Goal: Task Accomplishment & Management: Manage account settings

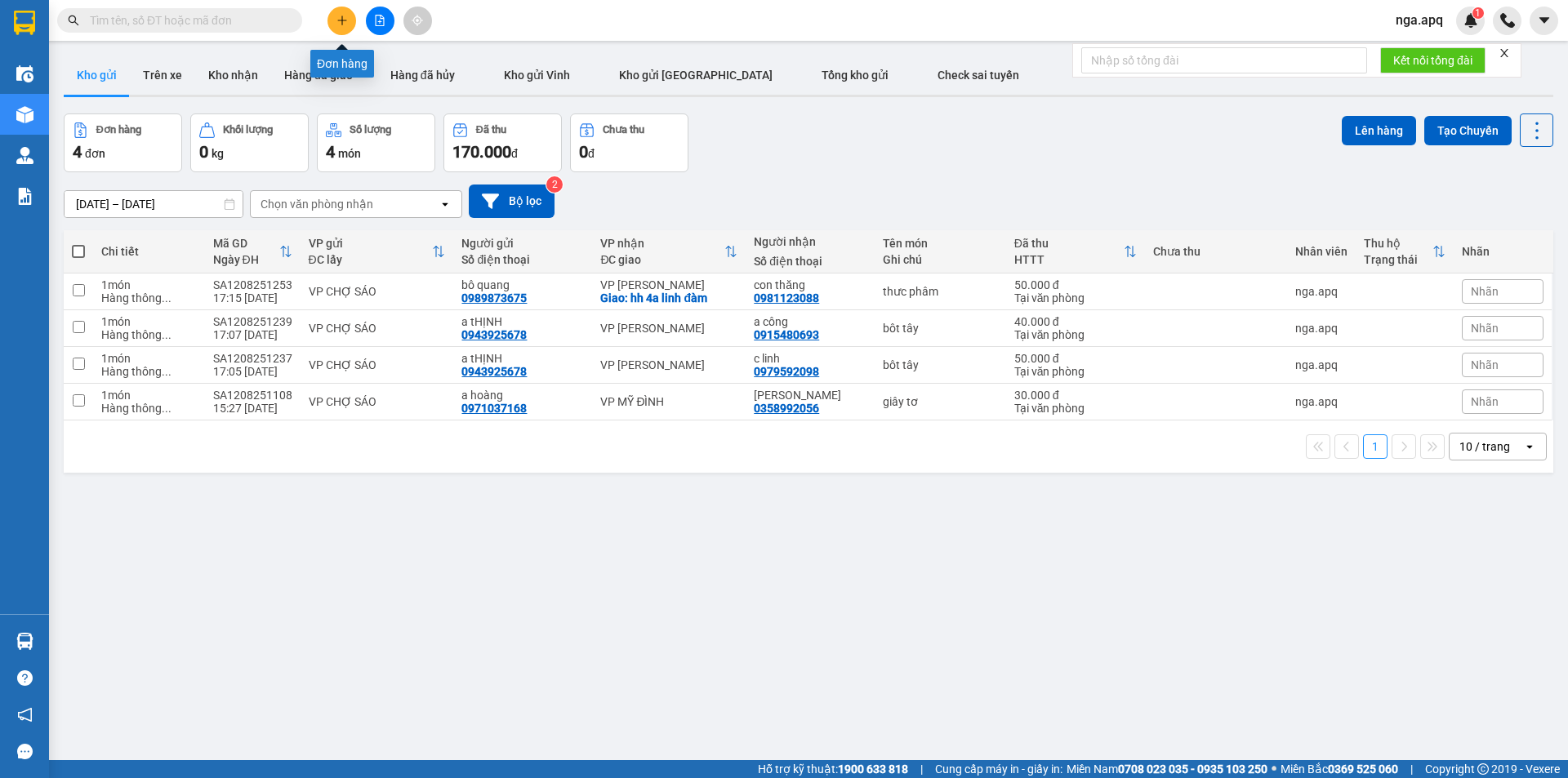
click at [346, 14] on button at bounding box center [342, 21] width 29 height 29
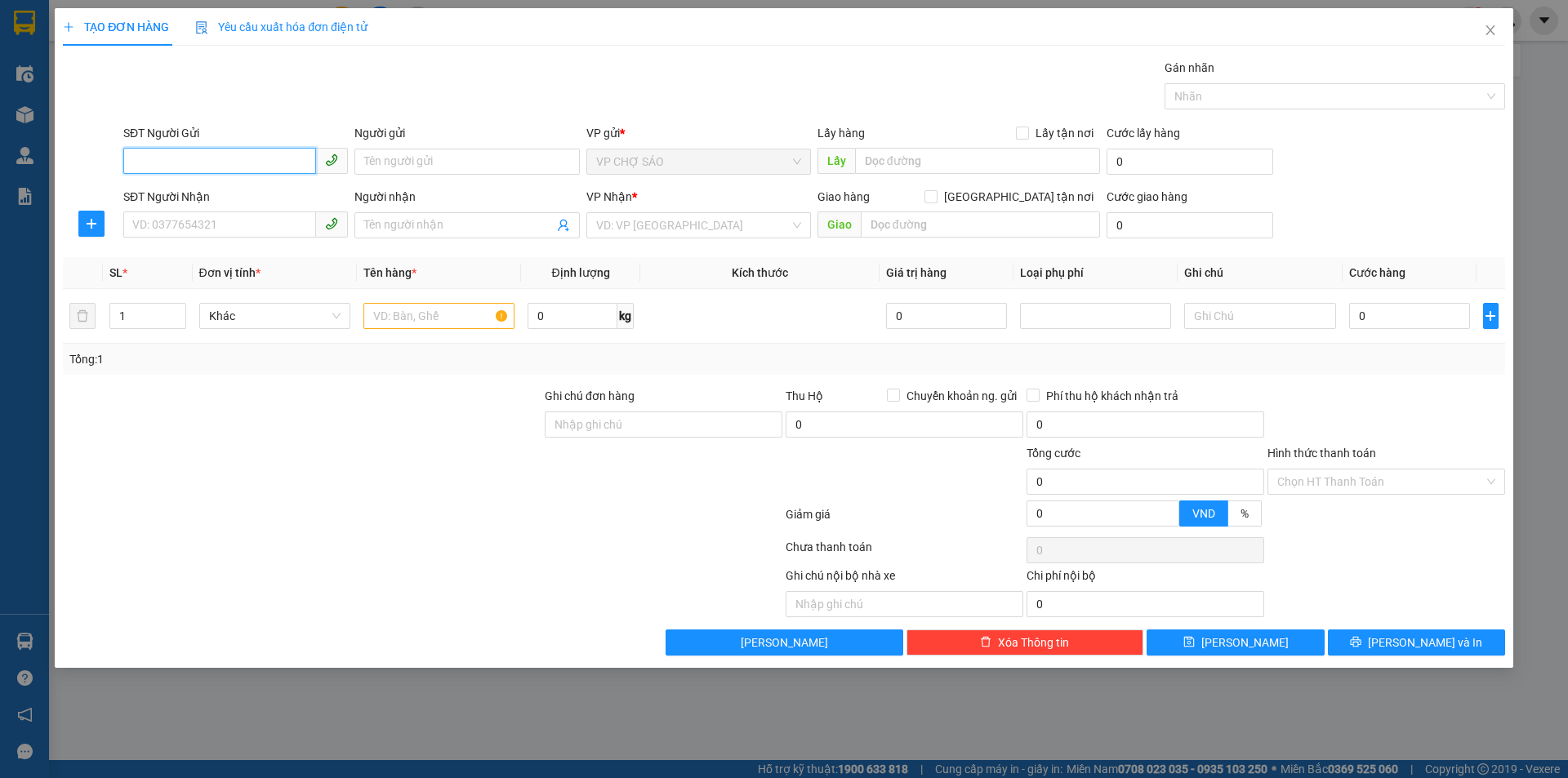
click at [133, 159] on input "SĐT Người Gửi" at bounding box center [220, 161] width 193 height 26
click at [177, 200] on div "0946349987 - [PERSON_NAME]" at bounding box center [235, 194] width 205 height 18
type input "0946349987"
type input "[PERSON_NAME]"
type input "0946349987"
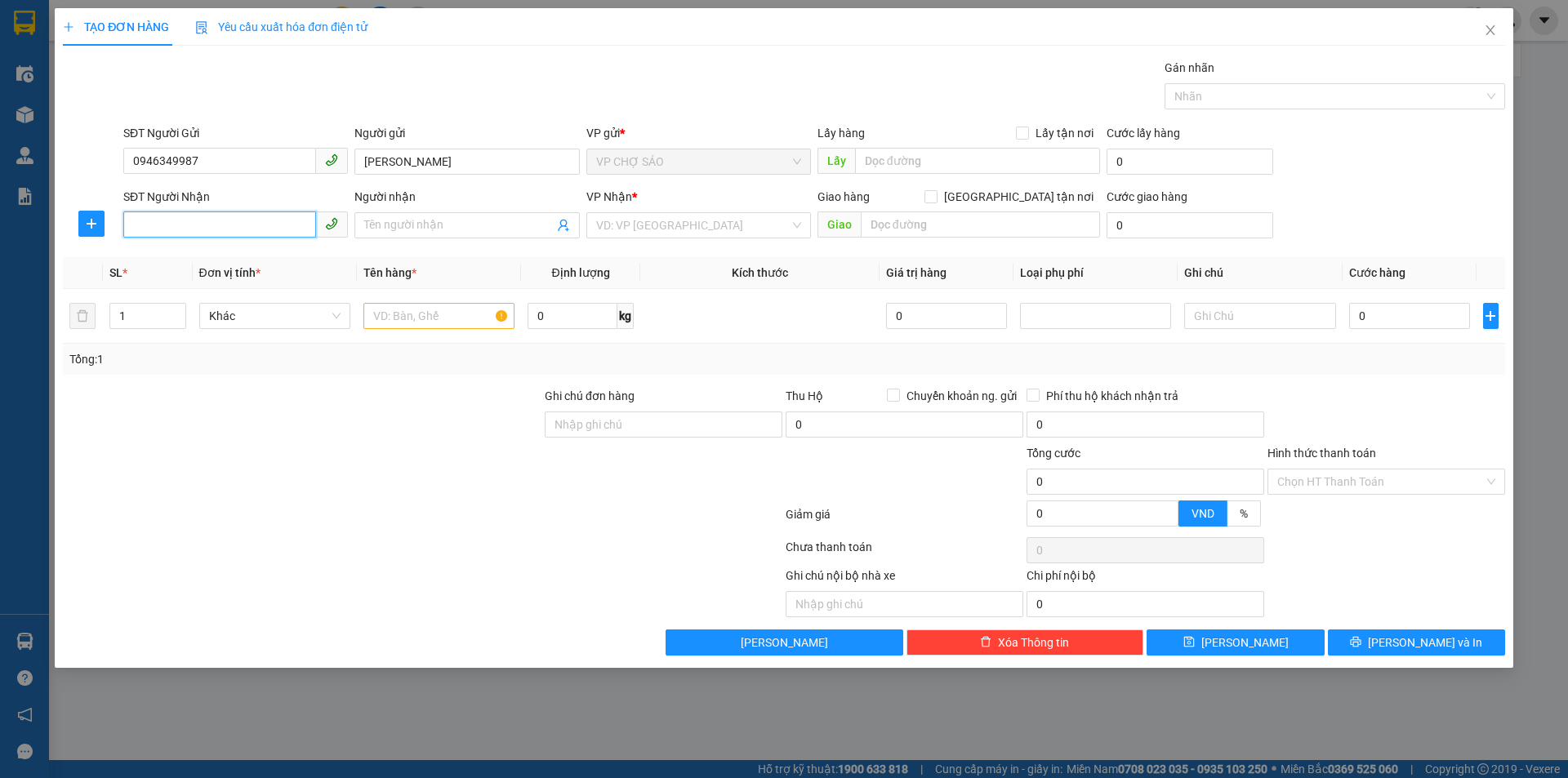
click at [156, 221] on input "SĐT Người Nhận" at bounding box center [220, 225] width 193 height 26
click at [150, 263] on div "0916095677 - c thùy" at bounding box center [235, 257] width 205 height 18
type input "0916095677"
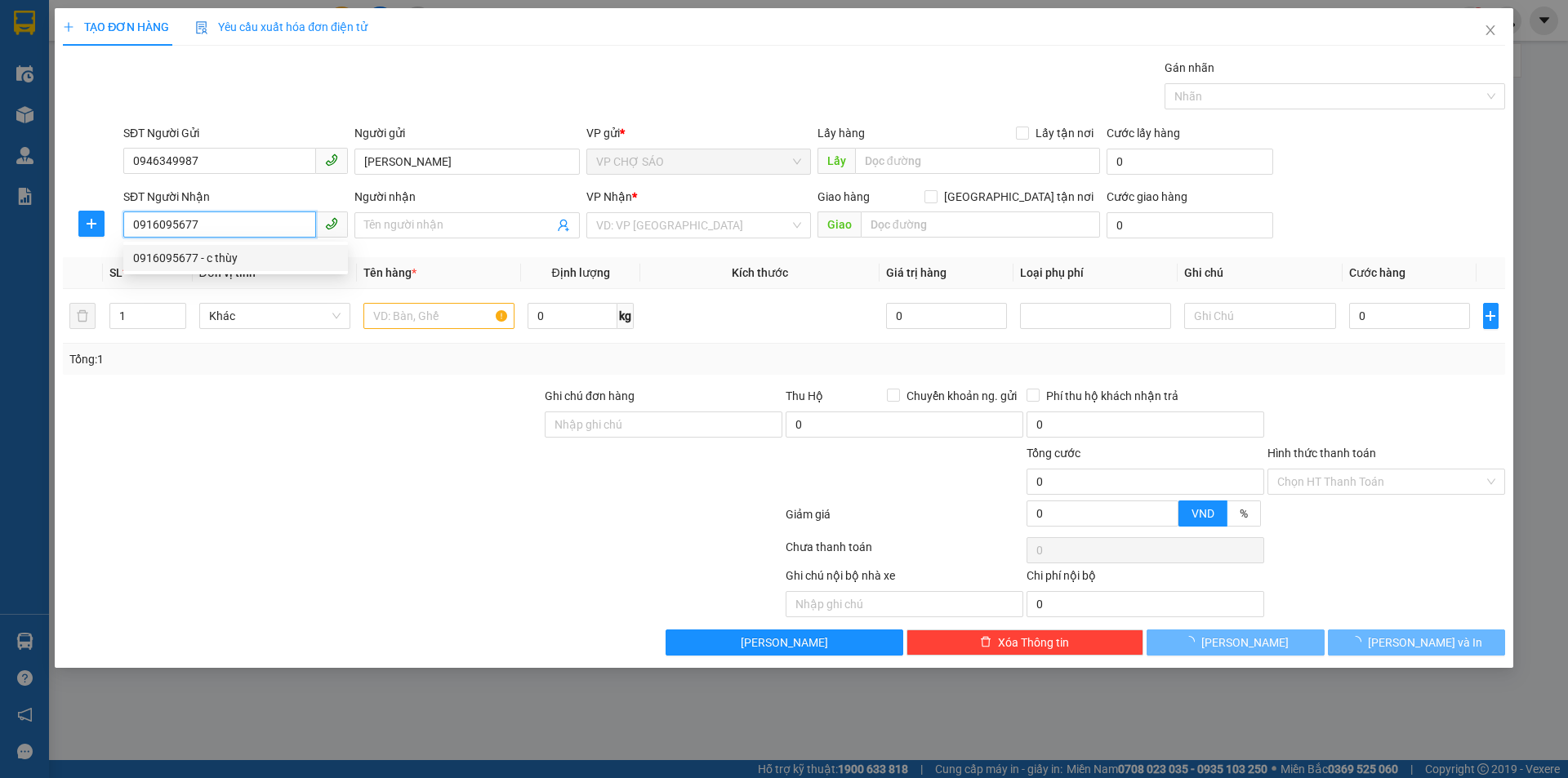
type input "c thùy"
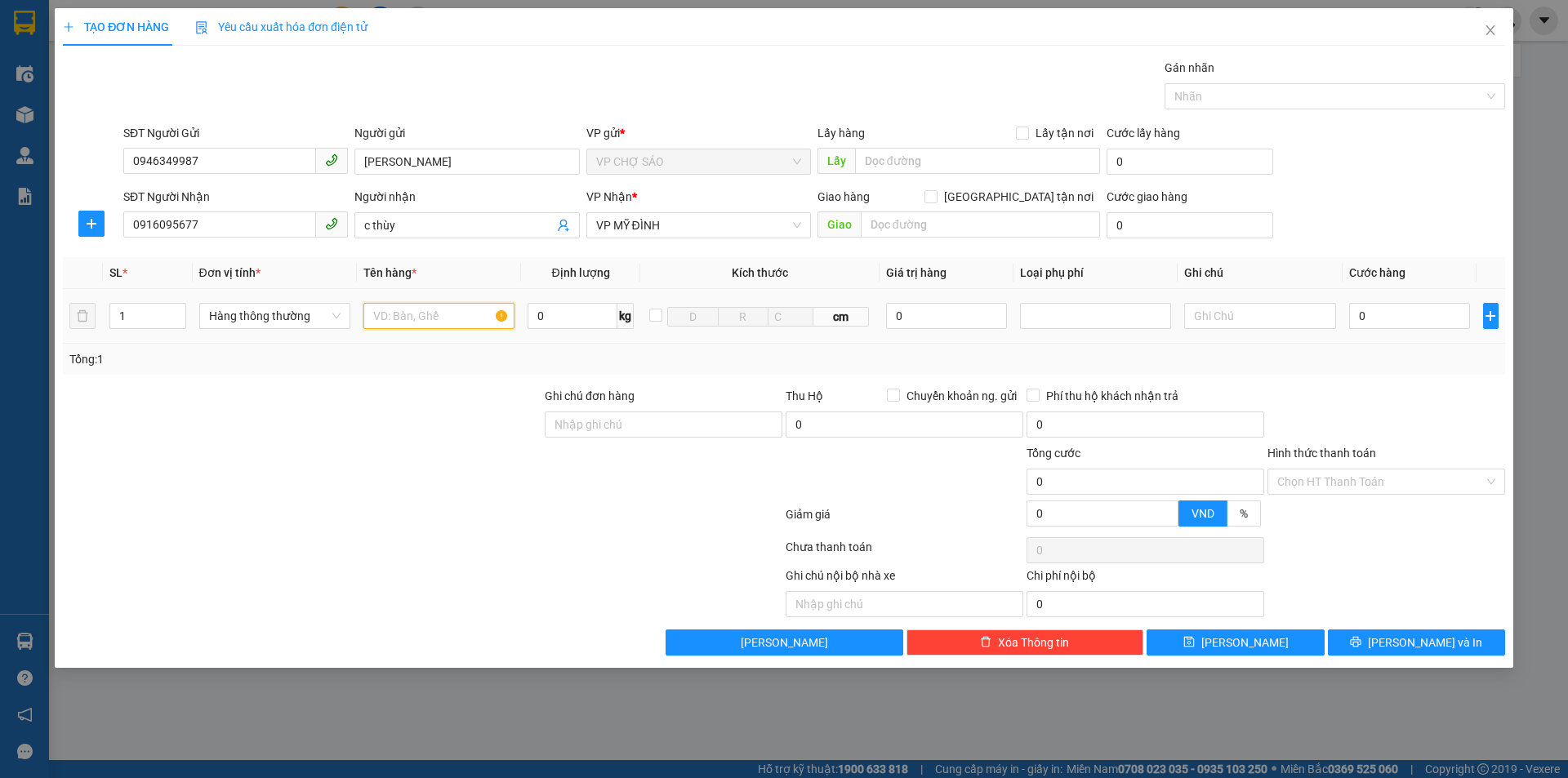
click at [380, 315] on input "text" at bounding box center [438, 316] width 151 height 26
type input "thưc phâm"
click at [1379, 316] on input "0" at bounding box center [1411, 316] width 122 height 26
type input "5"
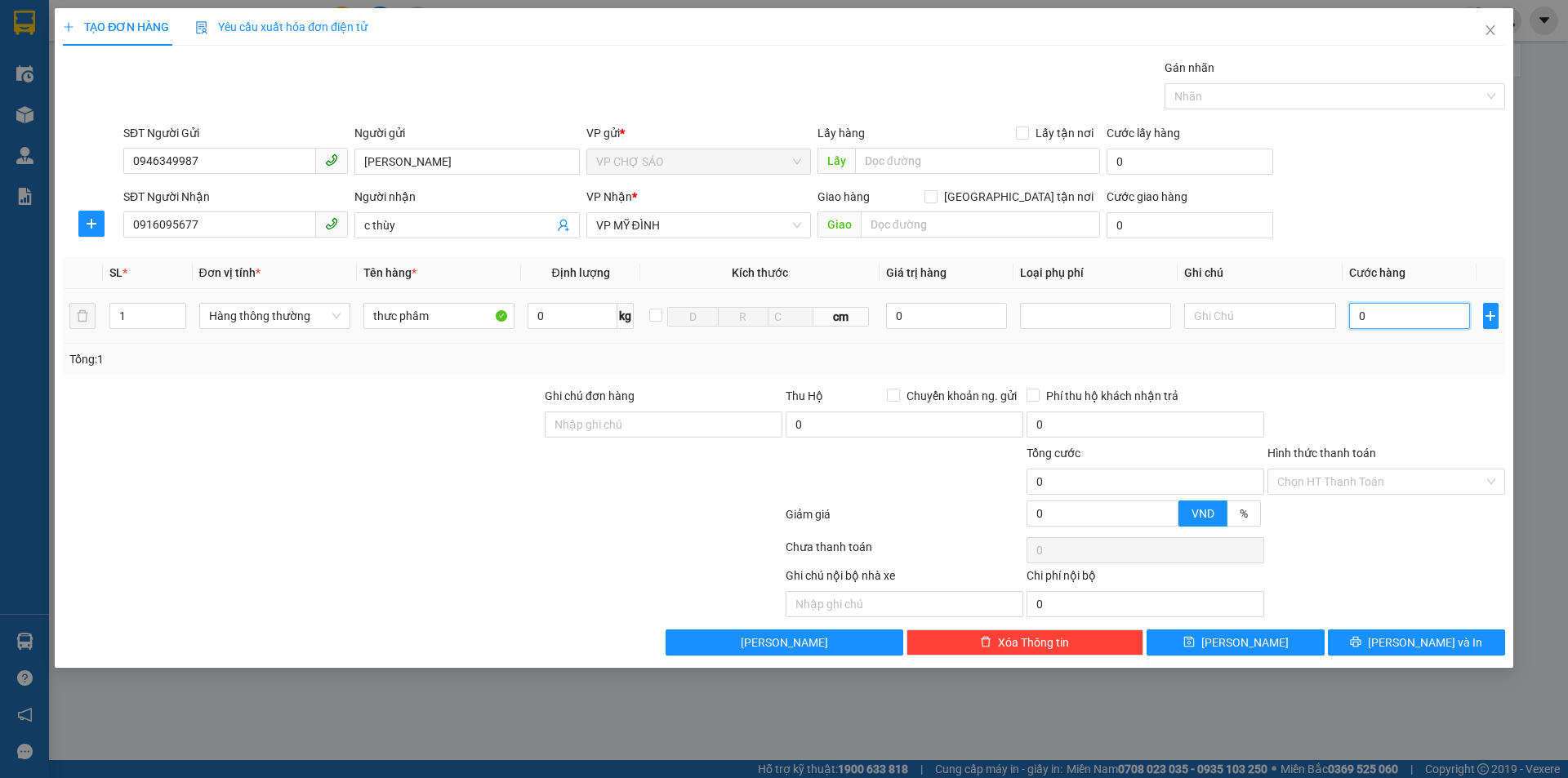
type input "5"
type input "50"
type input "500"
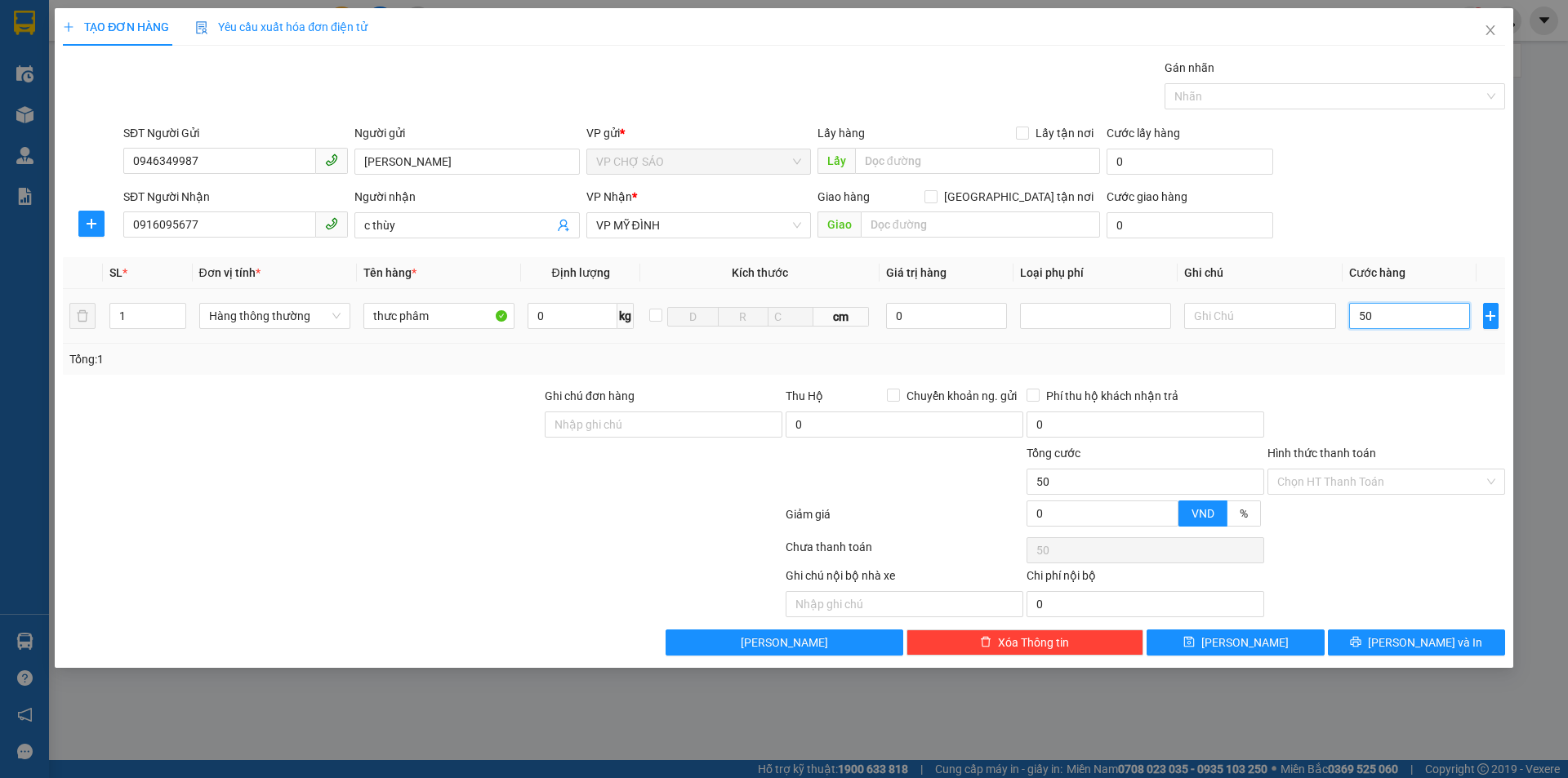
type input "500"
type input "5.000"
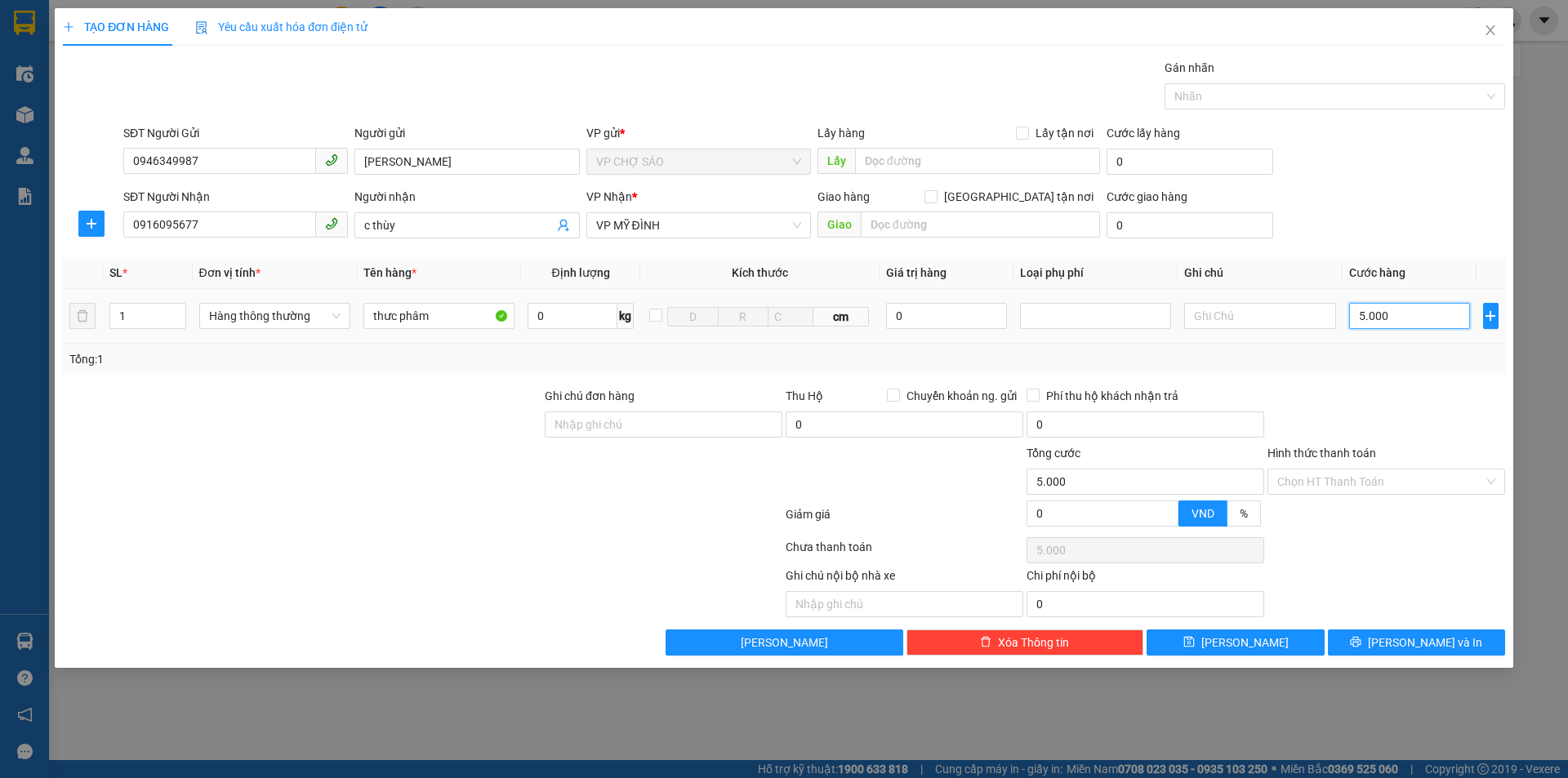
type input "50.000"
click at [1333, 481] on input "Hình thức thanh toán" at bounding box center [1381, 481] width 207 height 24
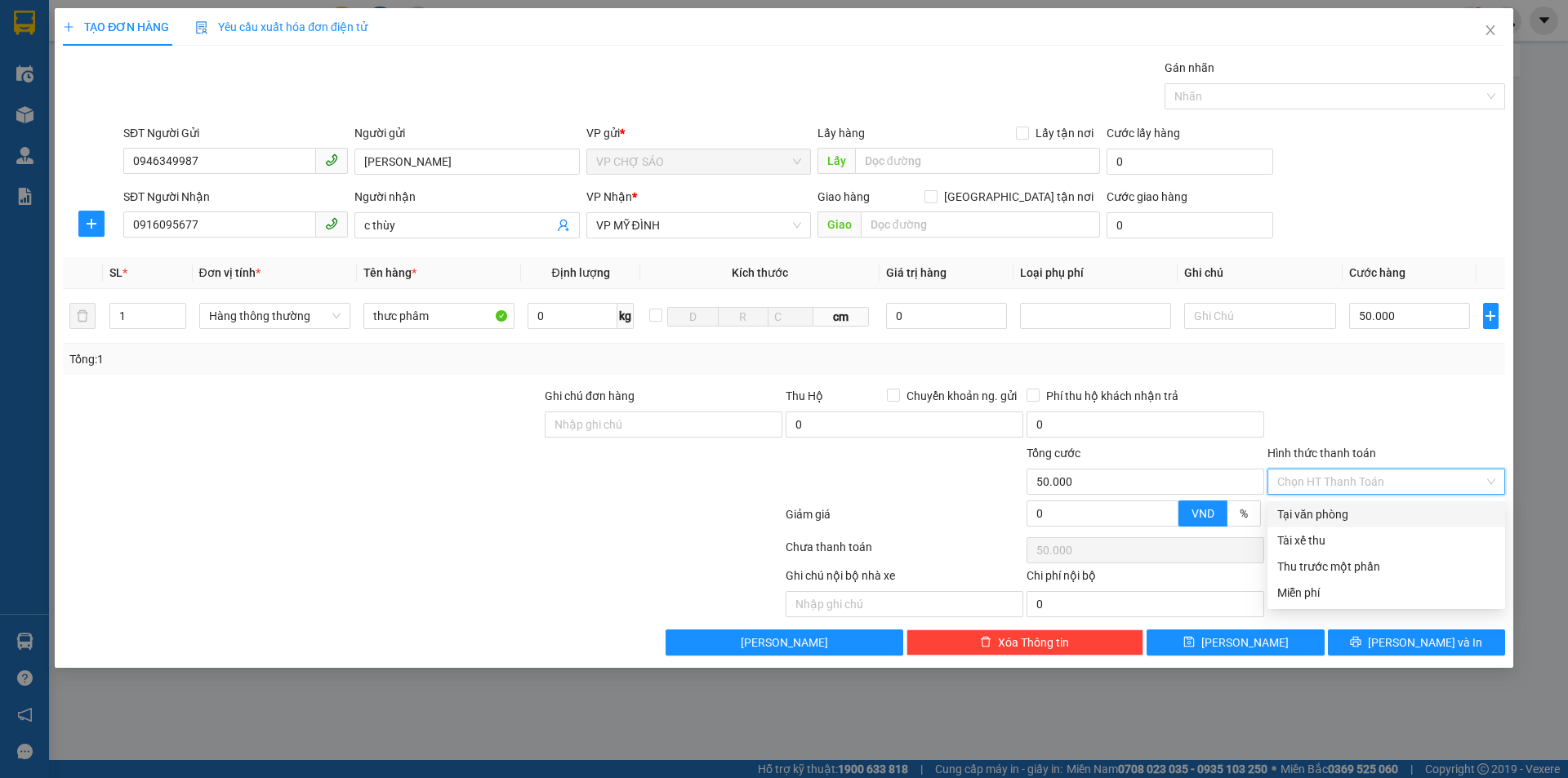
click at [1338, 521] on div "Tại văn phòng" at bounding box center [1386, 514] width 218 height 18
type input "0"
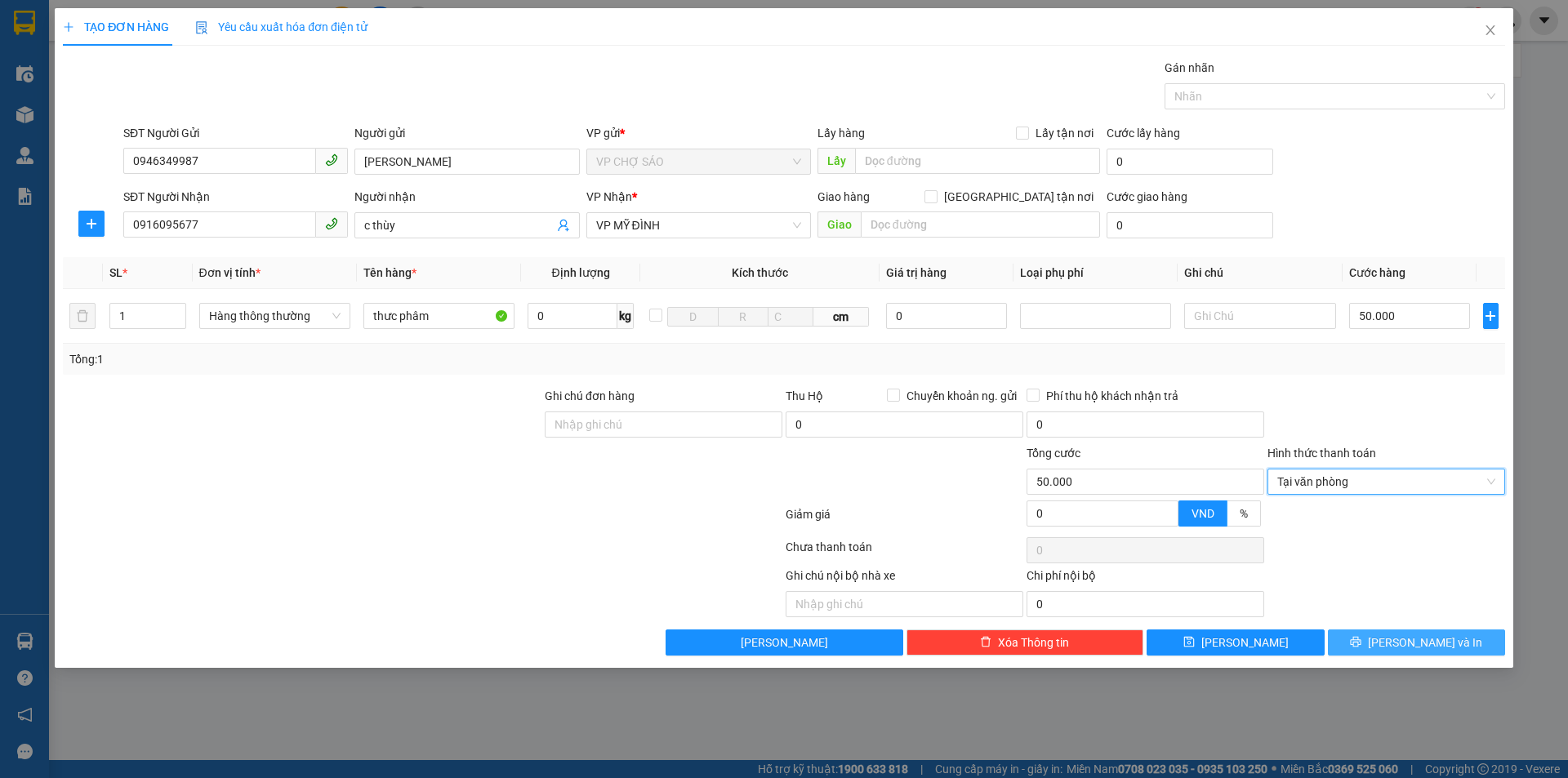
click at [1386, 634] on button "[PERSON_NAME] và In" at bounding box center [1416, 642] width 177 height 26
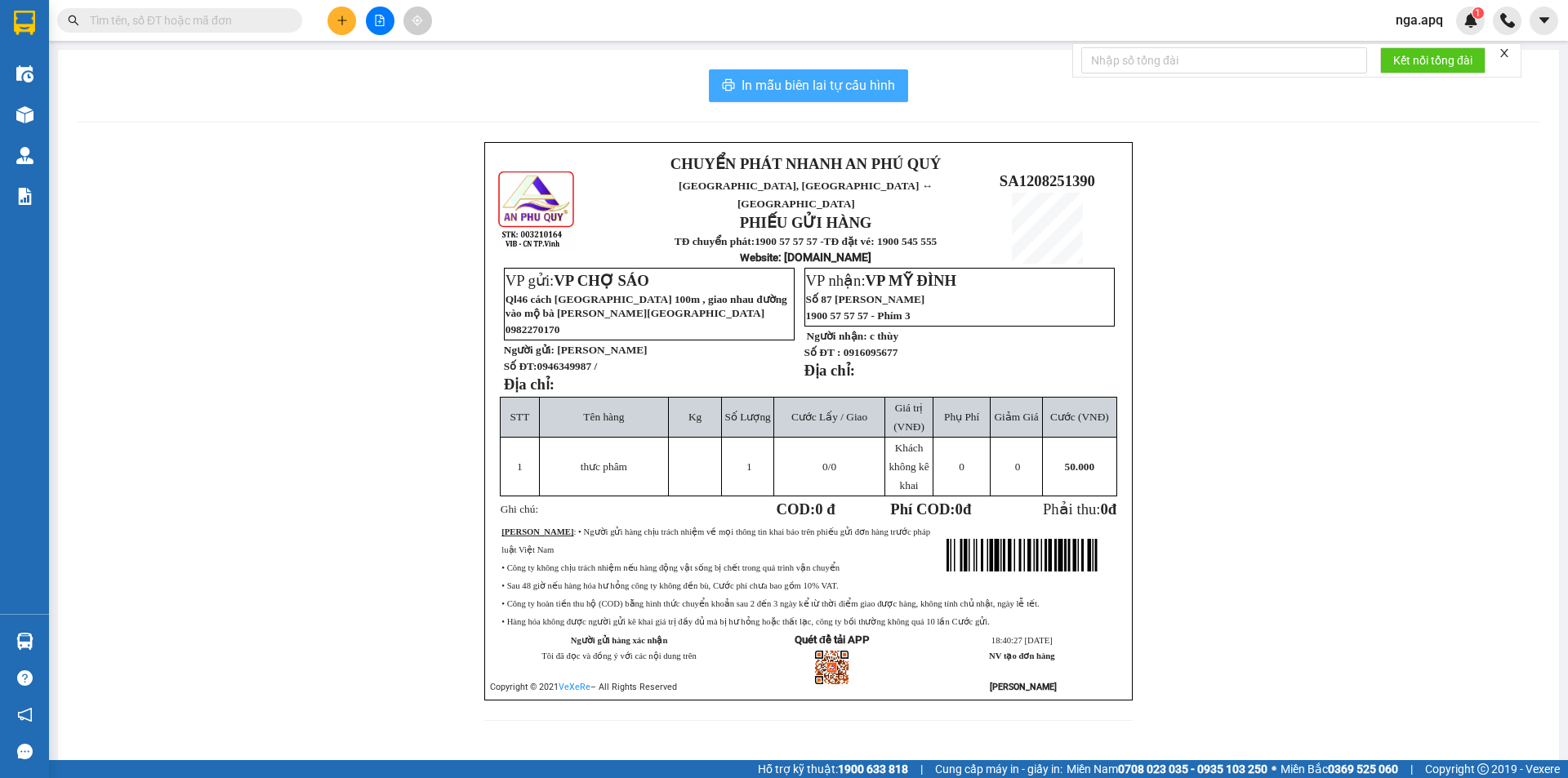
click at [776, 82] on span "In mẫu biên lai tự cấu hình" at bounding box center [819, 85] width 154 height 21
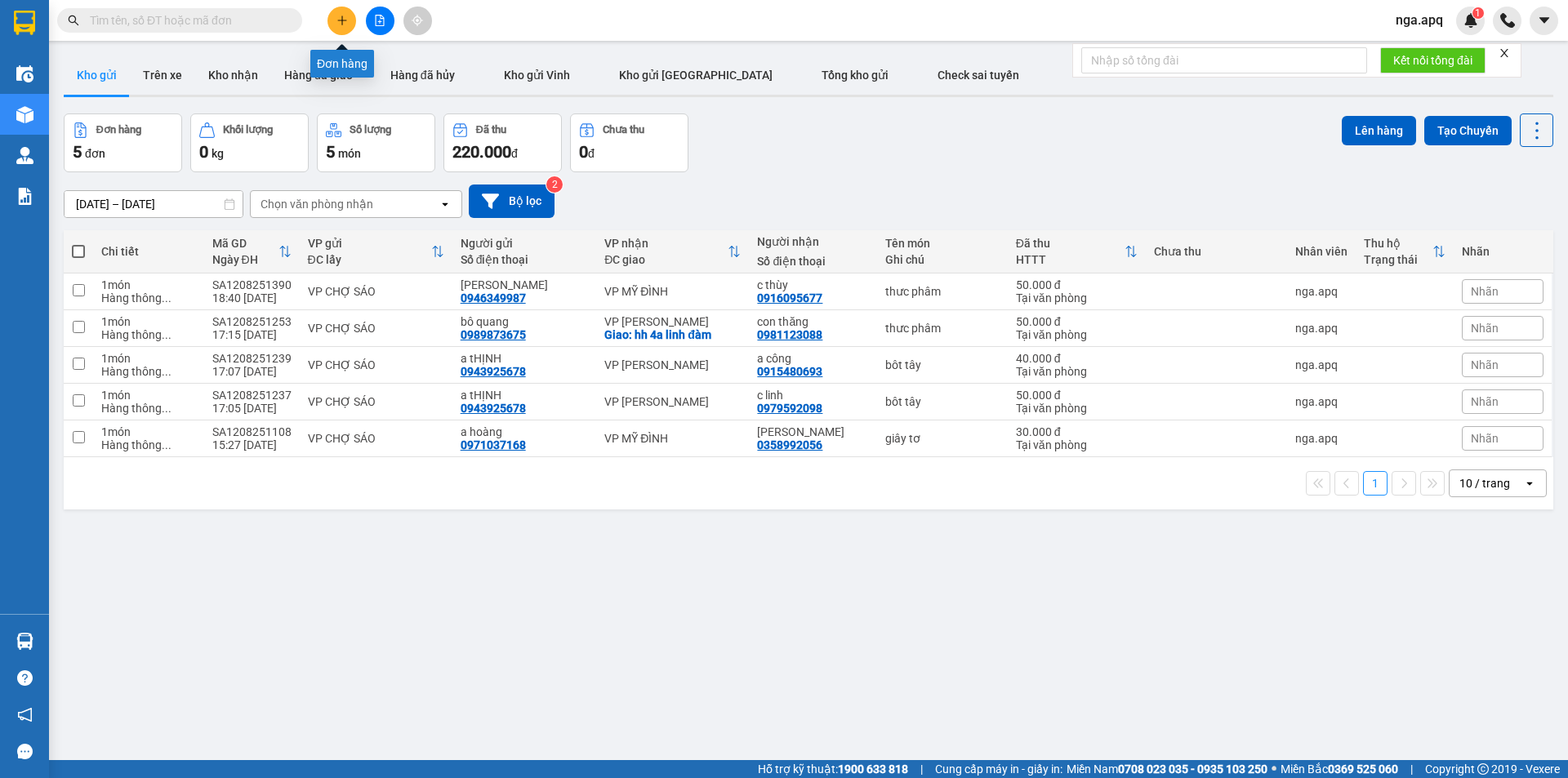
click at [337, 10] on button at bounding box center [342, 21] width 29 height 29
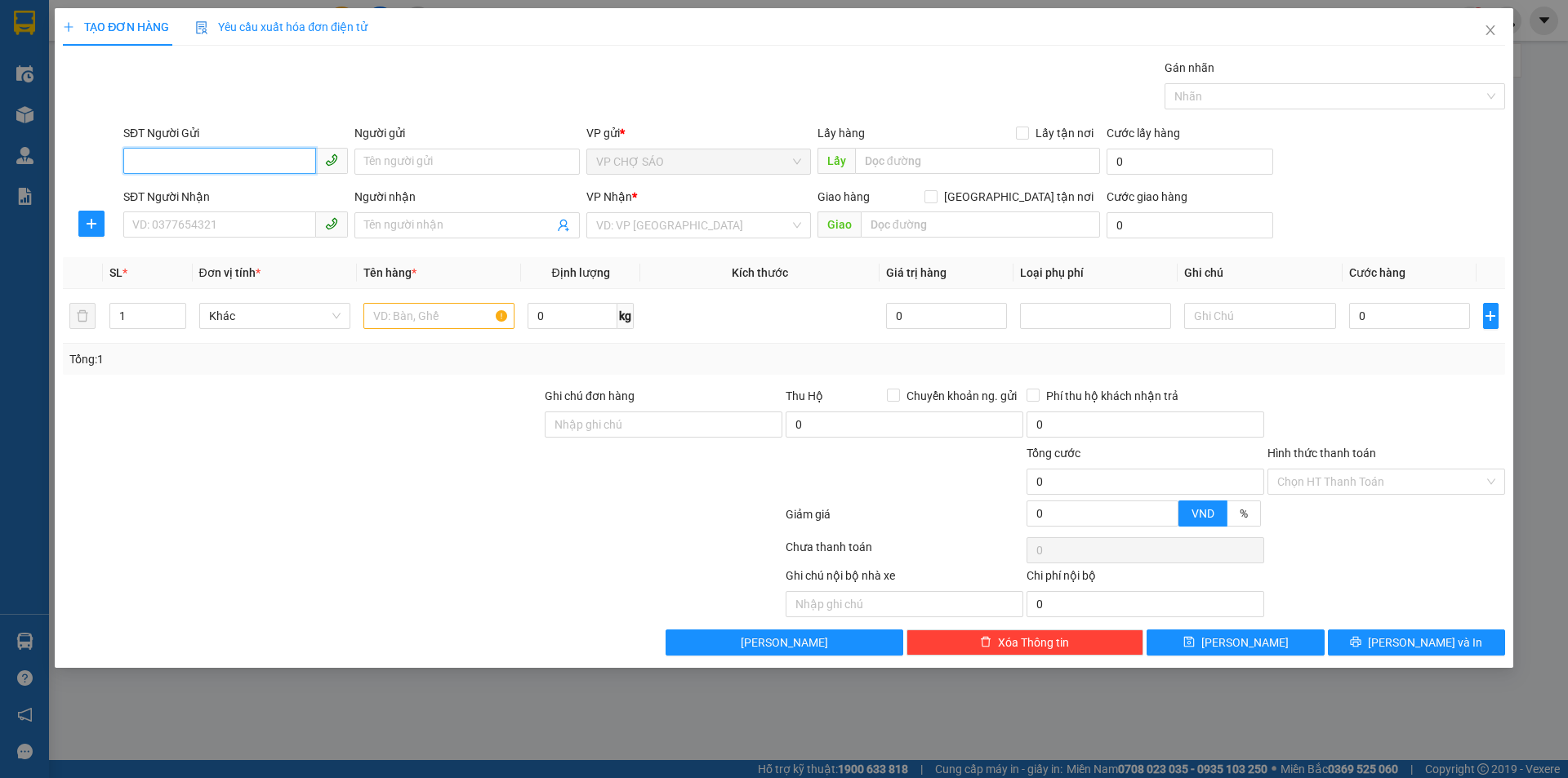
click at [137, 160] on input "SĐT Người Gửi" at bounding box center [220, 161] width 193 height 26
click at [163, 195] on div "0384306258 - A SỸ" at bounding box center [235, 194] width 205 height 18
type input "0384306258"
type input "A SỸ"
type input "0384306258"
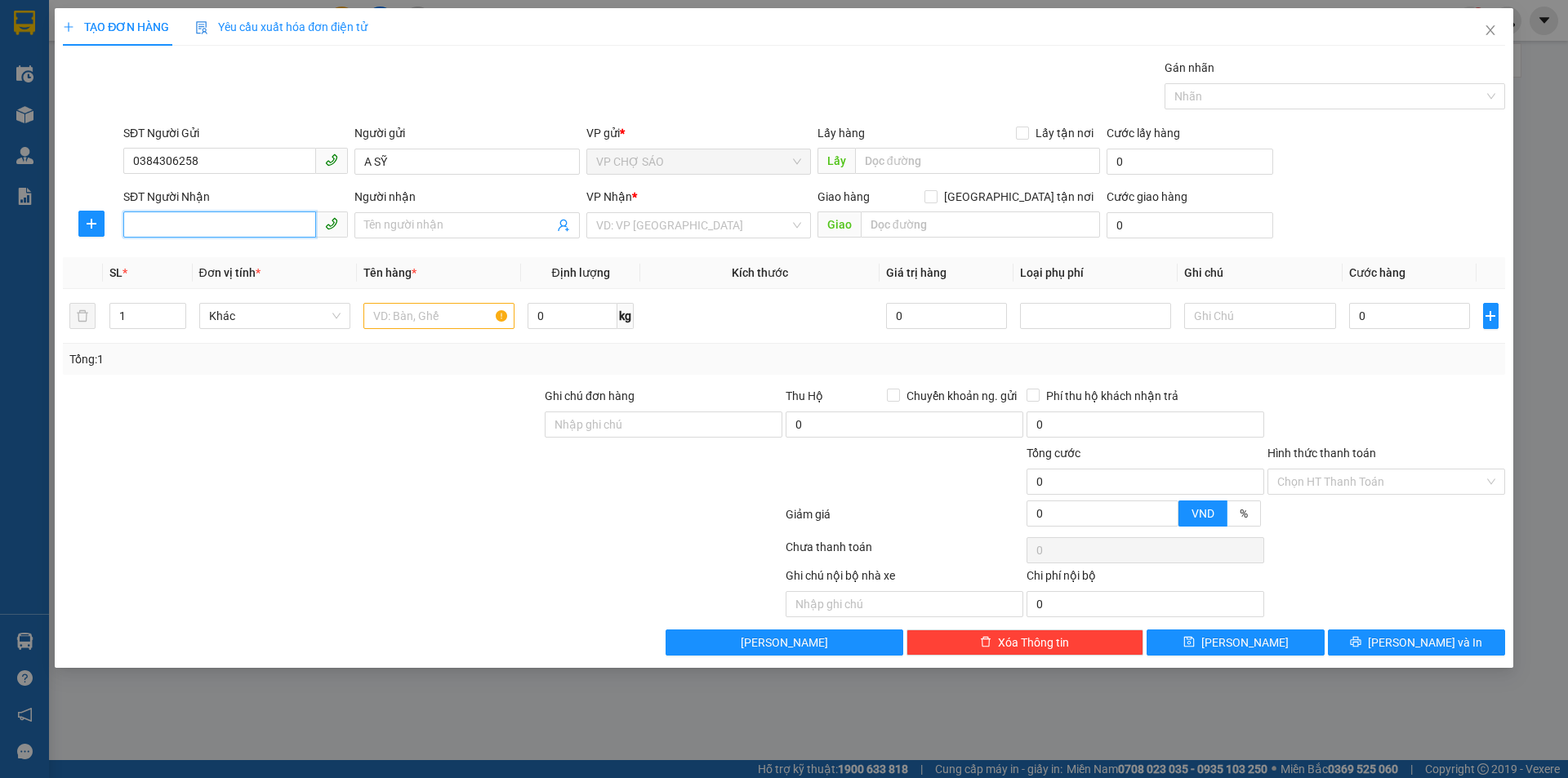
click at [151, 228] on input "SĐT Người Nhận" at bounding box center [220, 225] width 193 height 26
click at [178, 257] on div "0395992527 - hùng sai sdt" at bounding box center [235, 257] width 205 height 18
type input "0395992527"
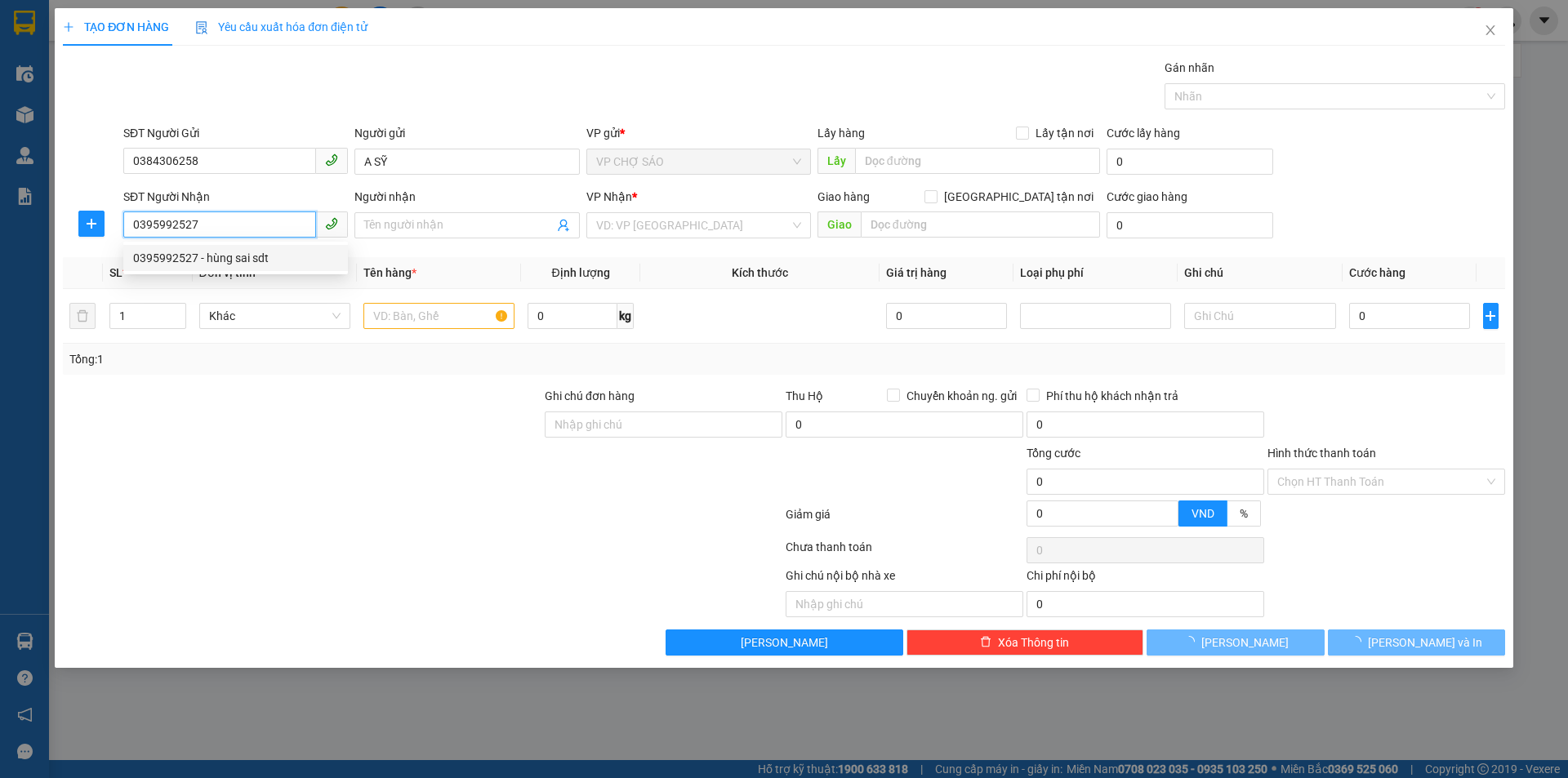
type input "hùng sai sdt"
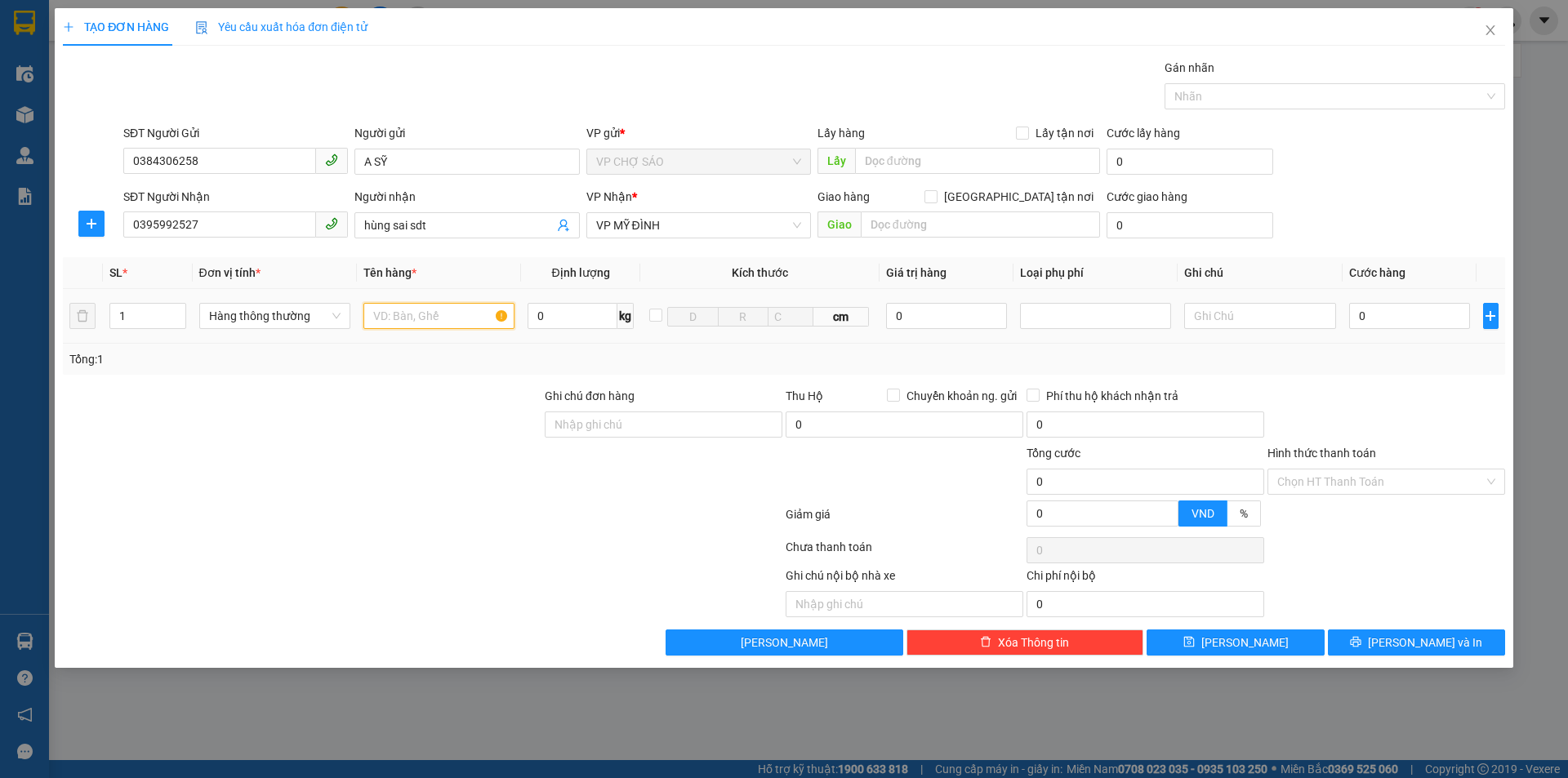
click at [386, 316] on input "text" at bounding box center [438, 316] width 151 height 26
type input "giây tơ"
click at [1361, 318] on input "0" at bounding box center [1411, 316] width 122 height 26
type input "3"
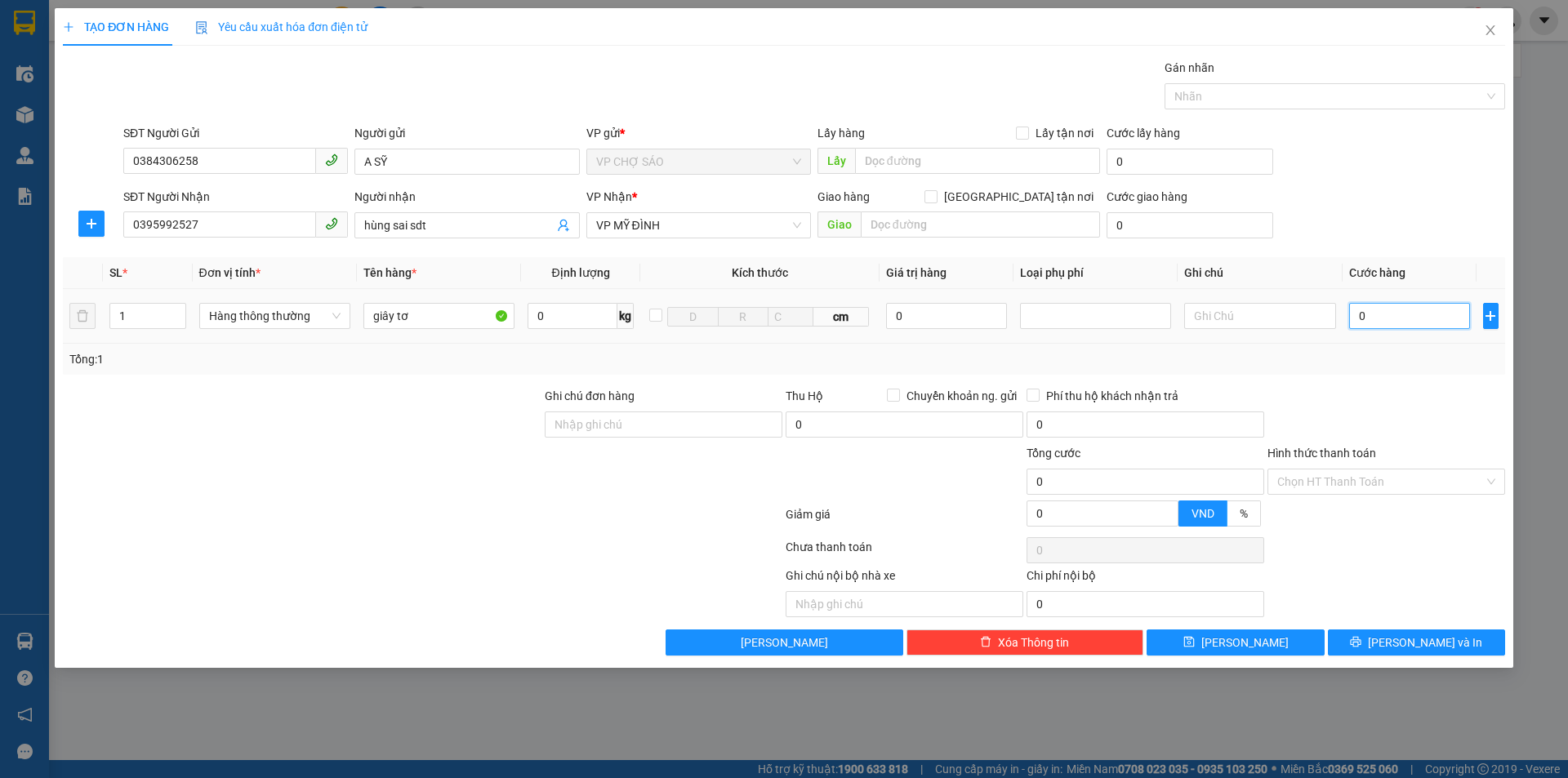
type input "3"
type input "30"
type input "300"
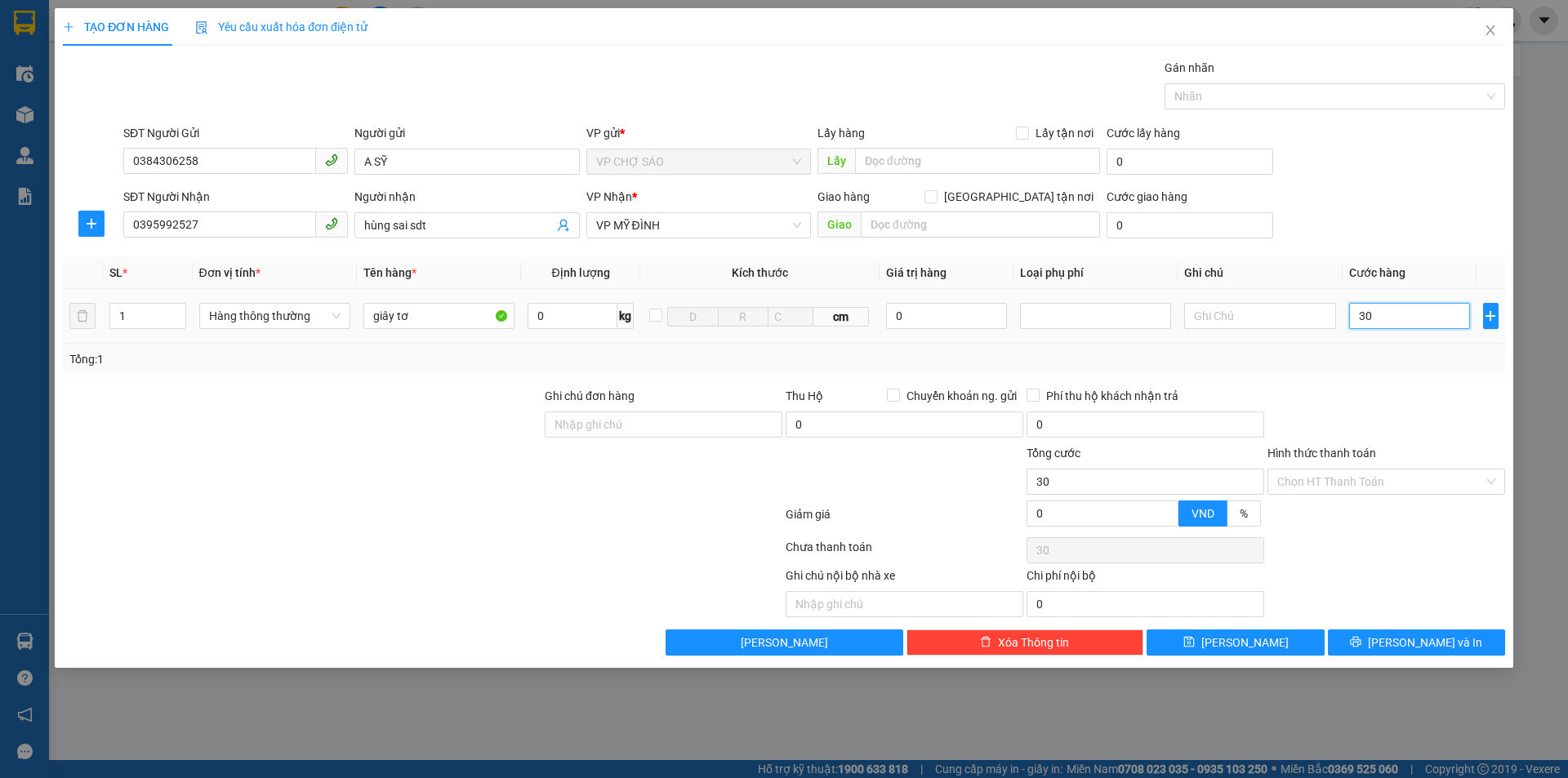
type input "300"
type input "3.000"
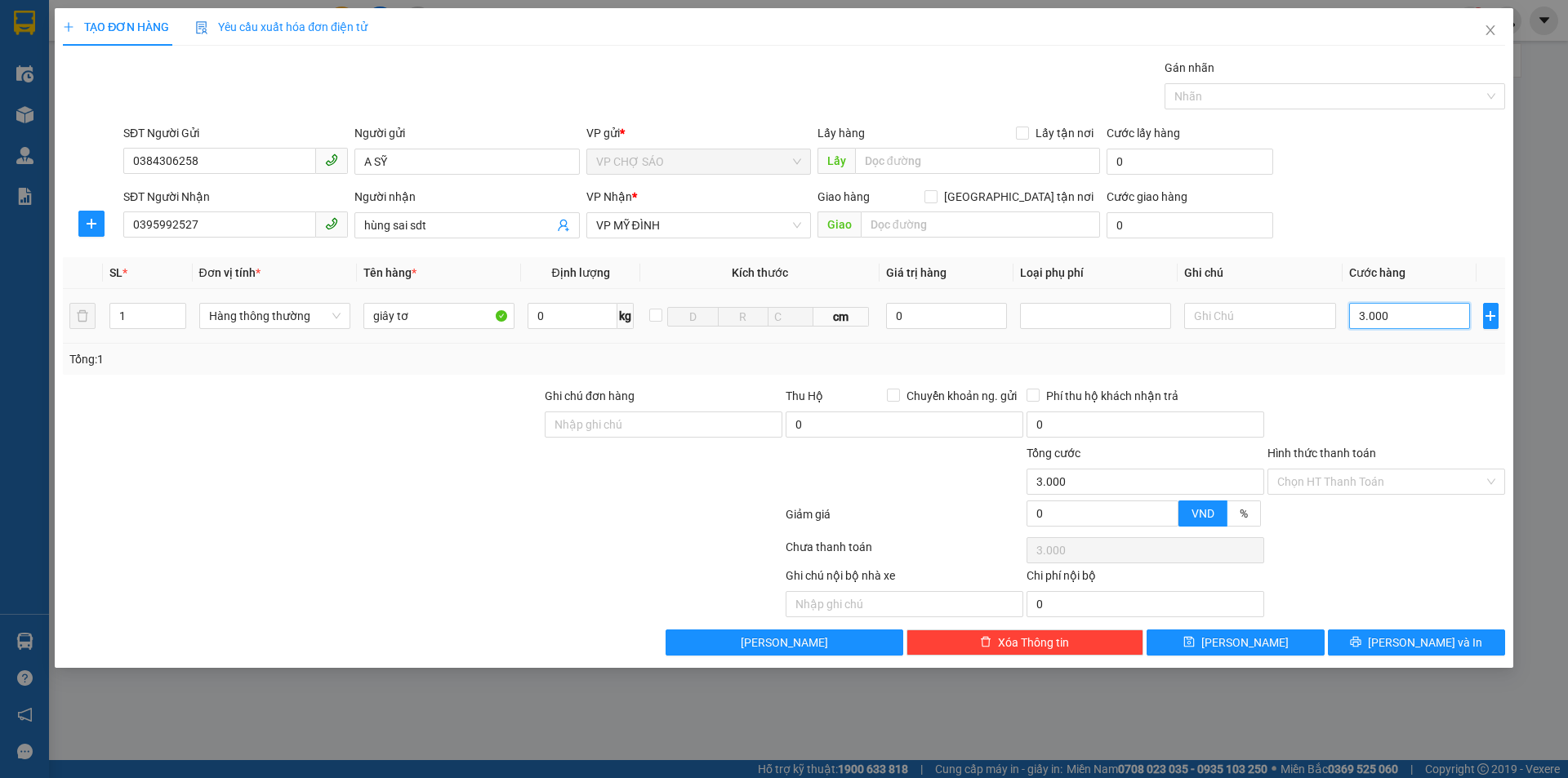
type input "30.000"
click at [1339, 478] on input "Hình thức thanh toán" at bounding box center [1381, 481] width 207 height 24
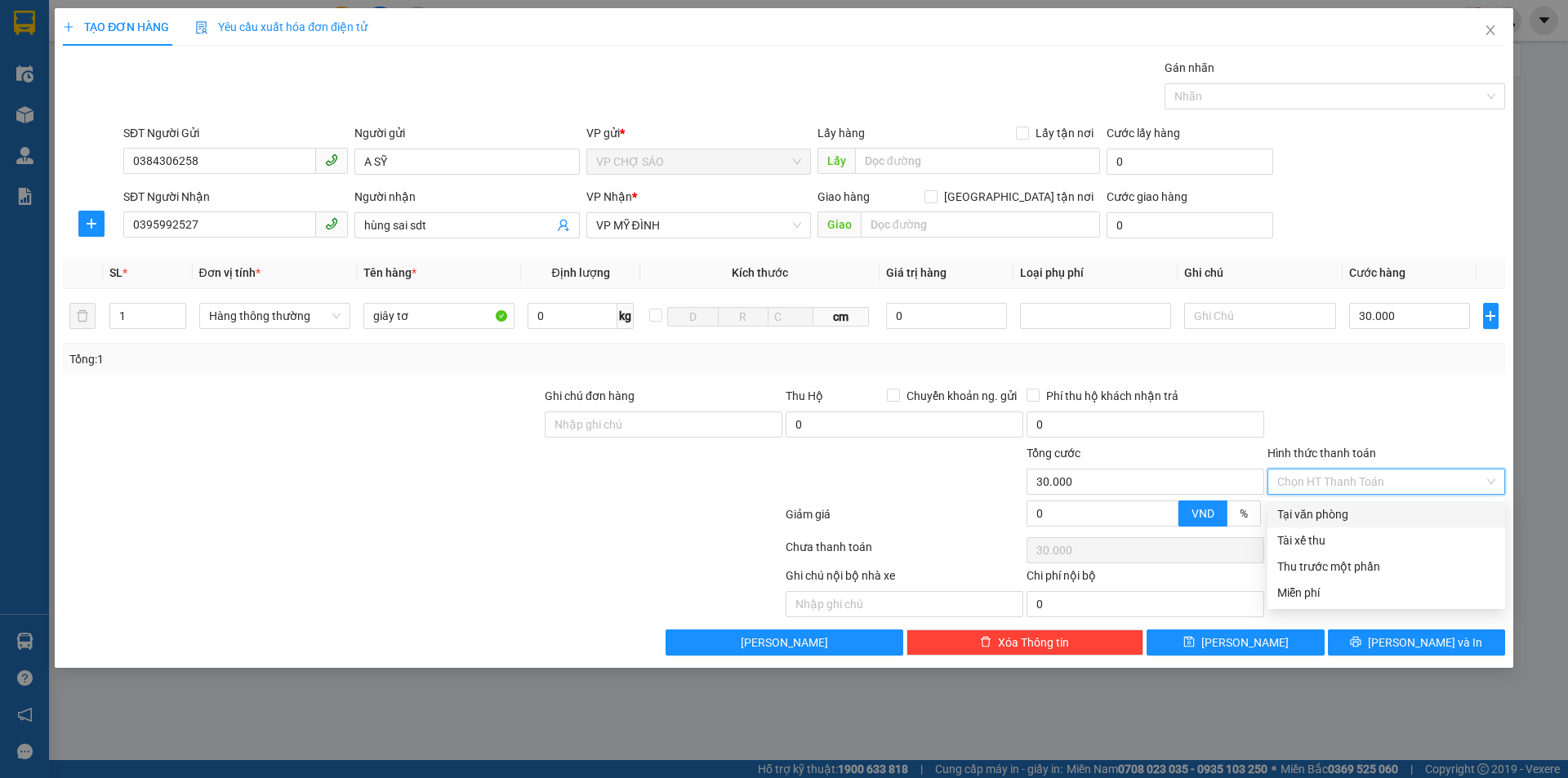
click at [1345, 520] on div "Tại văn phòng" at bounding box center [1386, 514] width 218 height 18
type input "0"
click at [1348, 483] on span "Tại văn phòng" at bounding box center [1386, 481] width 218 height 24
click at [1355, 514] on div "Tại văn phòng" at bounding box center [1386, 514] width 218 height 18
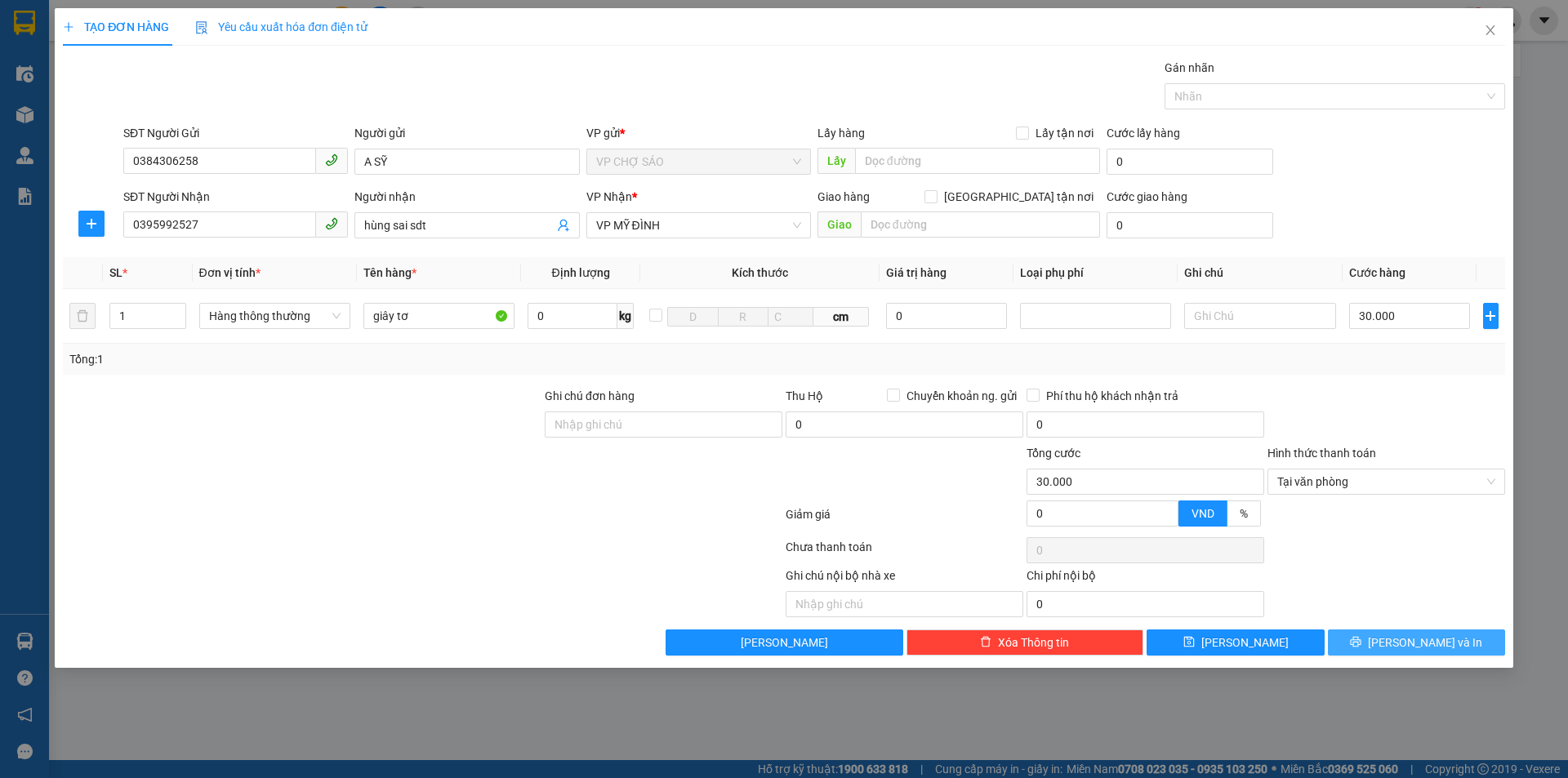
click at [1420, 637] on span "[PERSON_NAME] và In" at bounding box center [1426, 642] width 114 height 18
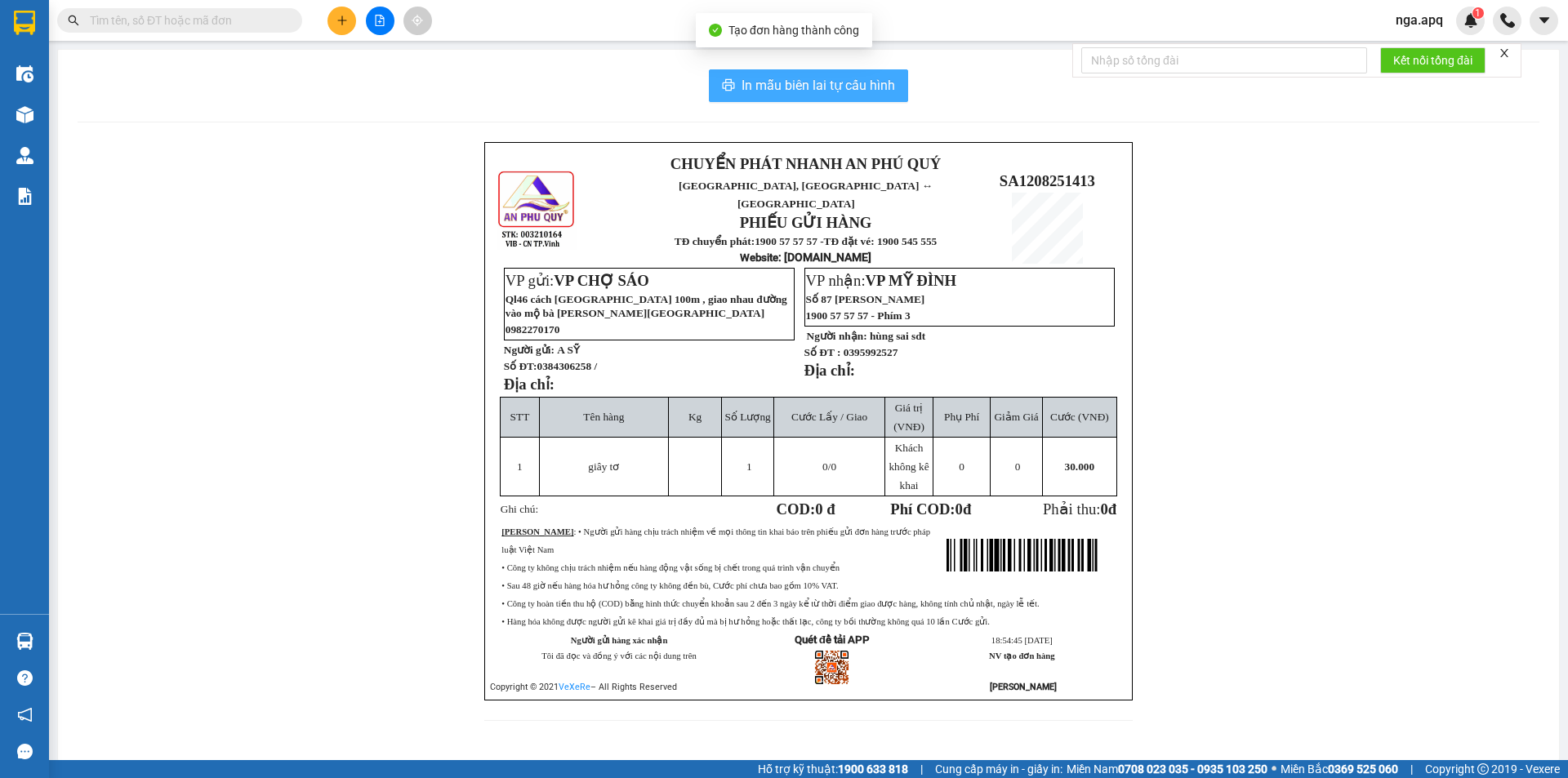
click at [810, 81] on span "In mẫu biên lai tự cấu hình" at bounding box center [819, 85] width 154 height 21
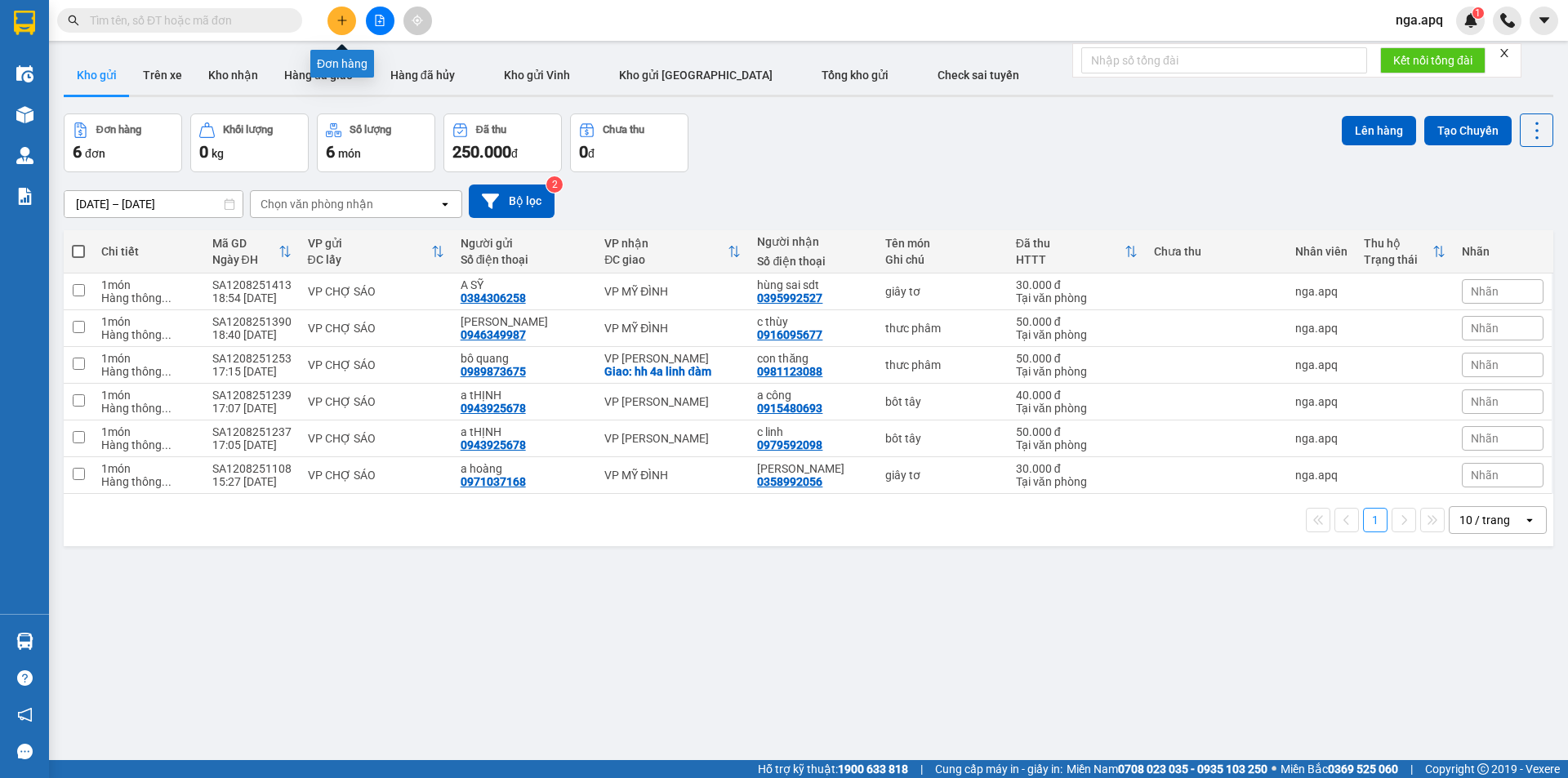
click at [347, 17] on icon "plus" at bounding box center [342, 21] width 11 height 11
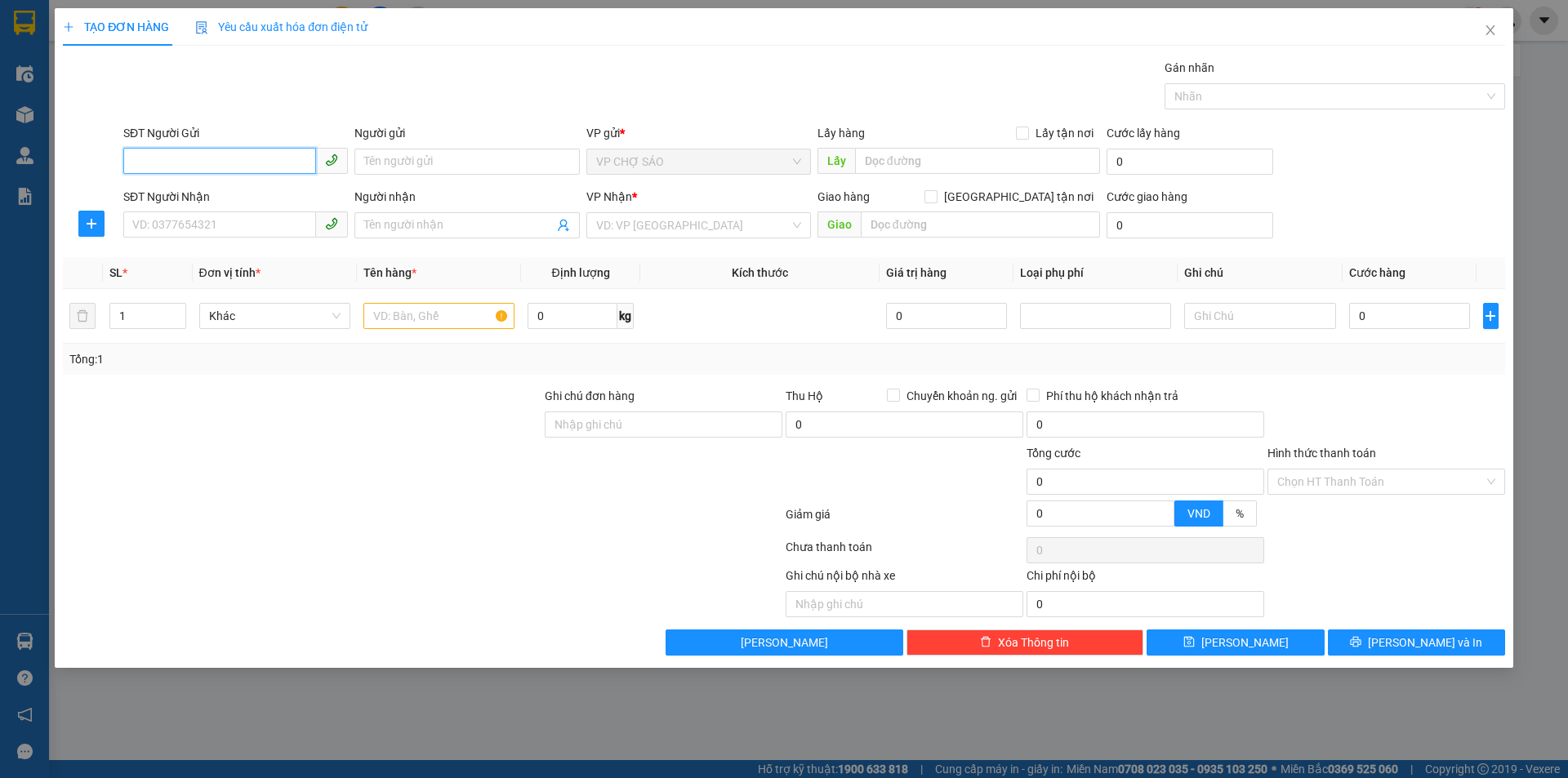
click at [138, 159] on input "SĐT Người Gửi" at bounding box center [220, 161] width 193 height 26
click at [161, 193] on div "0978044370 - [PERSON_NAME]" at bounding box center [235, 194] width 205 height 18
type input "0978044370"
type input "ông [PERSON_NAME]"
type input "0978044370"
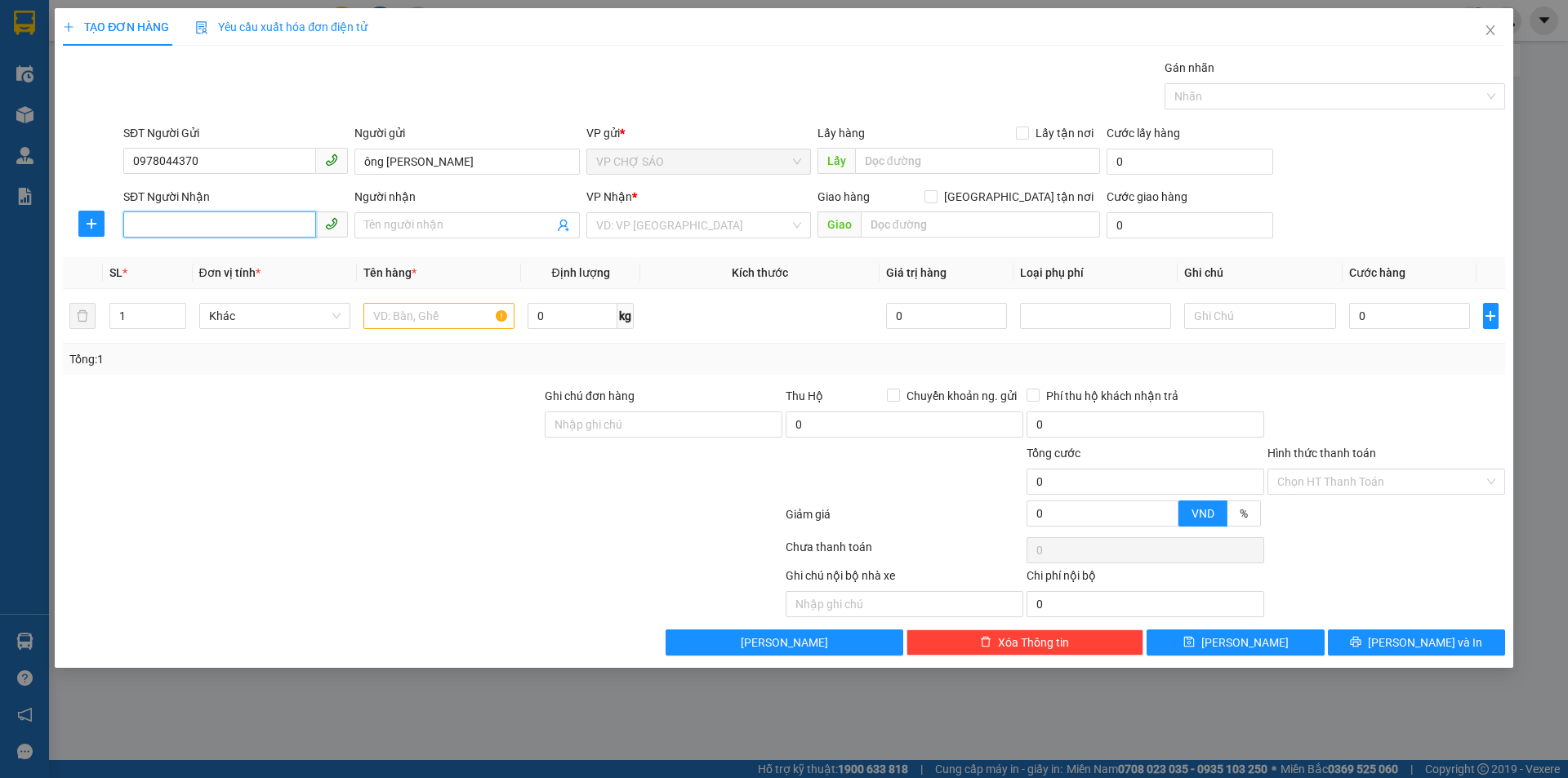
click at [143, 234] on input "SĐT Người Nhận" at bounding box center [220, 225] width 193 height 26
click at [156, 250] on div "0816301833 - a vượng" at bounding box center [235, 257] width 205 height 18
type input "0816301833"
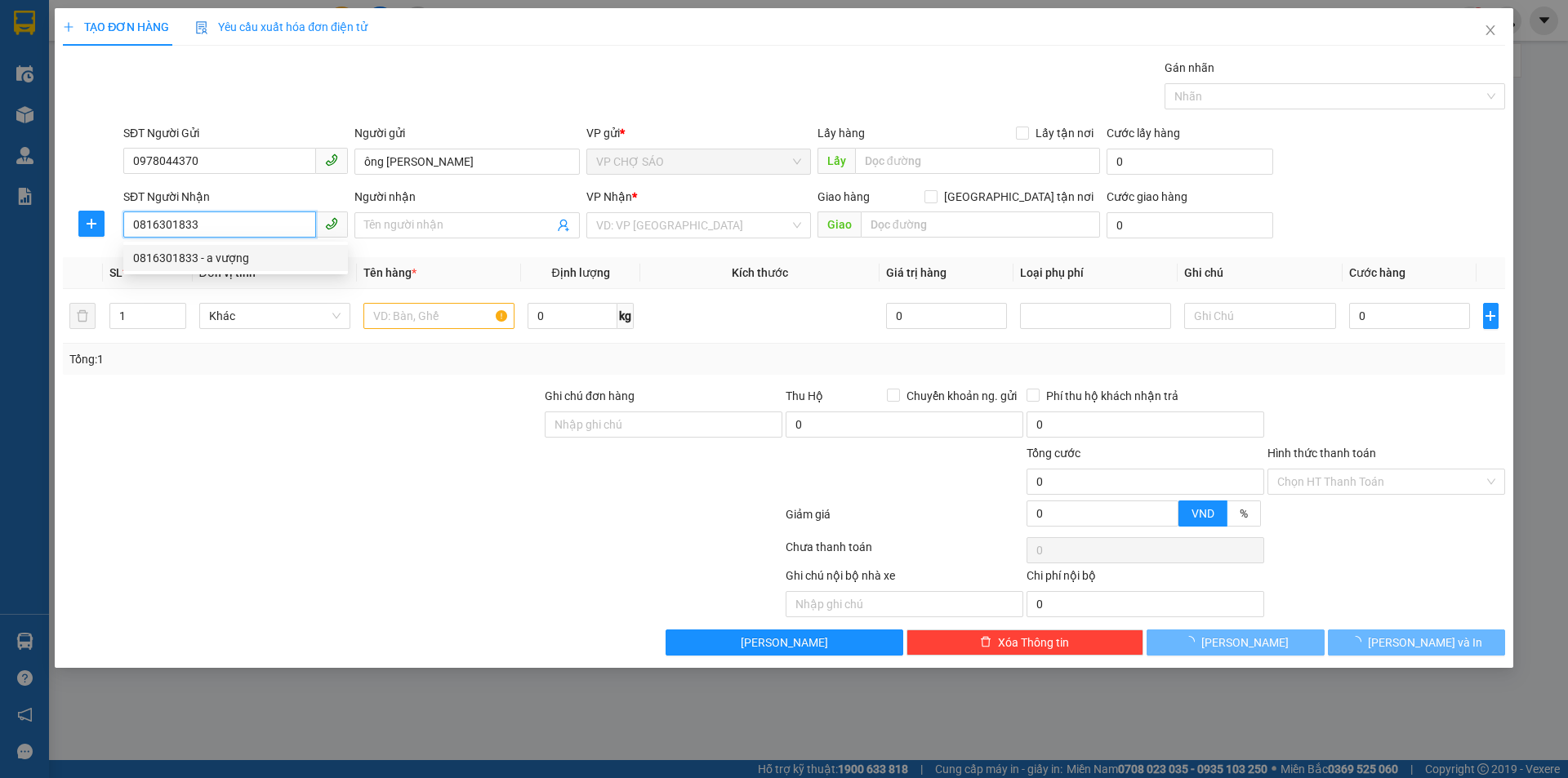
type input "a vượng"
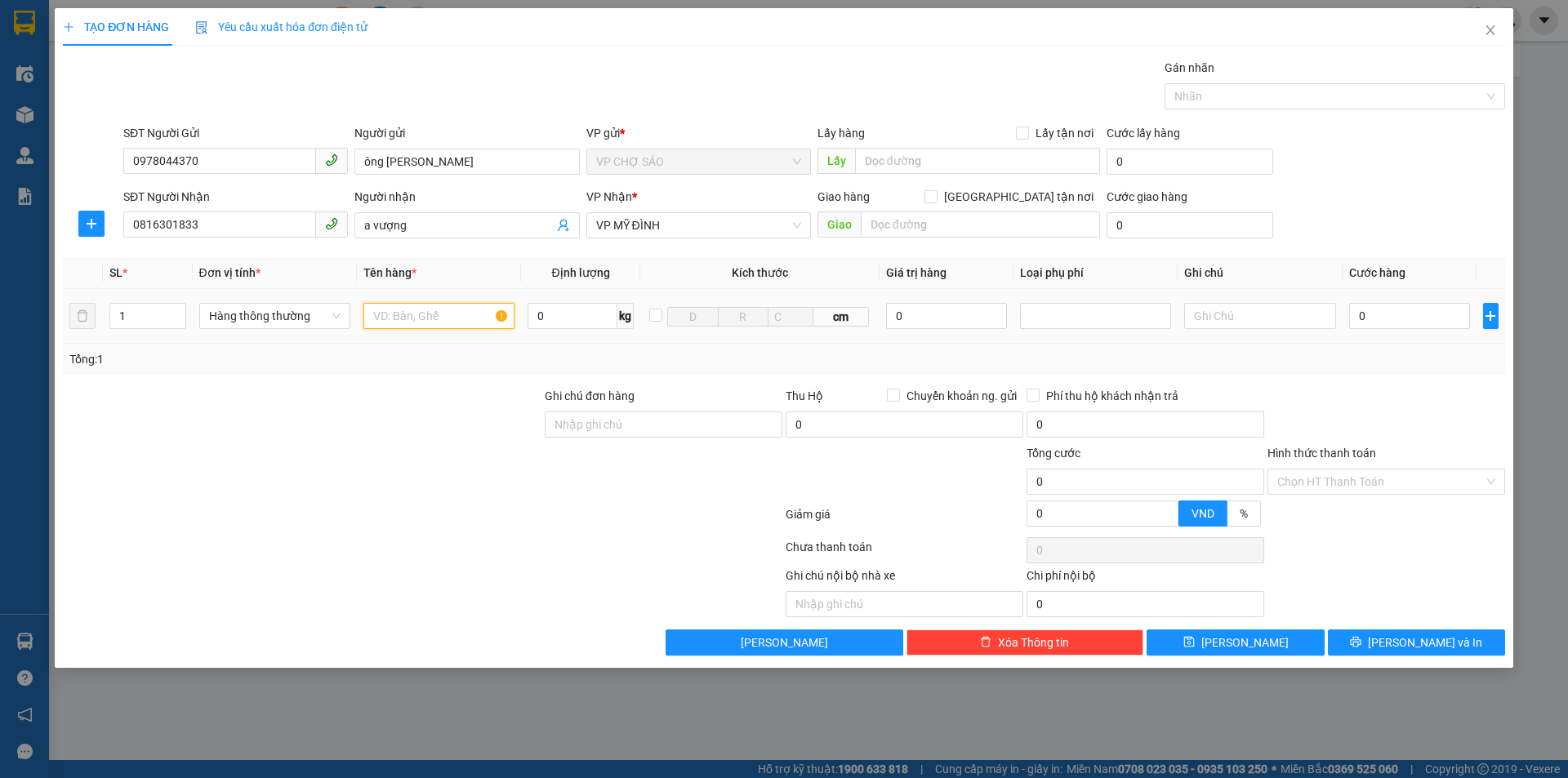
click at [392, 316] on input "text" at bounding box center [438, 316] width 151 height 26
type input "thưc phâm"
click at [1380, 319] on input "0" at bounding box center [1411, 316] width 122 height 26
type input "5"
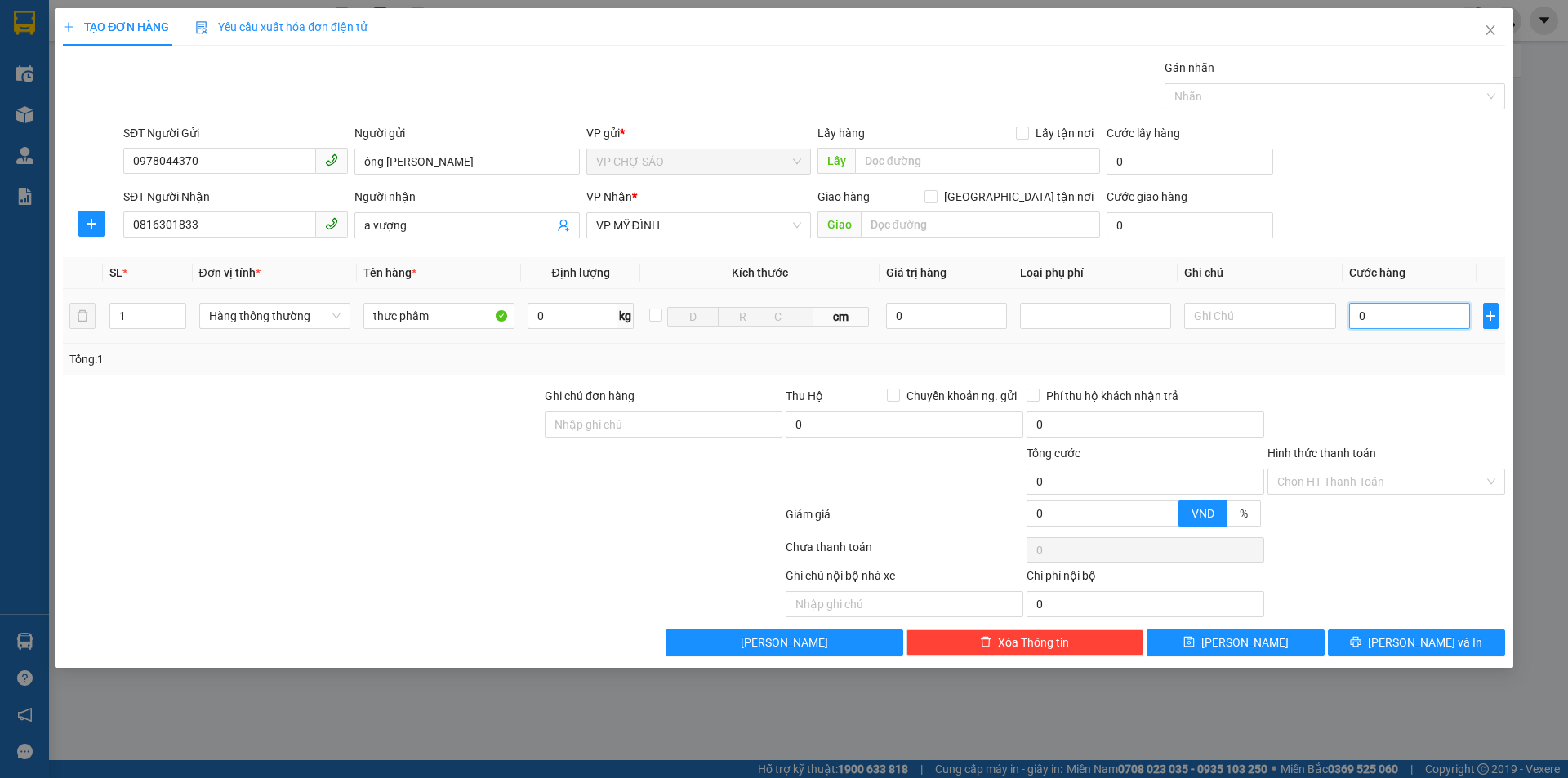
type input "5"
type input "50"
type input "500"
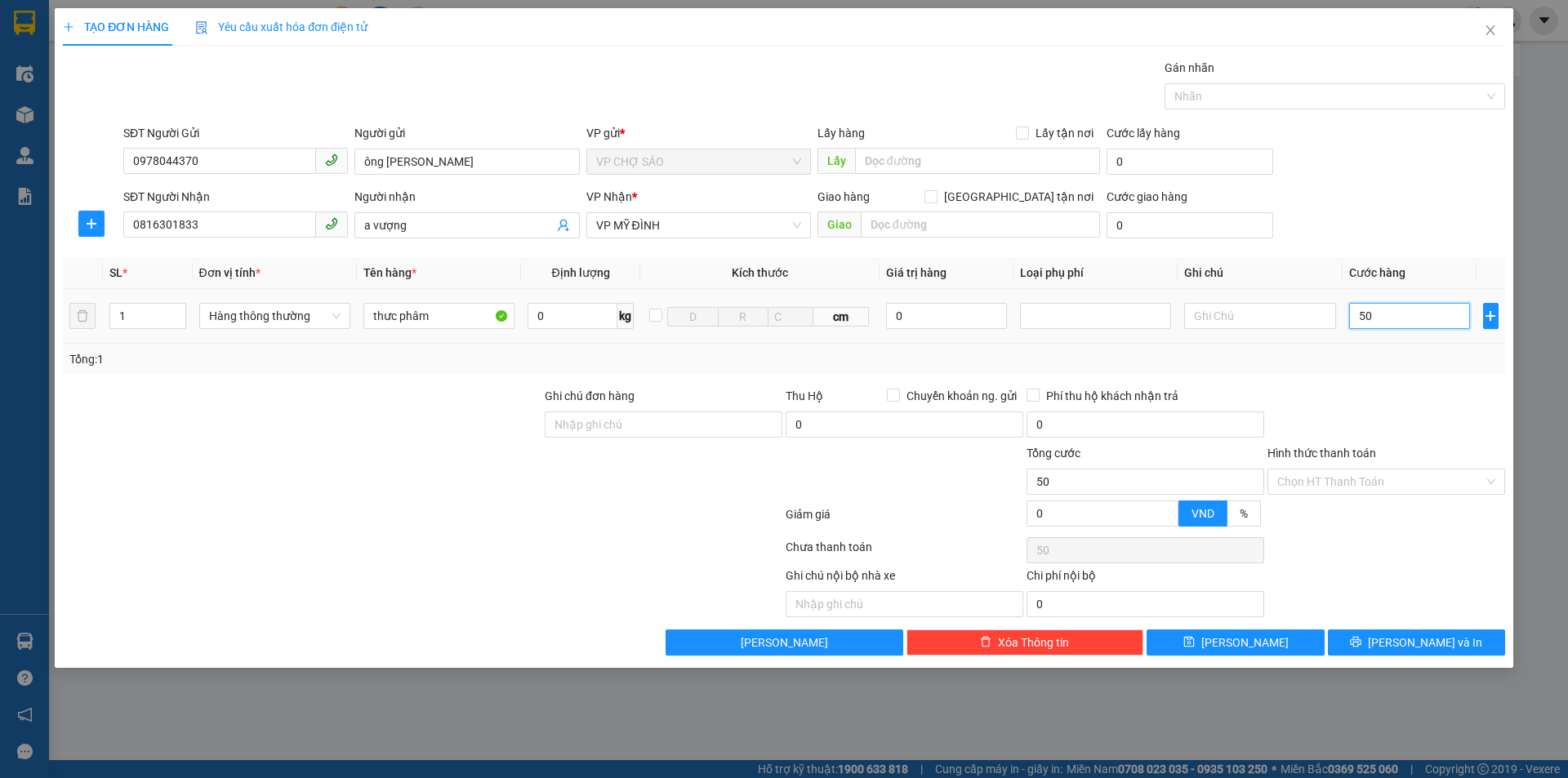
type input "500"
type input "5.000"
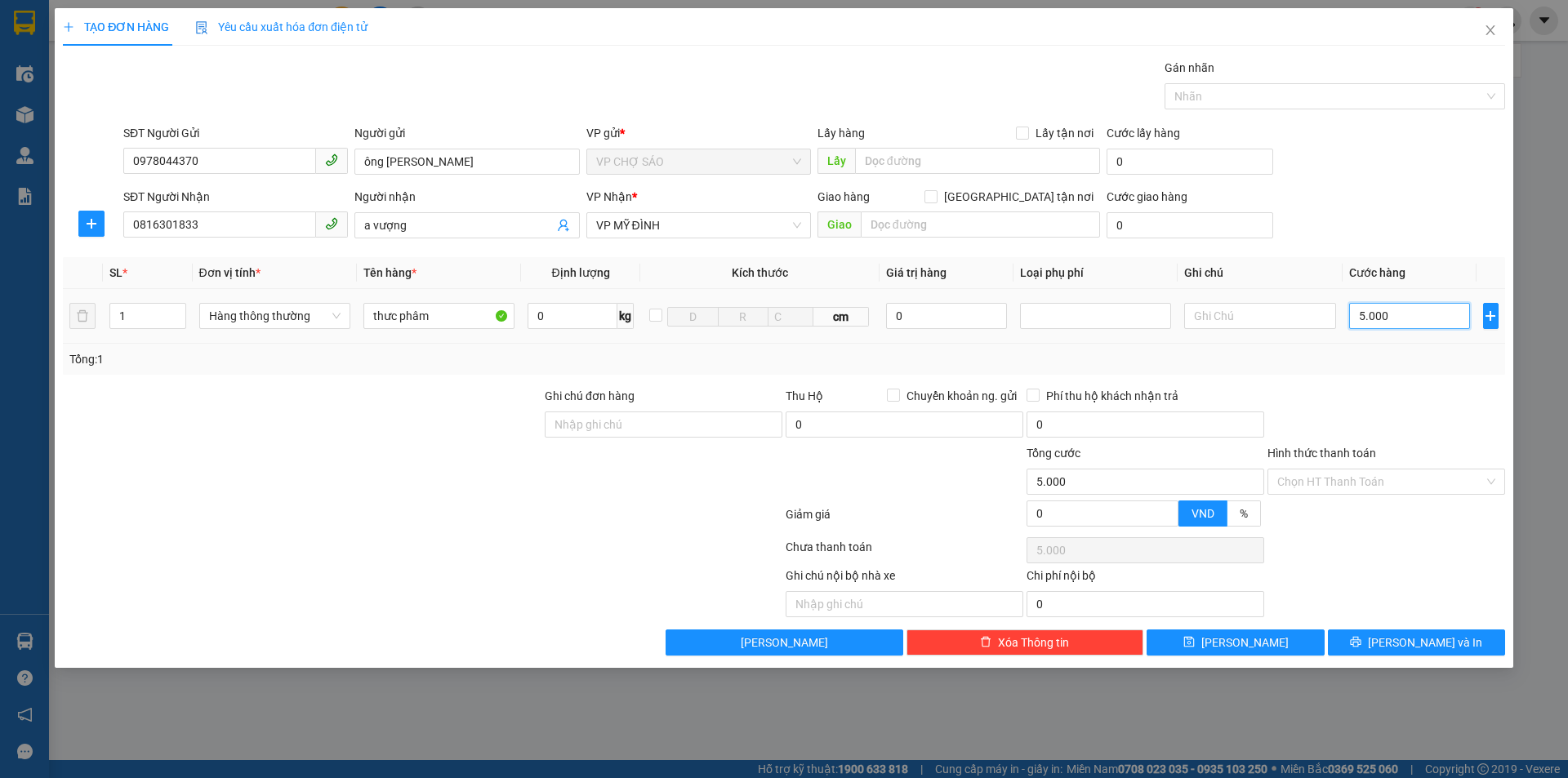
type input "50.000"
click at [1414, 641] on span "[PERSON_NAME] và In" at bounding box center [1426, 642] width 114 height 18
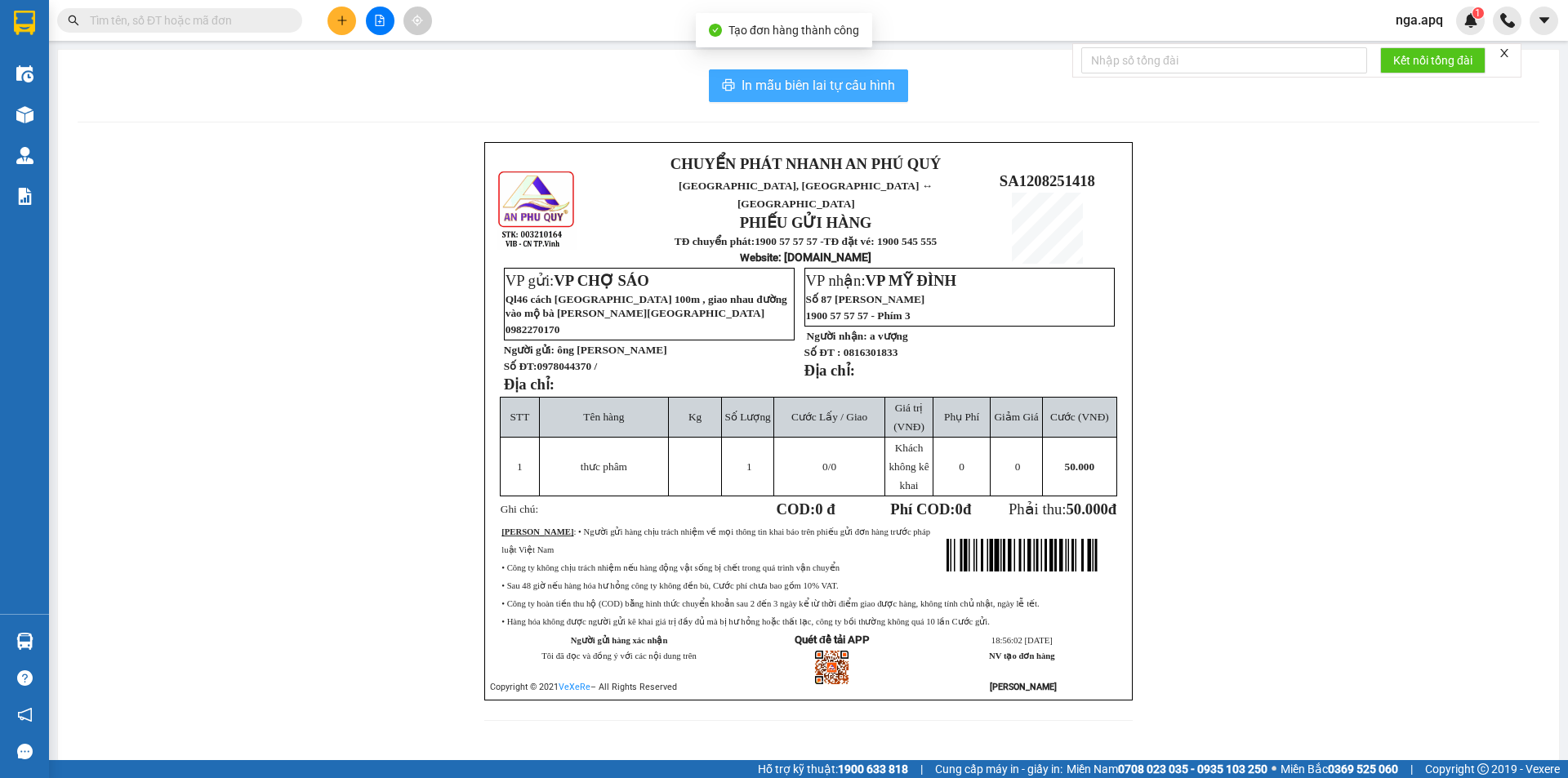
click at [788, 86] on span "In mẫu biên lai tự cấu hình" at bounding box center [819, 85] width 154 height 21
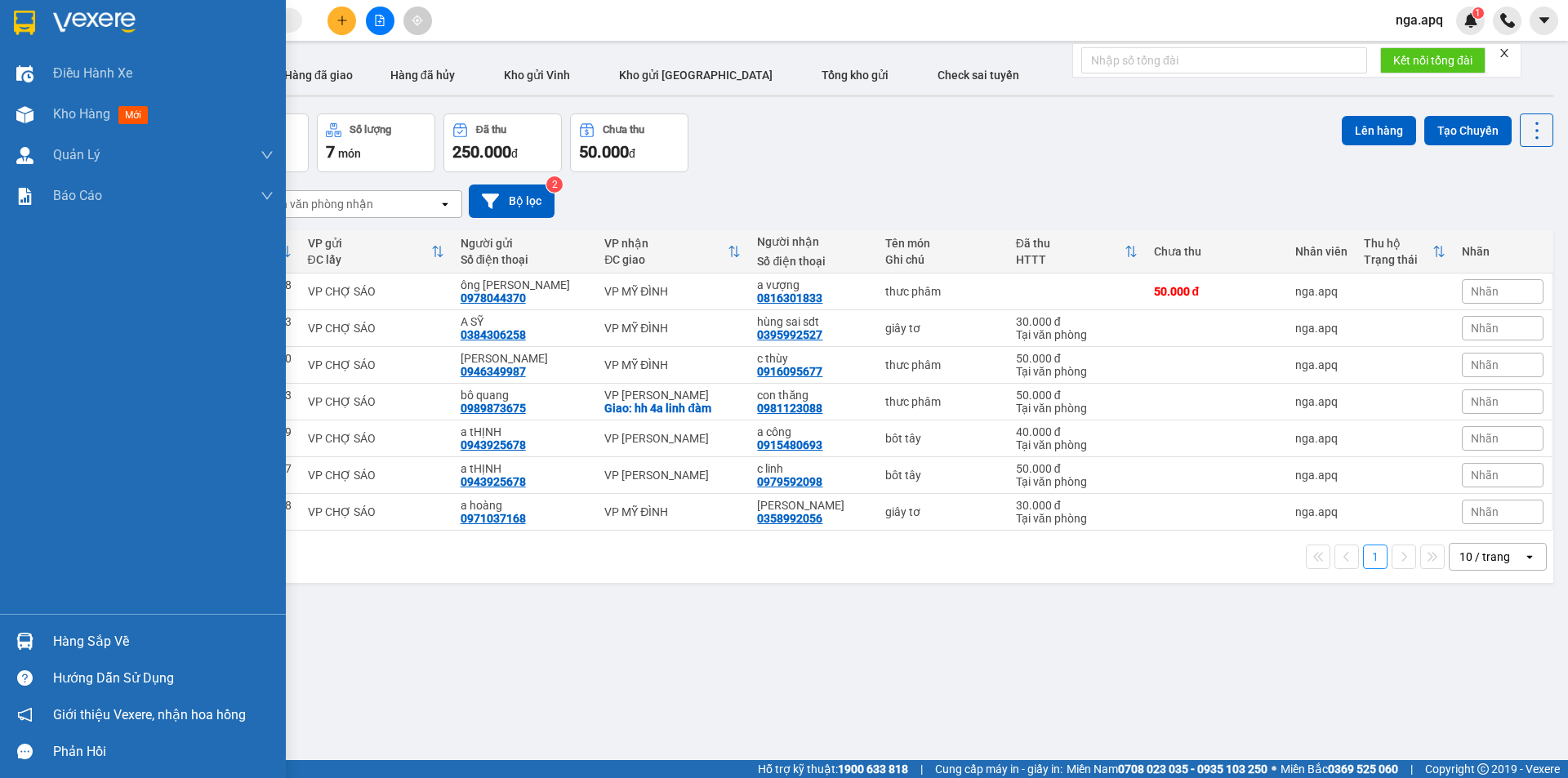
click at [28, 635] on img at bounding box center [24, 641] width 17 height 17
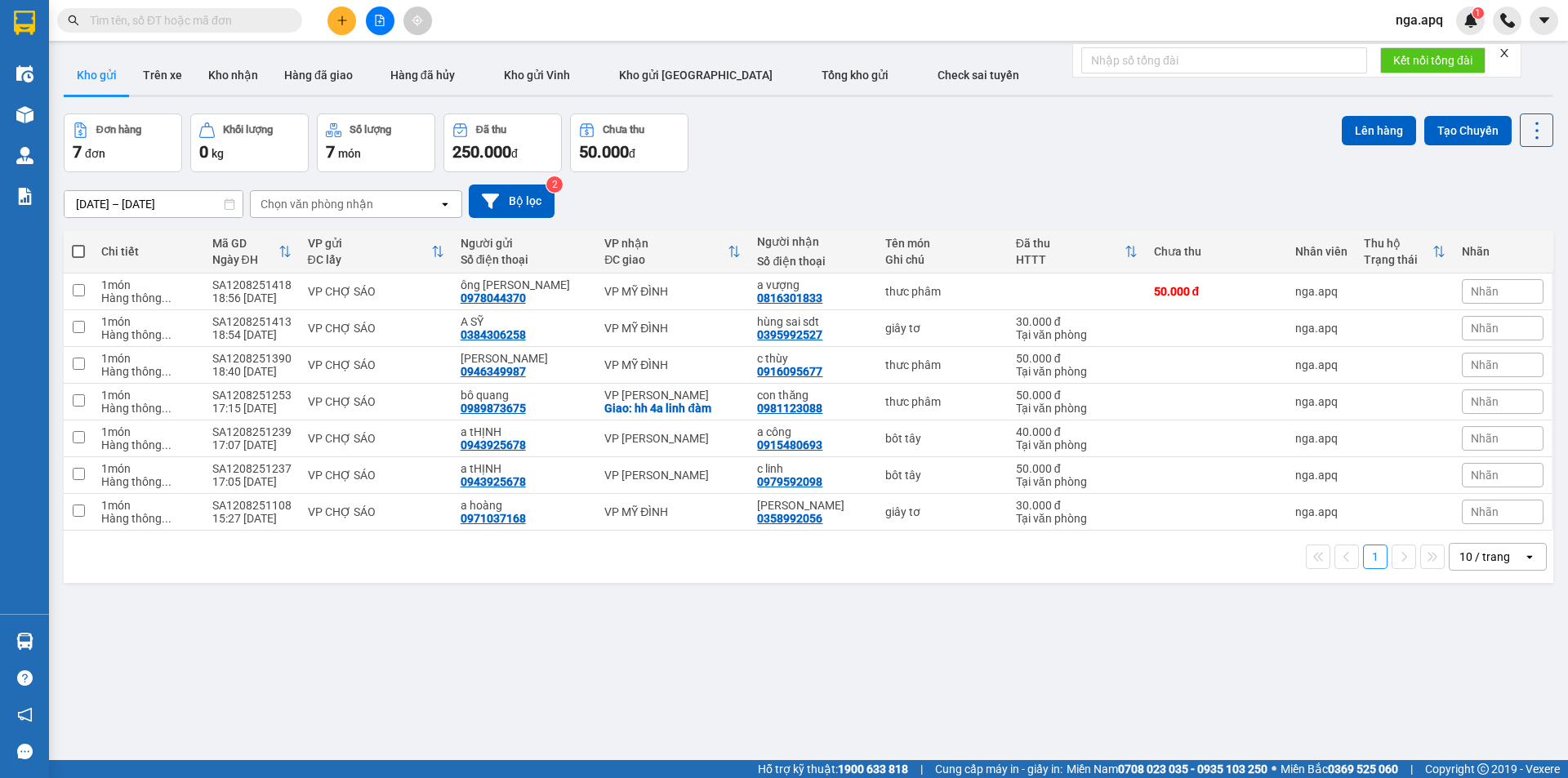
click at [1293, 710] on section "Kết quả tìm kiếm ( 0 ) Bộ lọc No Data nga.apq 1 Điều hành xe Kho hàng mới Quản …" at bounding box center [784, 389] width 1568 height 778
click at [354, 16] on button at bounding box center [342, 21] width 29 height 29
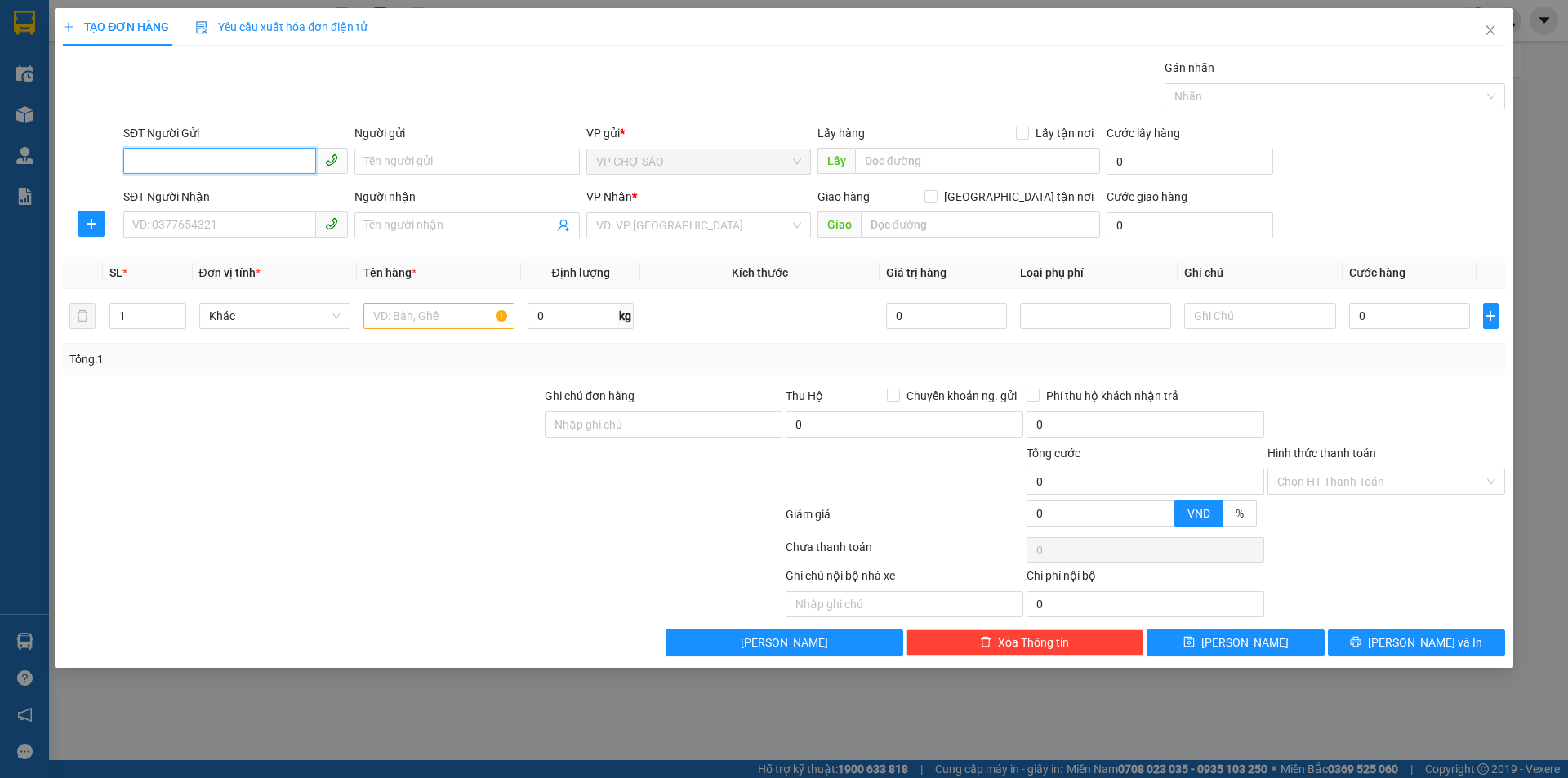
click at [126, 166] on input "SĐT Người Gửi" at bounding box center [220, 161] width 193 height 26
click at [169, 250] on div "0976626953 - bố thủy" at bounding box center [235, 246] width 205 height 18
type input "0976626953"
type input "bố thủy"
type input "0976626953"
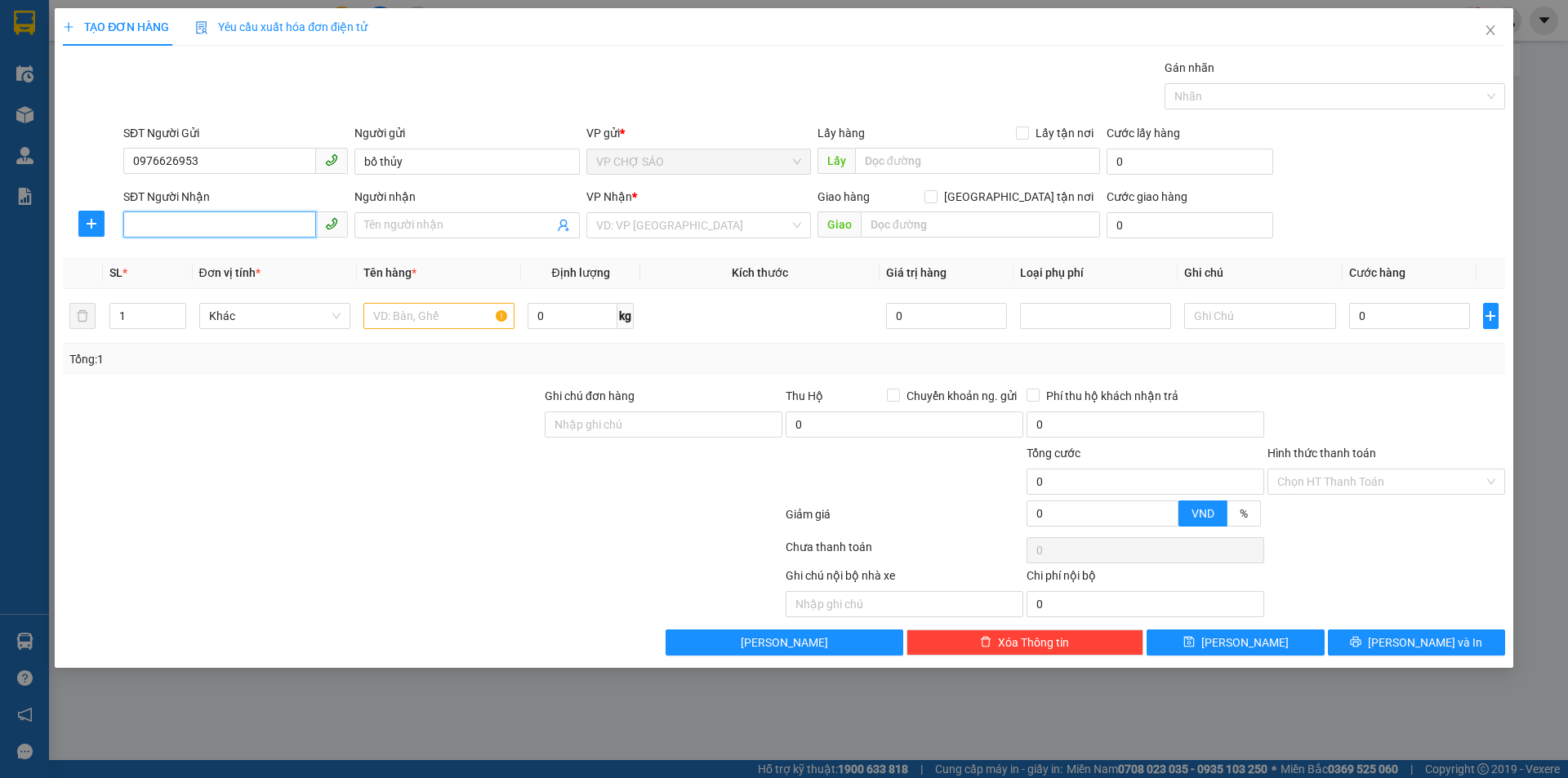
click at [155, 228] on input "SĐT Người Nhận" at bounding box center [220, 225] width 193 height 26
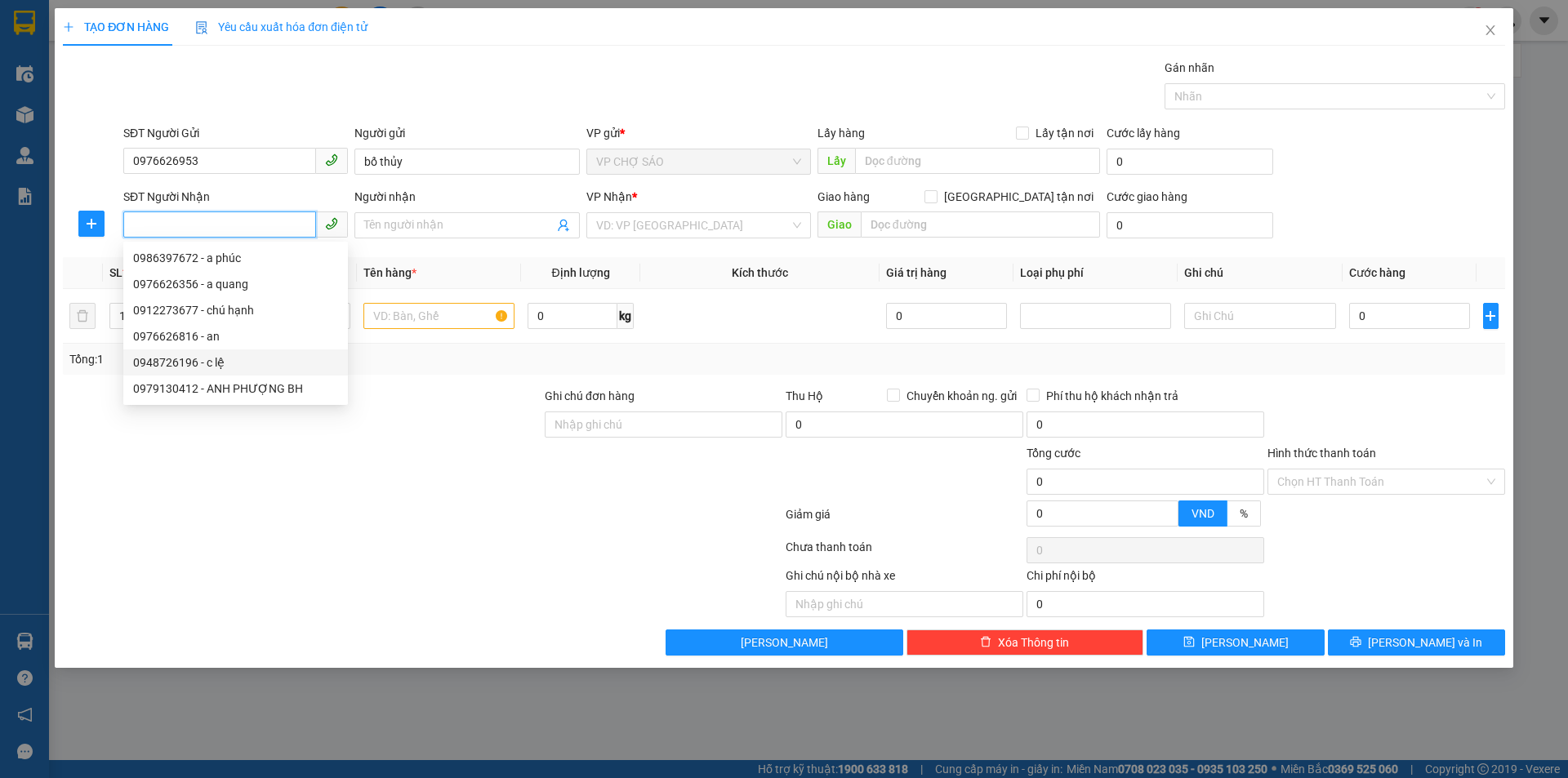
click at [170, 364] on div "0948726196 - c lệ" at bounding box center [235, 362] width 205 height 18
type input "0948726196"
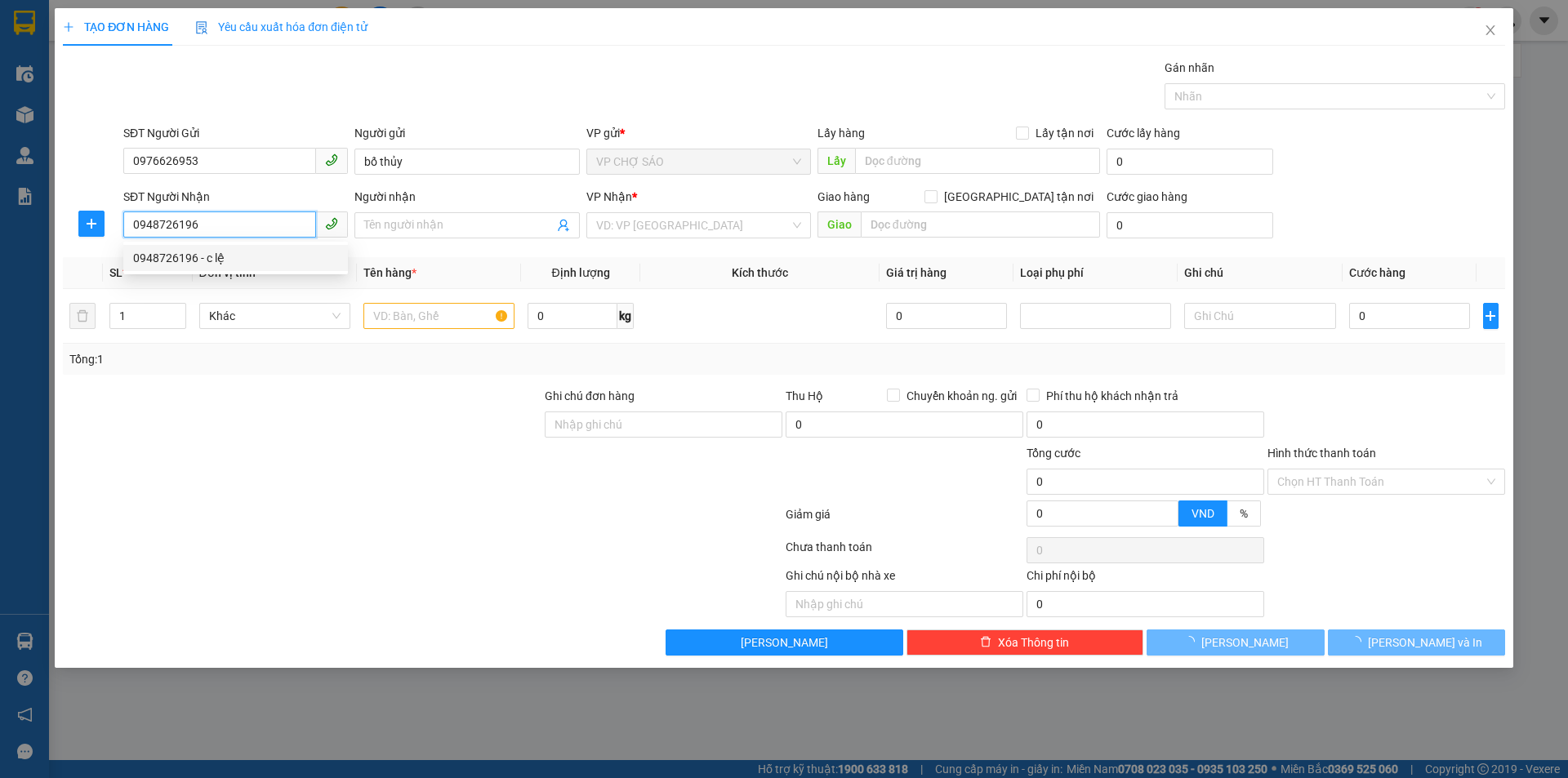
type input "c lệ"
checkbox input "true"
type input "số 6 , dãy nhà b , ngõ 32 , phùng khoang , trung văn , nam từ [GEOGRAPHIC_DATA]"
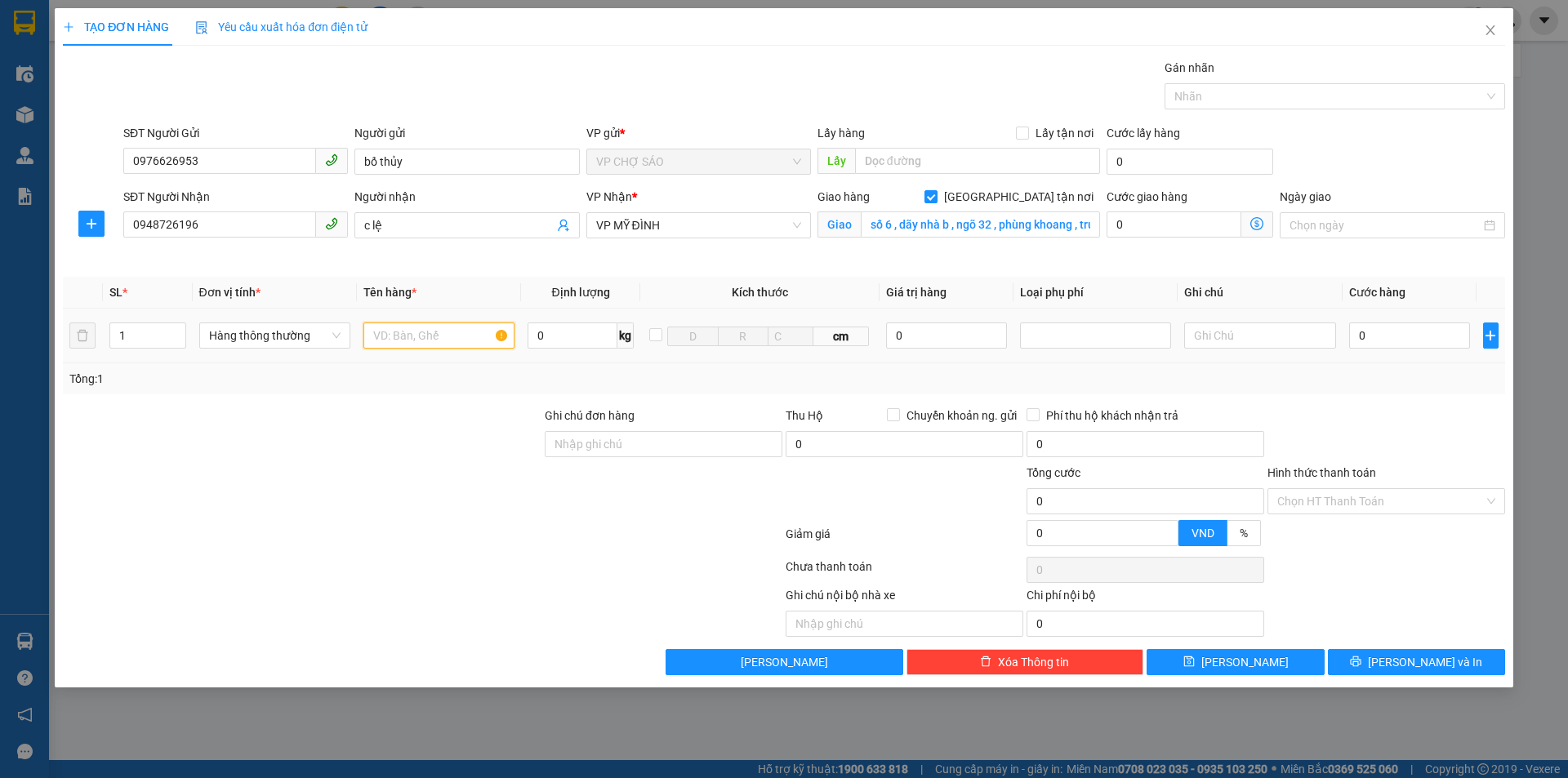
click at [383, 339] on input "text" at bounding box center [438, 335] width 151 height 26
type input "THƯC PHAM"
click at [1368, 335] on input "0" at bounding box center [1411, 335] width 122 height 26
type input "7"
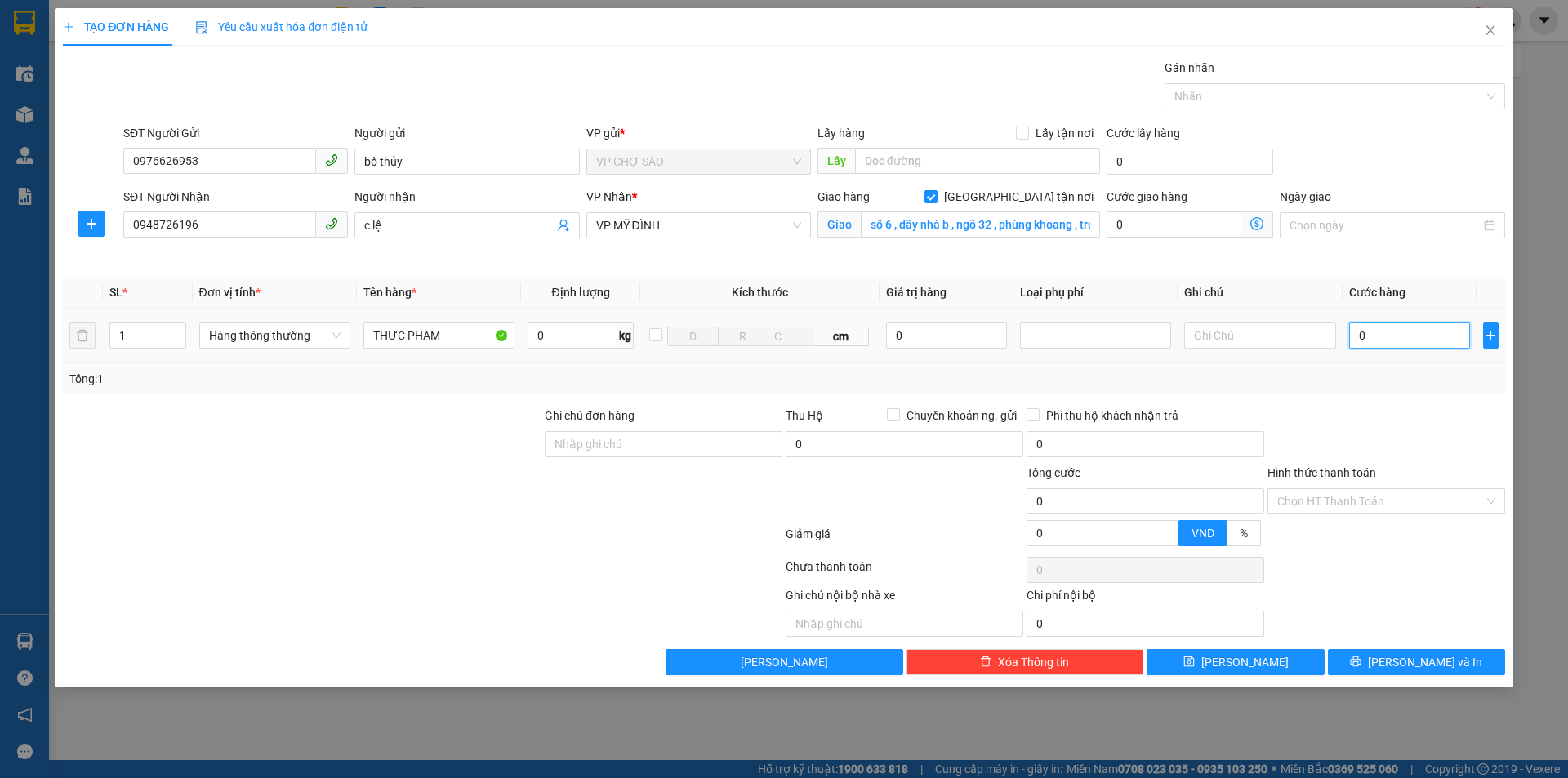
type input "7"
type input "70"
type input "700"
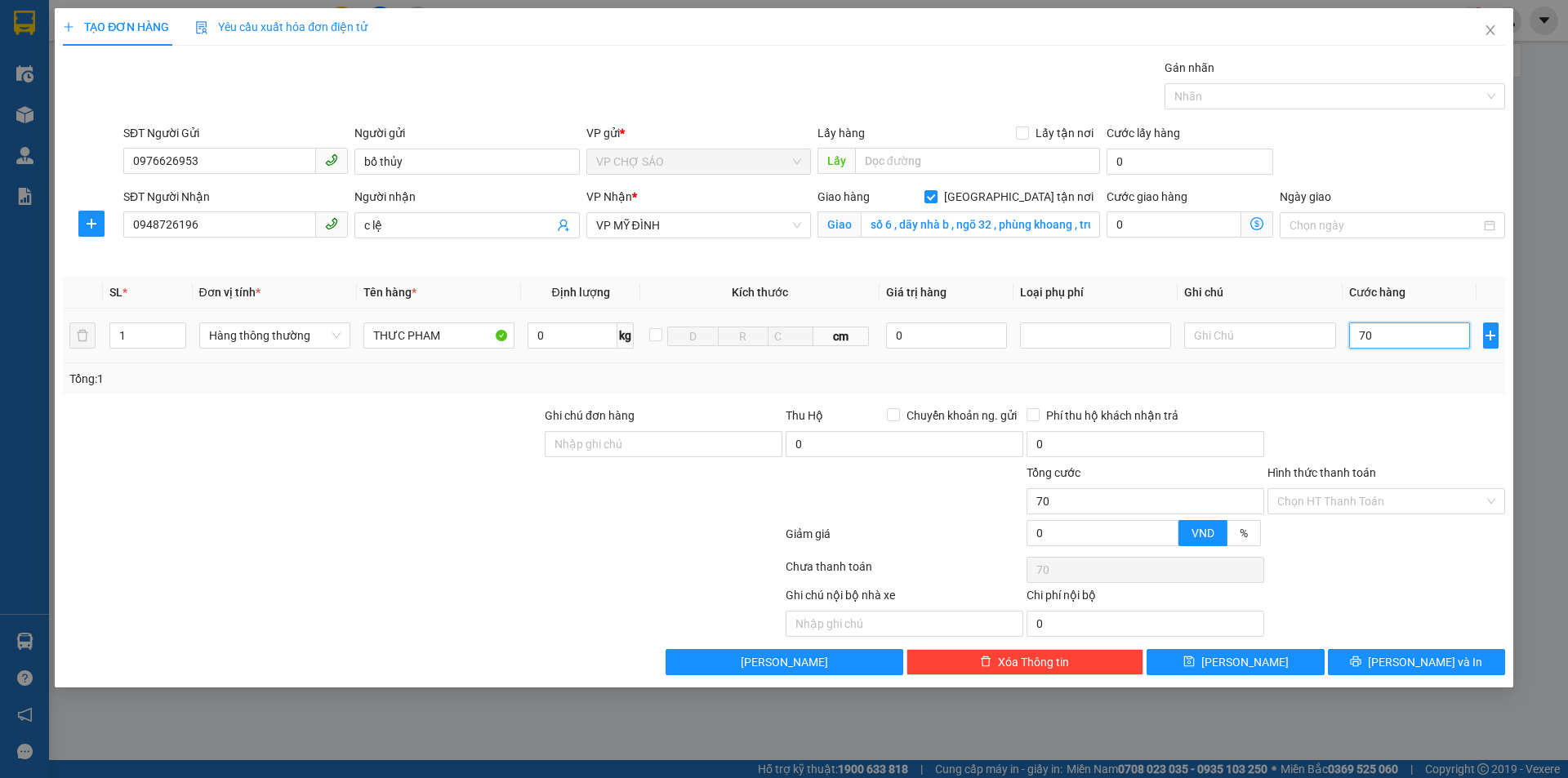
type input "700"
type input "7.000"
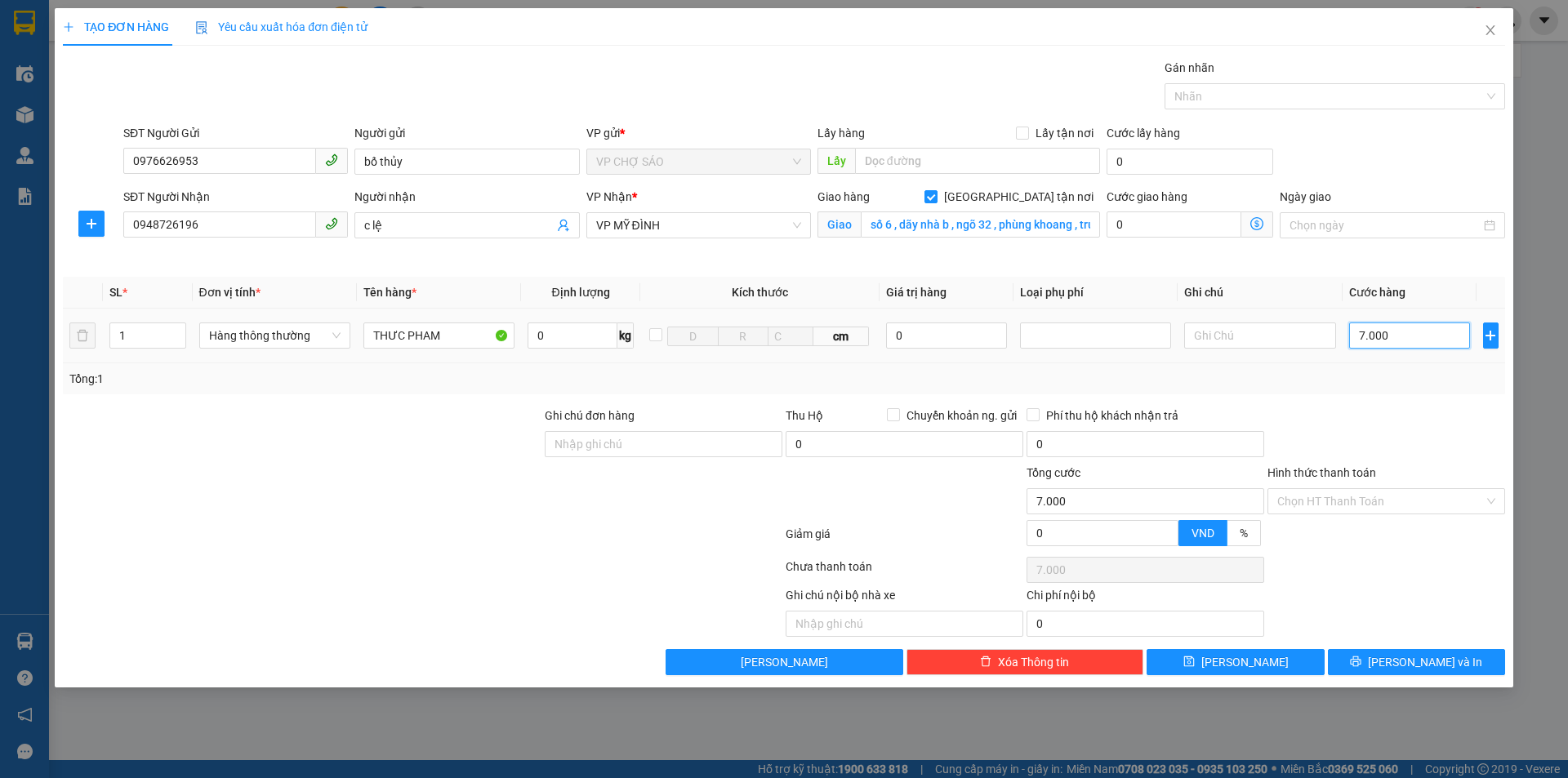
type input "70.000"
click at [1351, 497] on input "Hình thức thanh toán" at bounding box center [1381, 501] width 207 height 24
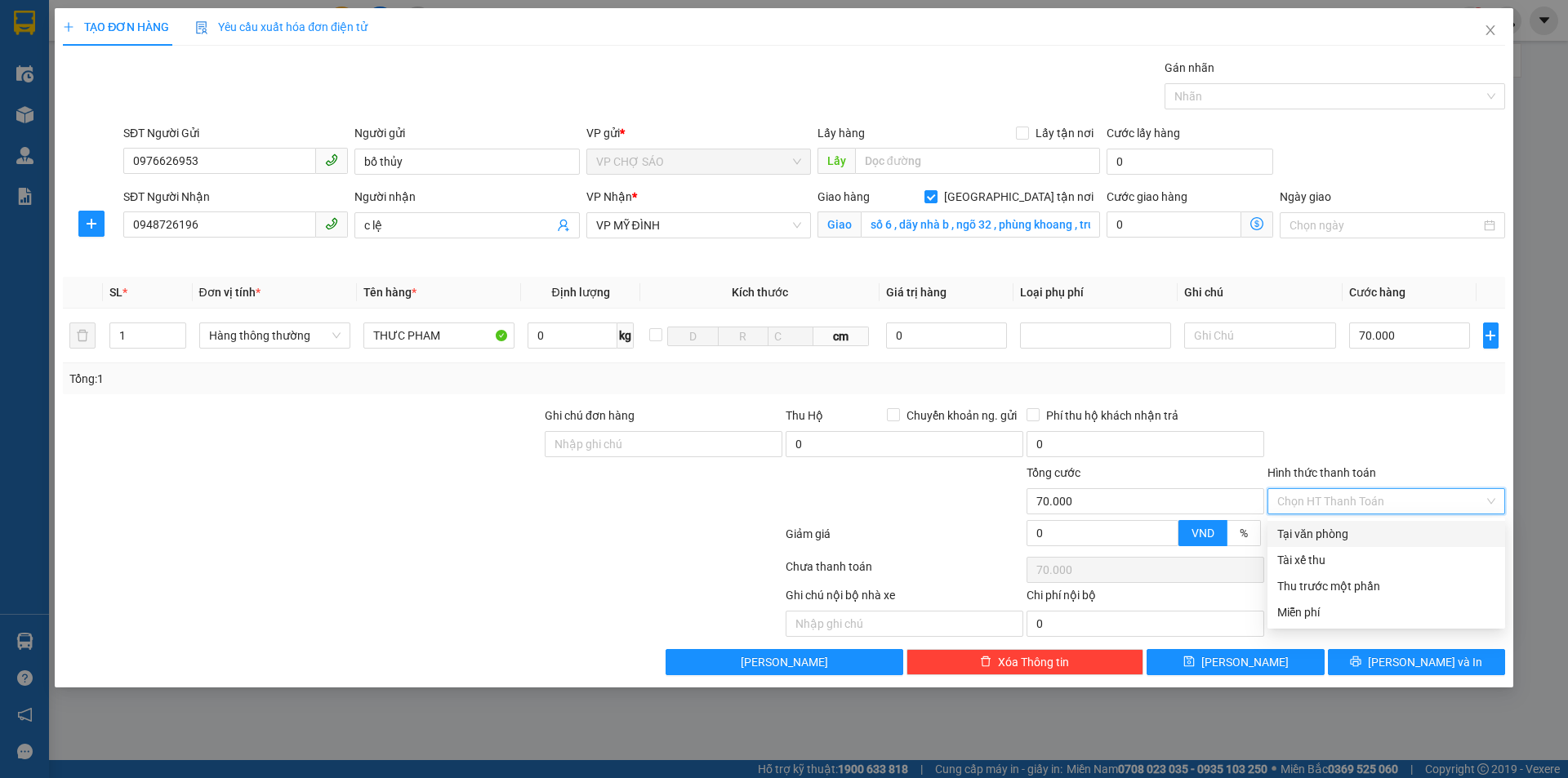
click at [1350, 536] on div "Tại văn phòng" at bounding box center [1386, 534] width 218 height 18
type input "0"
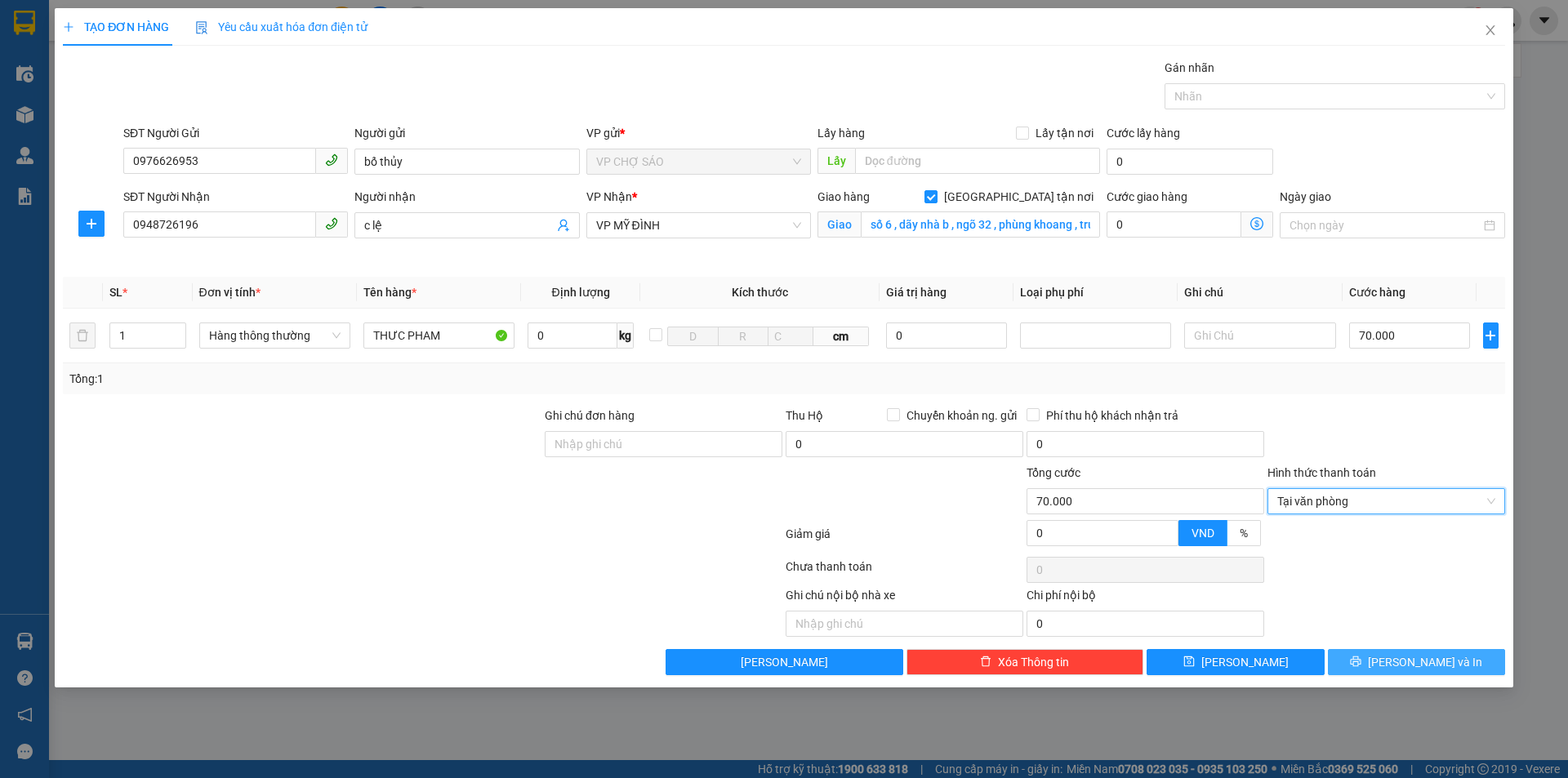
click at [1362, 661] on icon "printer" at bounding box center [1355, 661] width 10 height 10
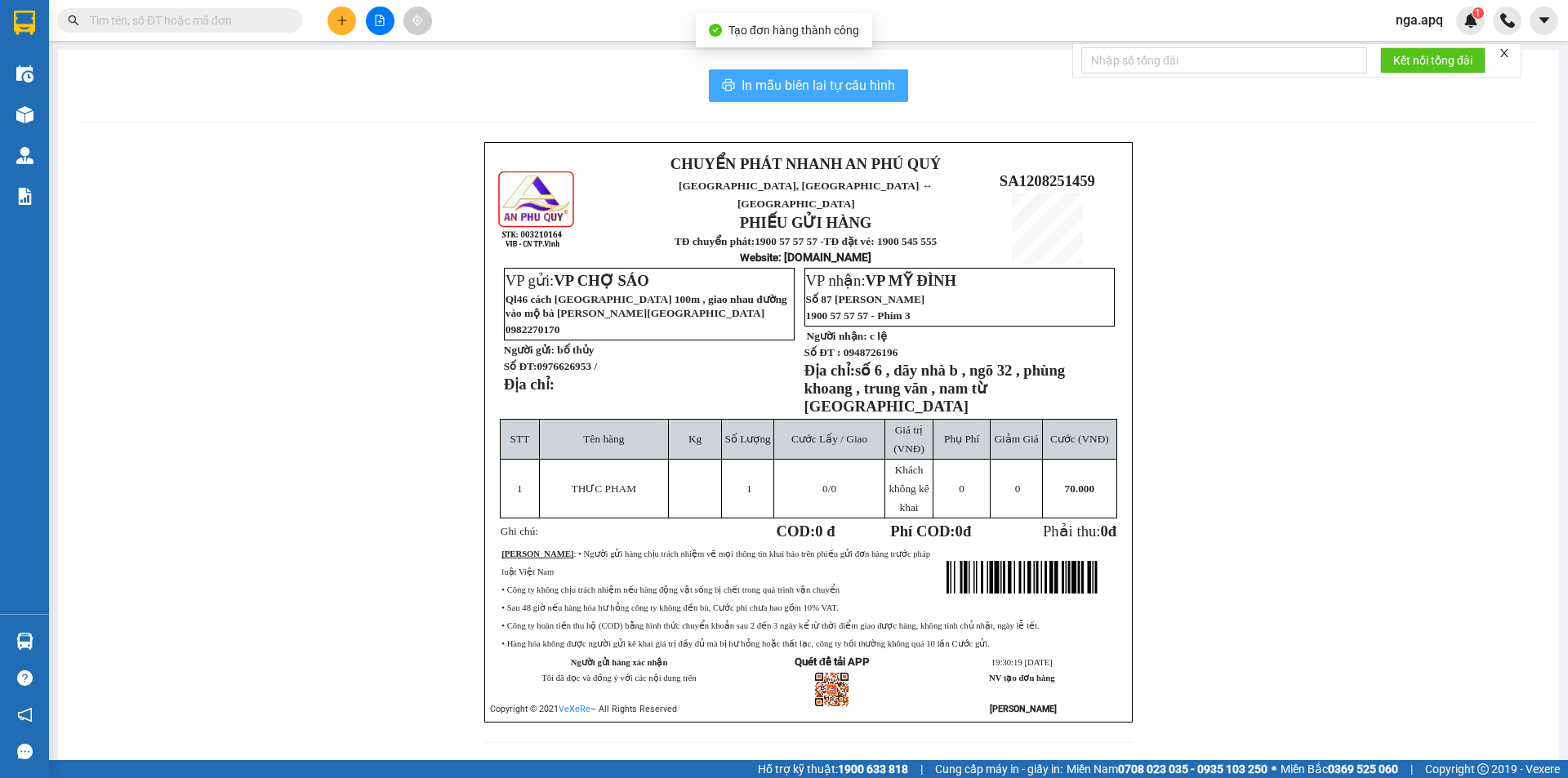
click at [782, 82] on span "In mẫu biên lai tự cấu hình" at bounding box center [819, 85] width 154 height 21
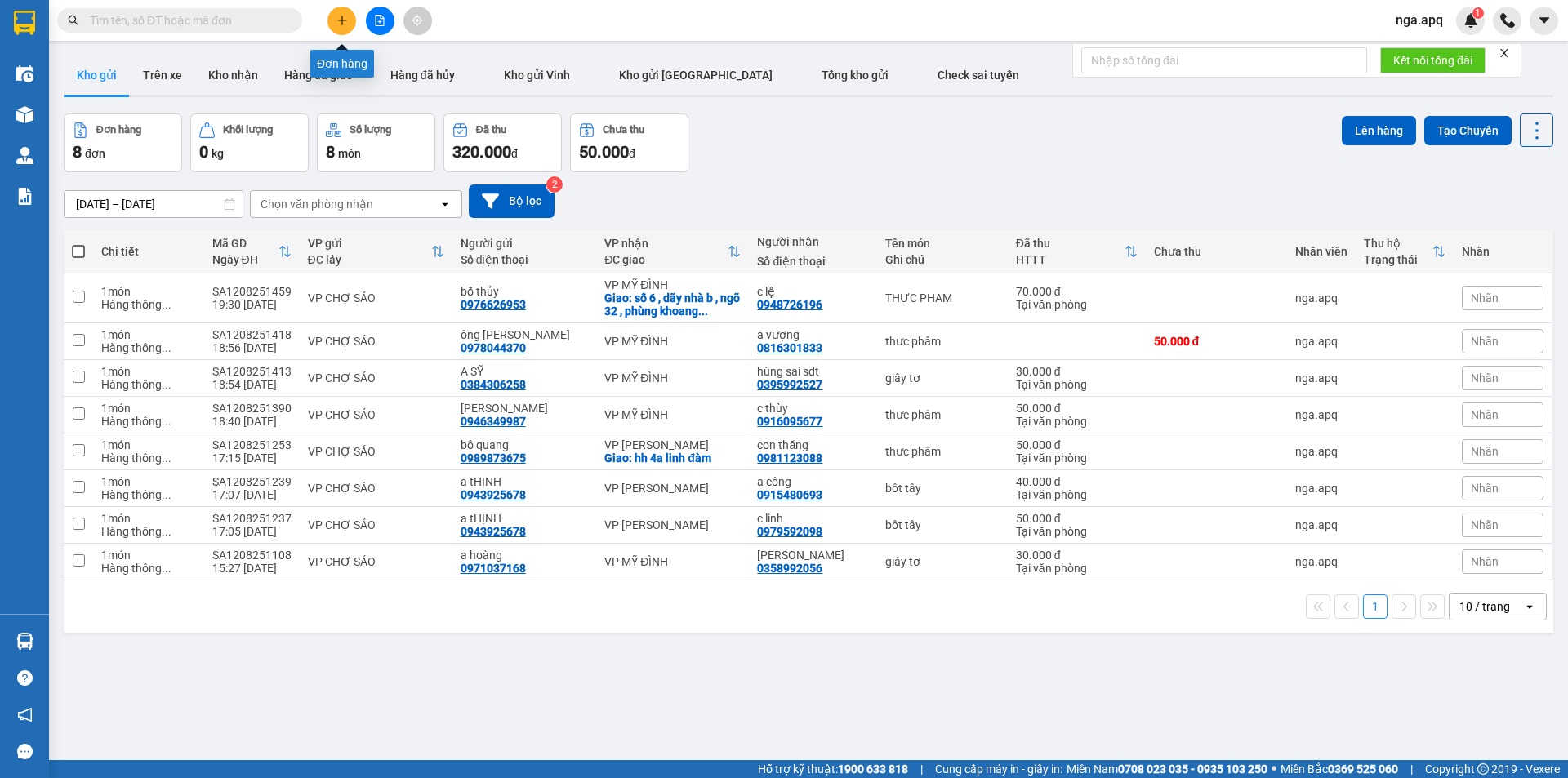
click at [343, 22] on icon "plus" at bounding box center [342, 21] width 11 height 11
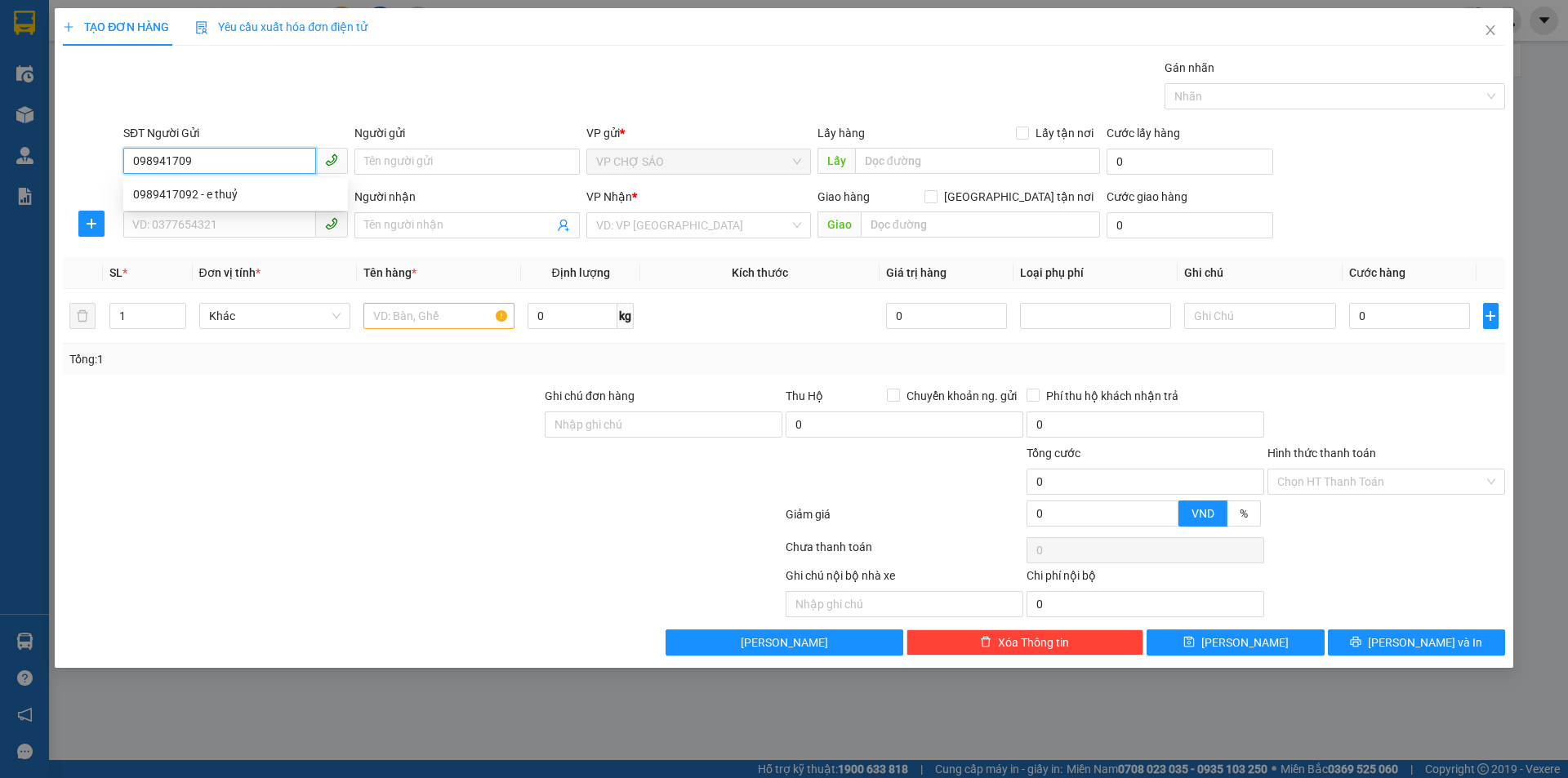
type input "0989417092"
click at [214, 194] on div "0989417092 - e thuỷ" at bounding box center [235, 194] width 205 height 18
type input "e thuỷ"
type input "0989417092"
click at [220, 225] on input "SĐT Người Nhận" at bounding box center [220, 225] width 193 height 26
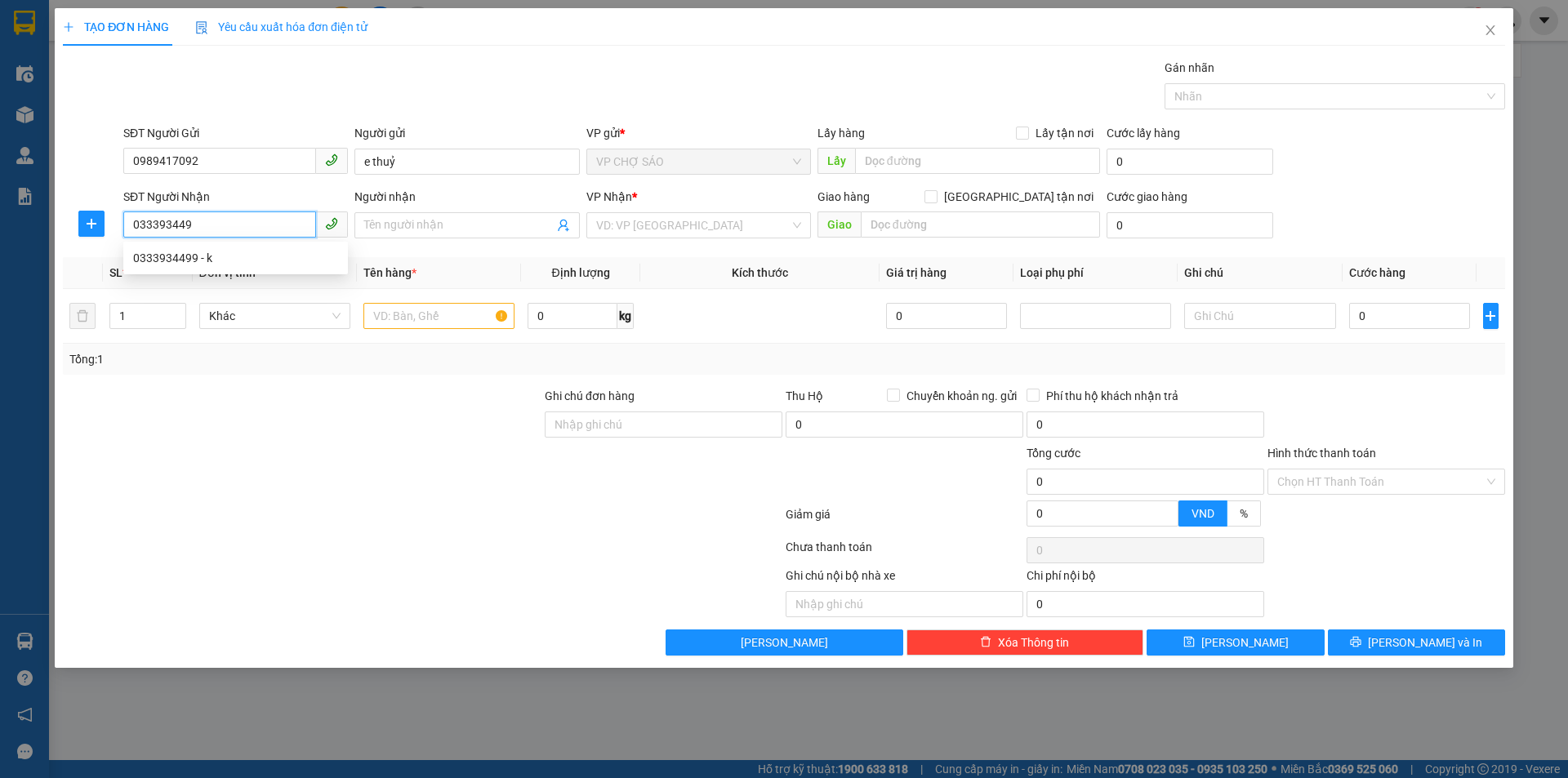
type input "0333934499"
click at [197, 253] on div "0333934499 - k" at bounding box center [235, 257] width 205 height 18
type input "k"
checkbox input "true"
type input "197 [GEOGRAPHIC_DATA],[GEOGRAPHIC_DATA],[GEOGRAPHIC_DATA],[GEOGRAPHIC_DATA]"
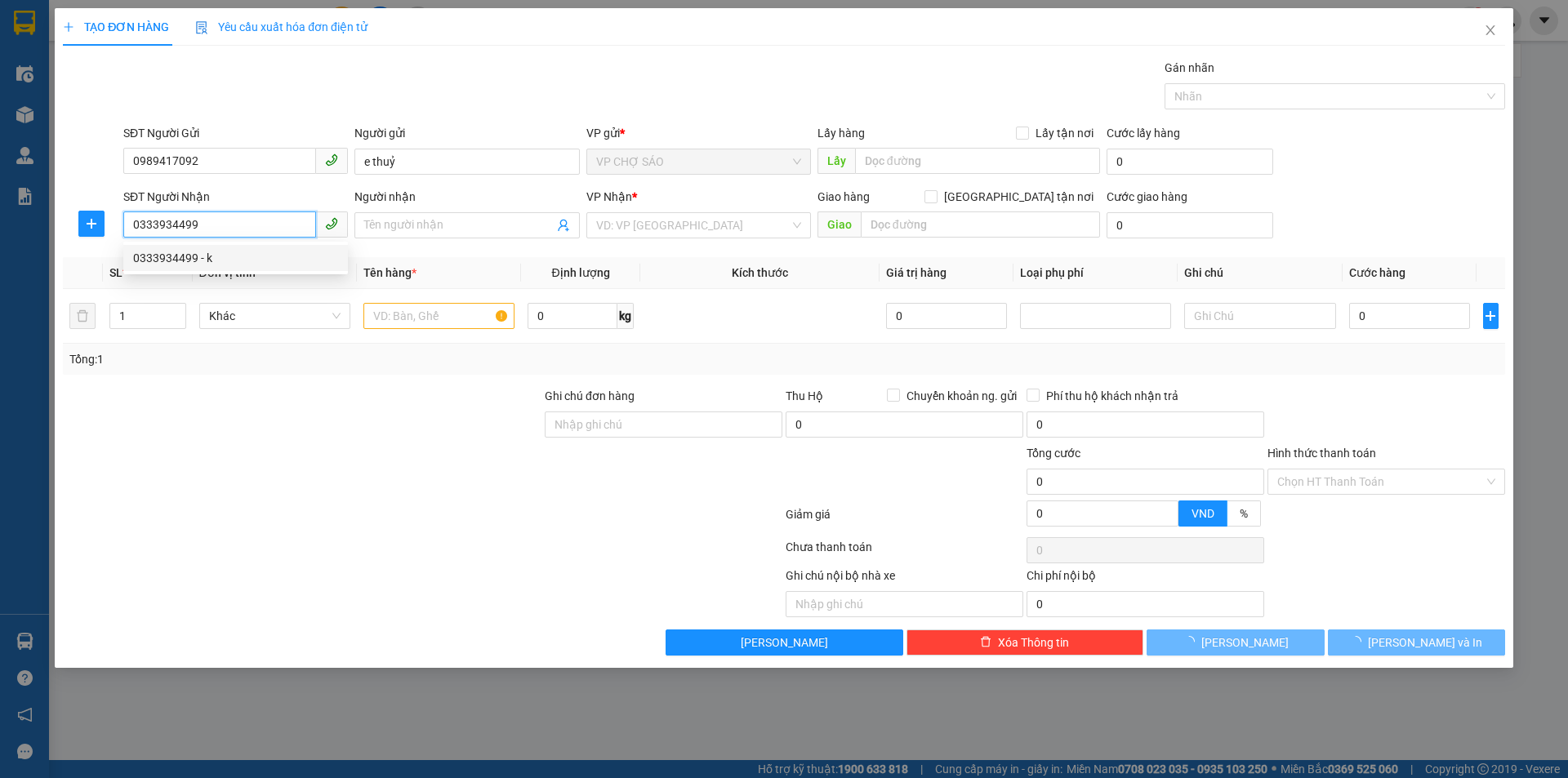
type input "60.000"
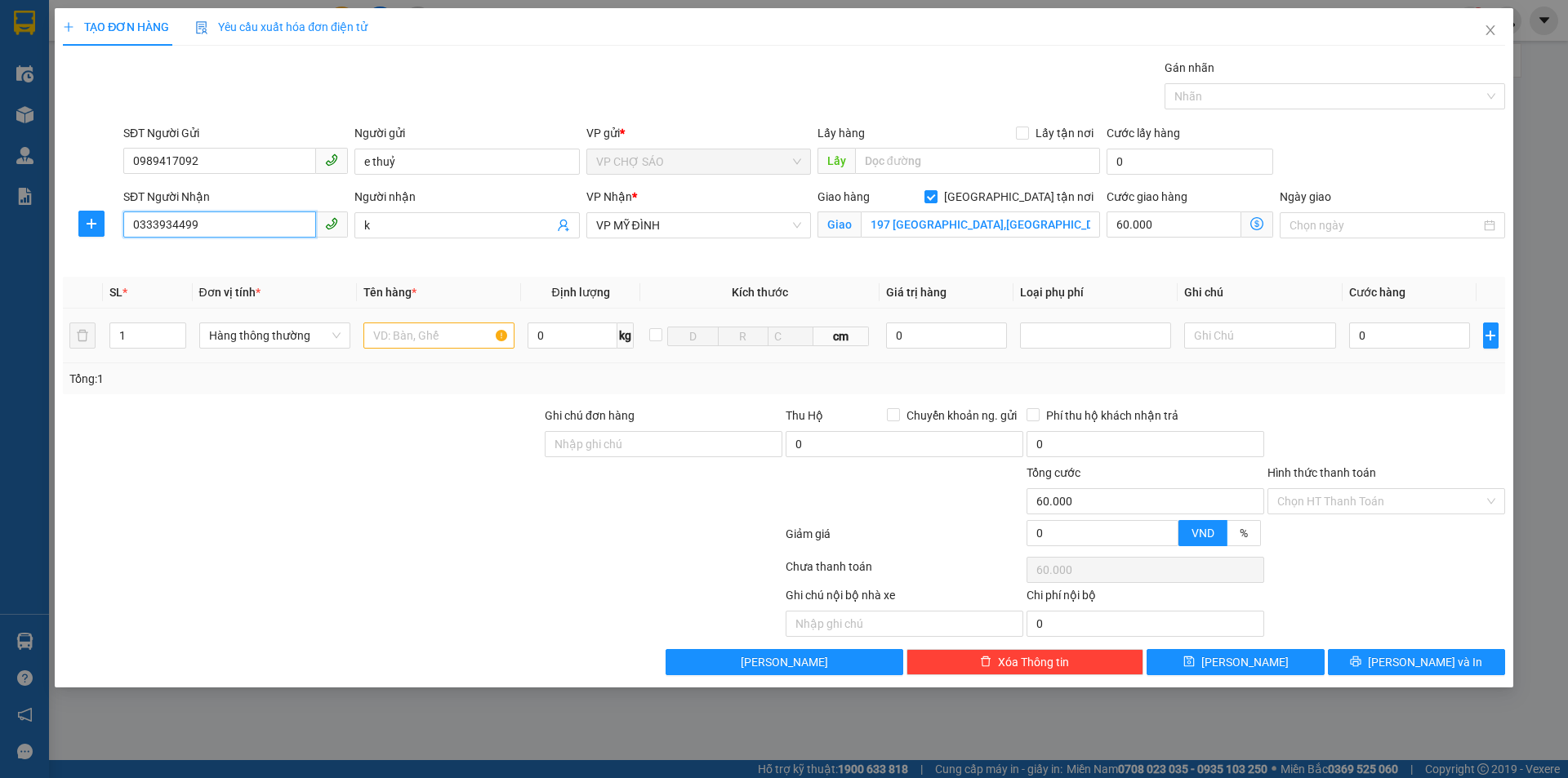
type input "0333934499"
click at [404, 333] on input "text" at bounding box center [438, 335] width 151 height 26
type input "THỰC PHẨM"
click at [1361, 335] on input "0" at bounding box center [1411, 335] width 122 height 26
type input "5"
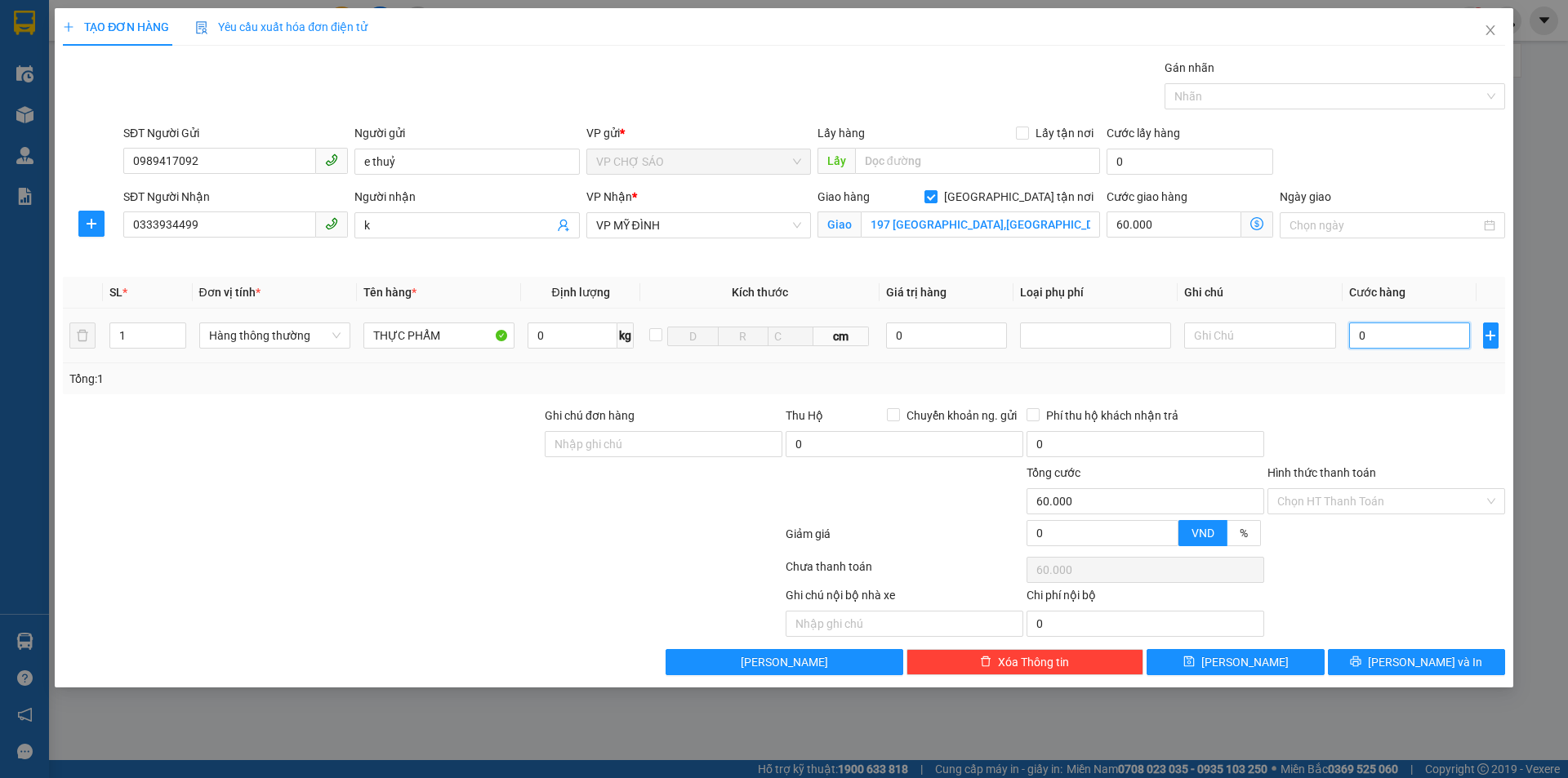
type input "60.005"
type input "50"
type input "60.050"
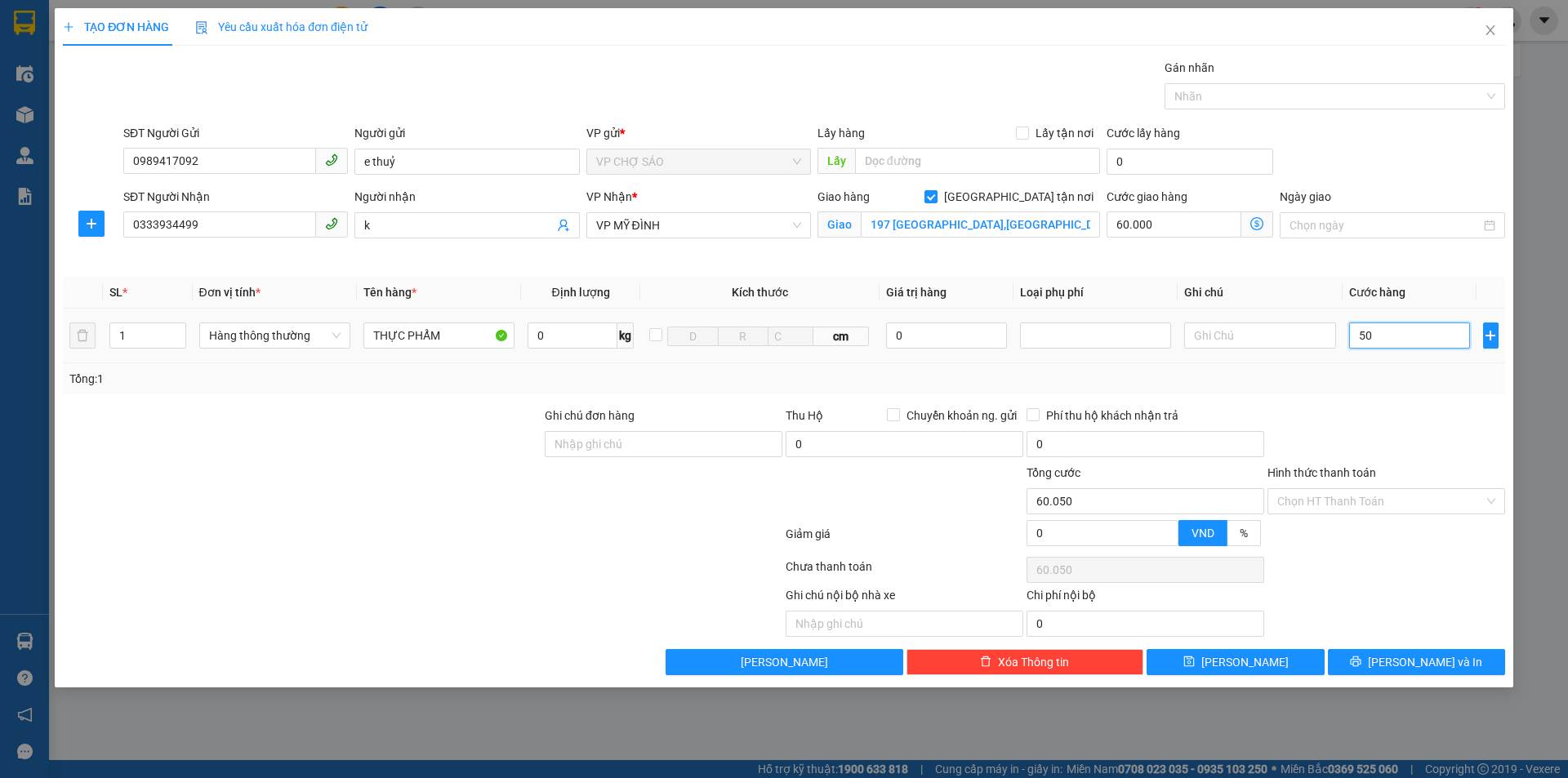
type input "500"
type input "60.500"
type input "5.000"
type input "65.000"
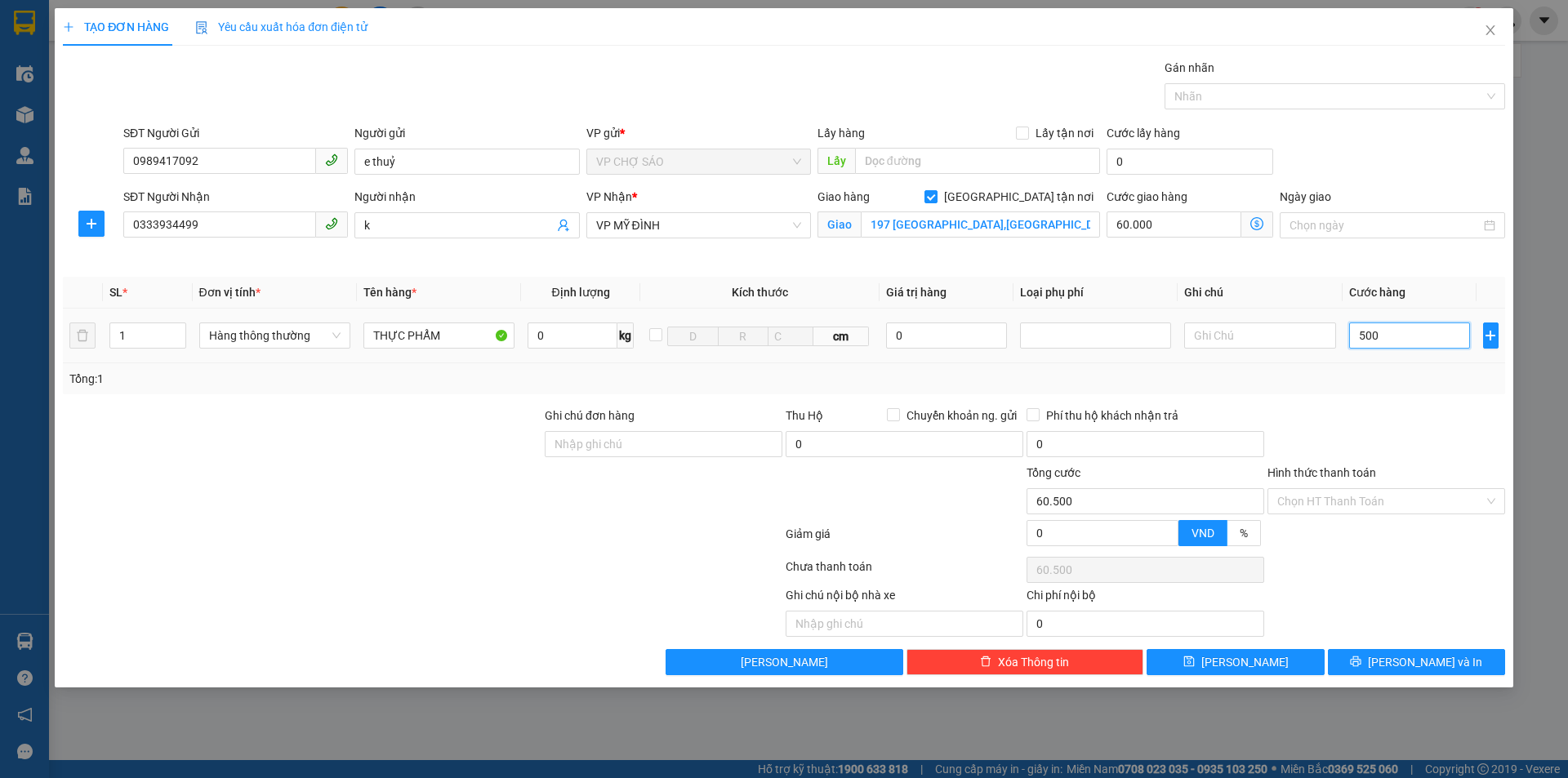
type input "65.000"
type input "50.000"
type input "110.000"
type input "50.000"
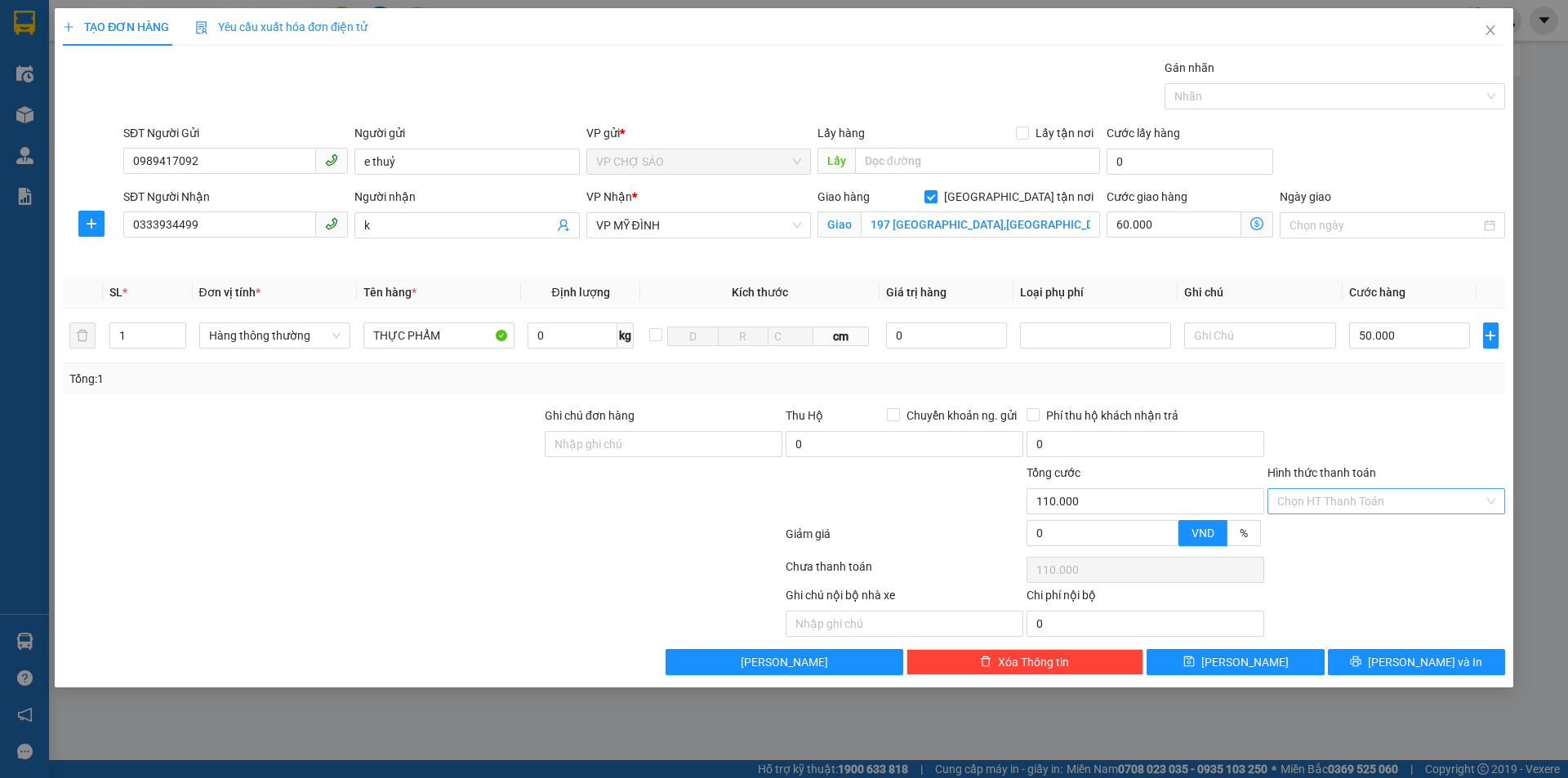
click at [1348, 498] on input "Hình thức thanh toán" at bounding box center [1381, 501] width 207 height 24
click at [1339, 535] on div "Tại văn phòng" at bounding box center [1386, 534] width 218 height 18
type input "0"
click at [1357, 664] on button "[PERSON_NAME] và In" at bounding box center [1416, 662] width 177 height 26
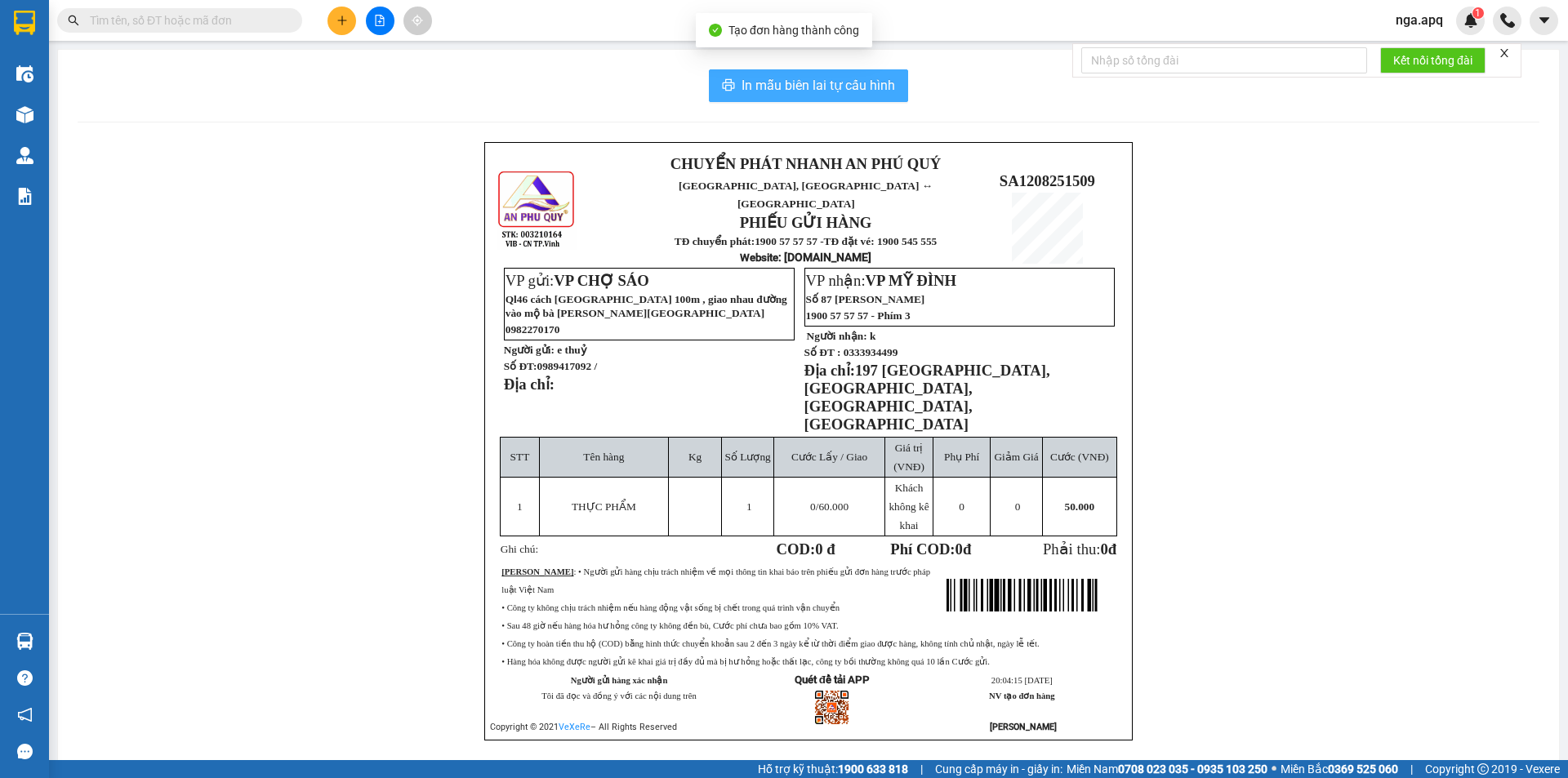
click at [824, 89] on span "In mẫu biên lai tự cấu hình" at bounding box center [819, 85] width 154 height 21
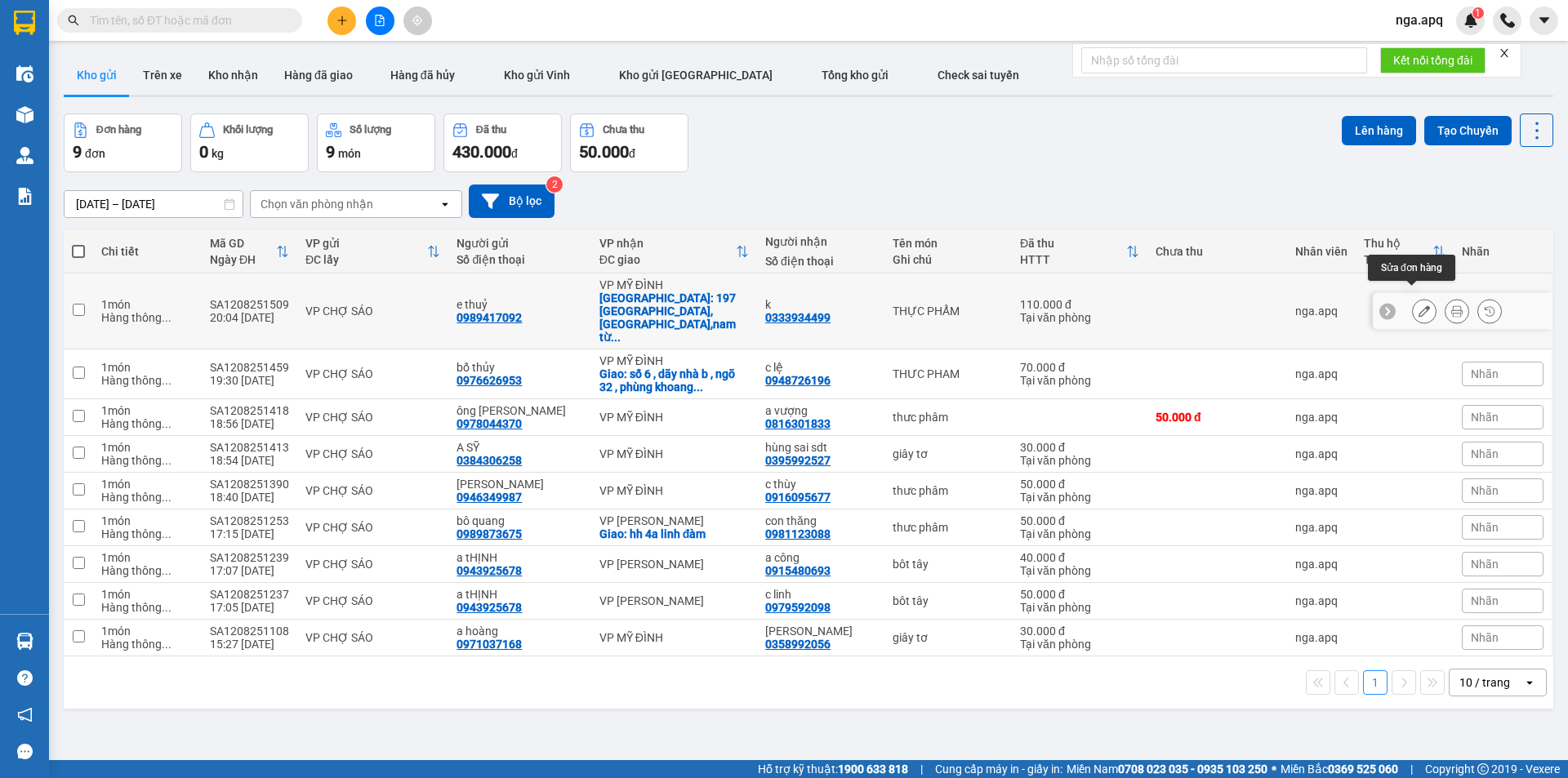
click at [1413, 299] on button at bounding box center [1425, 311] width 22 height 29
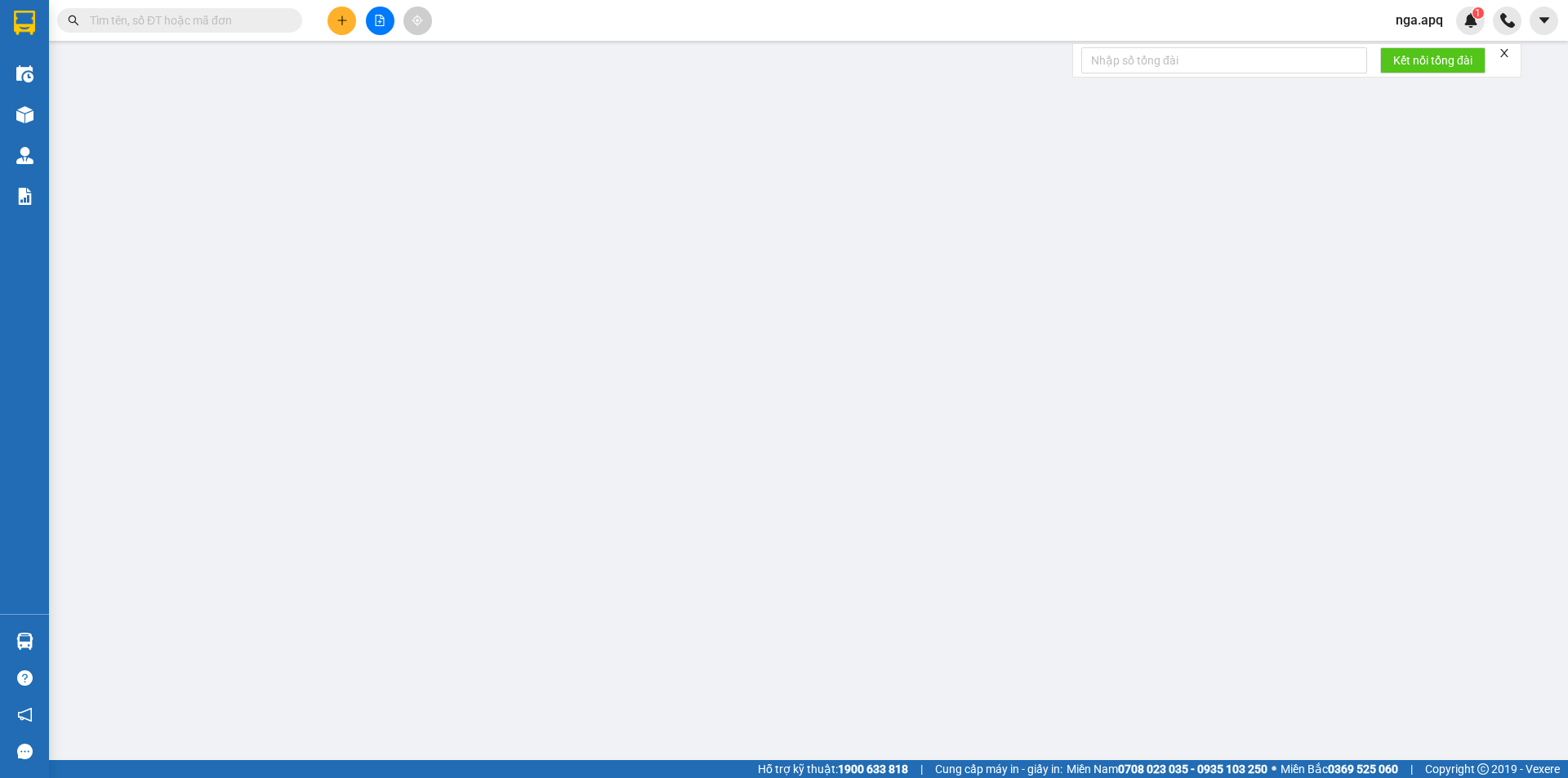
type input "0989417092"
type input "e thuỷ"
type input "0333934499"
type input "k"
checkbox input "true"
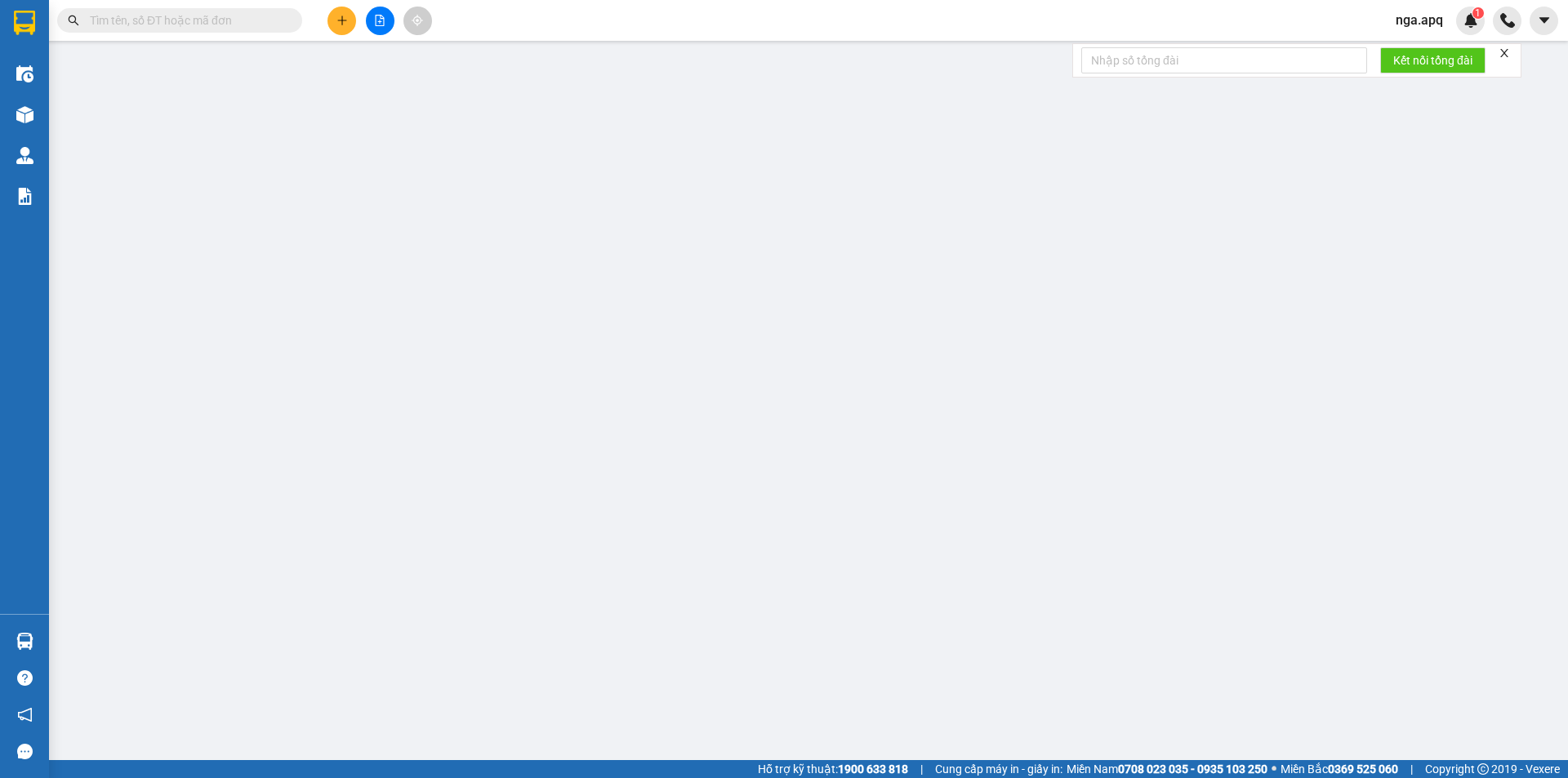
type input "197 [GEOGRAPHIC_DATA],[GEOGRAPHIC_DATA],[GEOGRAPHIC_DATA],[GEOGRAPHIC_DATA]"
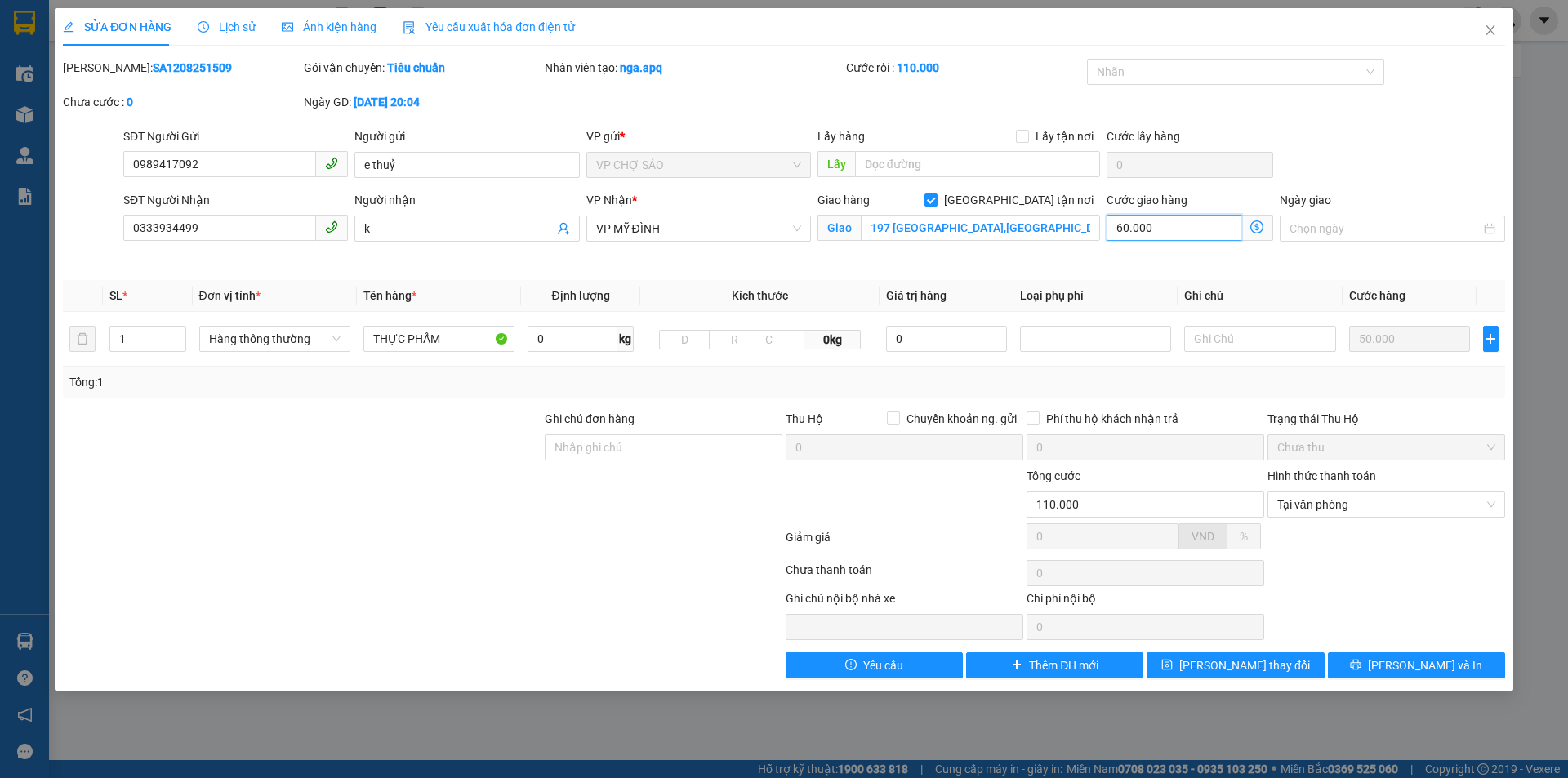
click at [1159, 227] on input "60.000" at bounding box center [1175, 228] width 135 height 26
type input "50.000"
type input "-60.000"
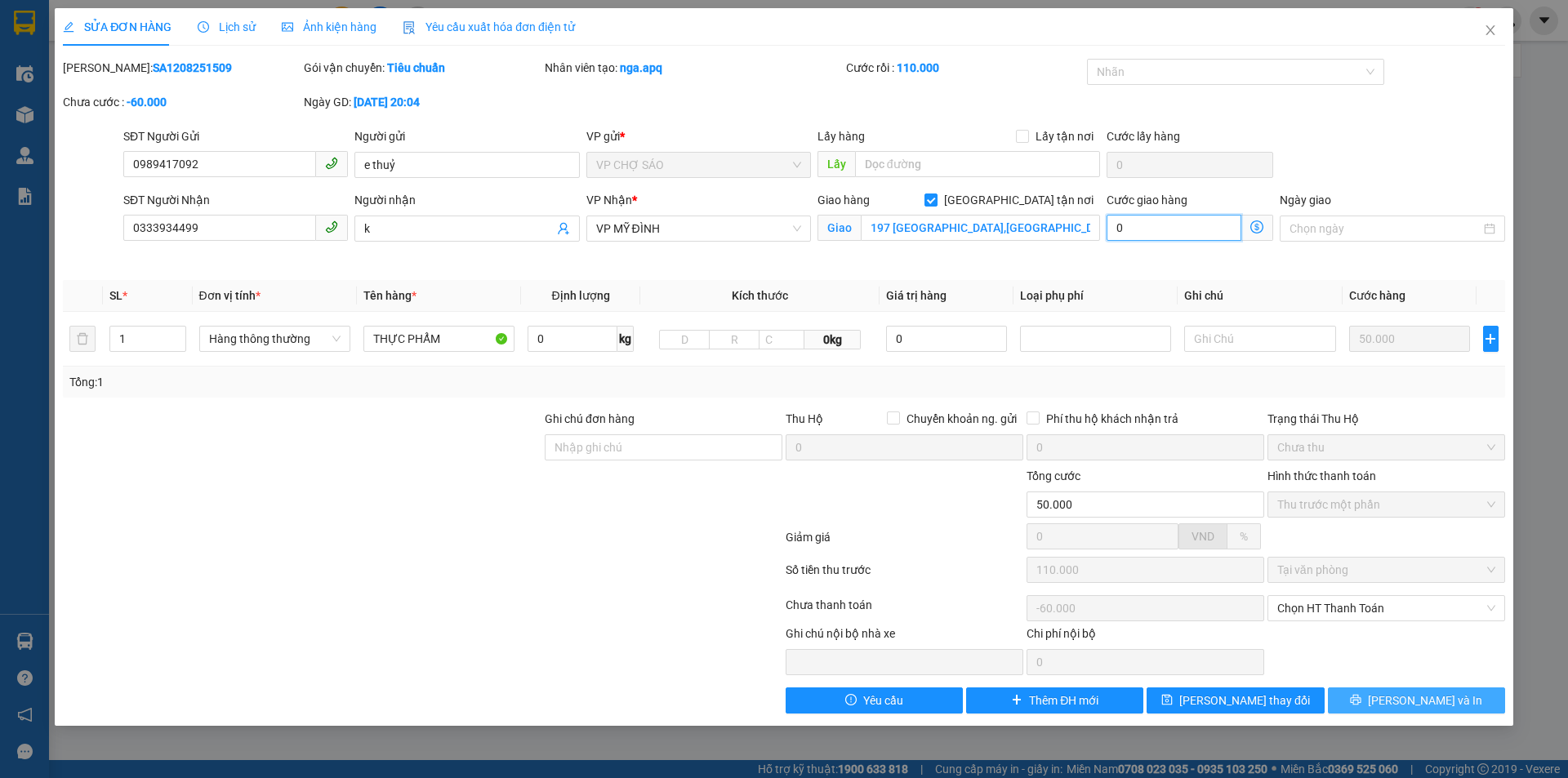
type input "0"
click at [1369, 698] on button "[PERSON_NAME] và In" at bounding box center [1416, 700] width 177 height 26
click at [878, 703] on span "Yêu cầu" at bounding box center [883, 700] width 40 height 18
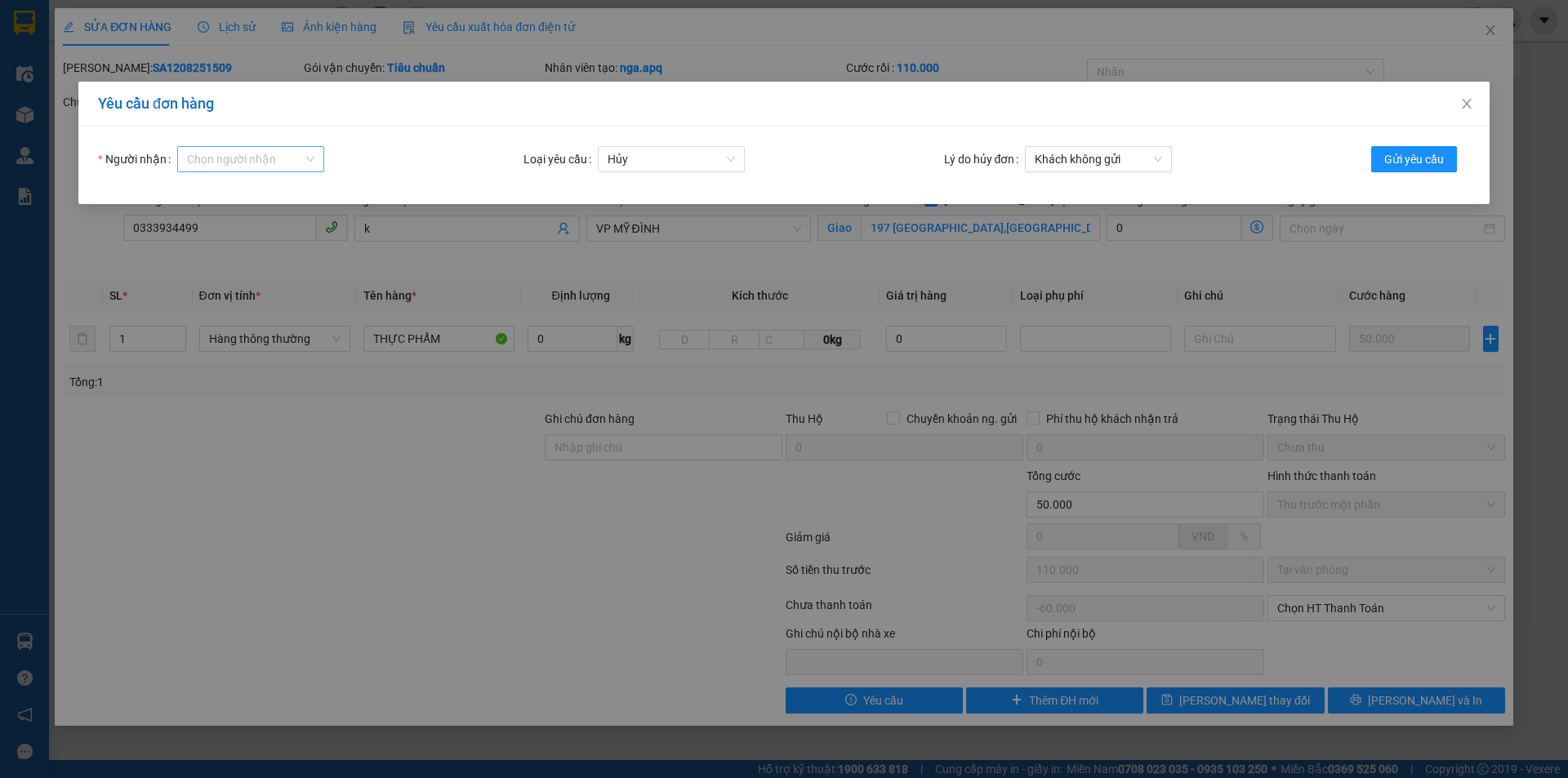
click at [205, 153] on input "Người nhận" at bounding box center [245, 159] width 116 height 24
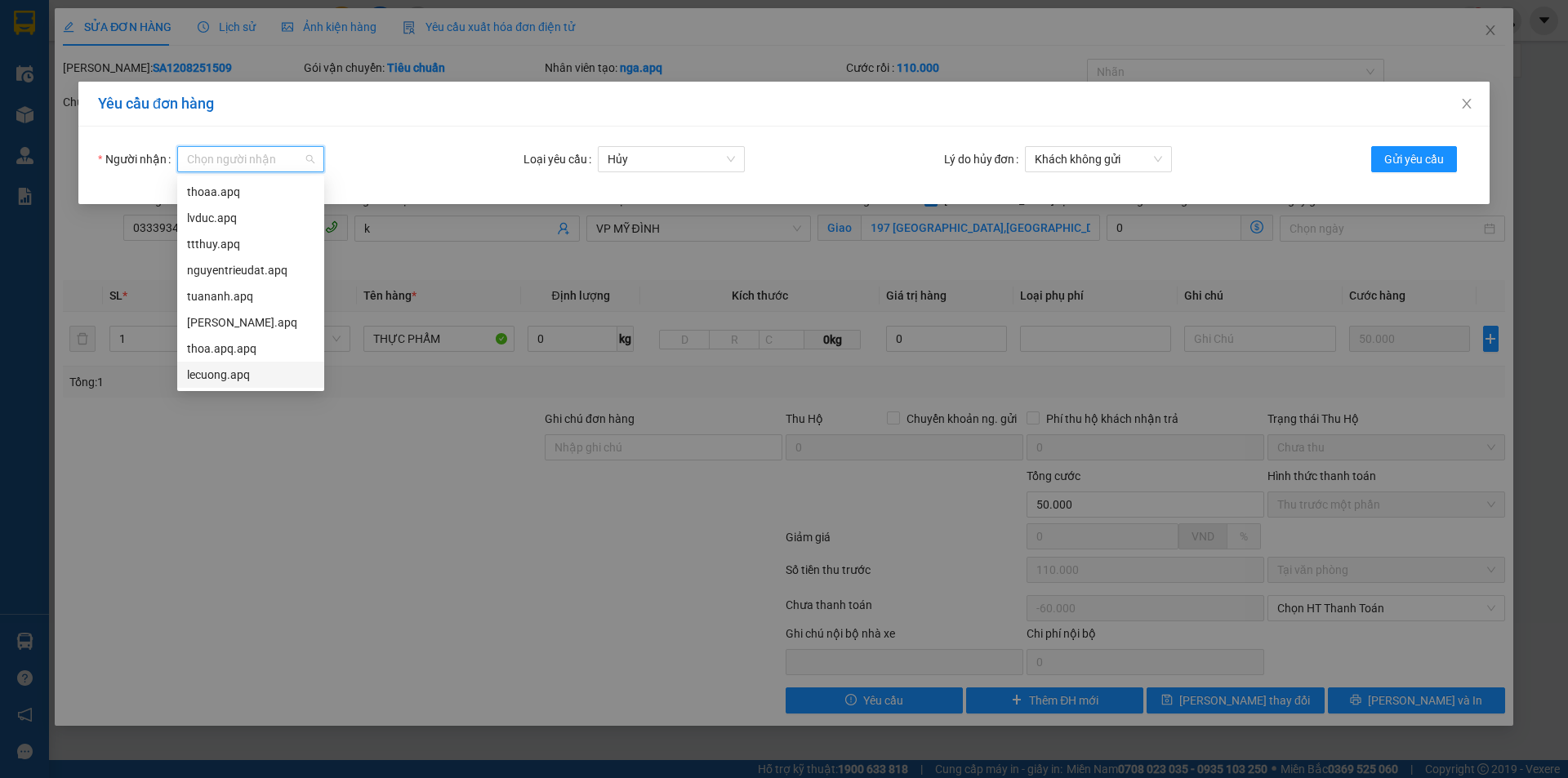
drag, startPoint x: 217, startPoint y: 379, endPoint x: 348, endPoint y: 303, distance: 151.4
click at [218, 376] on div "lecuong.apq" at bounding box center [251, 374] width 127 height 18
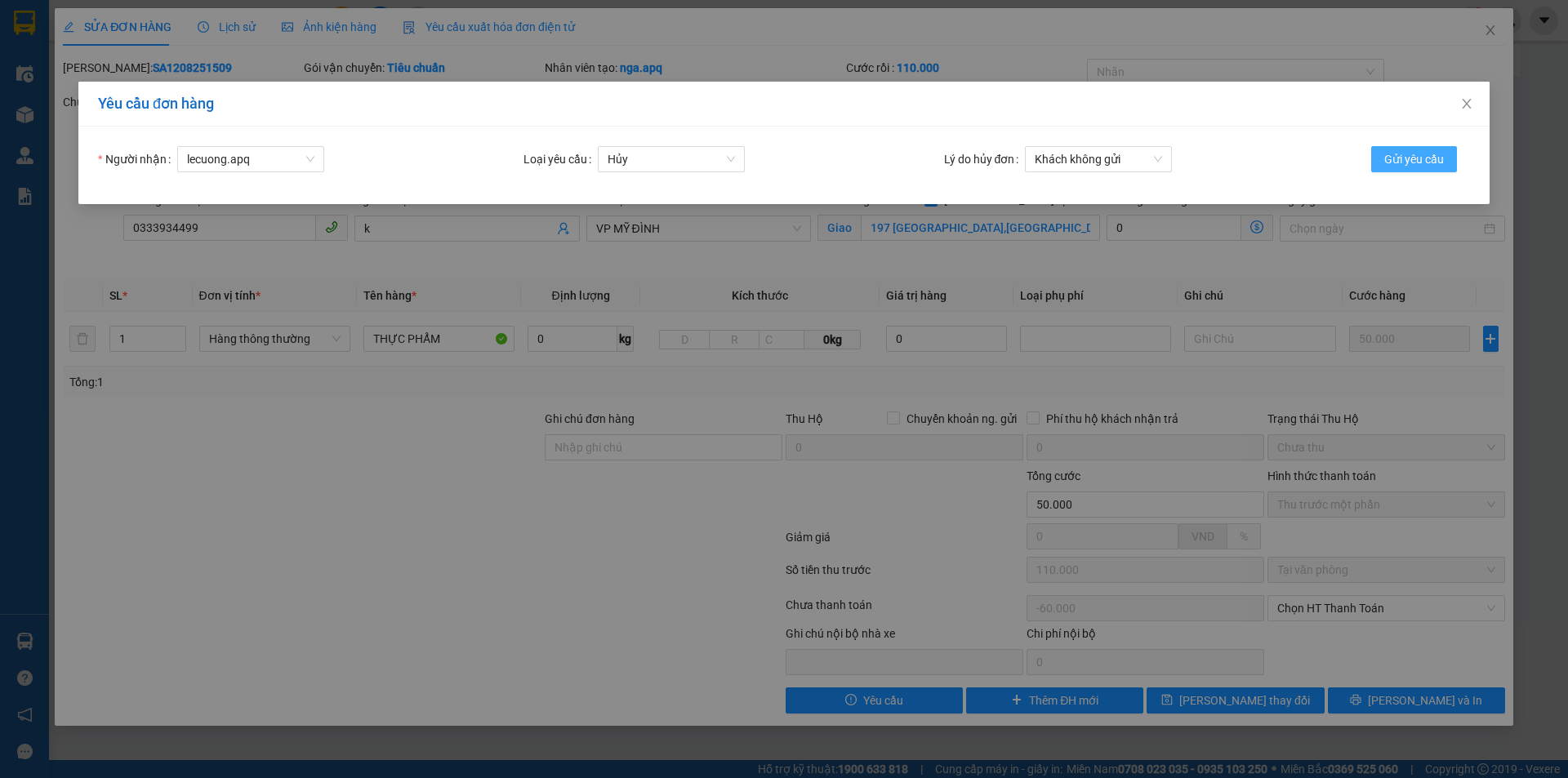
click at [1411, 153] on span "Gửi yêu cầu" at bounding box center [1414, 158] width 60 height 18
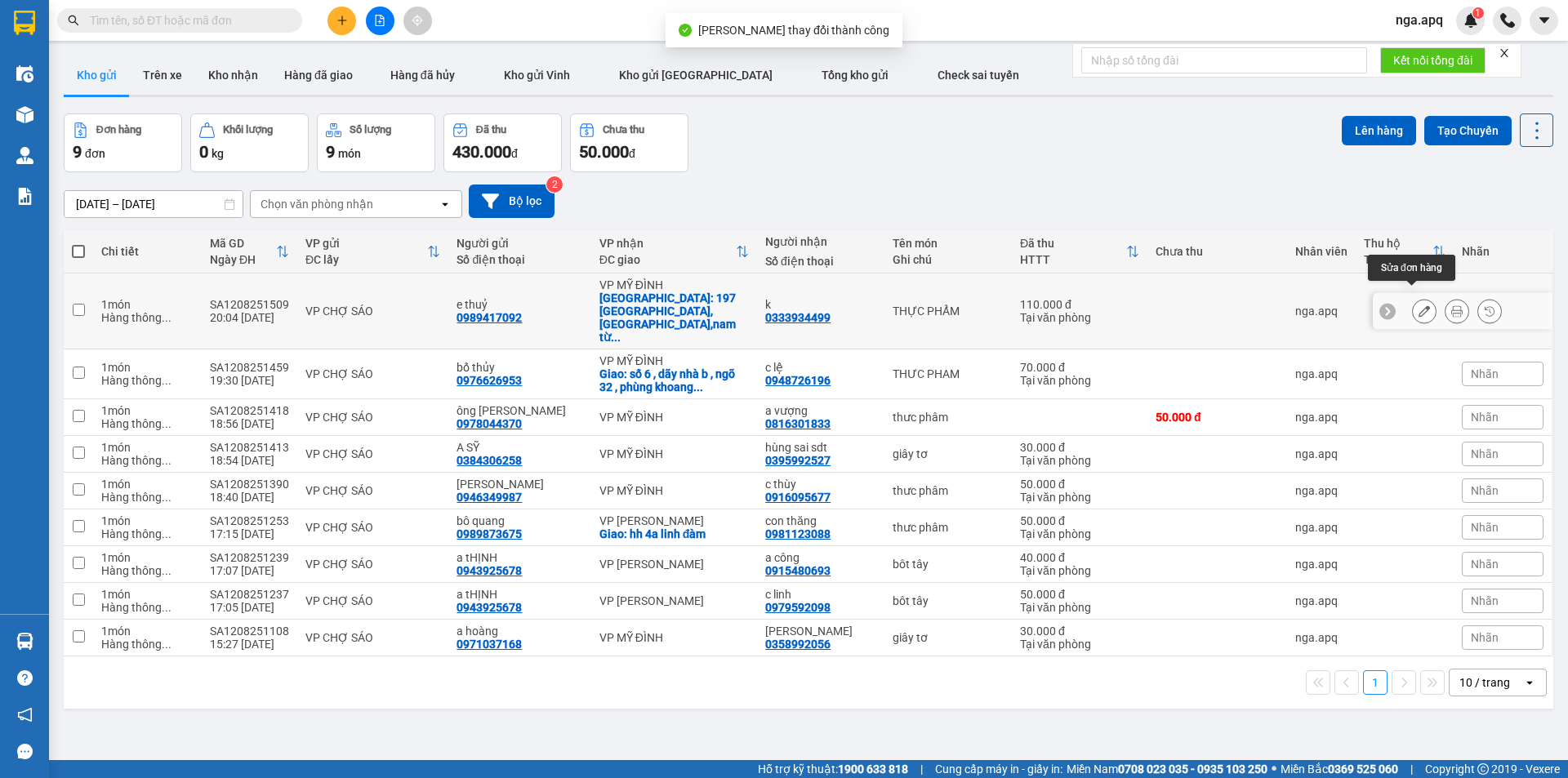
click at [1413, 298] on button at bounding box center [1425, 311] width 22 height 29
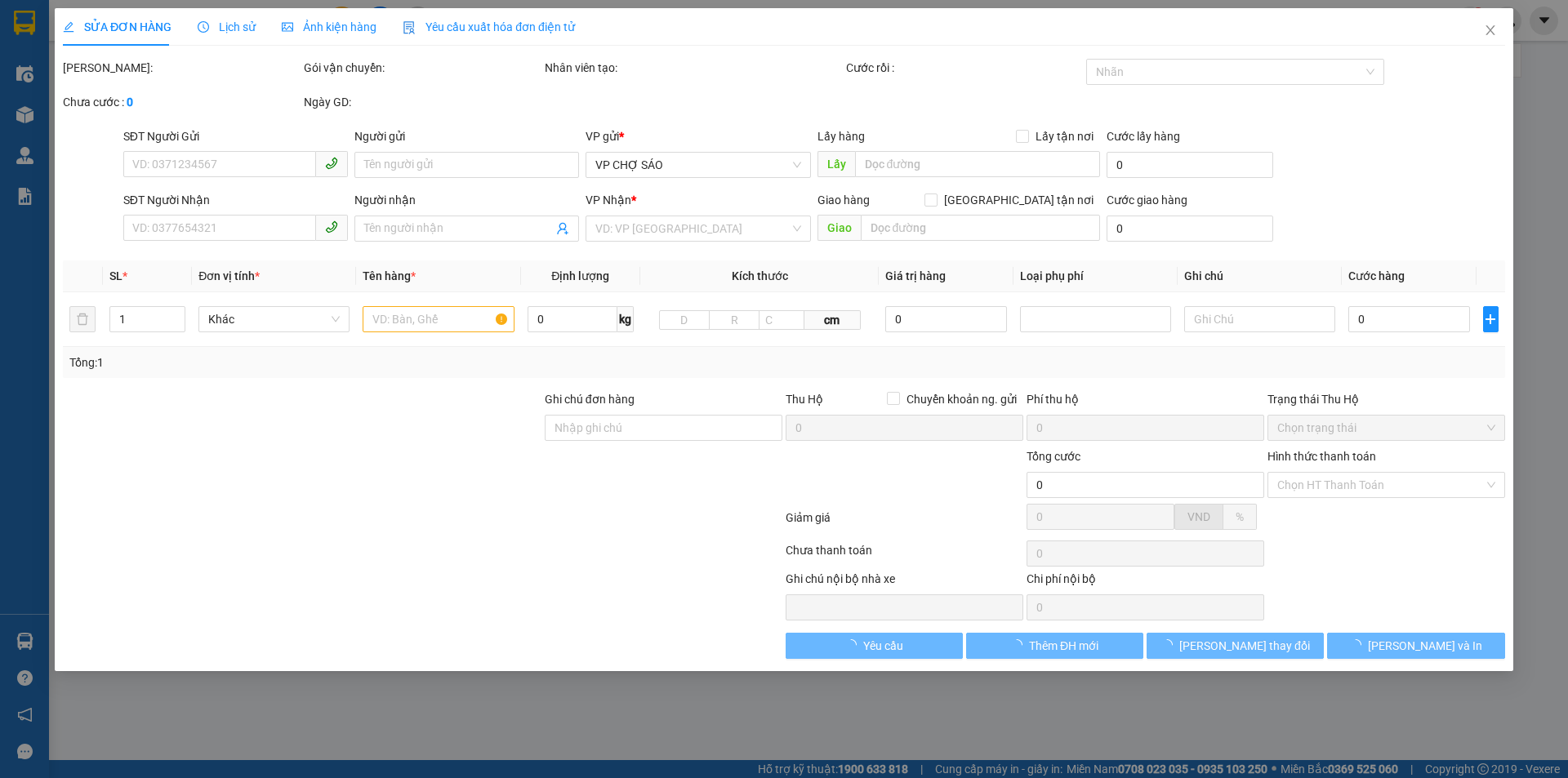
type input "0989417092"
type input "e thuỷ"
type input "0333934499"
type input "k"
checkbox input "true"
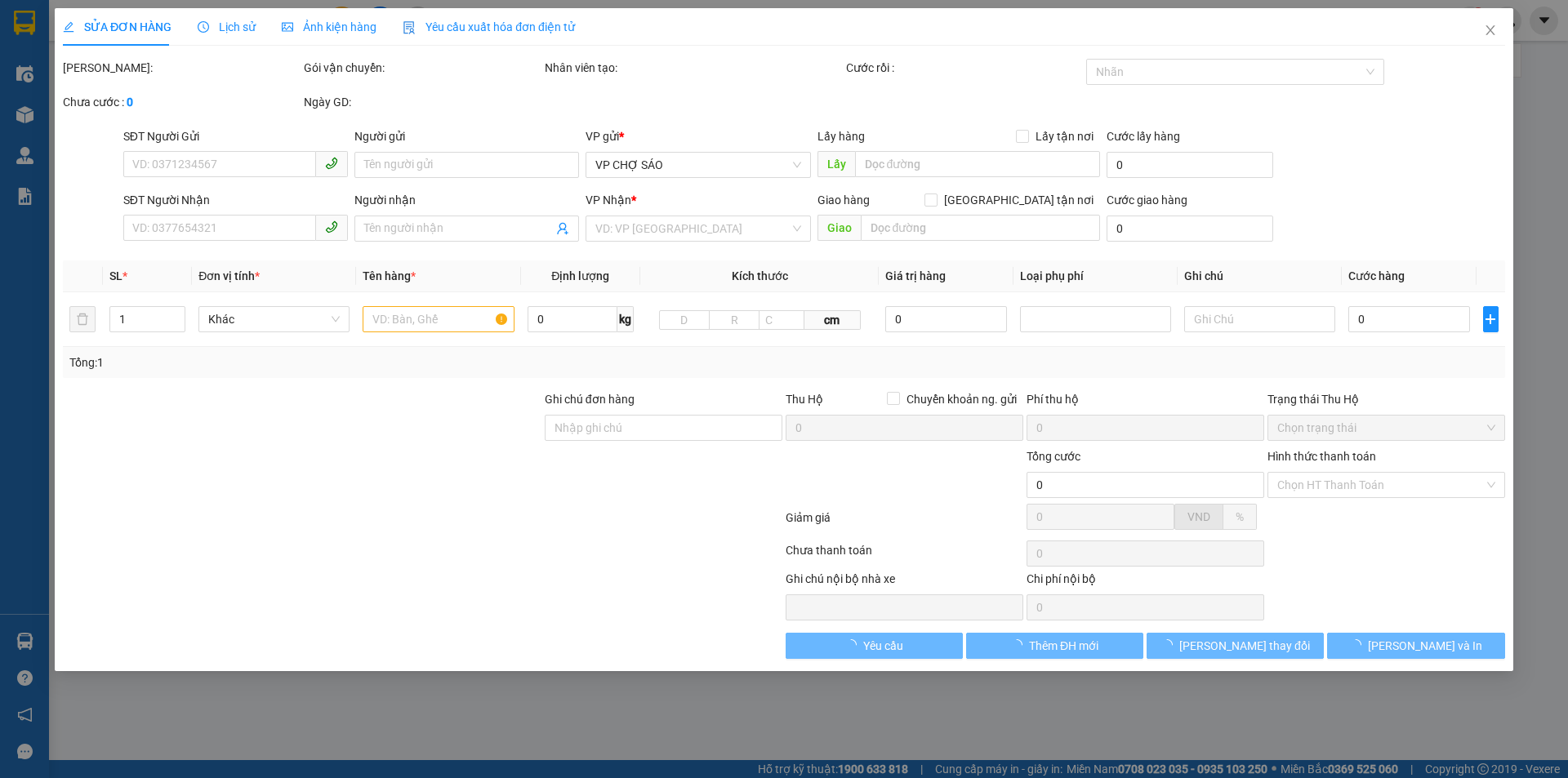
type input "197 [GEOGRAPHIC_DATA],[GEOGRAPHIC_DATA],[GEOGRAPHIC_DATA],[GEOGRAPHIC_DATA]"
type input "110.000"
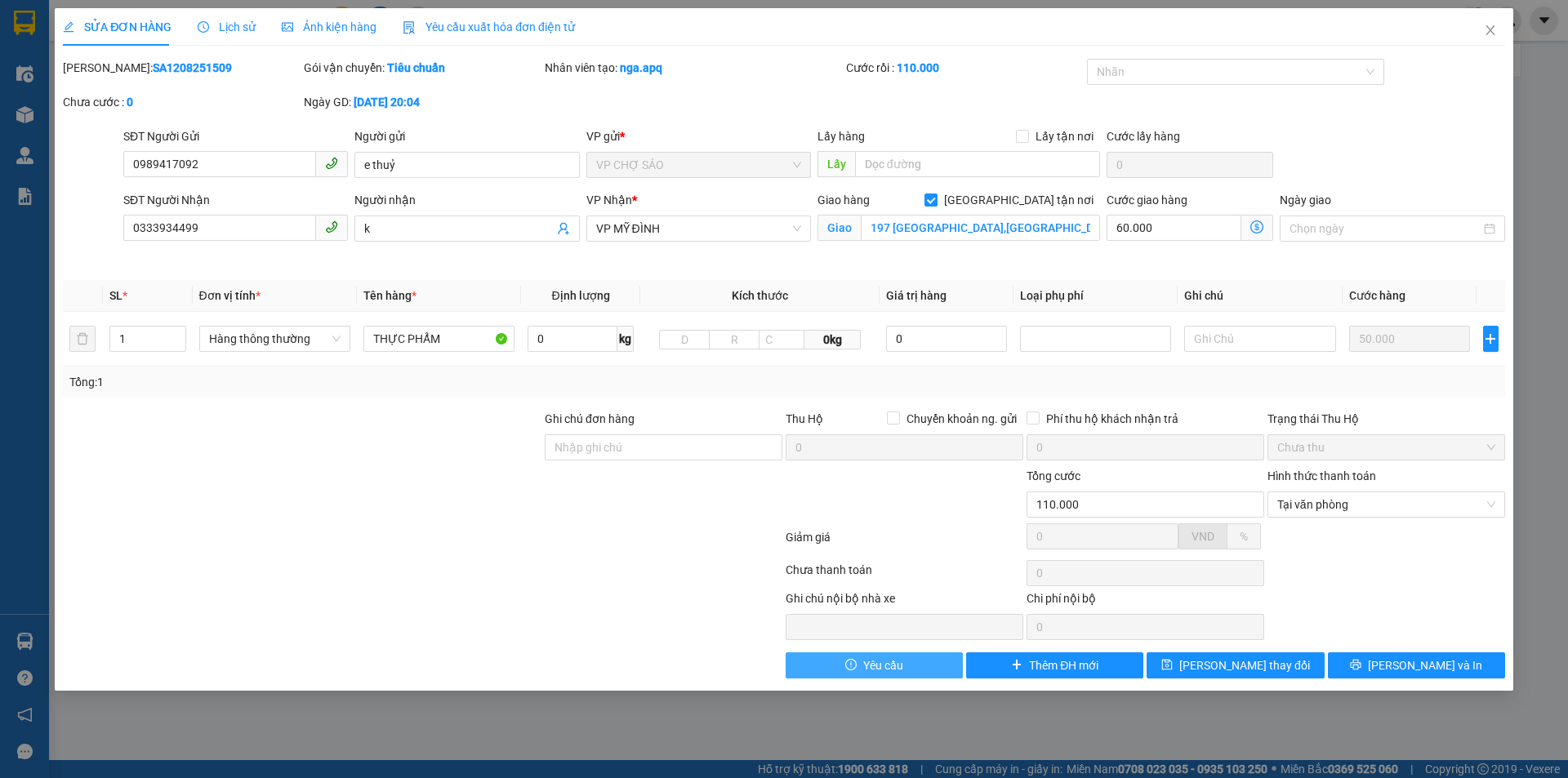
click at [909, 664] on button "Yêu cầu" at bounding box center [874, 666] width 177 height 26
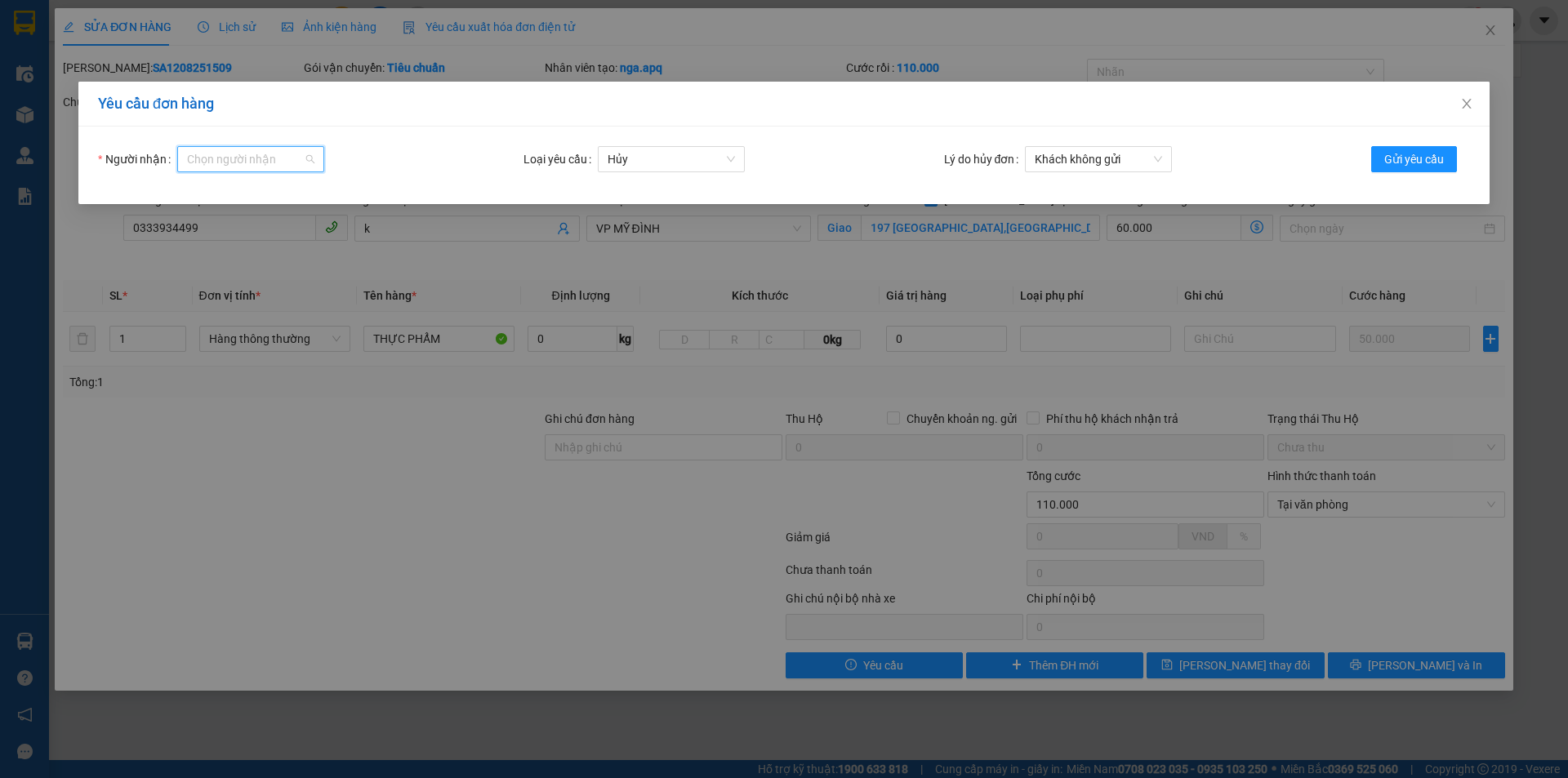
click at [238, 157] on input "Người nhận" at bounding box center [245, 159] width 116 height 24
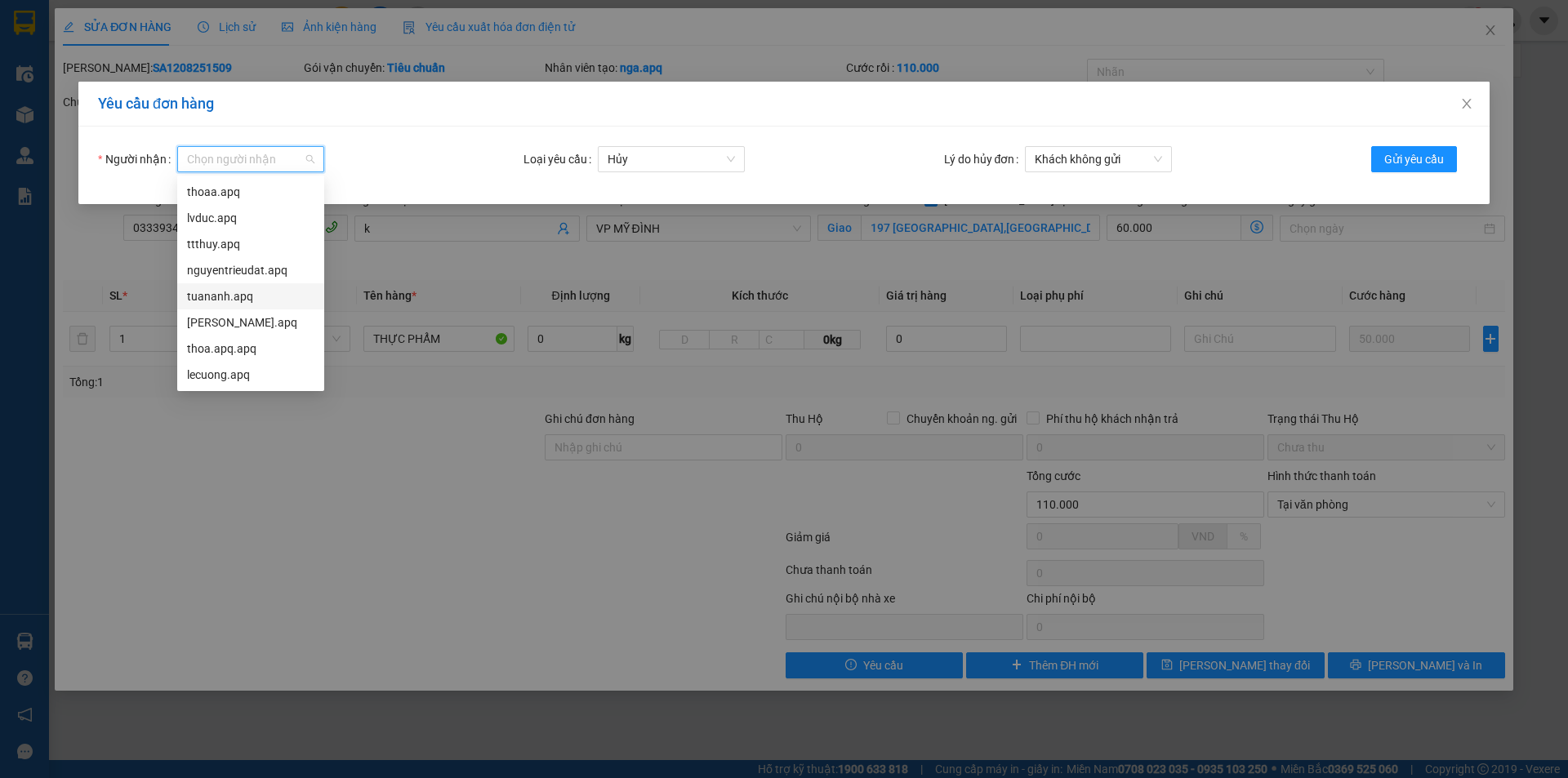
scroll to position [52, 0]
drag, startPoint x: 209, startPoint y: 354, endPoint x: 303, endPoint y: 323, distance: 99.0
click at [209, 353] on div "son.apq" at bounding box center [251, 348] width 127 height 18
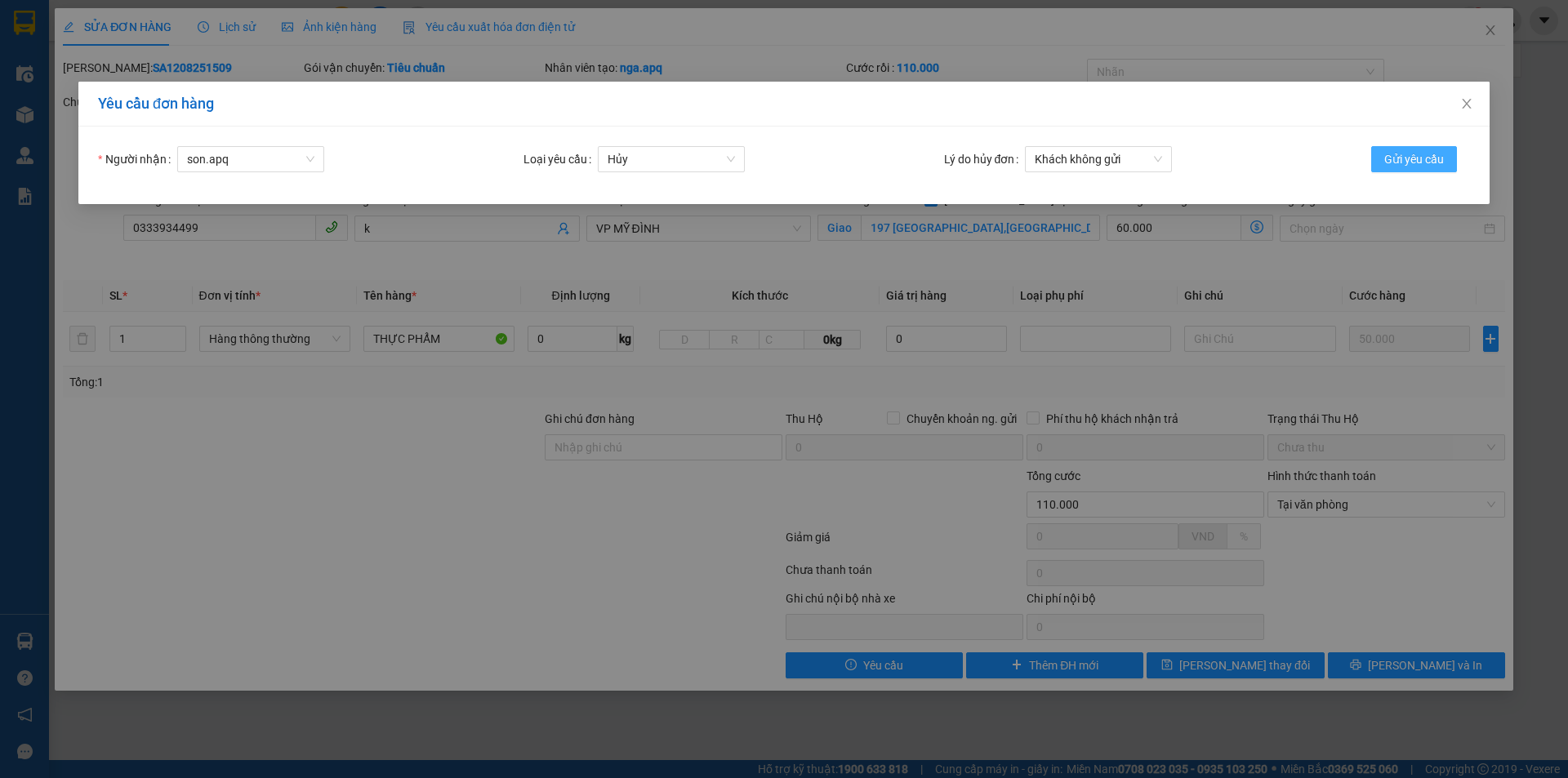
click at [1420, 153] on span "Gửi yêu cầu" at bounding box center [1414, 158] width 60 height 18
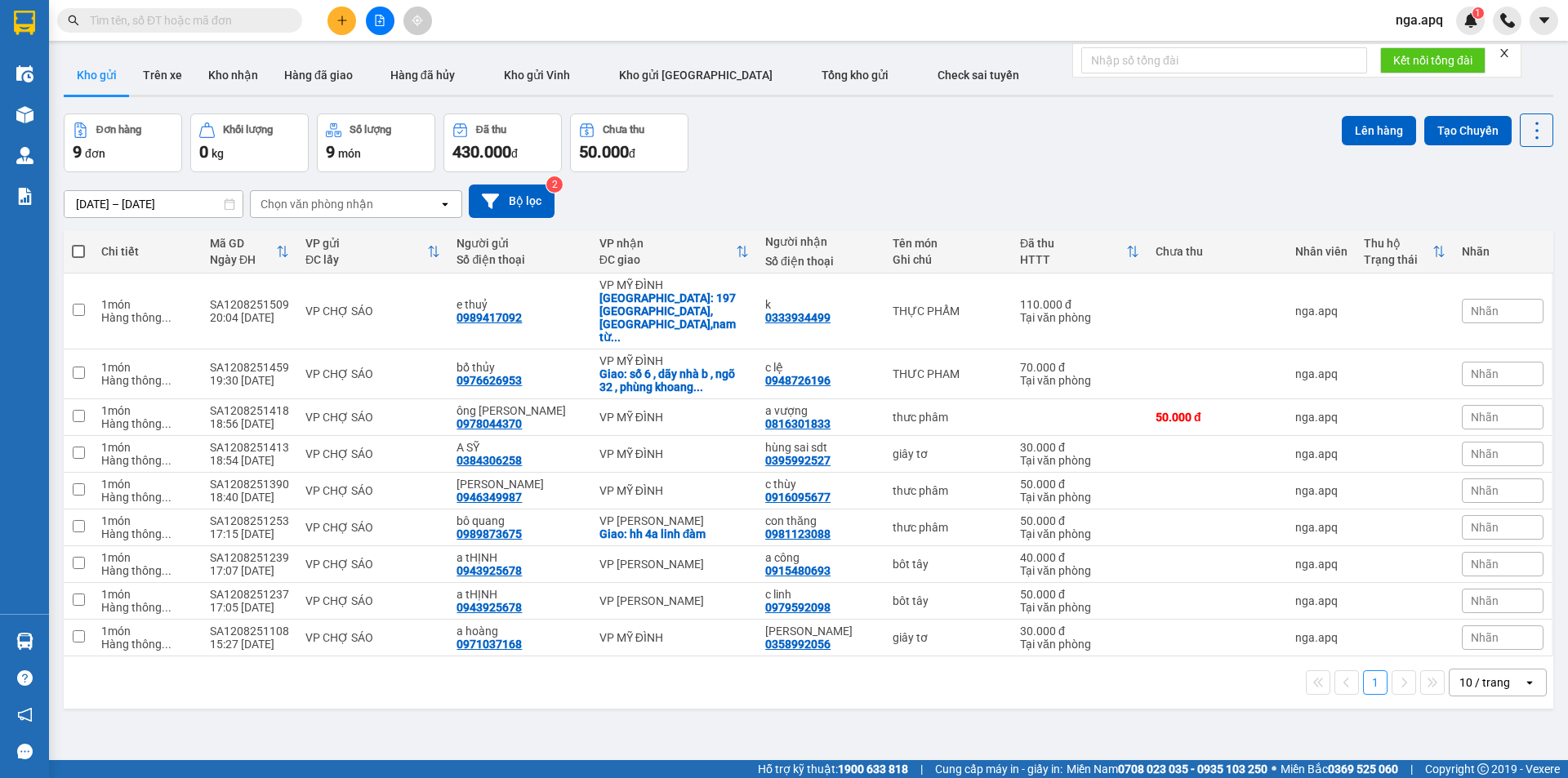
click at [1480, 304] on span "Nhãn" at bounding box center [1486, 311] width 28 height 13
click at [1305, 378] on div "CHỜ HỦY" at bounding box center [1302, 377] width 61 height 22
click at [332, 21] on button at bounding box center [342, 21] width 29 height 29
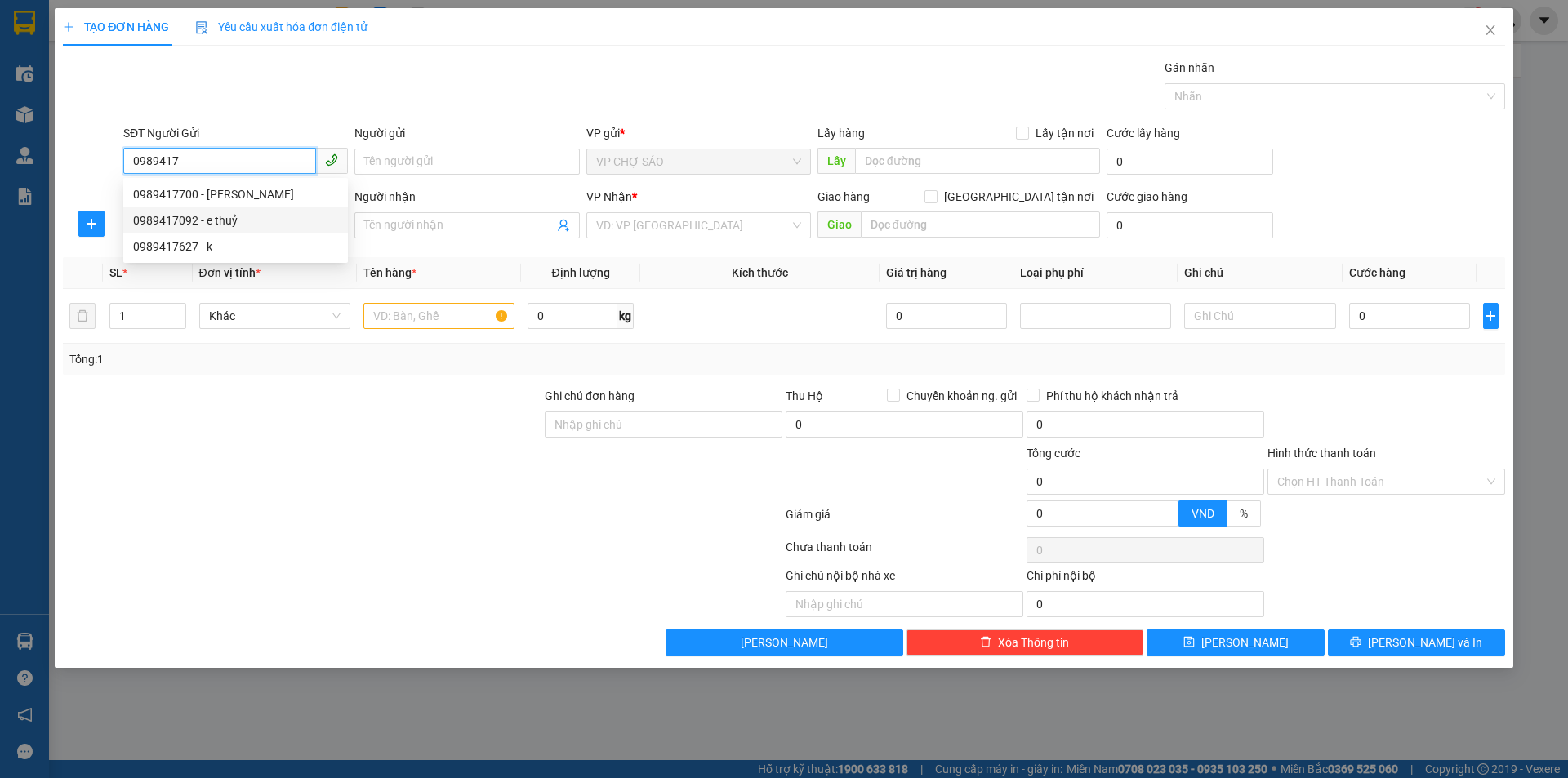
click at [217, 218] on div "0989417092 - e thuỷ" at bounding box center [235, 220] width 205 height 18
type input "0989417092"
type input "e thuỷ"
type input "0989417092"
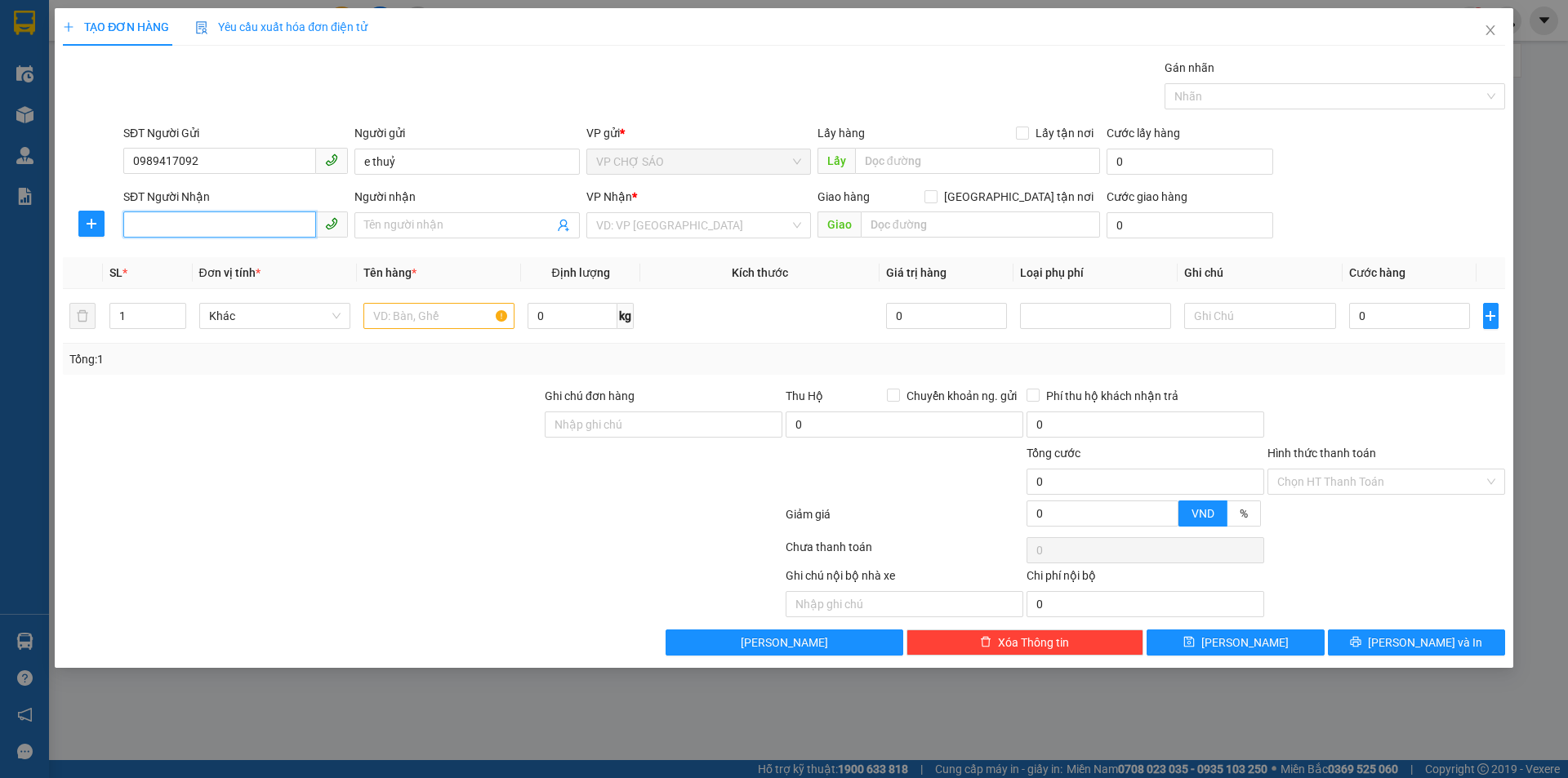
click at [203, 228] on input "SĐT Người Nhận" at bounding box center [220, 225] width 193 height 26
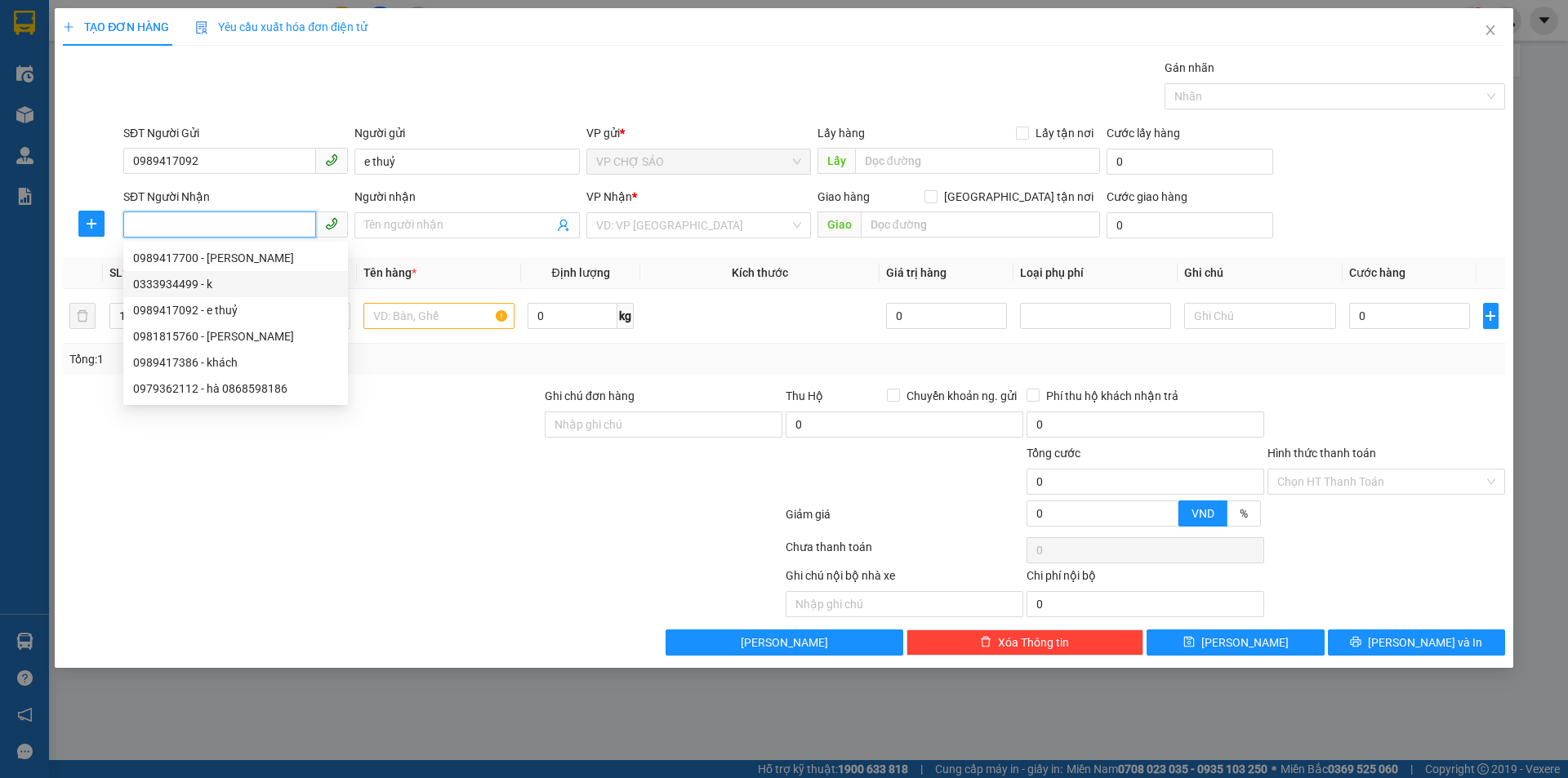
click at [213, 288] on div "0333934499 - k" at bounding box center [235, 284] width 205 height 18
type input "0333934499"
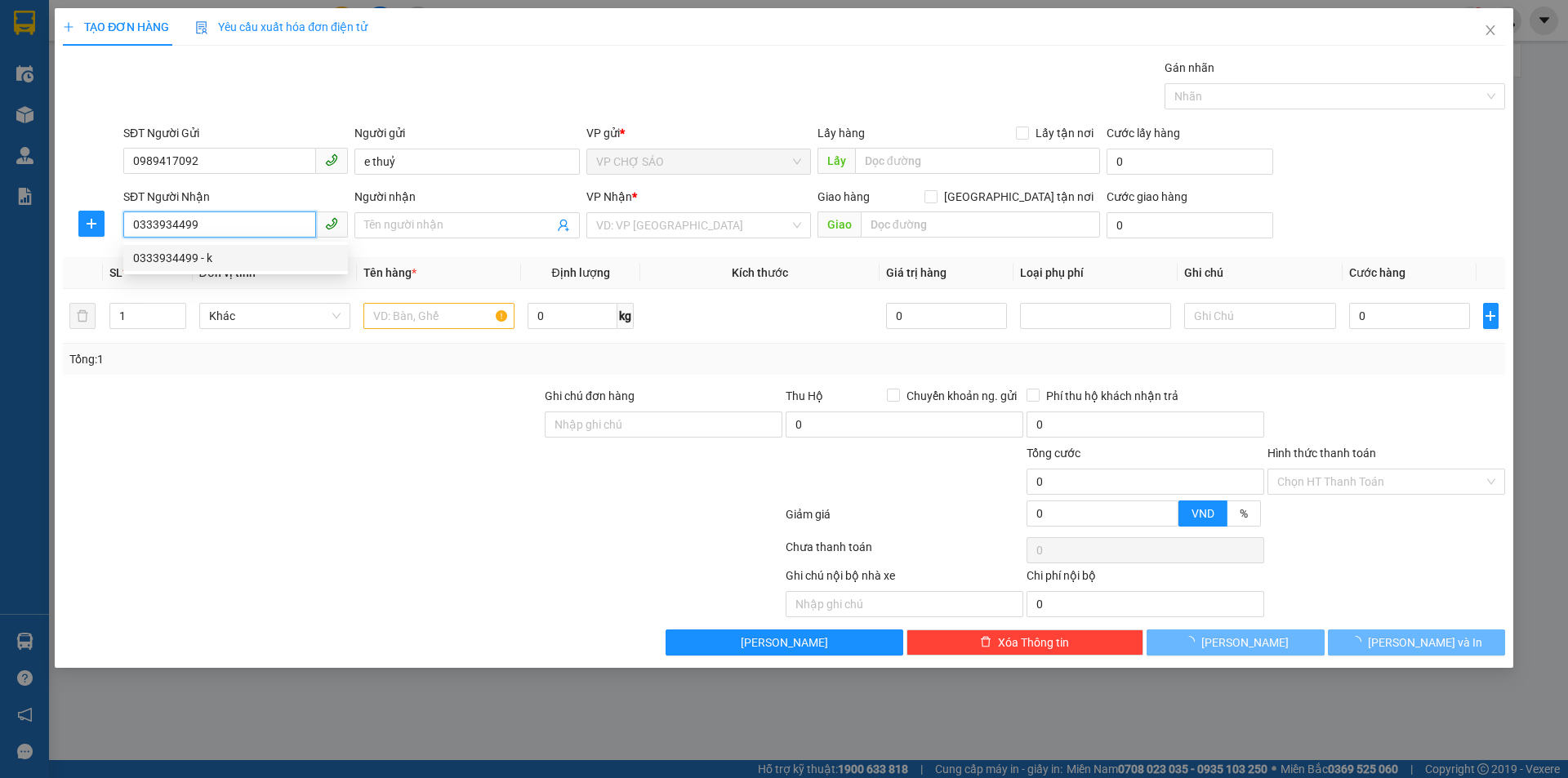
type input "k"
checkbox input "true"
type input "197 [GEOGRAPHIC_DATA],[GEOGRAPHIC_DATA],[GEOGRAPHIC_DATA],[GEOGRAPHIC_DATA]"
type input "60.000"
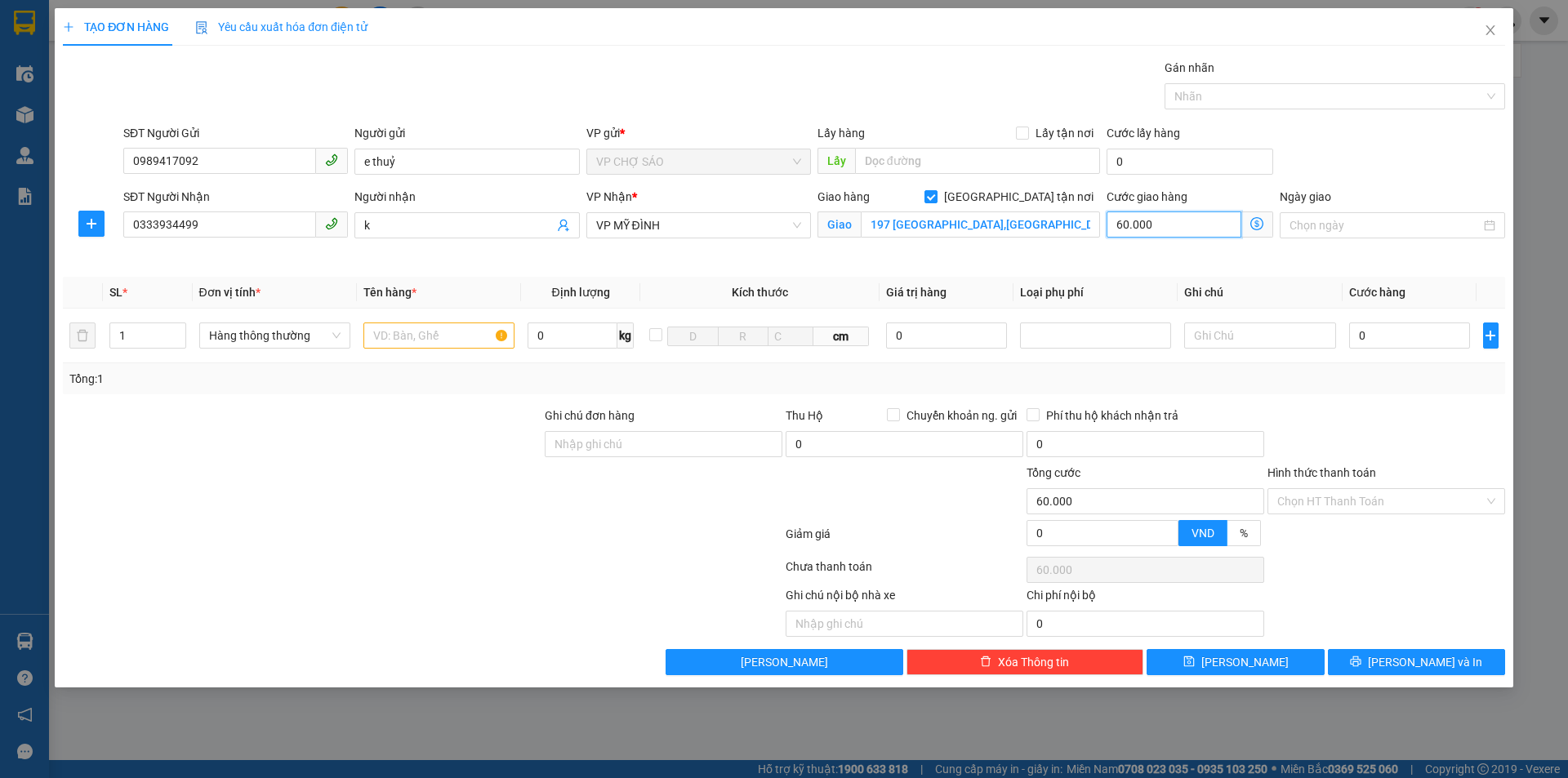
click at [1192, 228] on input "60.000" at bounding box center [1175, 225] width 135 height 26
type input "0"
click at [438, 332] on input "text" at bounding box center [438, 335] width 151 height 26
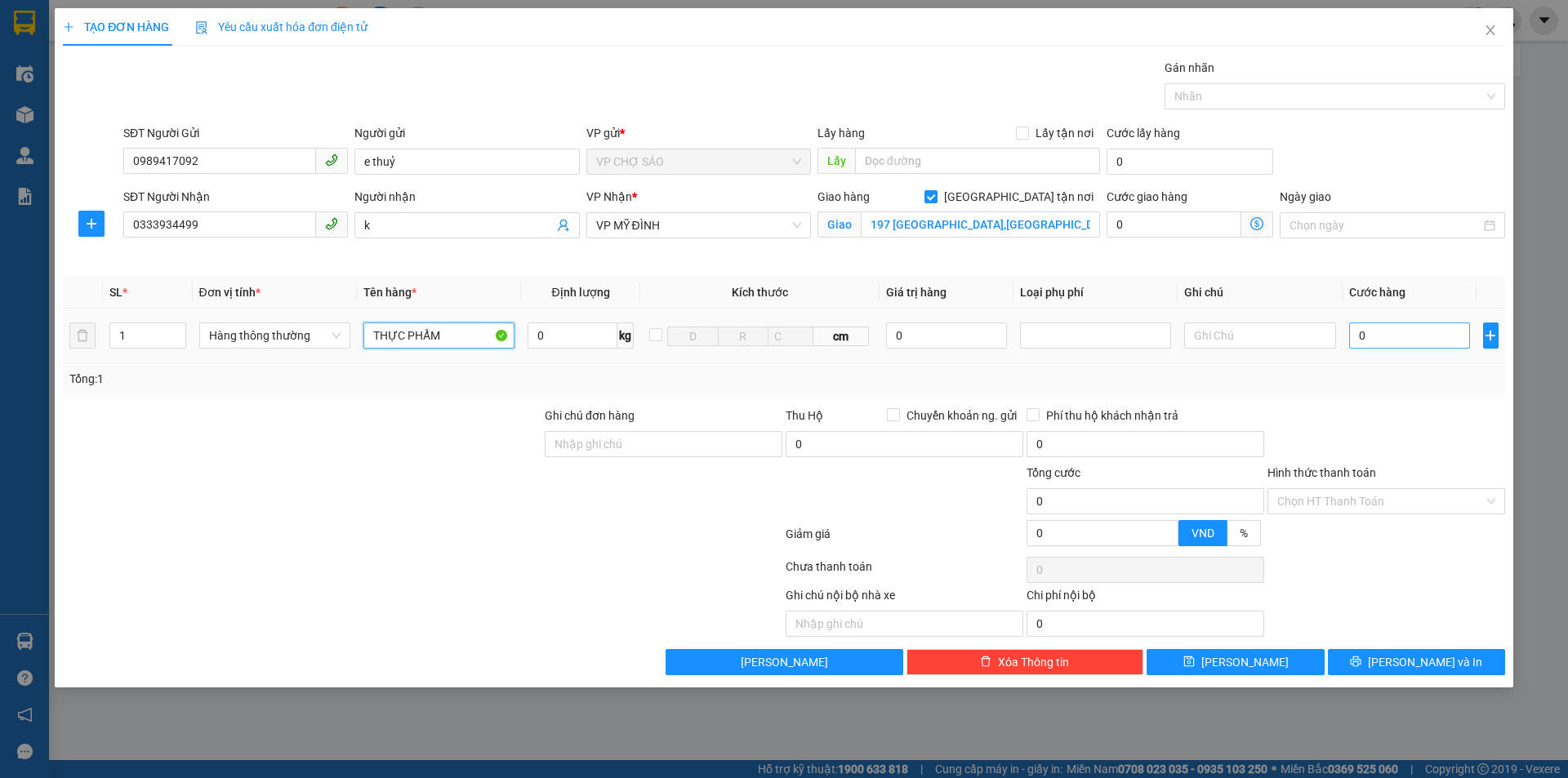
type input "THỰC PHẨM"
click at [1360, 335] on input "0" at bounding box center [1411, 335] width 122 height 26
type input "5"
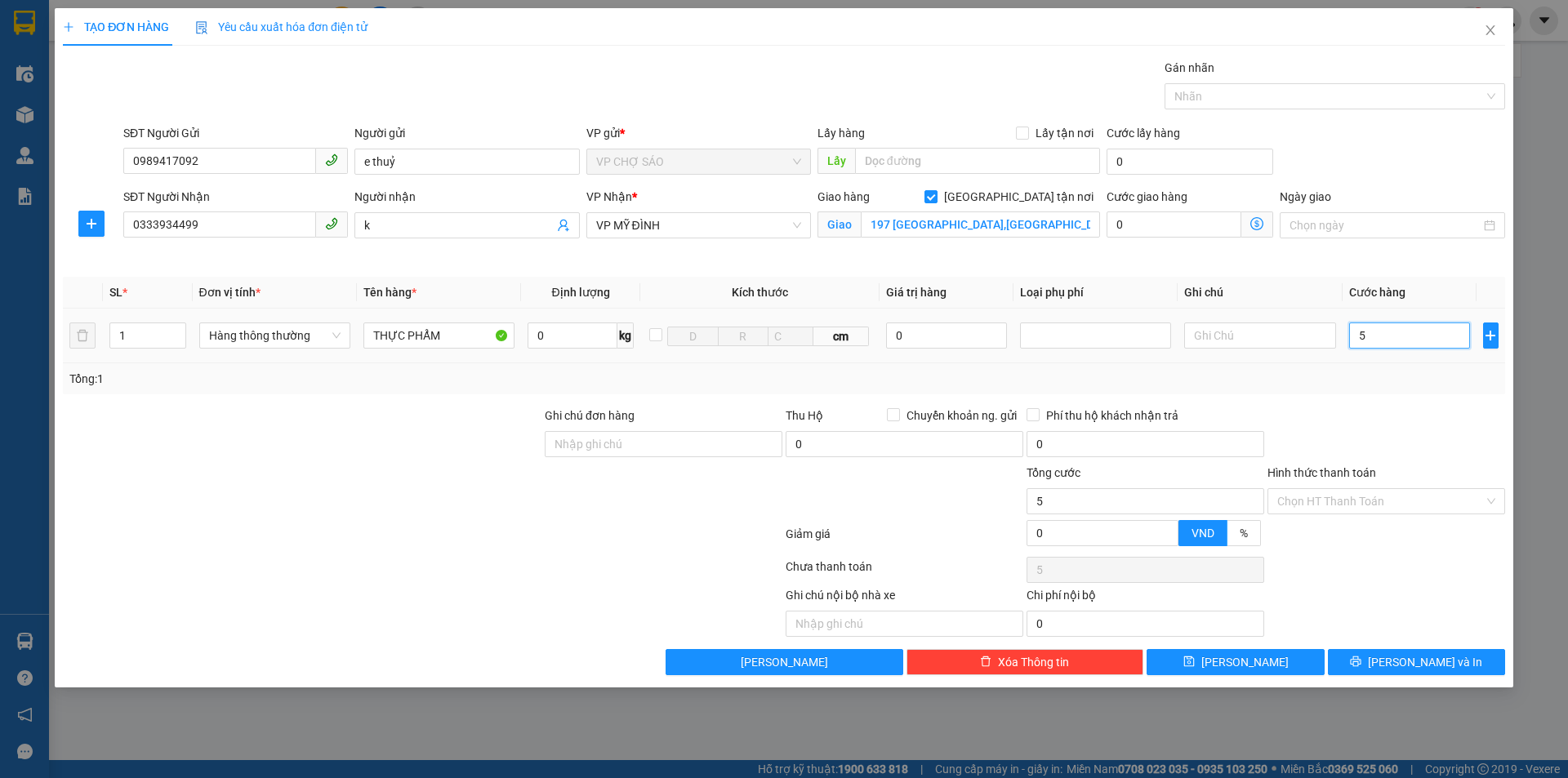
type input "50"
type input "500"
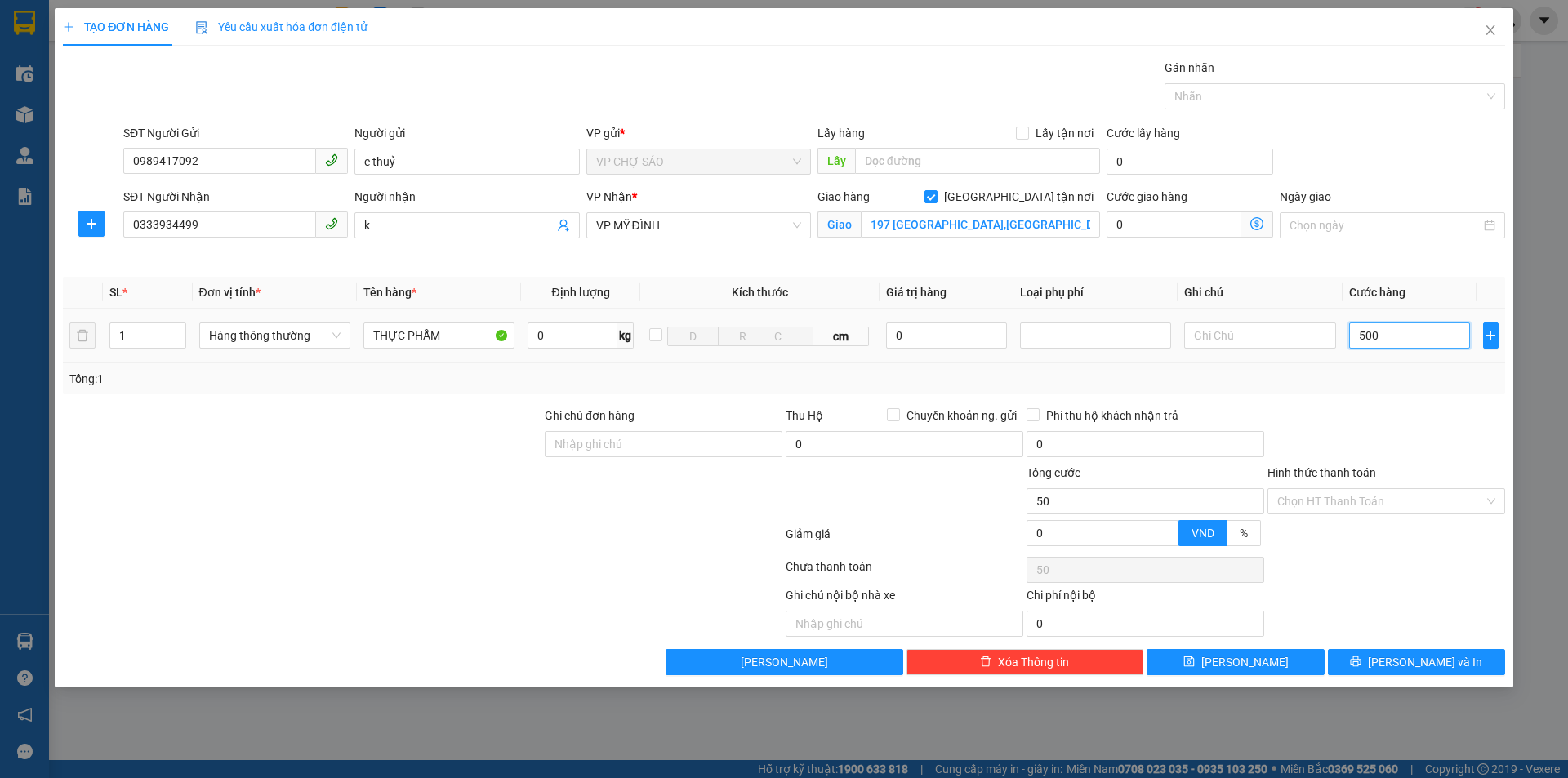
type input "500"
type input "5.000"
type input "50.000"
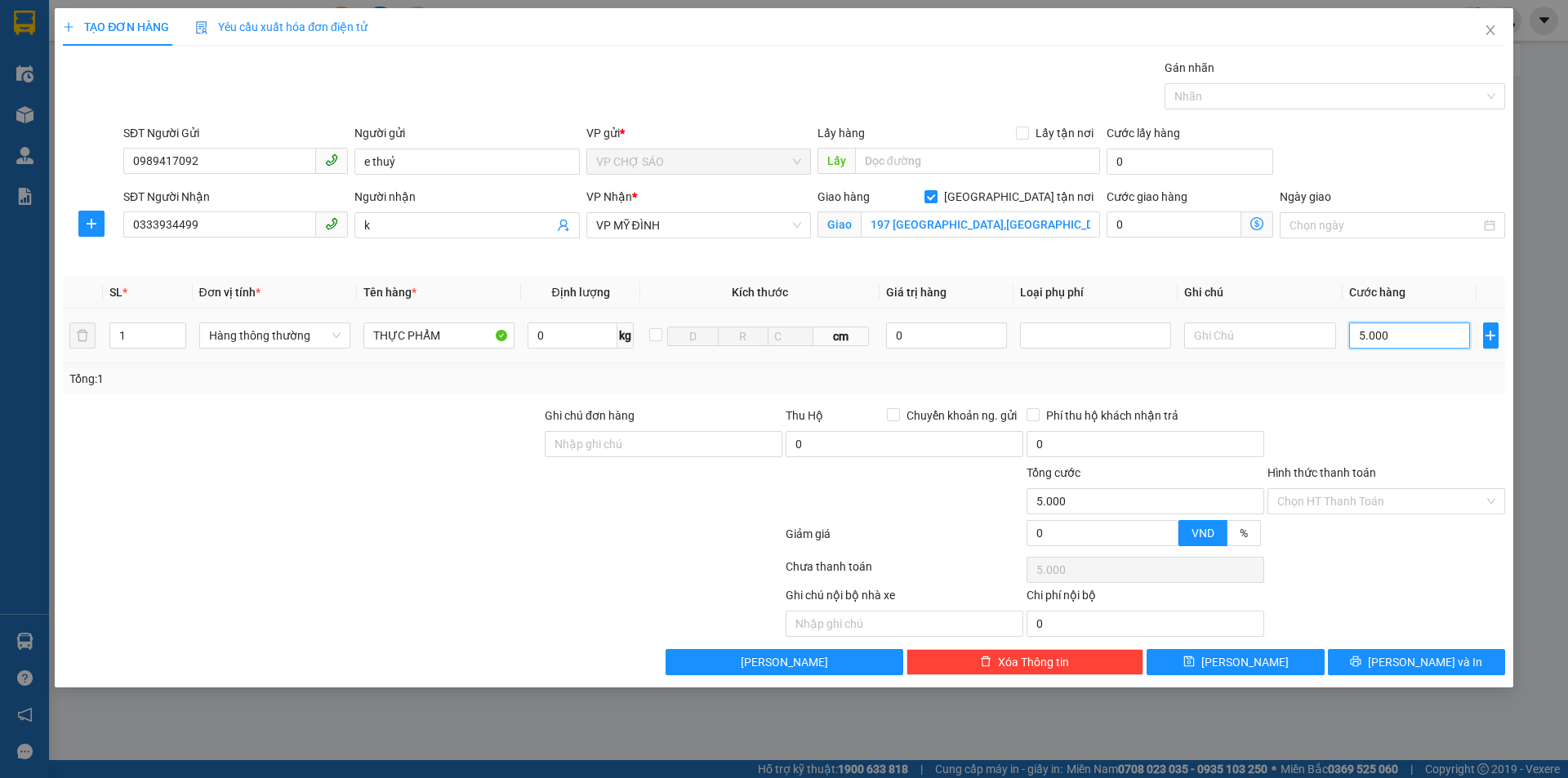
type input "50.000"
click at [1369, 494] on input "Hình thức thanh toán" at bounding box center [1381, 501] width 207 height 24
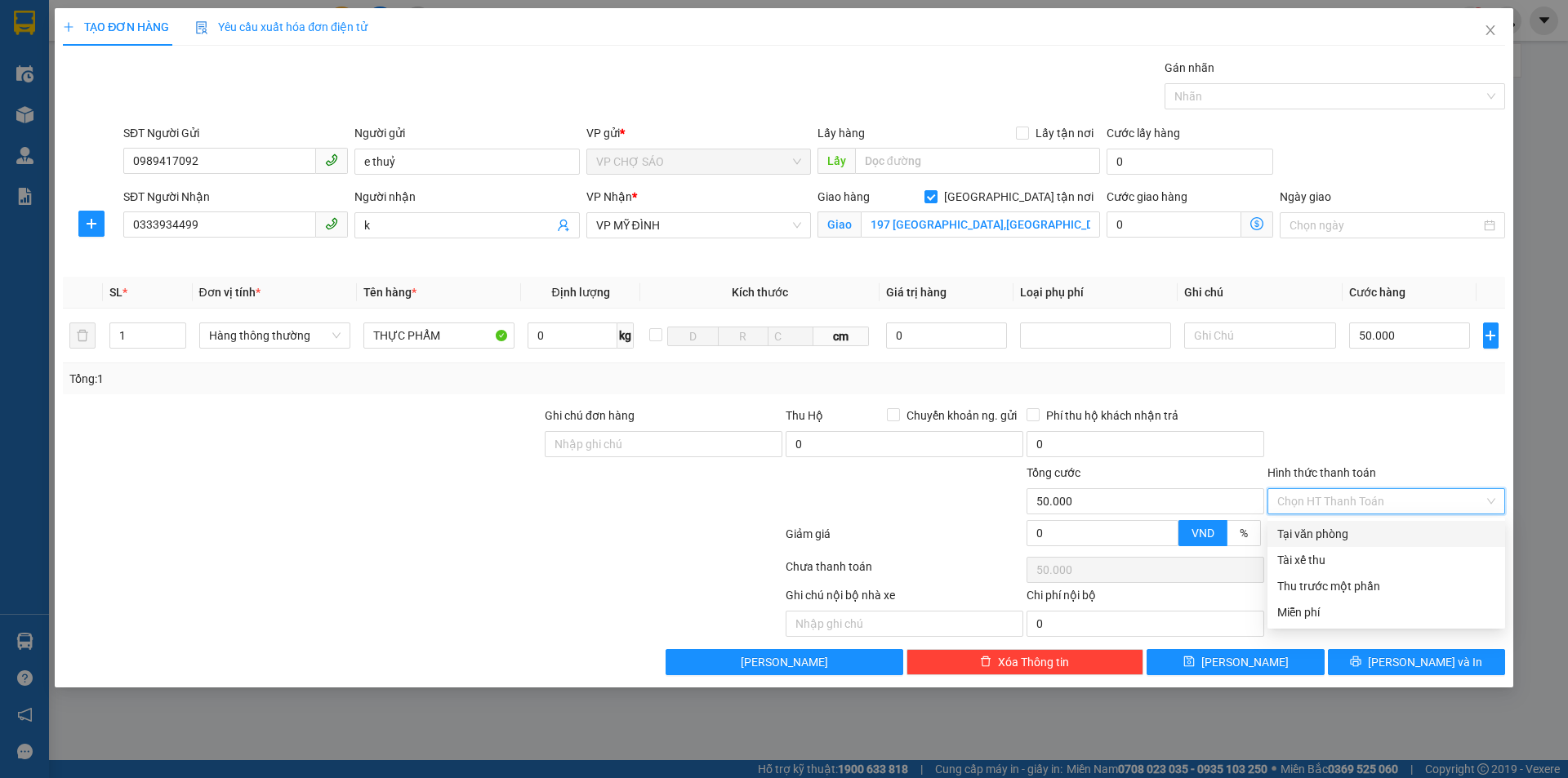
click at [1354, 536] on div "Tại văn phòng" at bounding box center [1386, 534] width 218 height 18
type input "0"
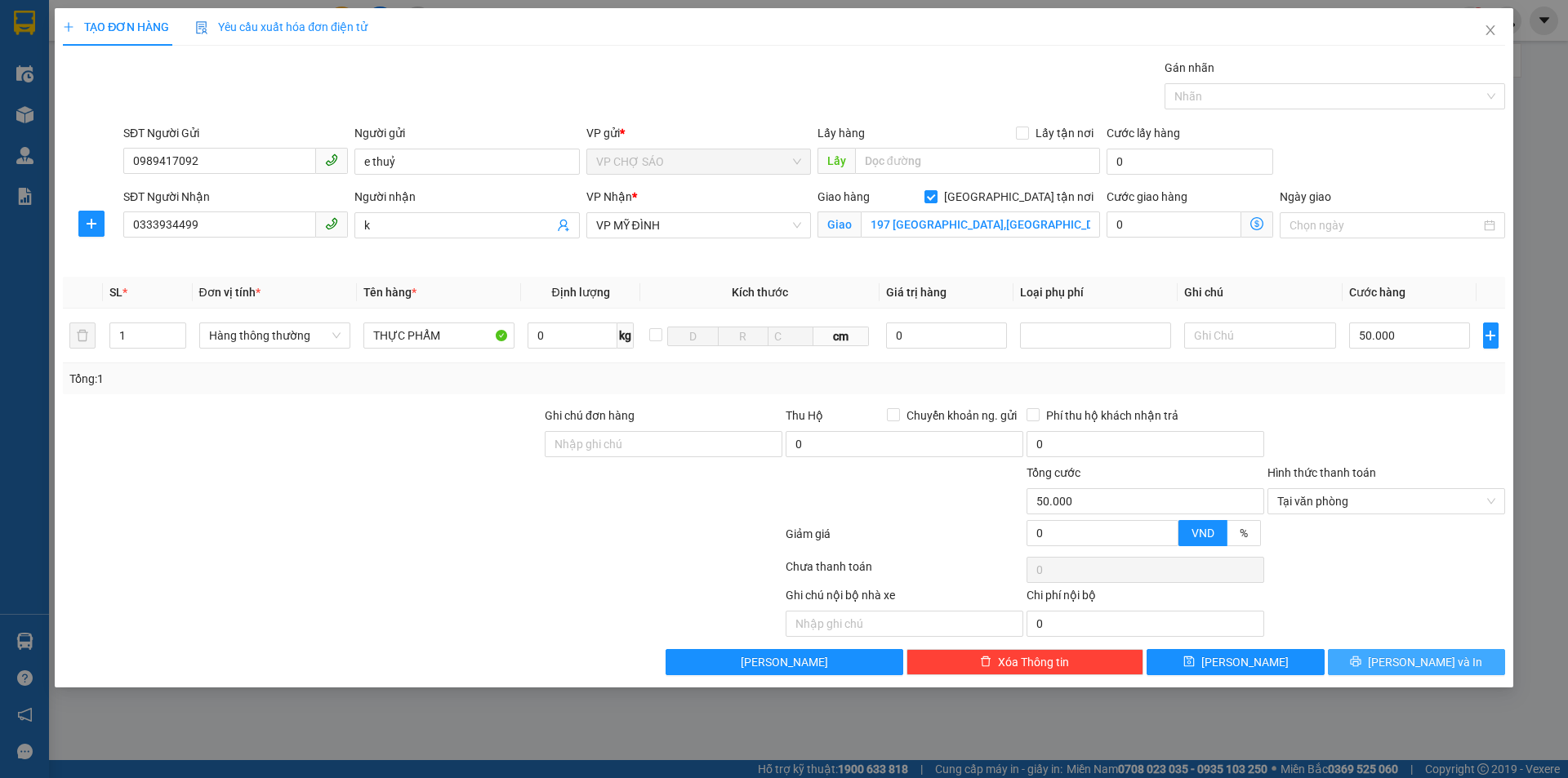
click at [1362, 664] on icon "printer" at bounding box center [1355, 661] width 10 height 10
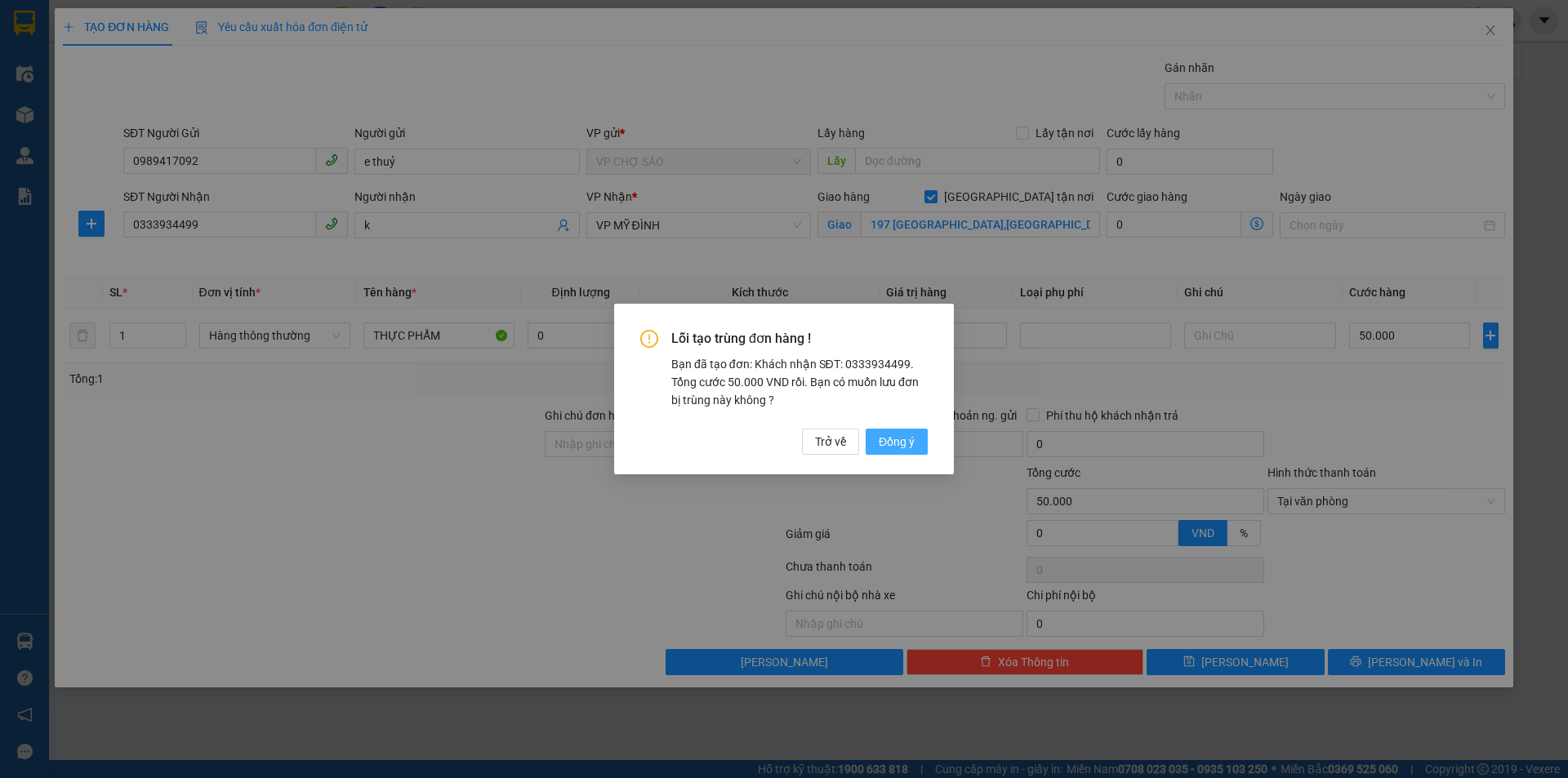
click at [897, 441] on span "Đồng ý" at bounding box center [896, 441] width 36 height 18
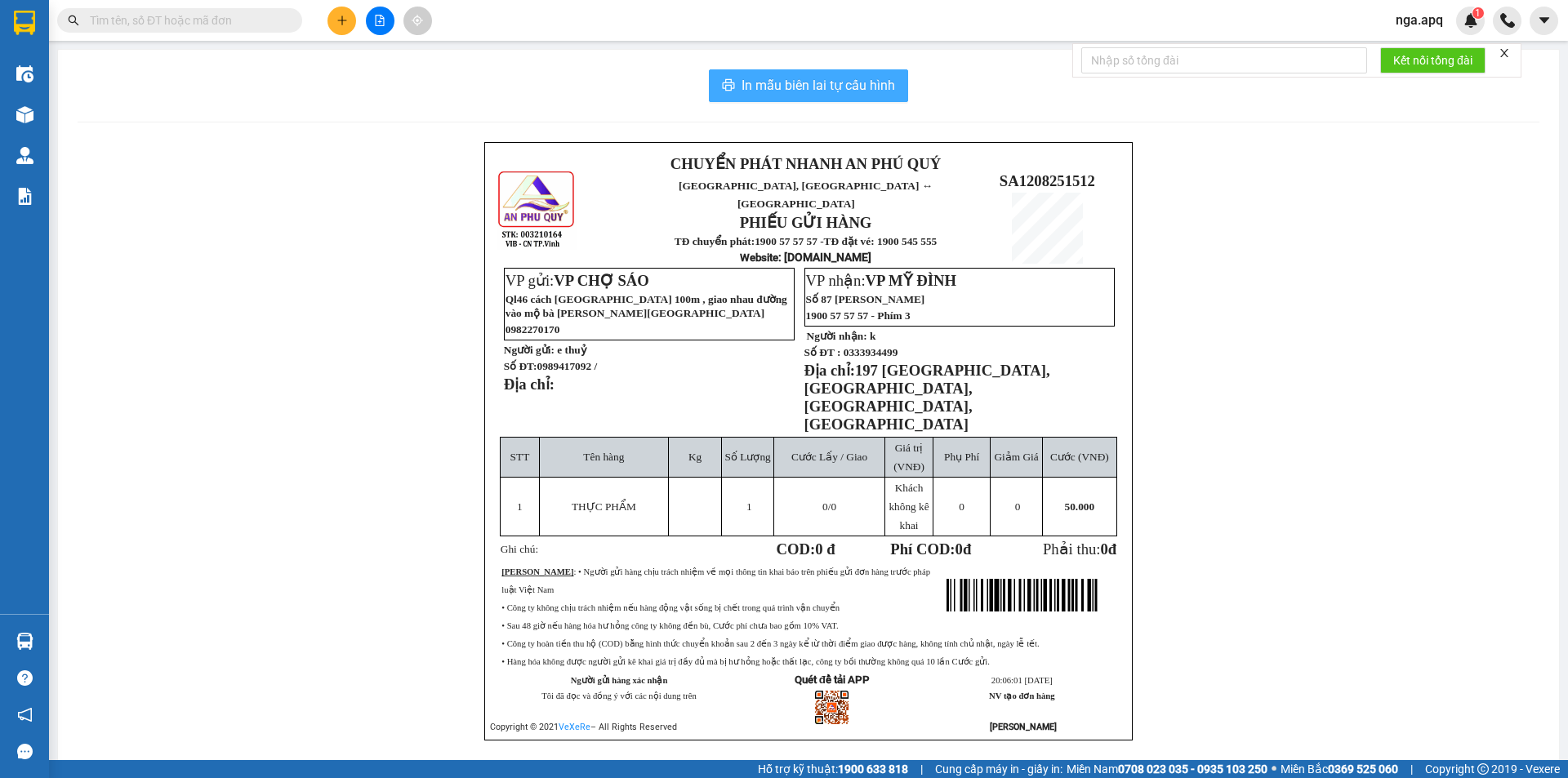
click at [830, 81] on span "In mẫu biên lai tự cấu hình" at bounding box center [819, 85] width 154 height 21
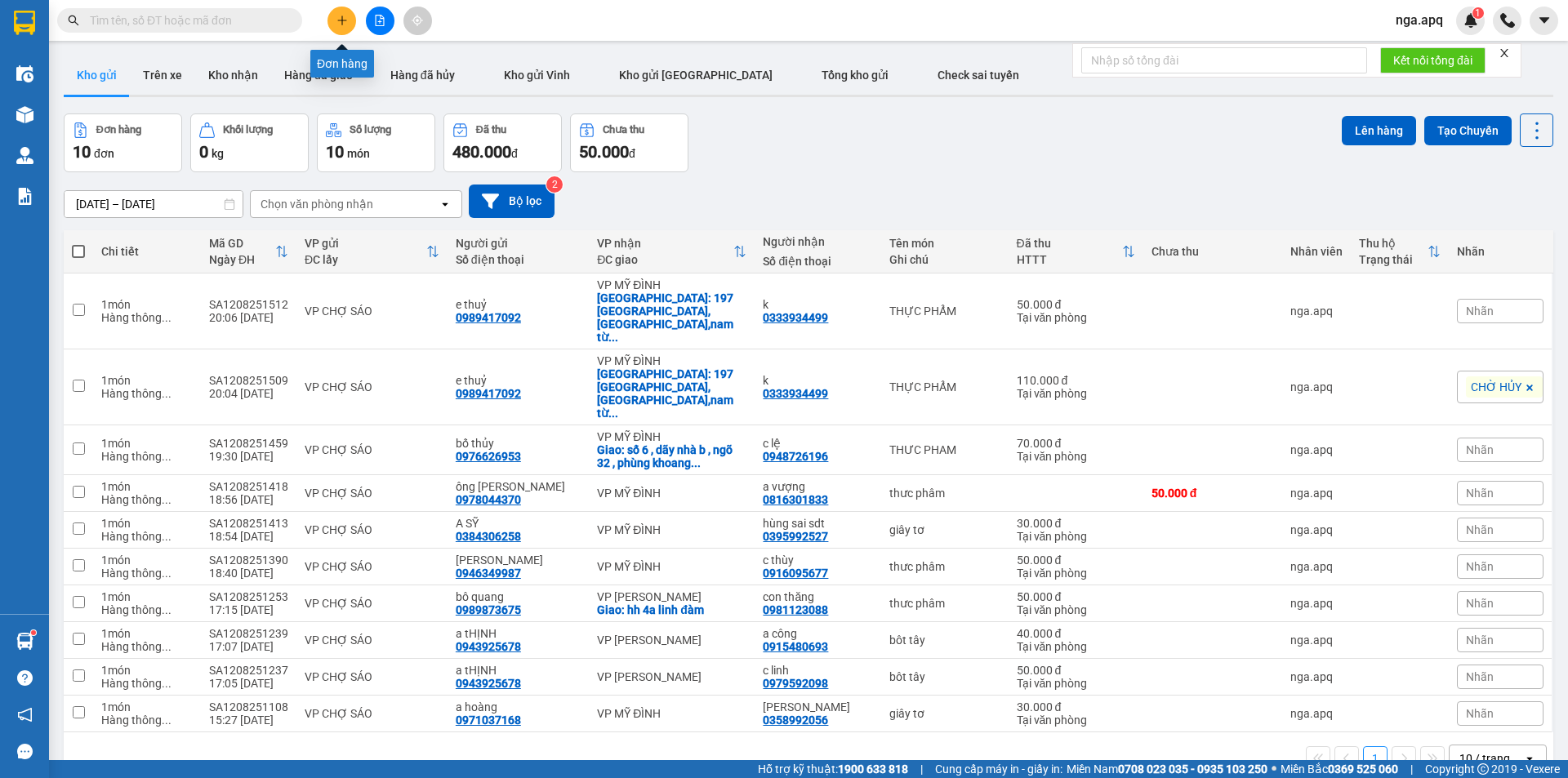
click at [345, 11] on button at bounding box center [342, 21] width 29 height 29
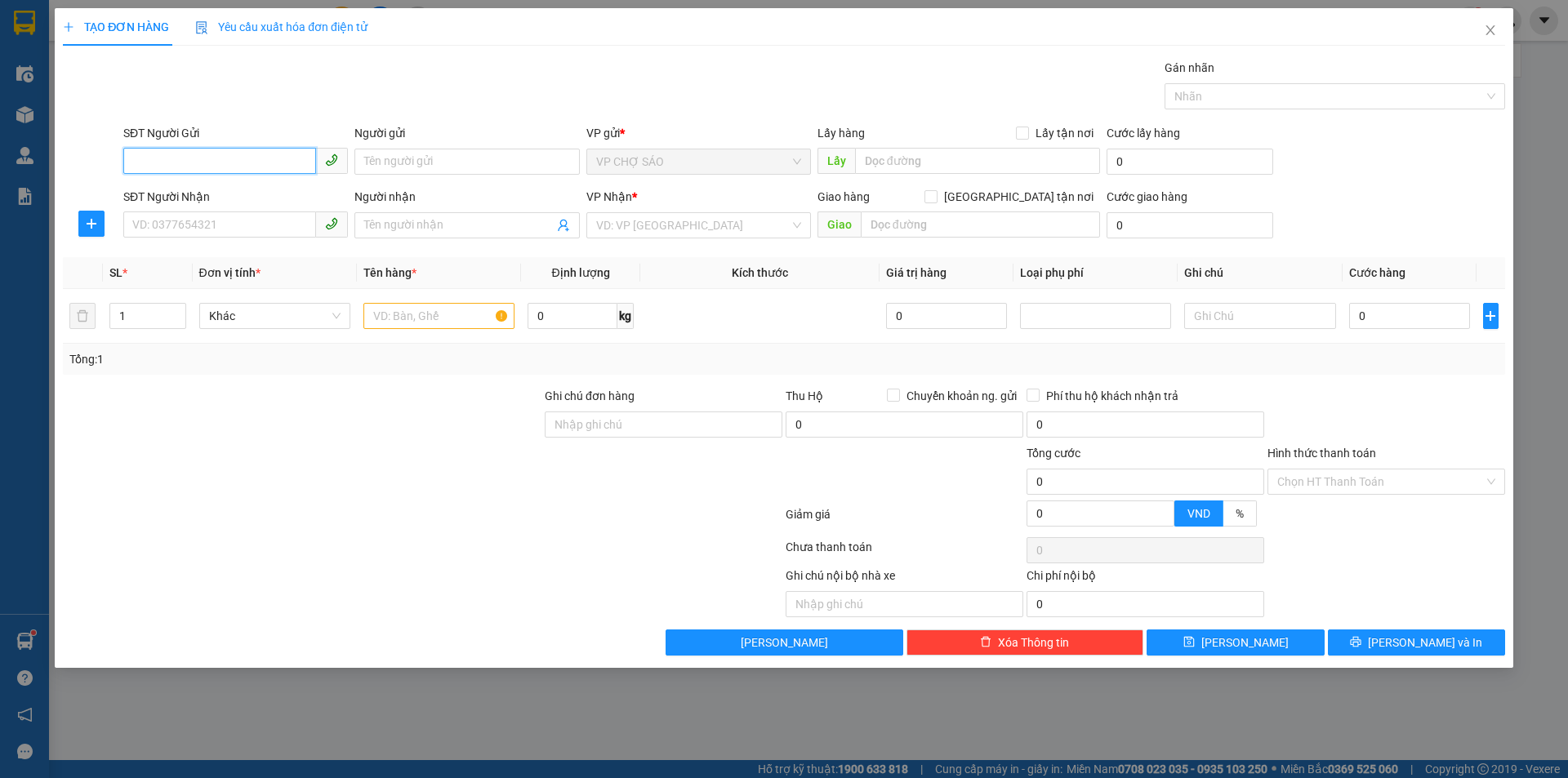
click at [129, 155] on input "SĐT Người Gửi" at bounding box center [220, 161] width 193 height 26
type input "0822235356"
click at [381, 156] on input "Người gửi" at bounding box center [466, 162] width 225 height 26
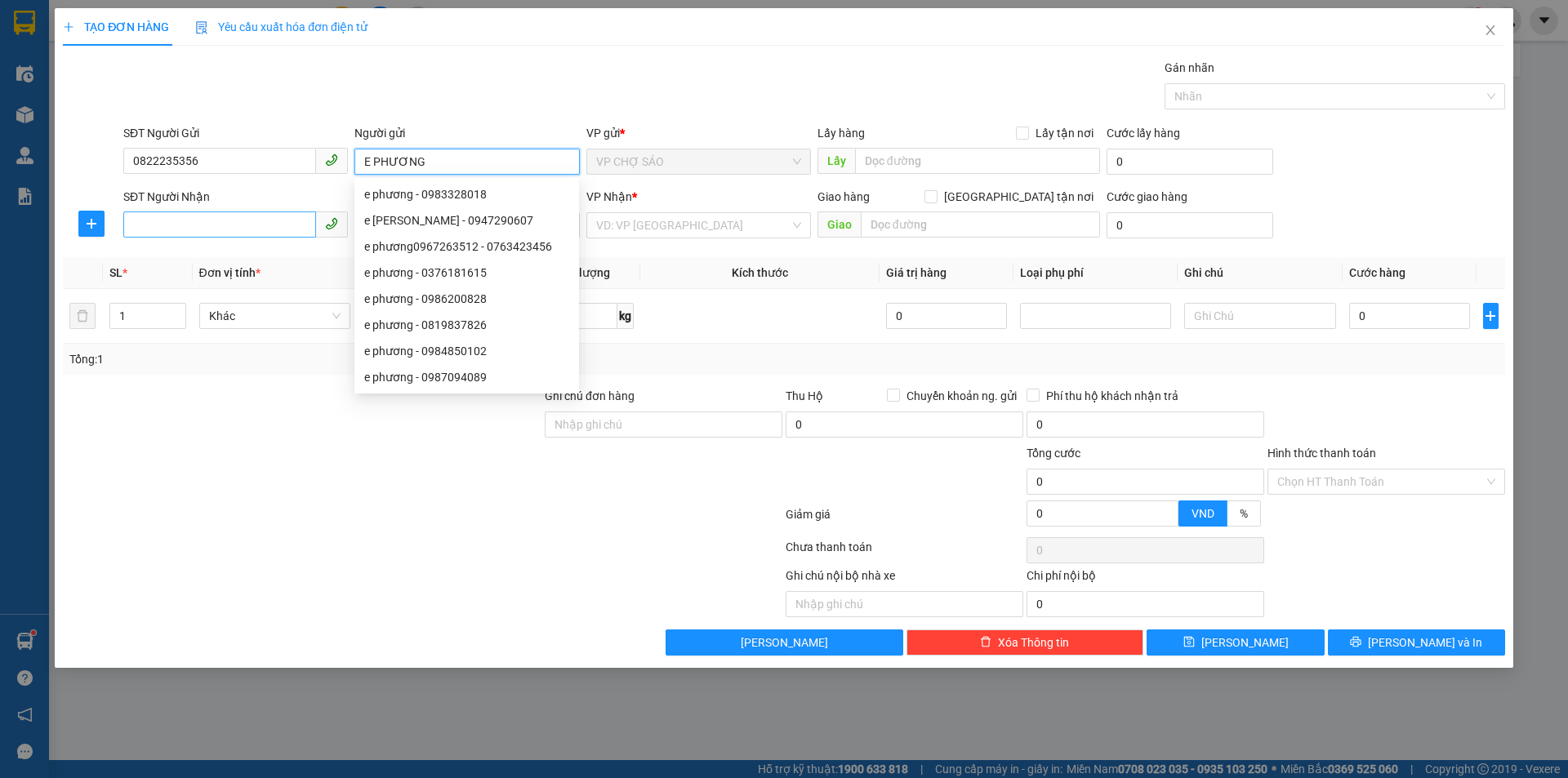
type input "E PHƯƠNG"
click at [143, 220] on input "SĐT Người Nhận" at bounding box center [220, 225] width 193 height 26
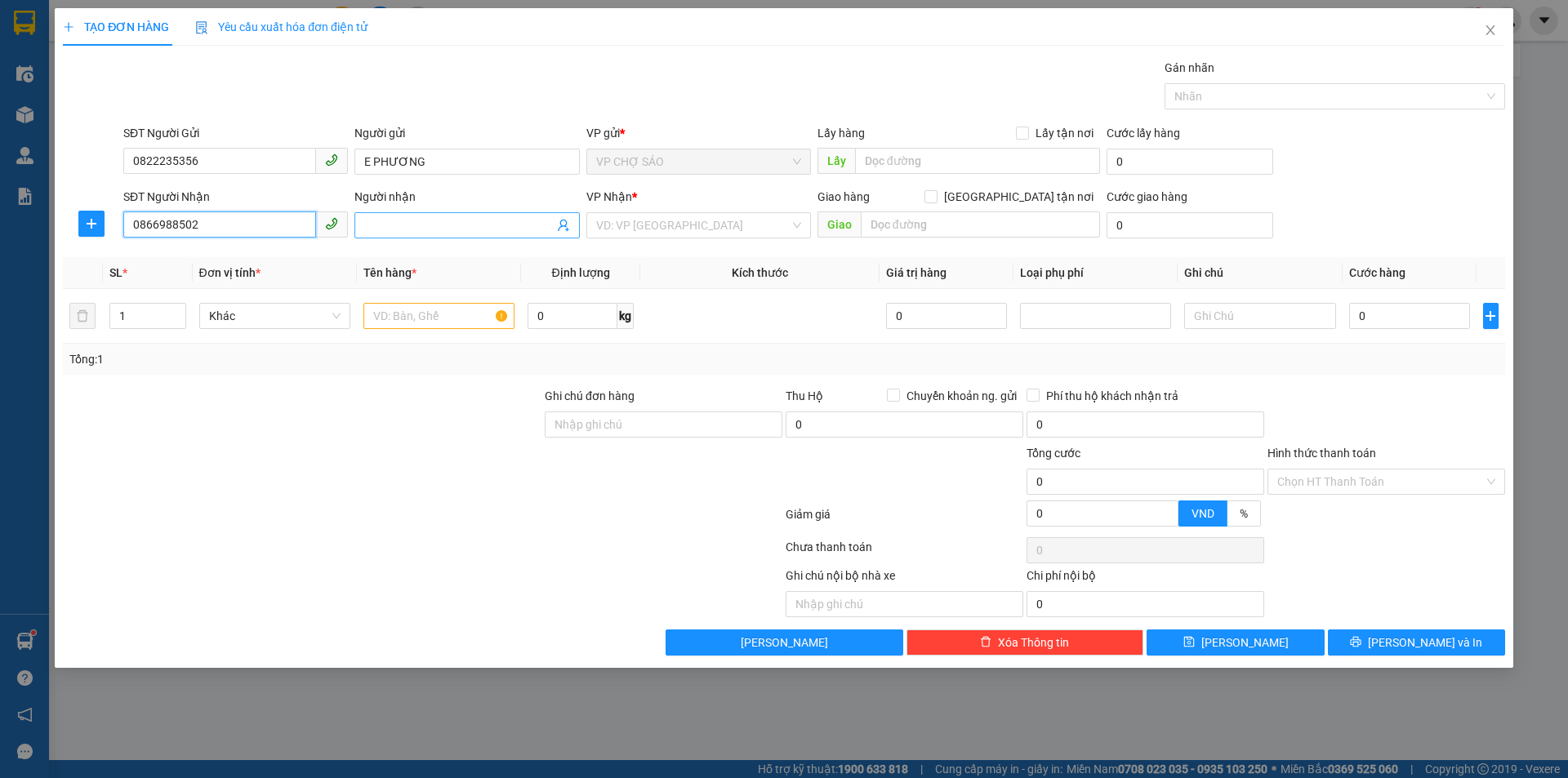
type input "0866988502"
click at [371, 224] on input "Người nhận" at bounding box center [458, 225] width 188 height 18
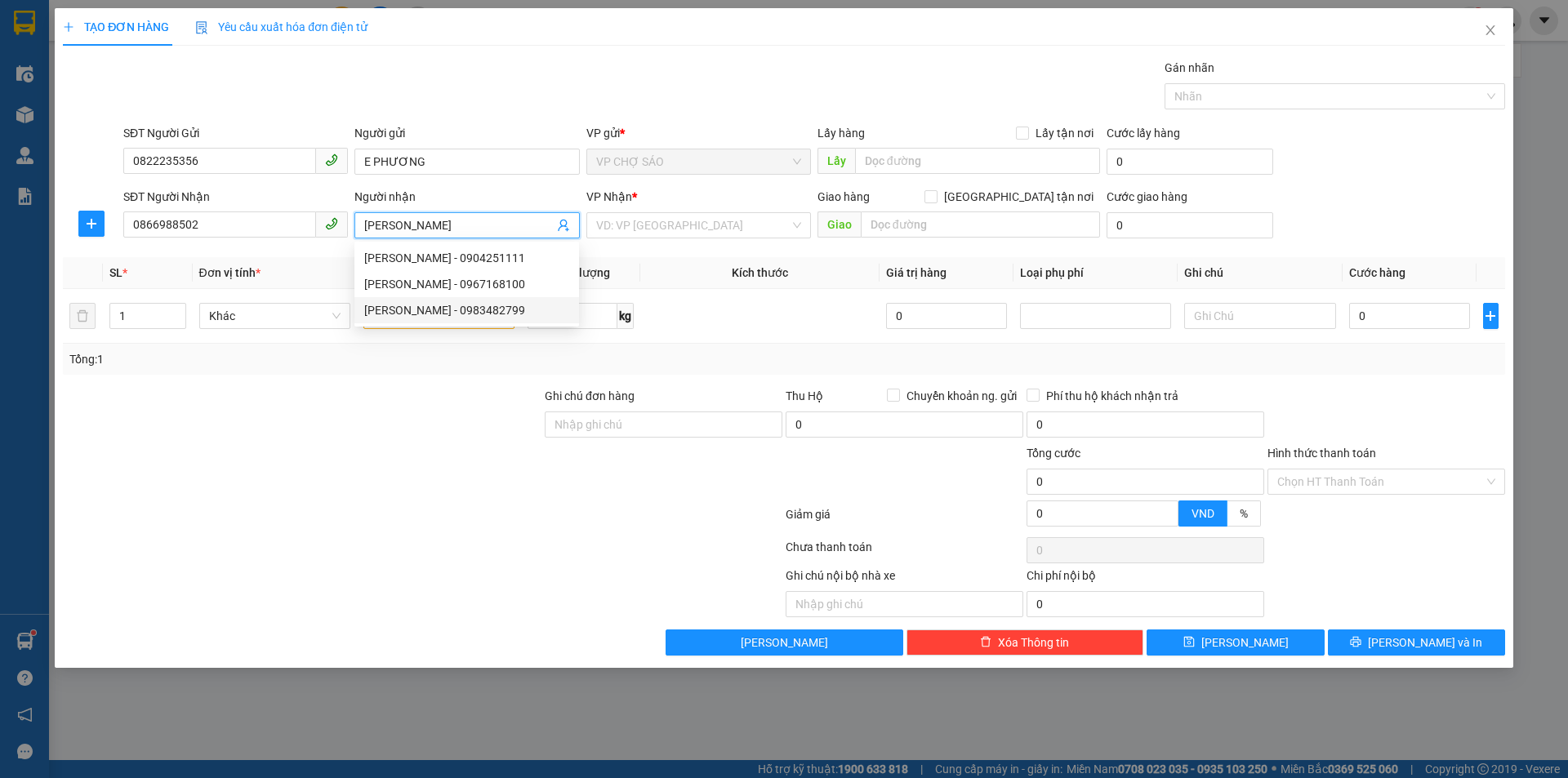
type input "[PERSON_NAME]"
click at [322, 363] on div "Tổng: 1" at bounding box center [337, 359] width 536 height 18
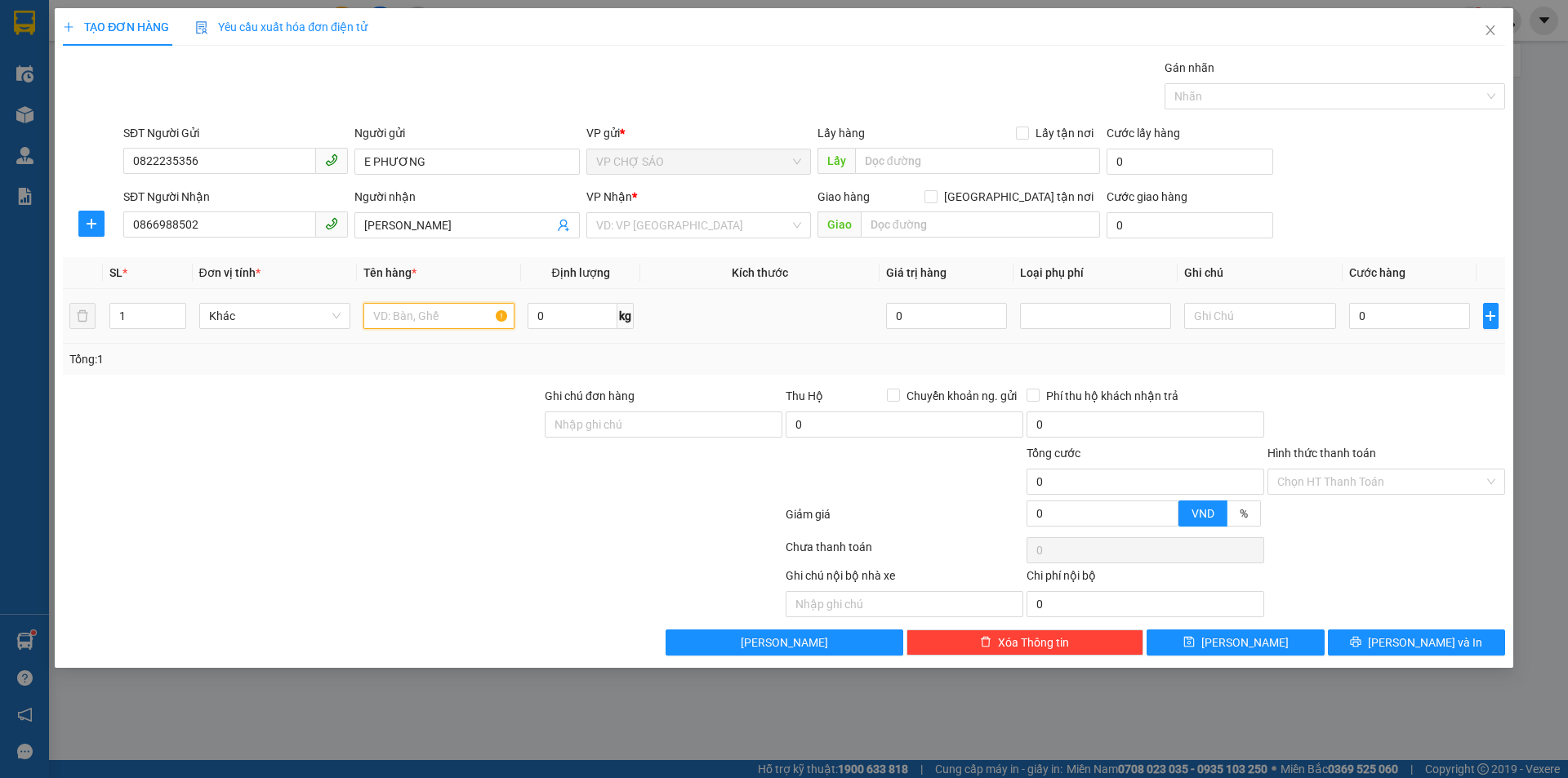
click at [372, 310] on input "text" at bounding box center [438, 316] width 151 height 26
type input "G"
type input "DÂY XAC"
click at [687, 227] on input "search" at bounding box center [693, 226] width 194 height 24
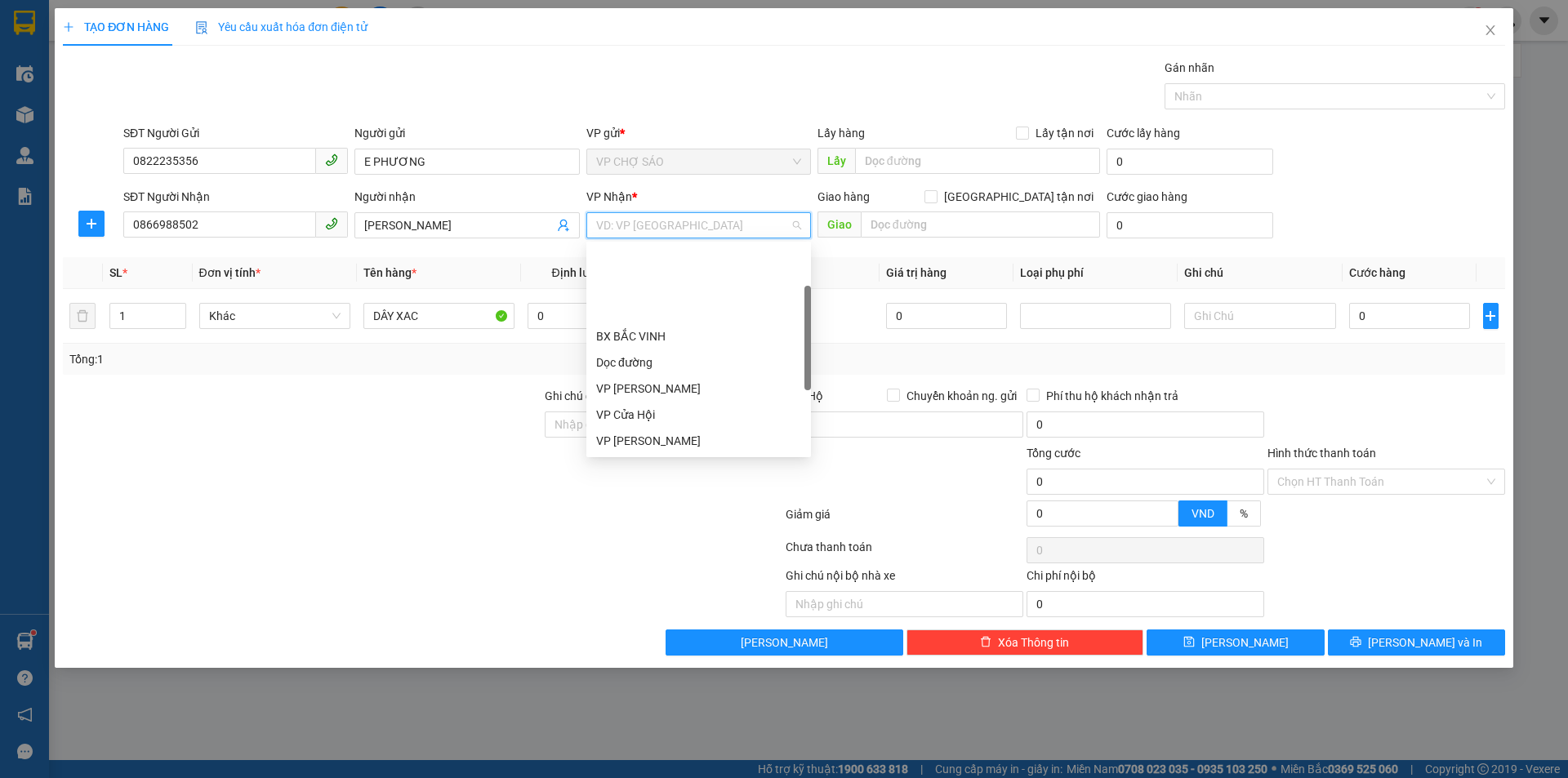
scroll to position [81, 0]
click at [682, 434] on div "VP [PERSON_NAME]" at bounding box center [699, 437] width 205 height 18
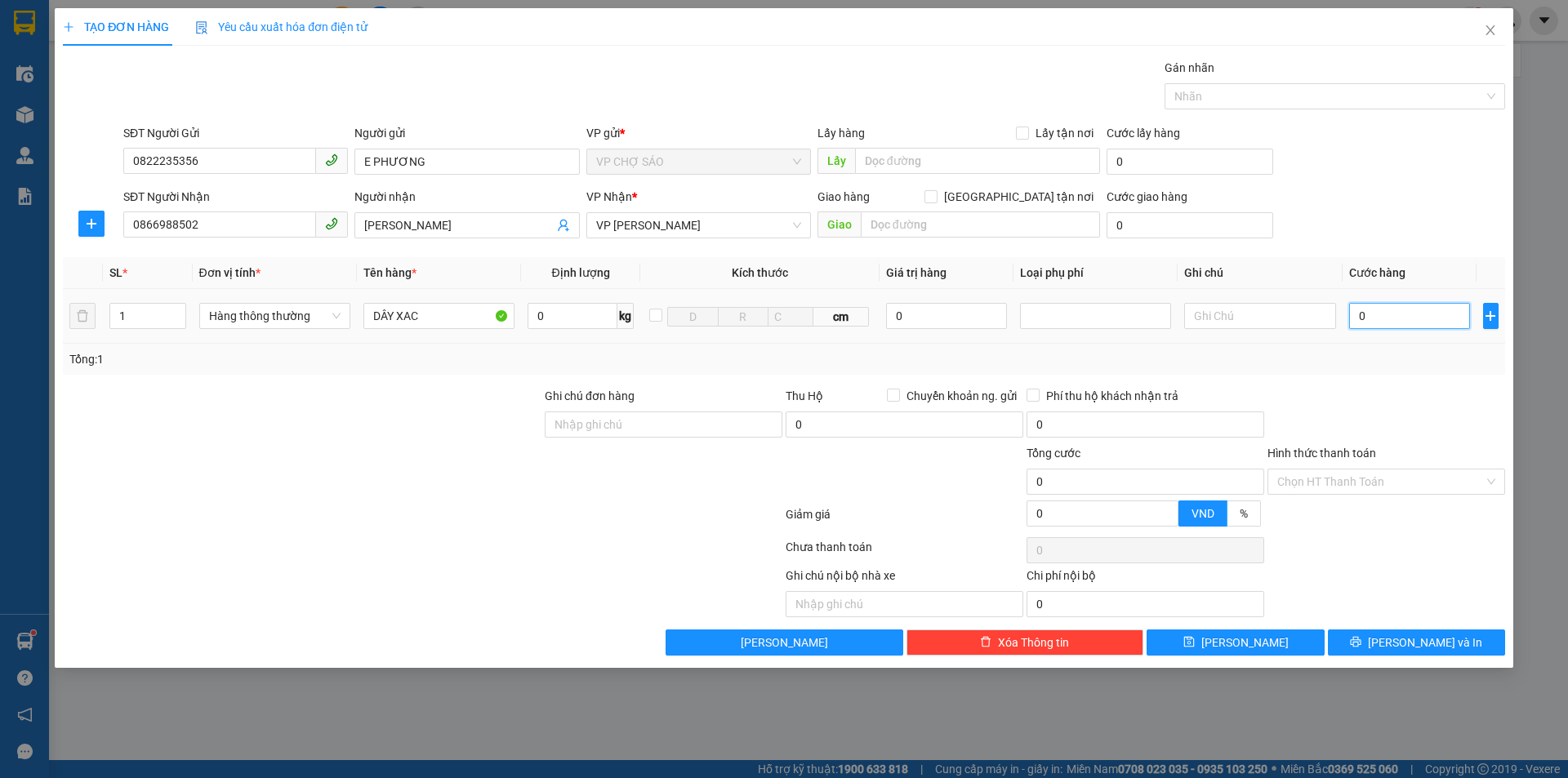
click at [1360, 322] on input "0" at bounding box center [1411, 316] width 122 height 26
type input "3"
type input "30"
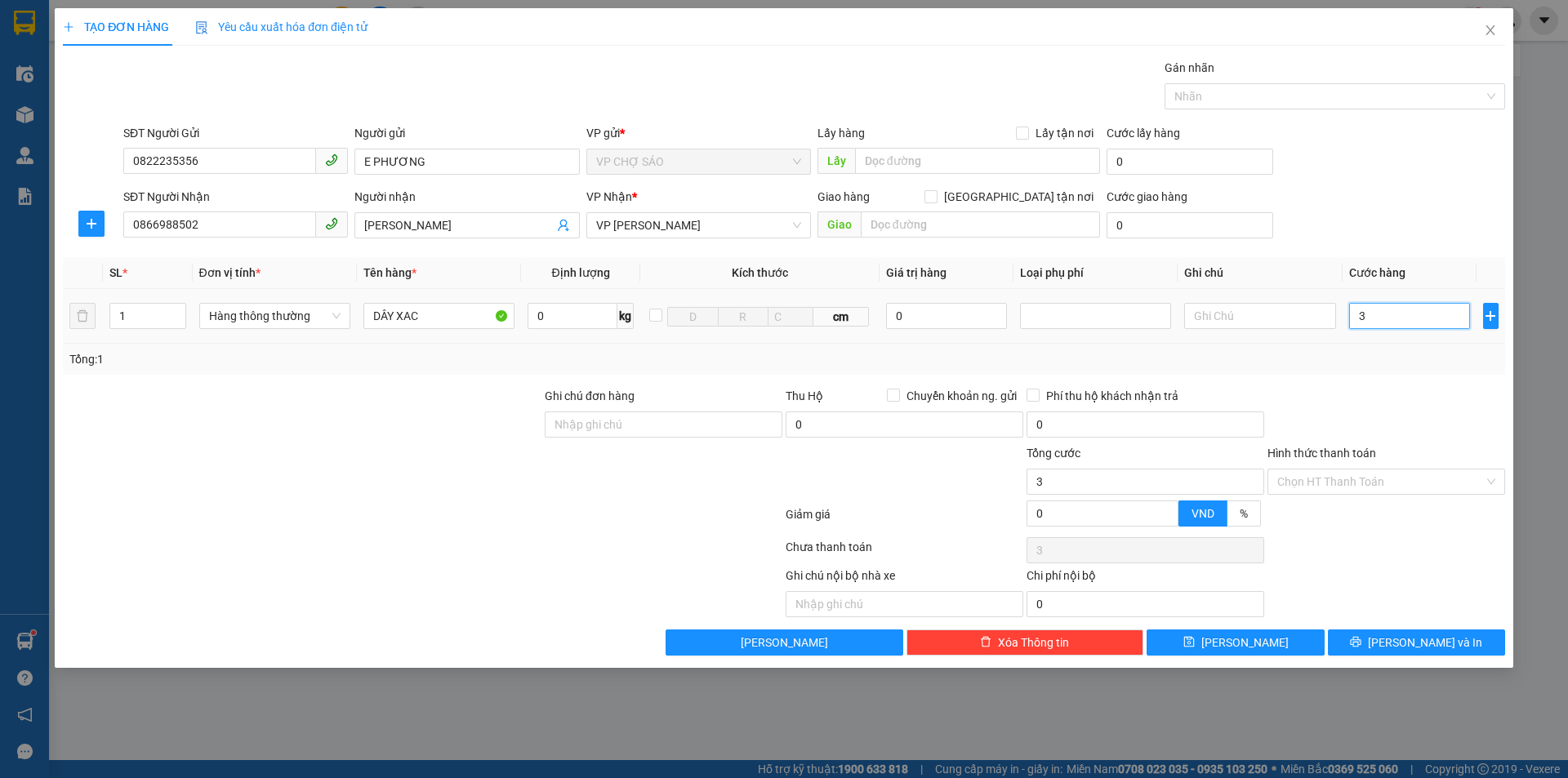
type input "30"
type input "300"
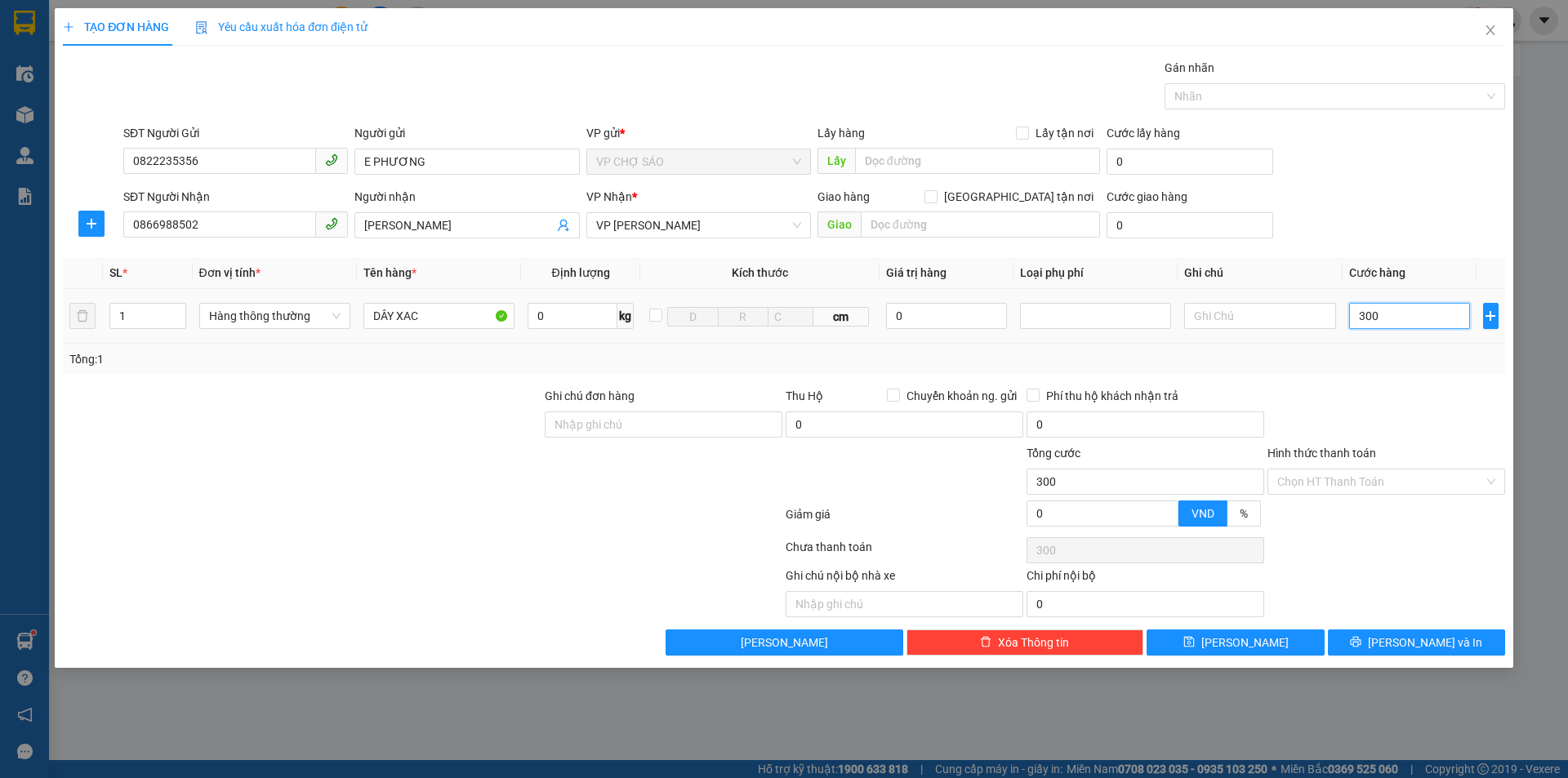
type input "3.000"
type input "30.000"
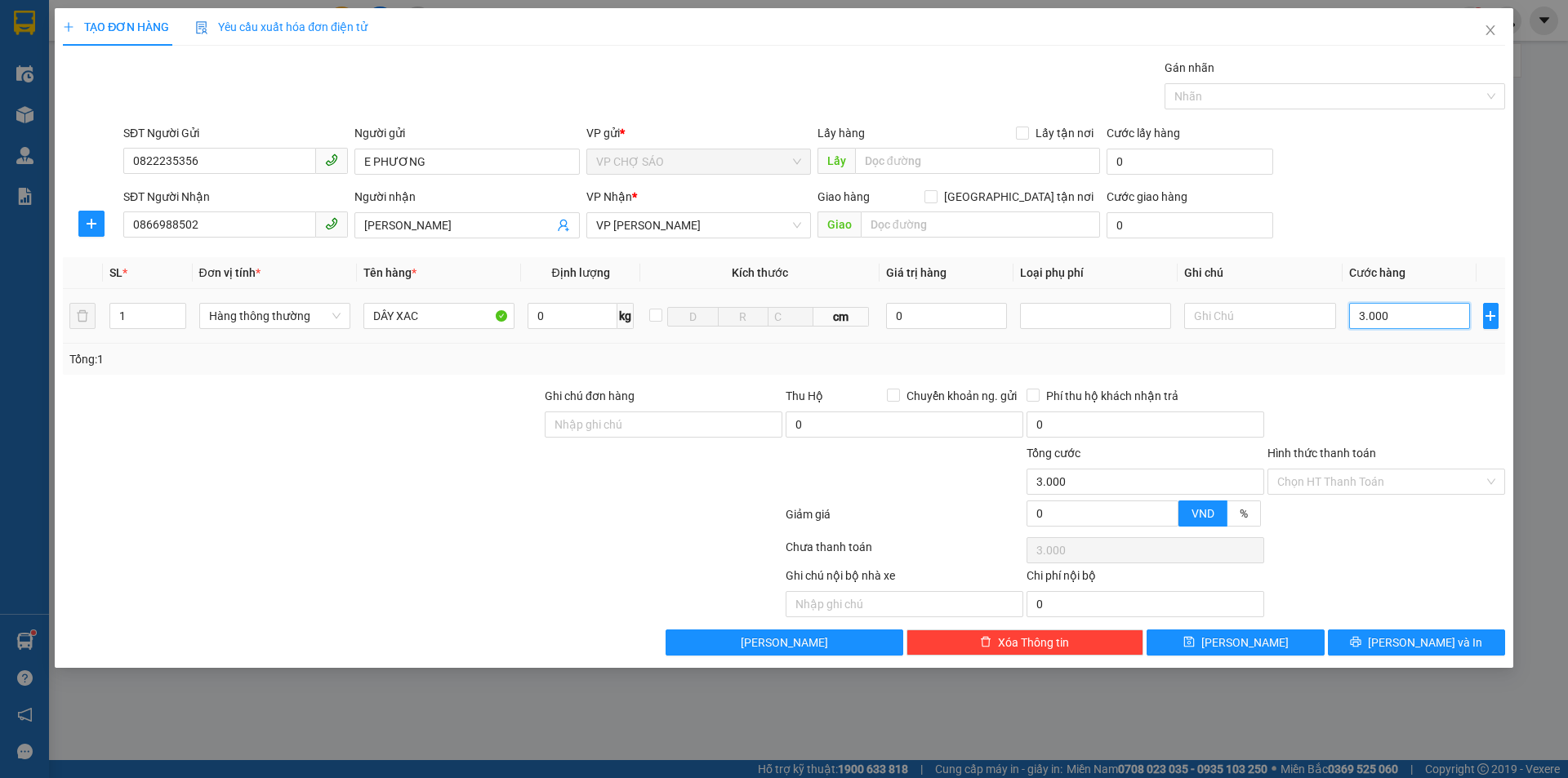
type input "30.000"
click at [1423, 641] on span "[PERSON_NAME] và In" at bounding box center [1426, 642] width 114 height 18
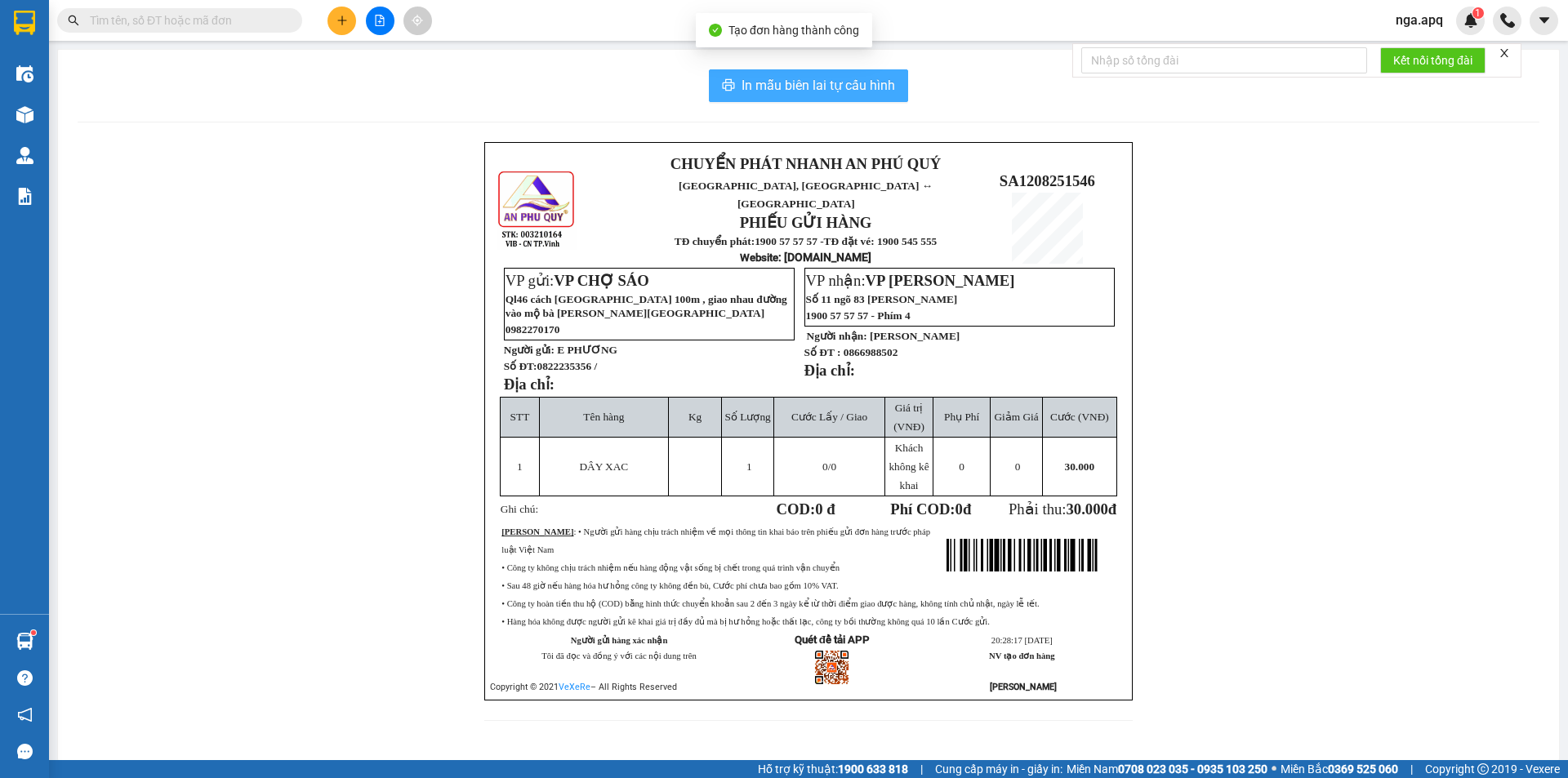
click at [805, 73] on button "In mẫu biên lai tự cấu hình" at bounding box center [808, 85] width 200 height 33
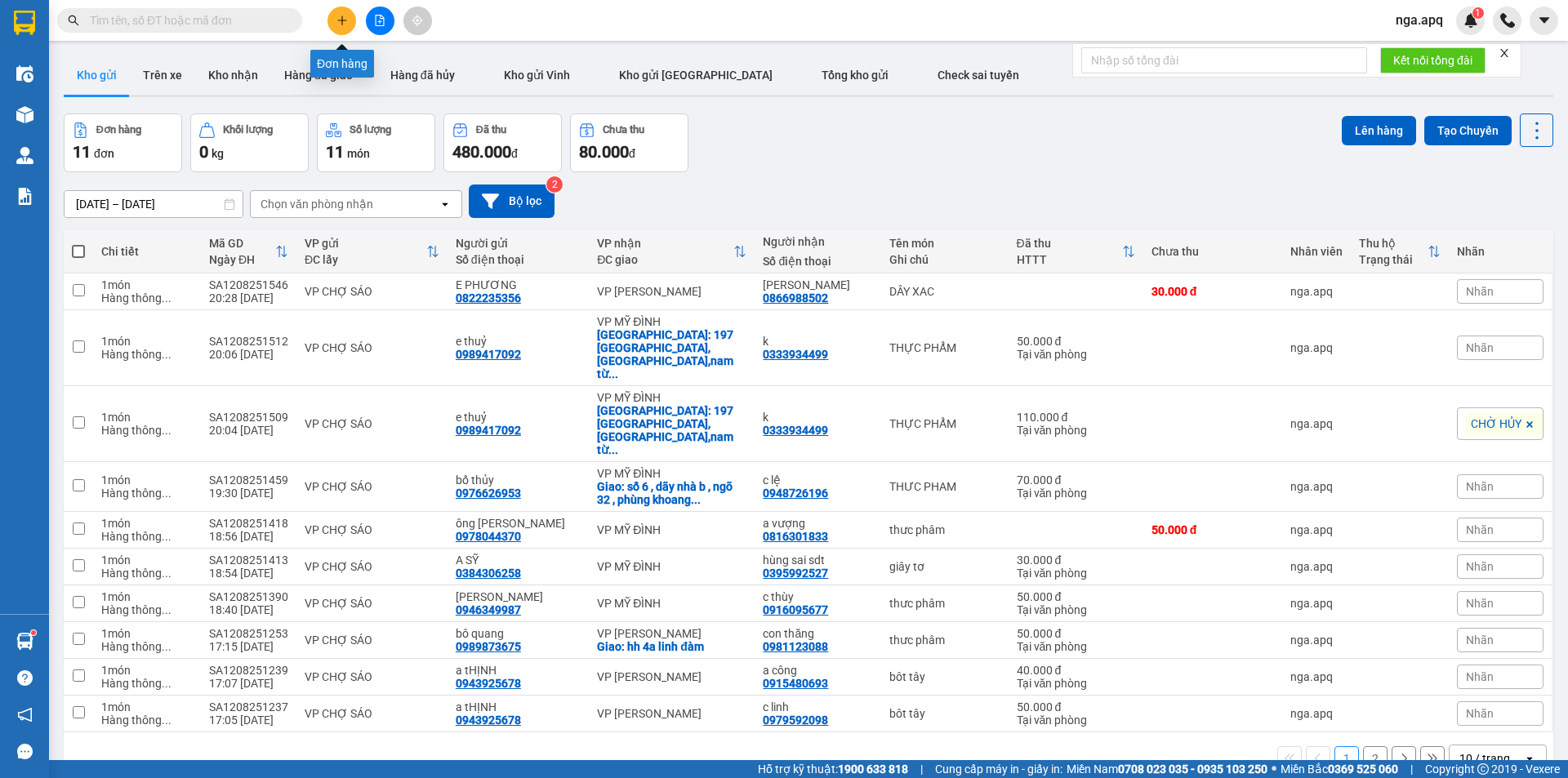
click at [351, 21] on button at bounding box center [342, 21] width 29 height 29
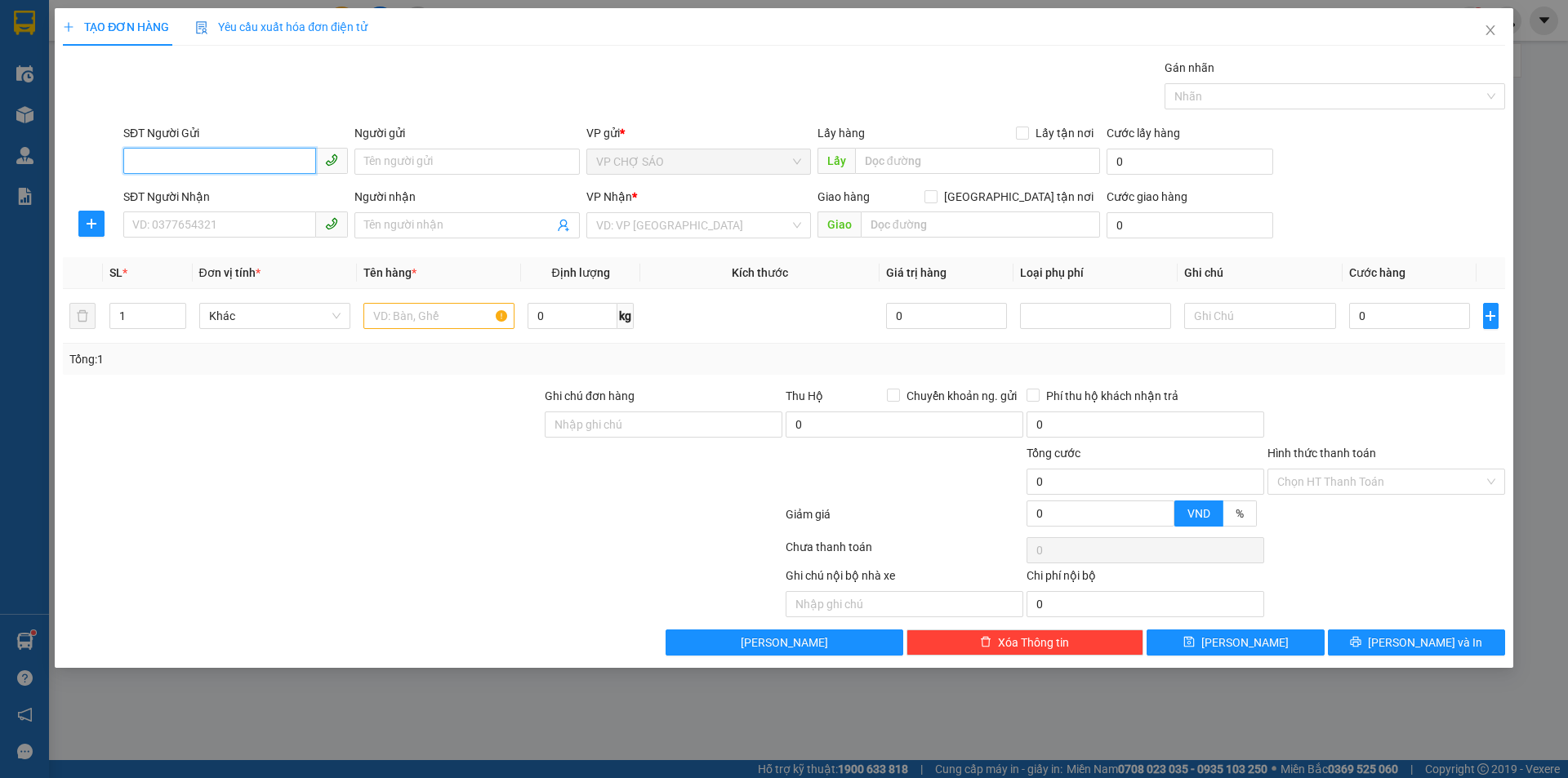
click at [130, 155] on input "SĐT Người Gửi" at bounding box center [220, 161] width 193 height 26
click at [130, 156] on input "SĐT Người Gửi" at bounding box center [220, 161] width 193 height 26
type input "0982270170"
click at [156, 194] on div "0982270170 - Chị Nga Chợ Sáo" at bounding box center [235, 194] width 205 height 18
type input "Chị Nga Chợ Sáo"
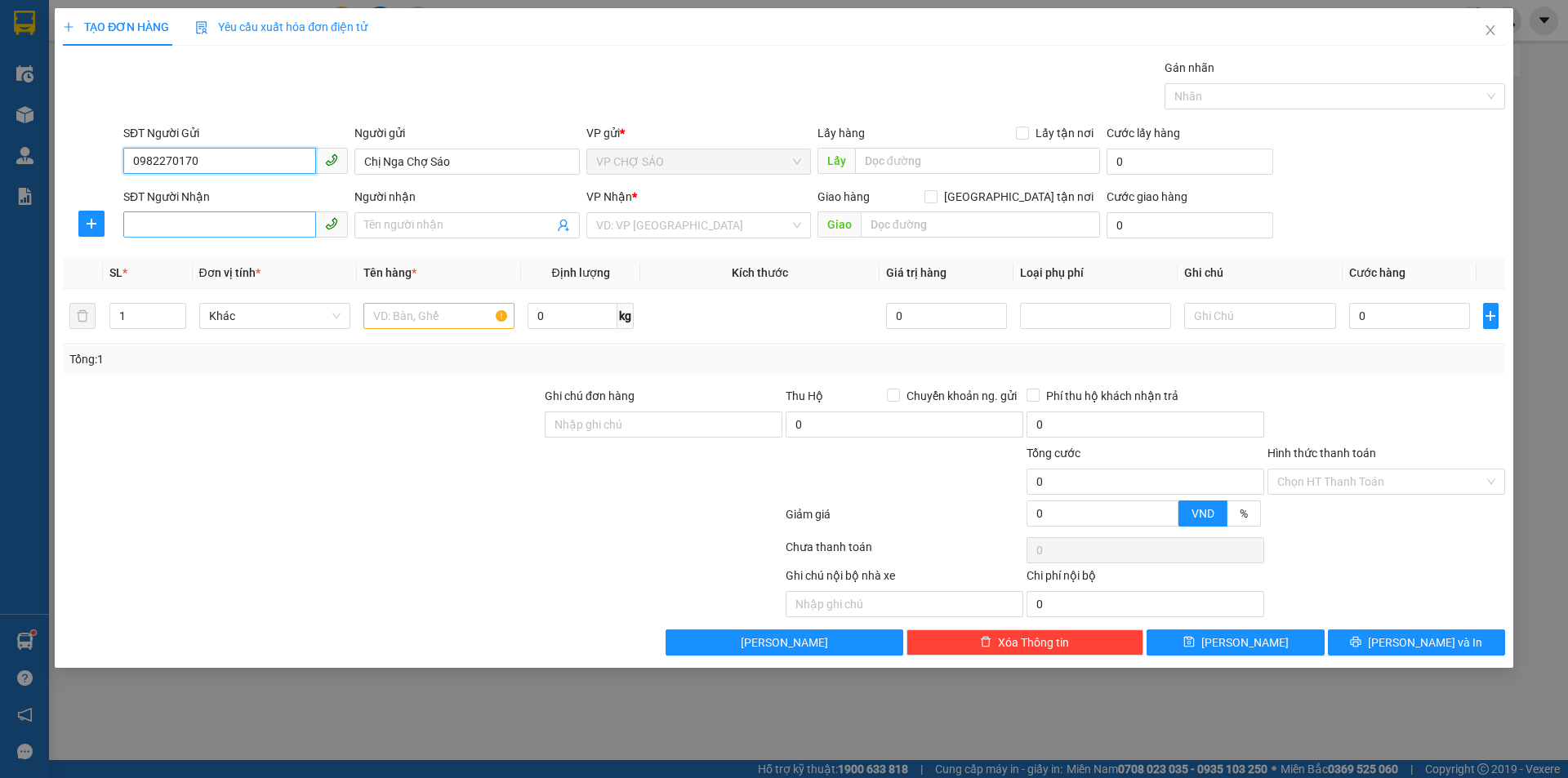
type input "0982270170"
click at [149, 223] on input "SĐT Người Nhận" at bounding box center [220, 225] width 193 height 26
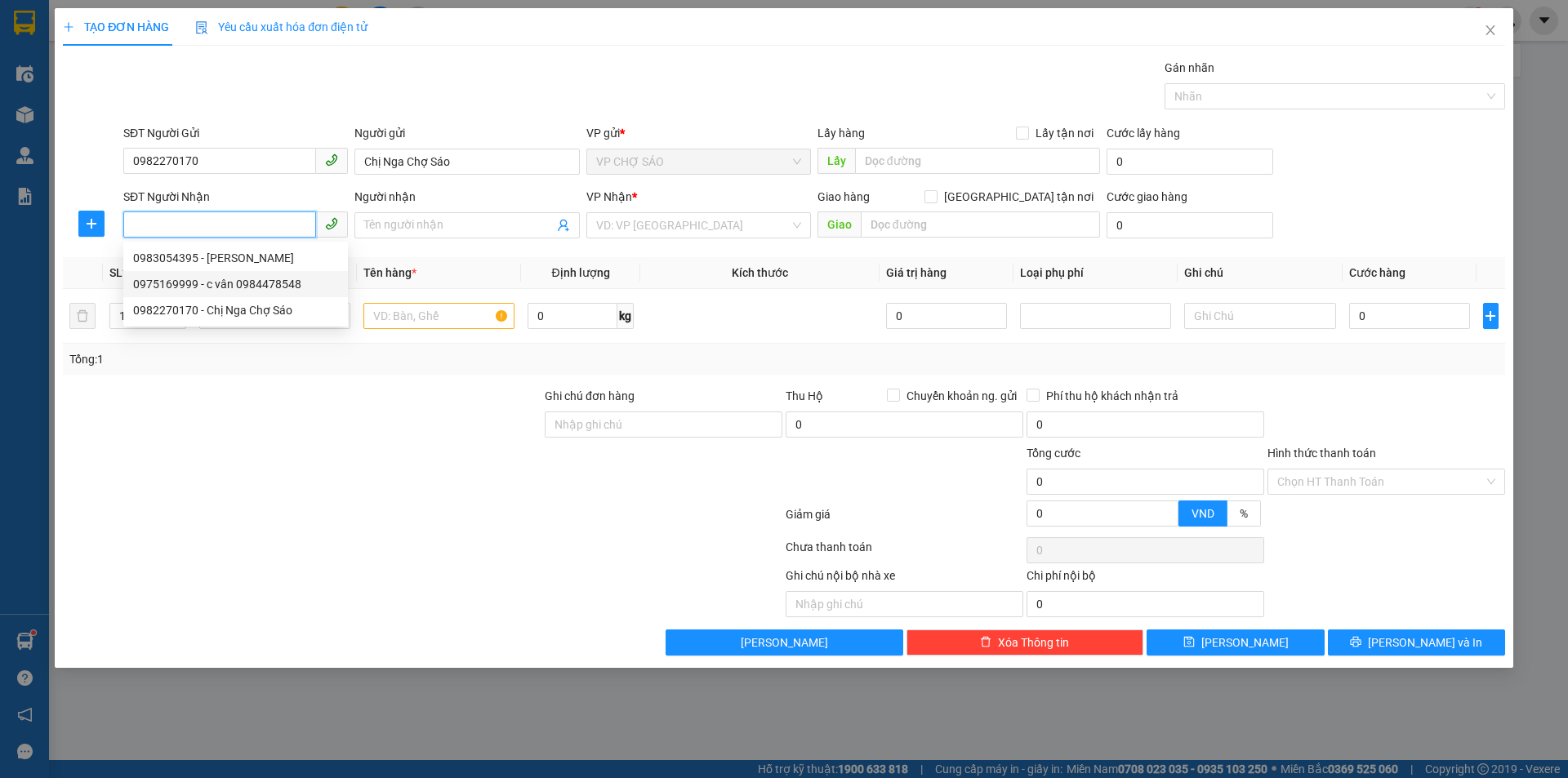
click at [142, 282] on div "0975169999 - c vân 0984478548" at bounding box center [235, 284] width 205 height 18
type input "0975169999"
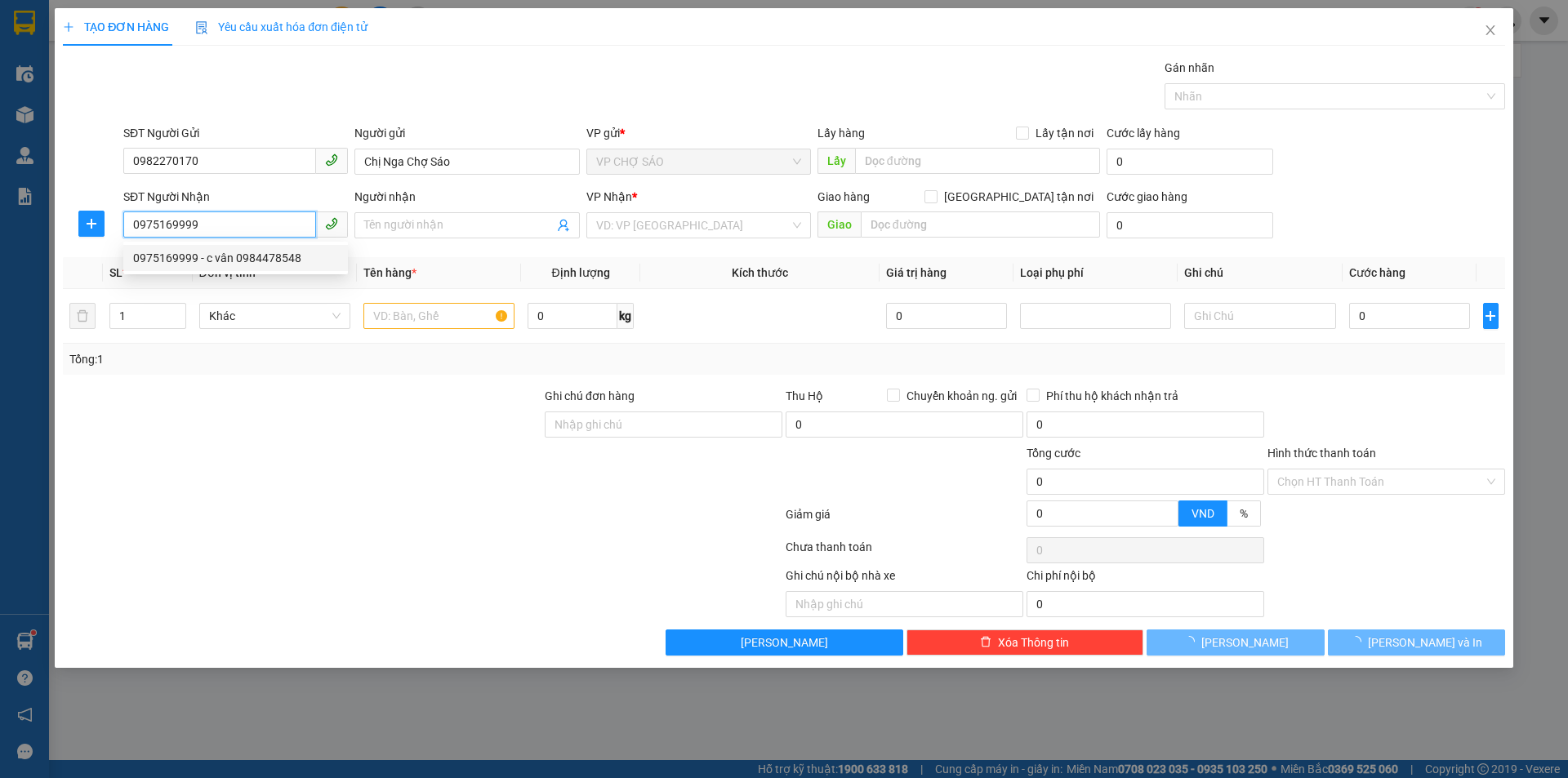
type input "c vân 0984478548"
checkbox input "true"
type input "mđ"
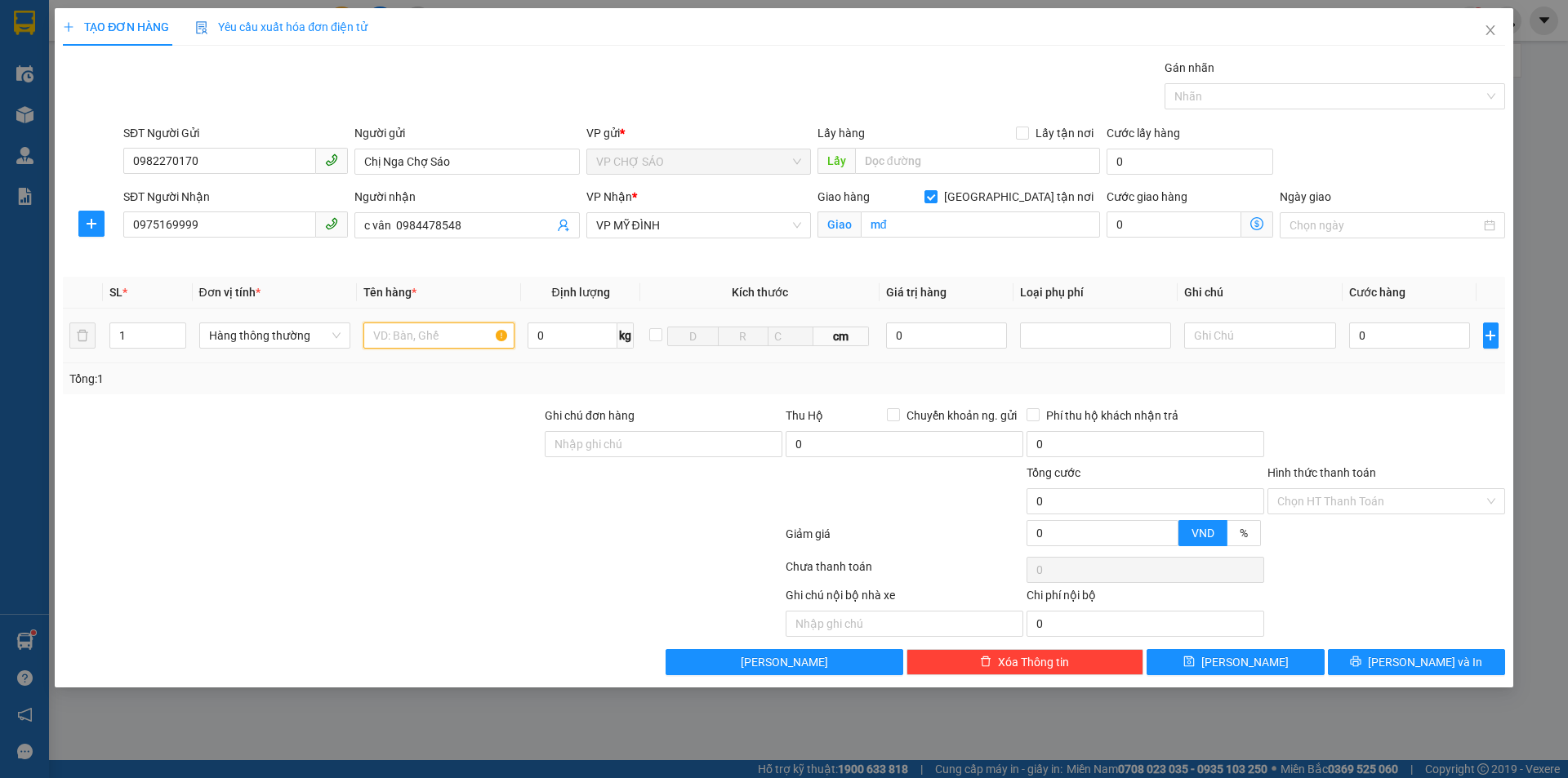
click at [370, 335] on input "text" at bounding box center [438, 335] width 151 height 26
click at [1567, 107] on div "TẠO ĐƠN HÀNG Yêu cầu xuất hóa đơn điện tử Transit Pickup Surcharge Ids Transit …" at bounding box center [784, 389] width 1568 height 778
drag, startPoint x: 1567, startPoint y: 107, endPoint x: 1567, endPoint y: 116, distance: 9.0
click at [1567, 114] on div "TẠO ĐƠN HÀNG Yêu cầu xuất hóa đơn điện tử Transit Pickup Surcharge Ids Transit …" at bounding box center [784, 389] width 1568 height 778
click at [1567, 118] on div "TẠO ĐƠN HÀNG Yêu cầu xuất hóa đơn điện tử Transit Pickup Surcharge Ids Transit …" at bounding box center [784, 389] width 1568 height 778
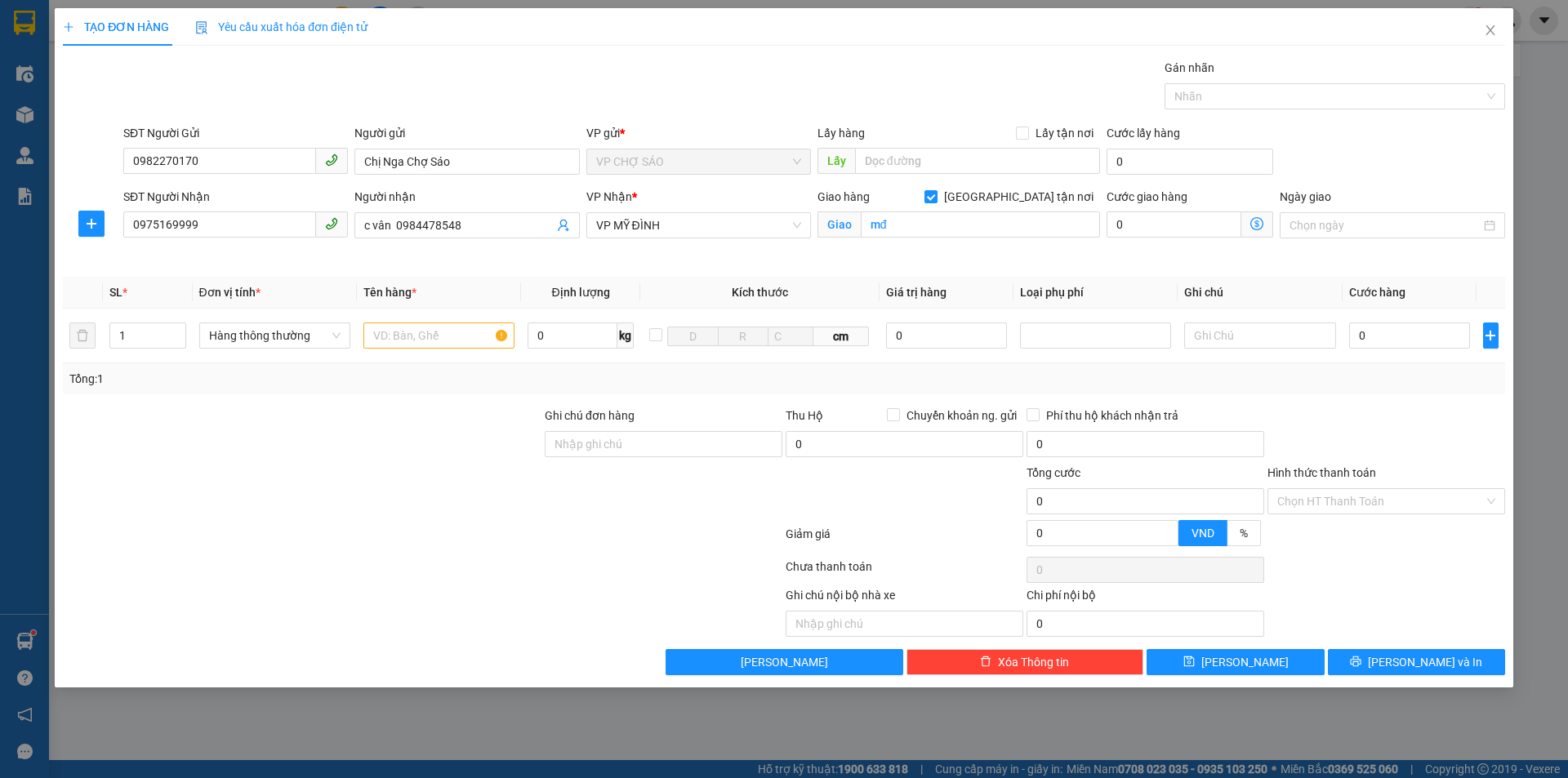
click at [1567, 130] on div "TẠO ĐƠN HÀNG Yêu cầu xuất hóa đơn điện tử Transit Pickup Surcharge Ids Transit …" at bounding box center [784, 389] width 1568 height 778
click at [1567, 97] on div "TẠO ĐƠN HÀNG Yêu cầu xuất hóa đơn điện tử Transit Pickup Surcharge Ids Transit …" at bounding box center [784, 389] width 1568 height 778
click at [1363, 339] on input "0" at bounding box center [1411, 335] width 122 height 26
type input "4"
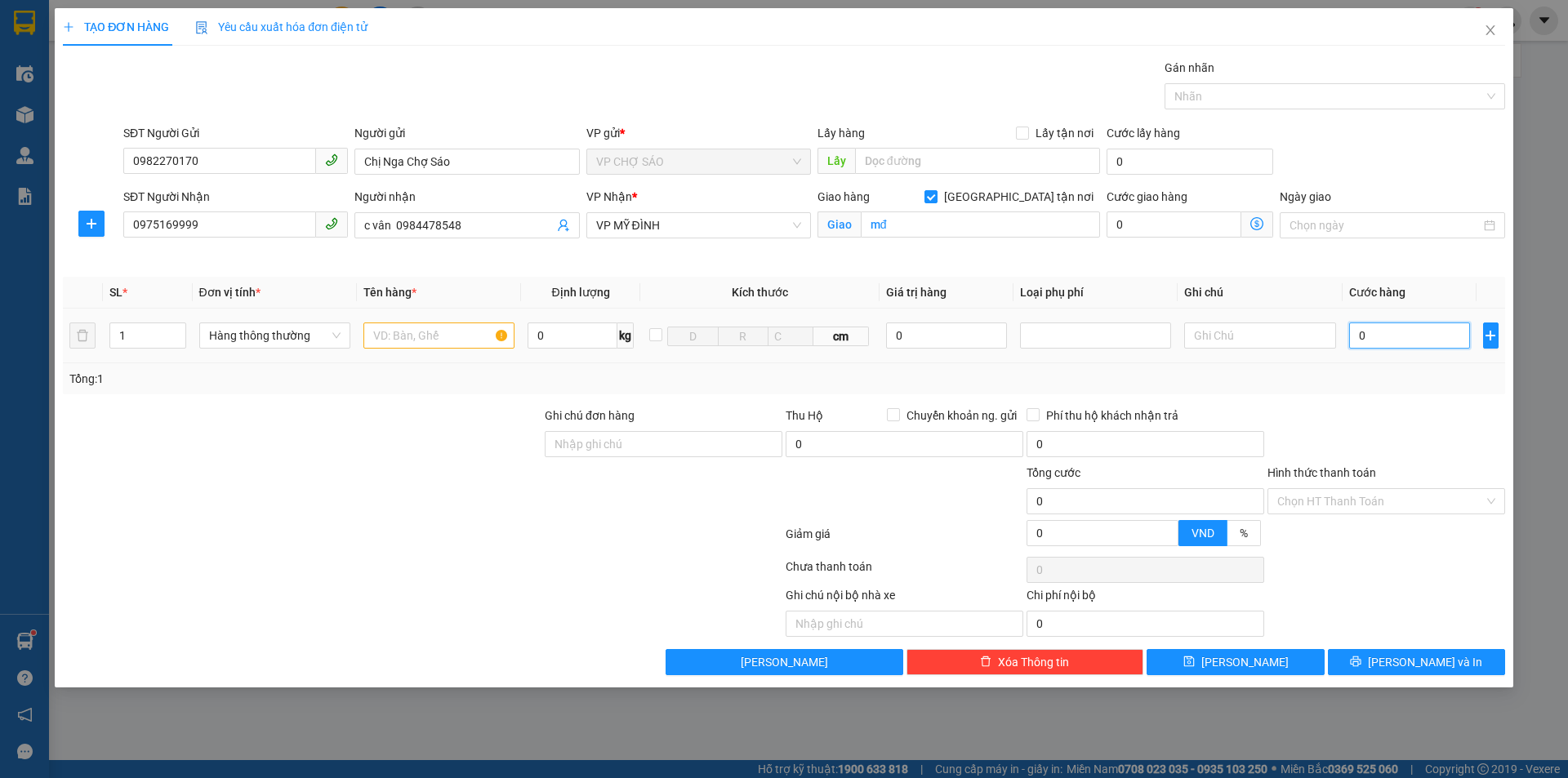
type input "4"
type input "40"
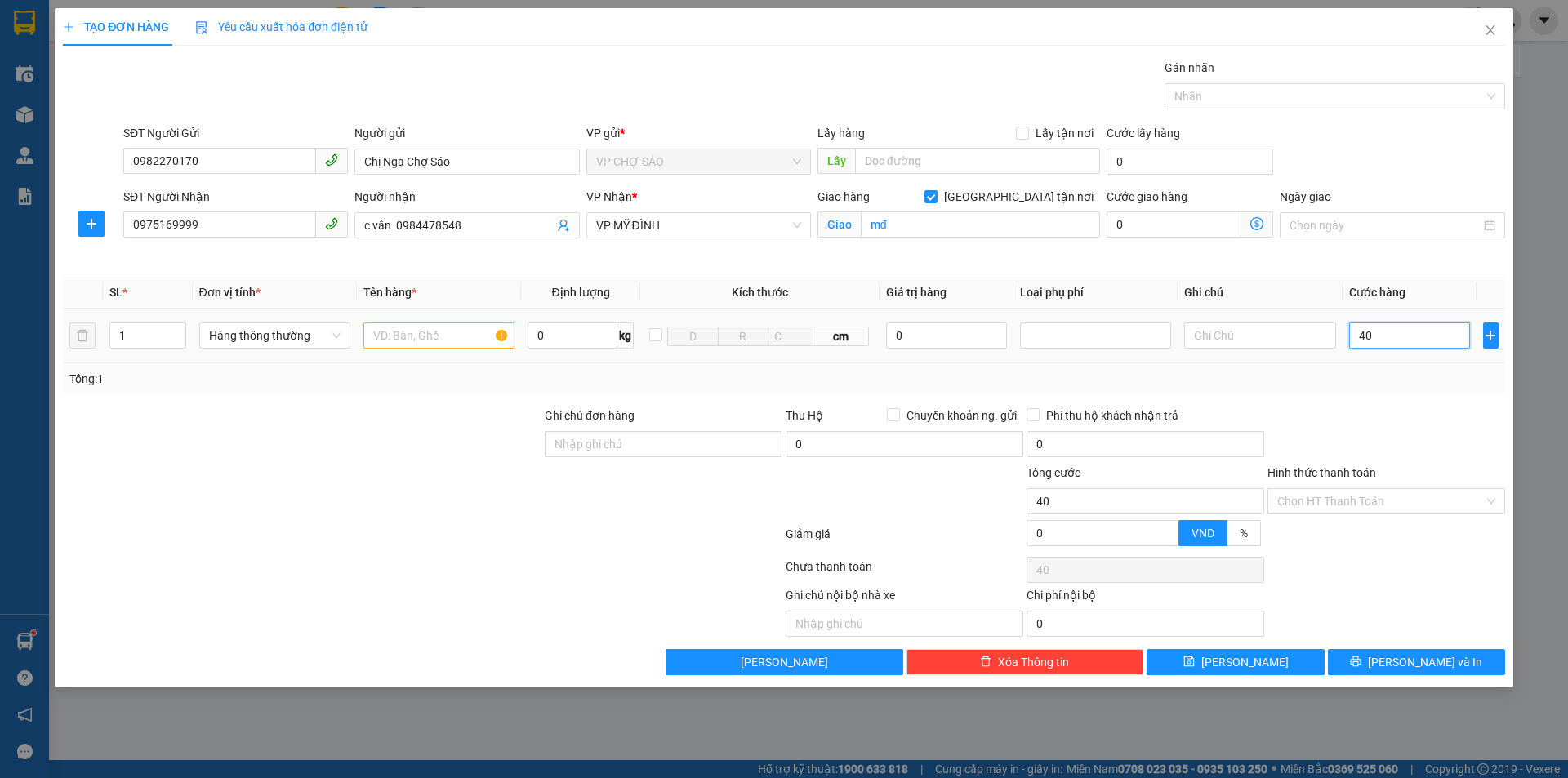
type input "400"
type input "4.000"
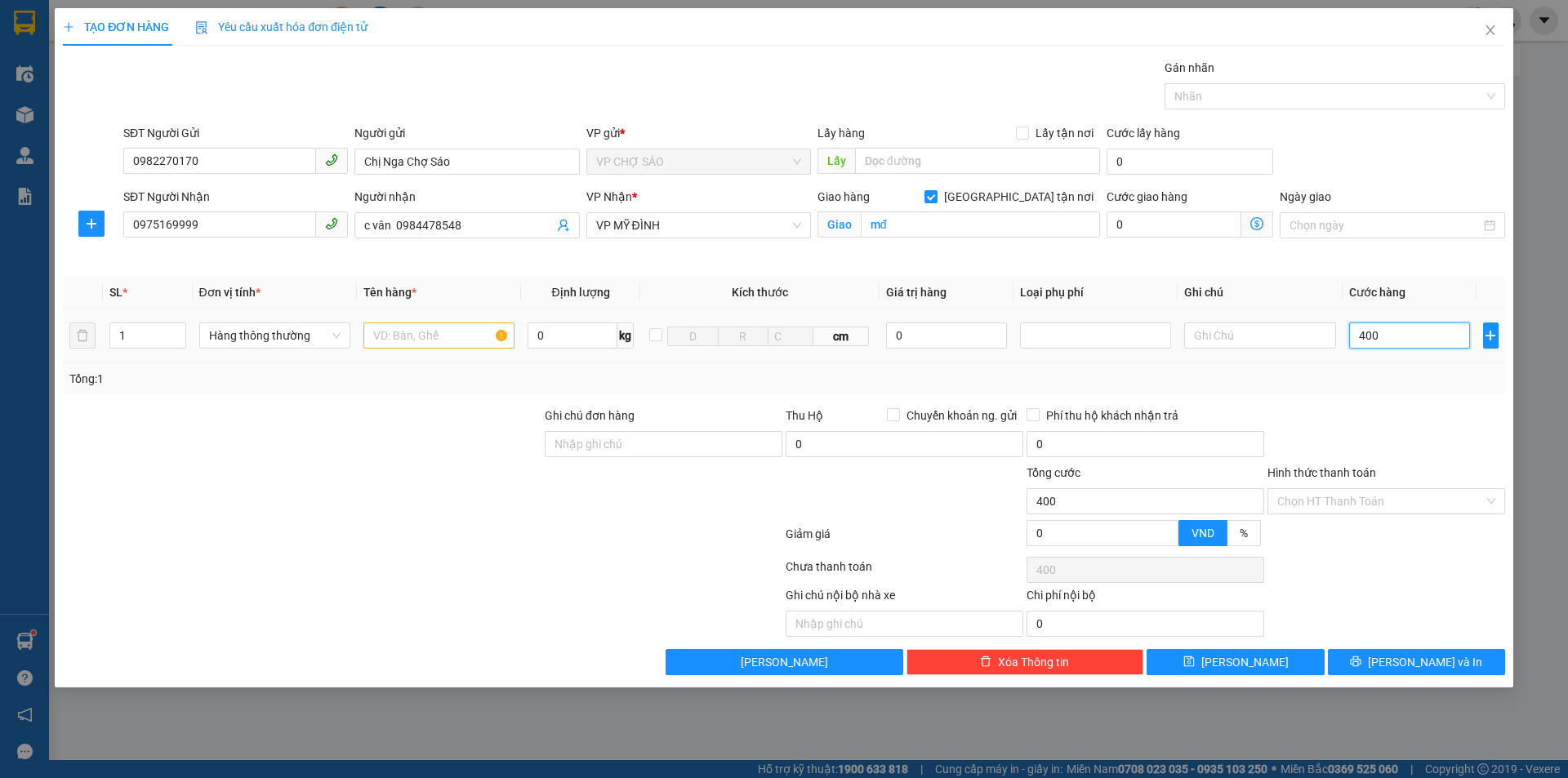
type input "4.000"
type input "40.000"
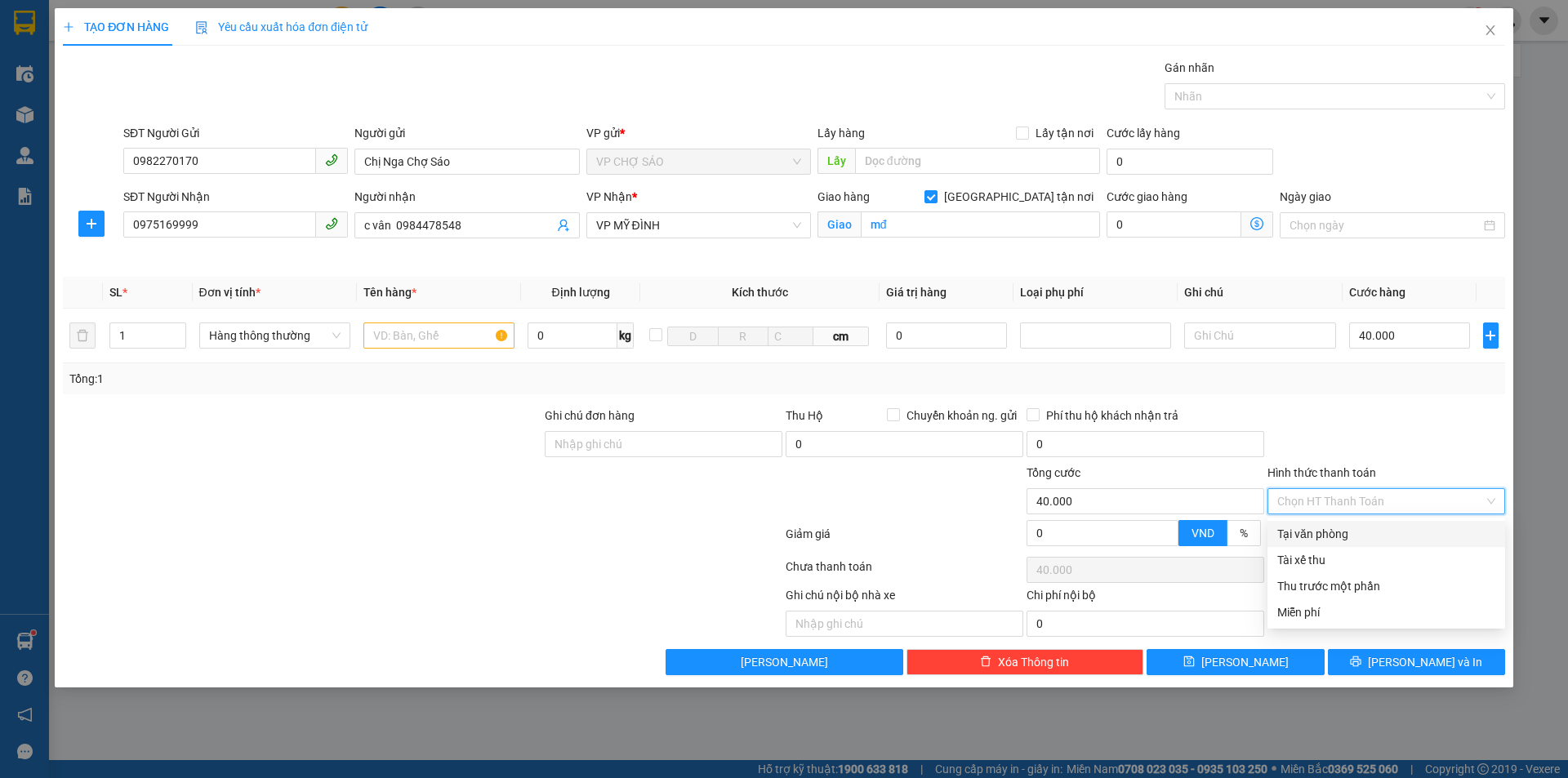
drag, startPoint x: 1361, startPoint y: 498, endPoint x: 1360, endPoint y: 516, distance: 18.0
click at [1360, 514] on div "Chọn HT Thanh Toán" at bounding box center [1386, 501] width 238 height 26
click at [1357, 535] on div "Tại văn phòng" at bounding box center [1386, 534] width 218 height 18
type input "0"
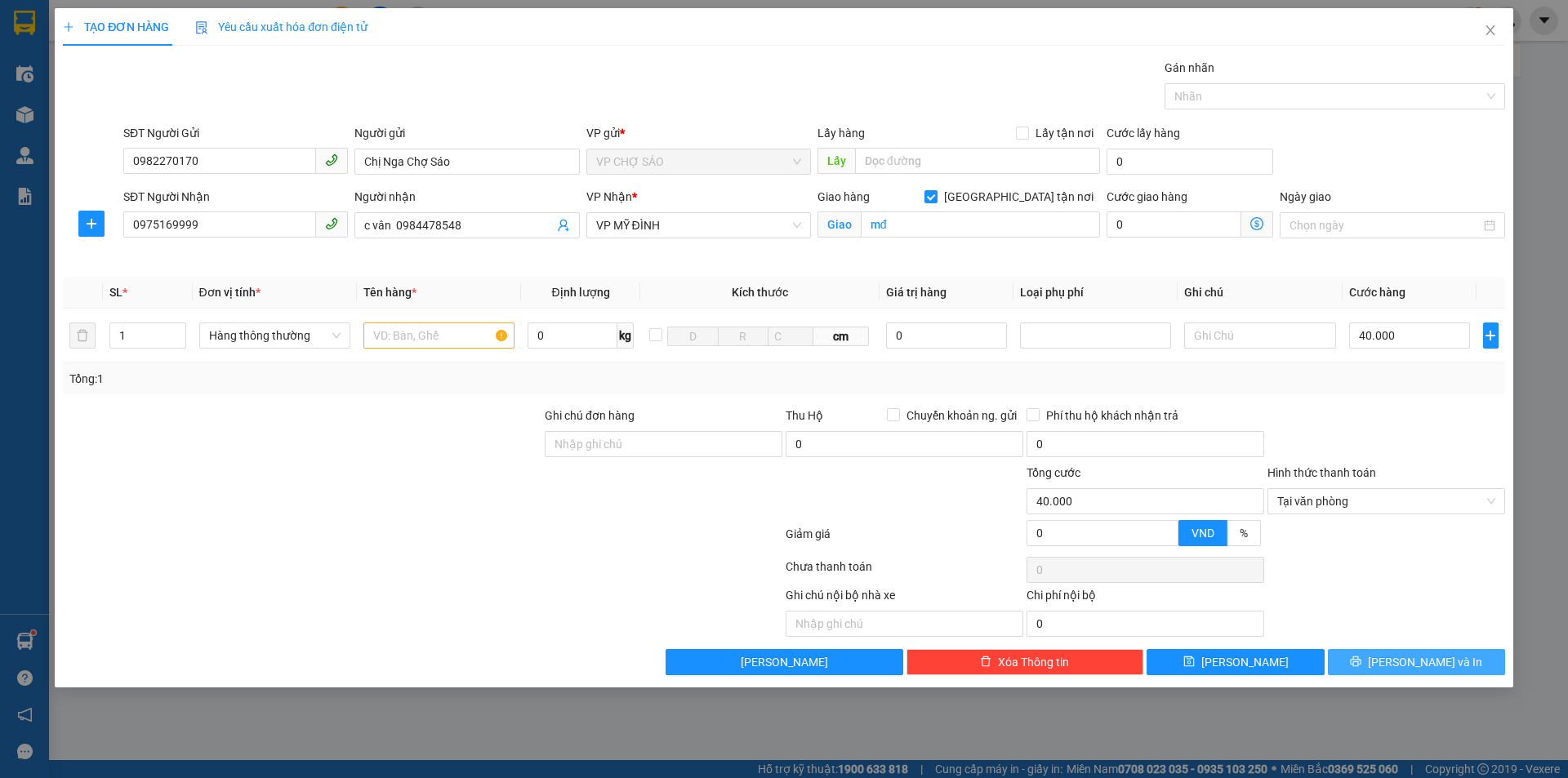
click at [1418, 657] on span "[PERSON_NAME] và In" at bounding box center [1426, 662] width 114 height 18
click at [1427, 668] on span "[PERSON_NAME] và In" at bounding box center [1426, 662] width 114 height 18
click at [392, 338] on input "text" at bounding box center [438, 335] width 151 height 26
click at [1331, 500] on span "Tại văn phòng" at bounding box center [1386, 501] width 218 height 24
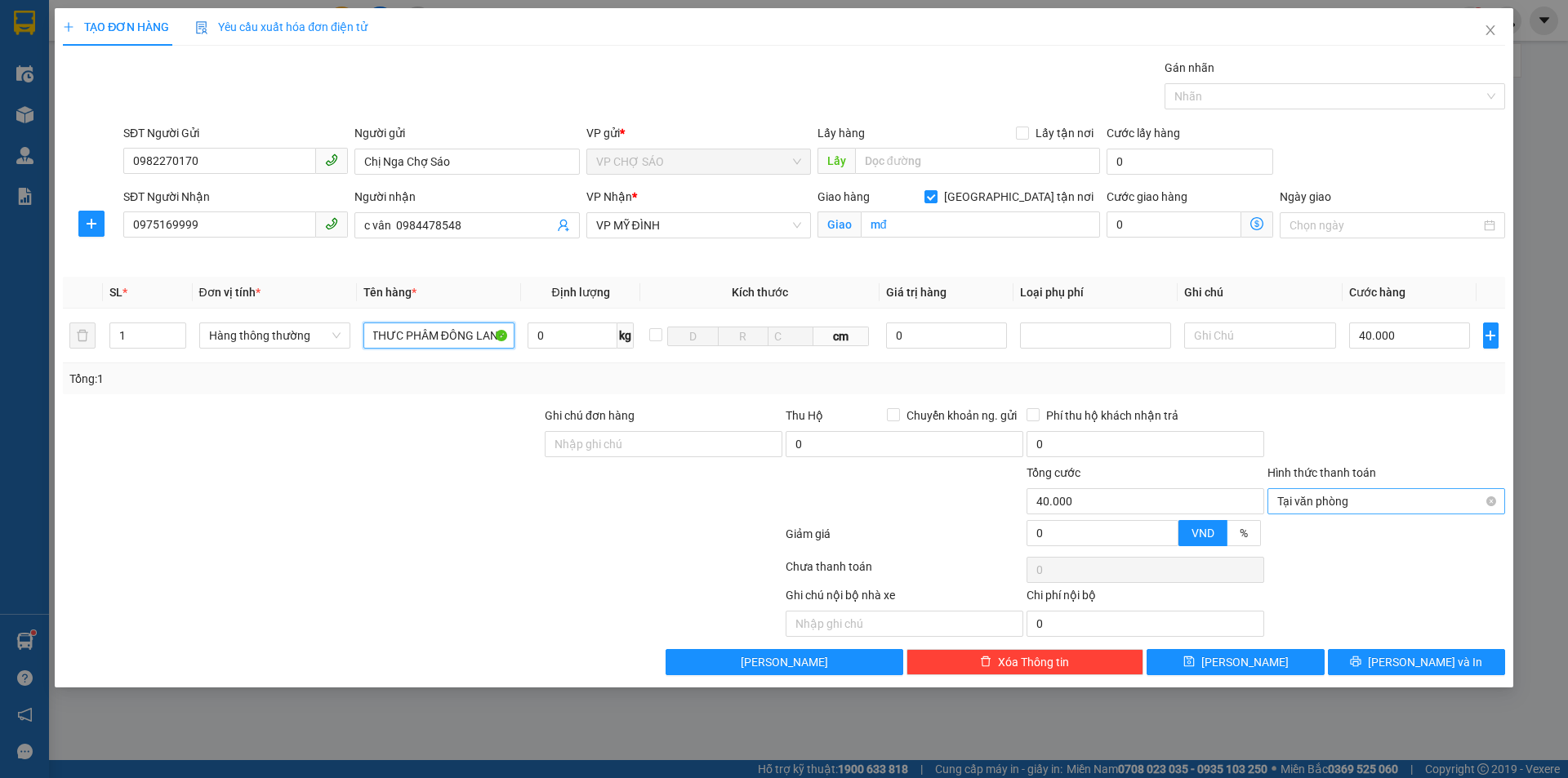
type input "THƯC PHÂM ĐÔNG LANH"
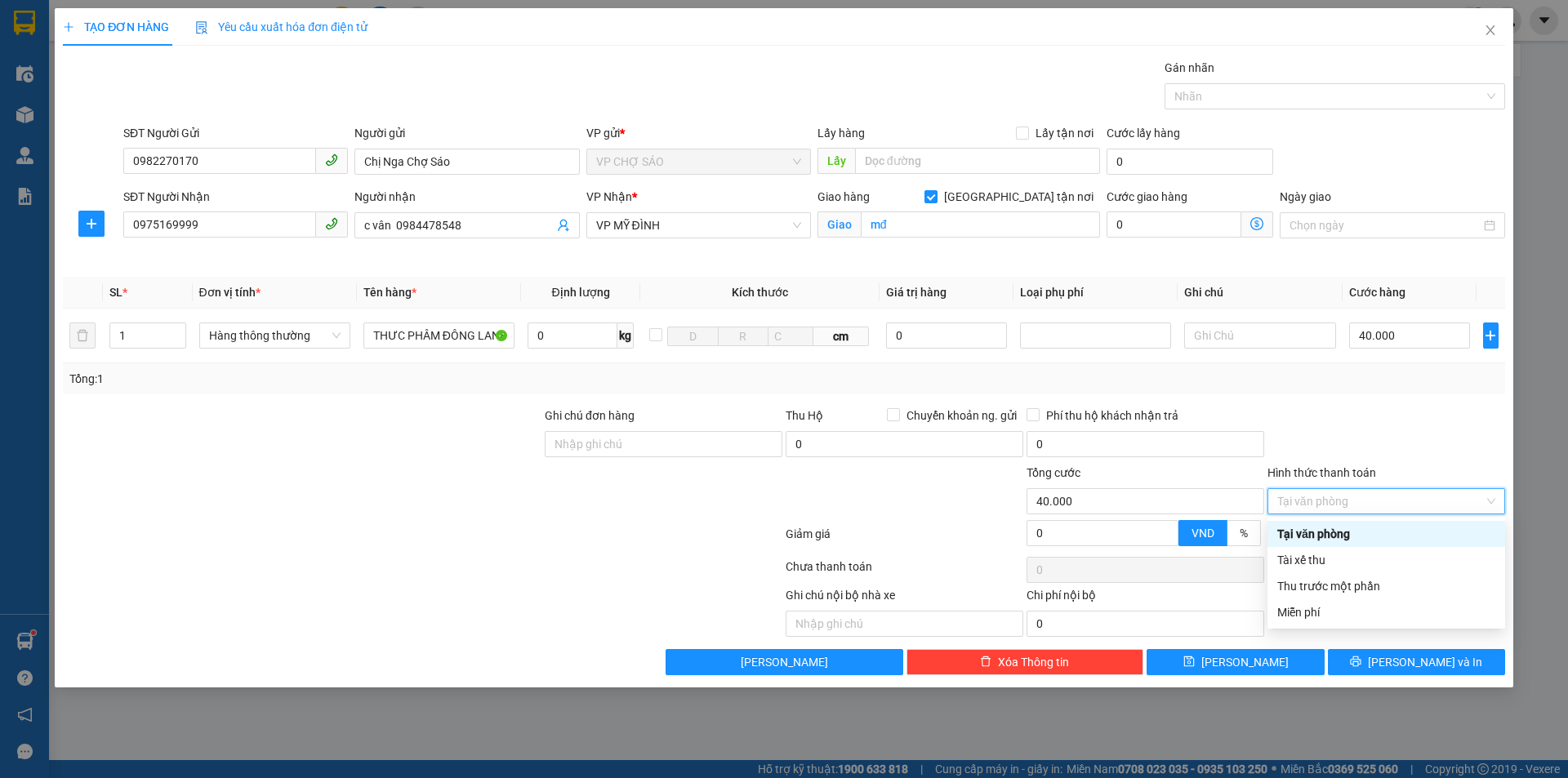
click at [1337, 533] on div "Tại văn phòng" at bounding box center [1386, 534] width 218 height 18
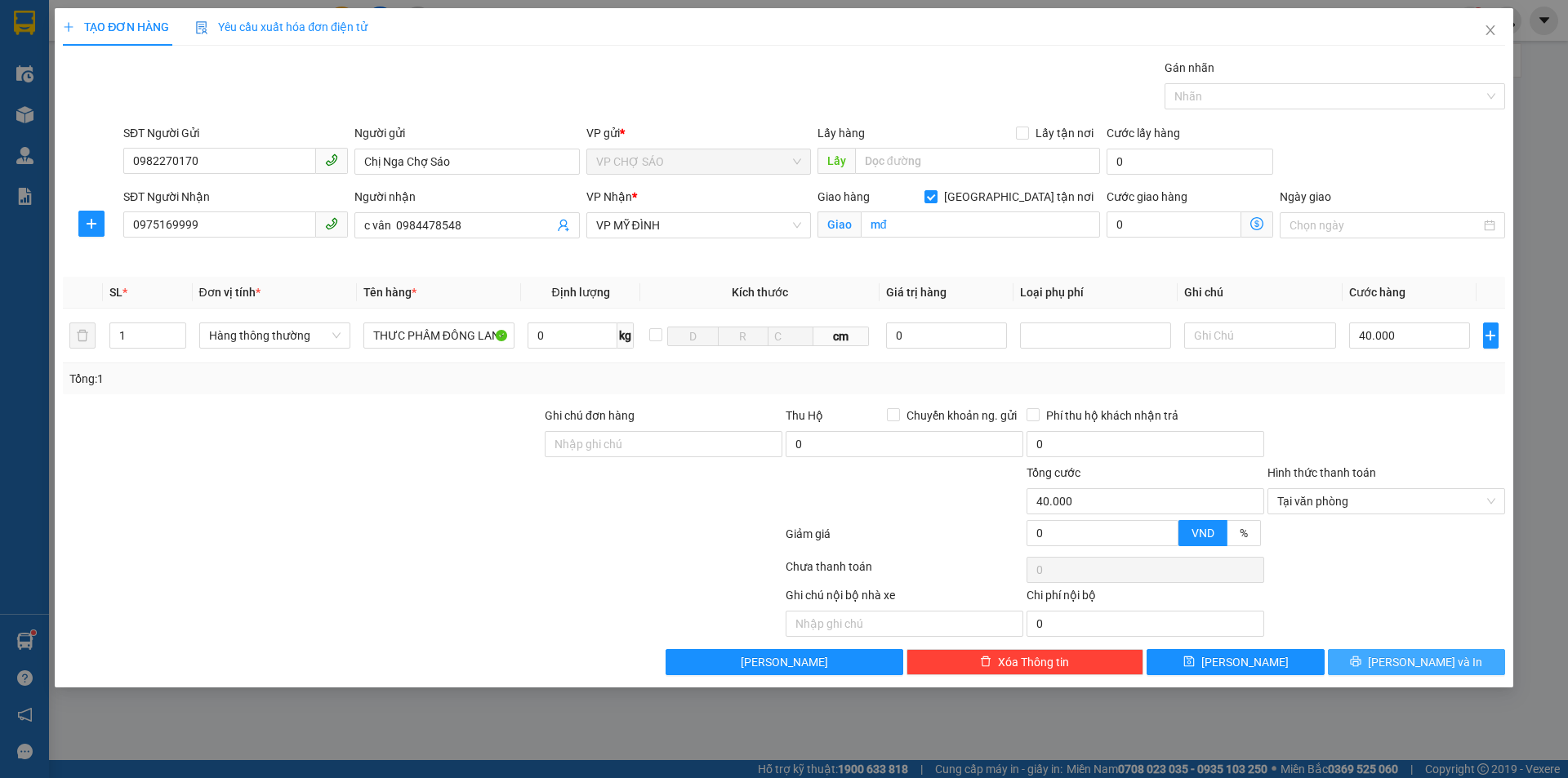
click at [1417, 654] on span "[PERSON_NAME] và In" at bounding box center [1426, 662] width 114 height 18
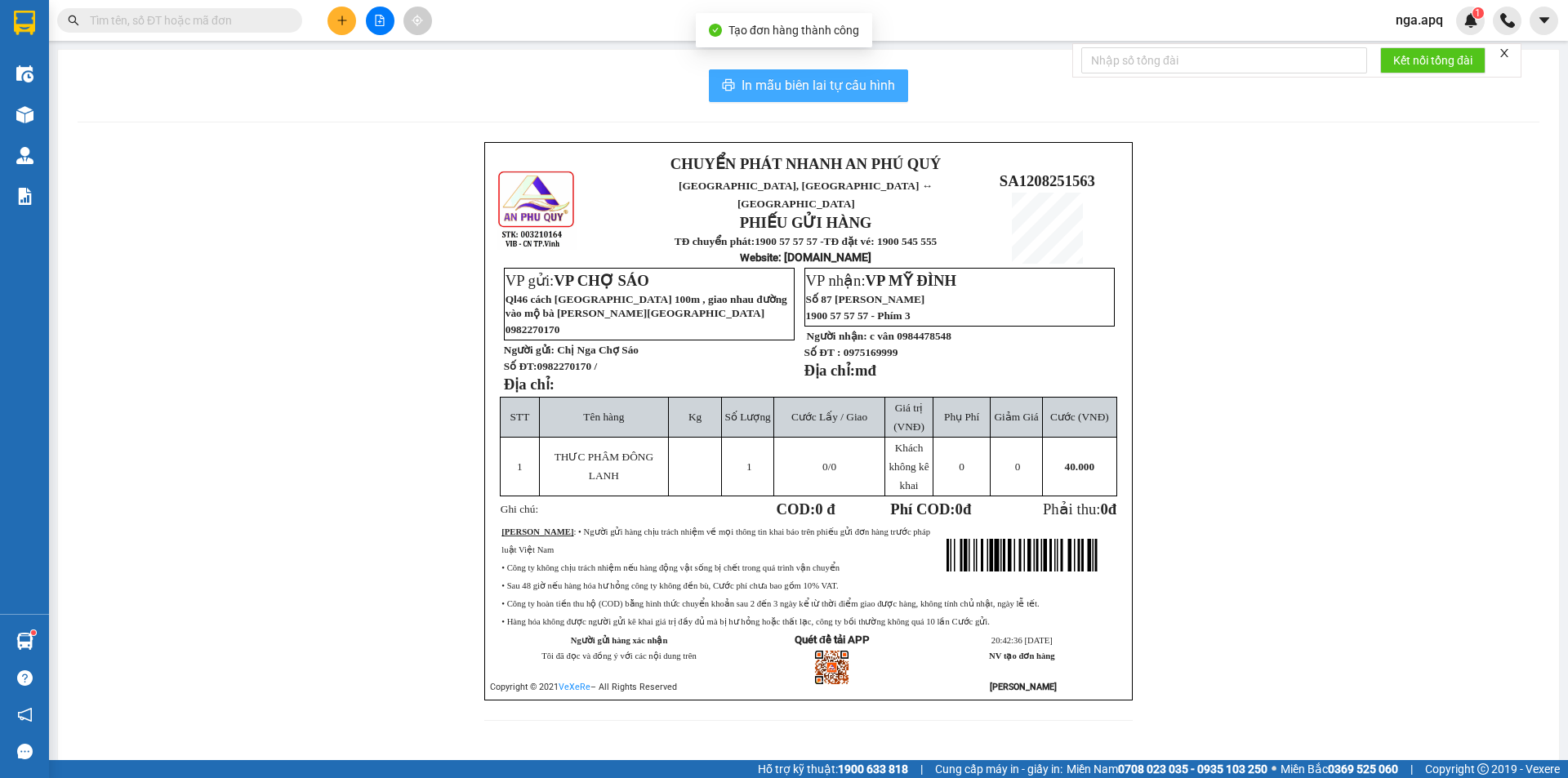
click at [827, 79] on span "In mẫu biên lai tự cấu hình" at bounding box center [819, 85] width 154 height 21
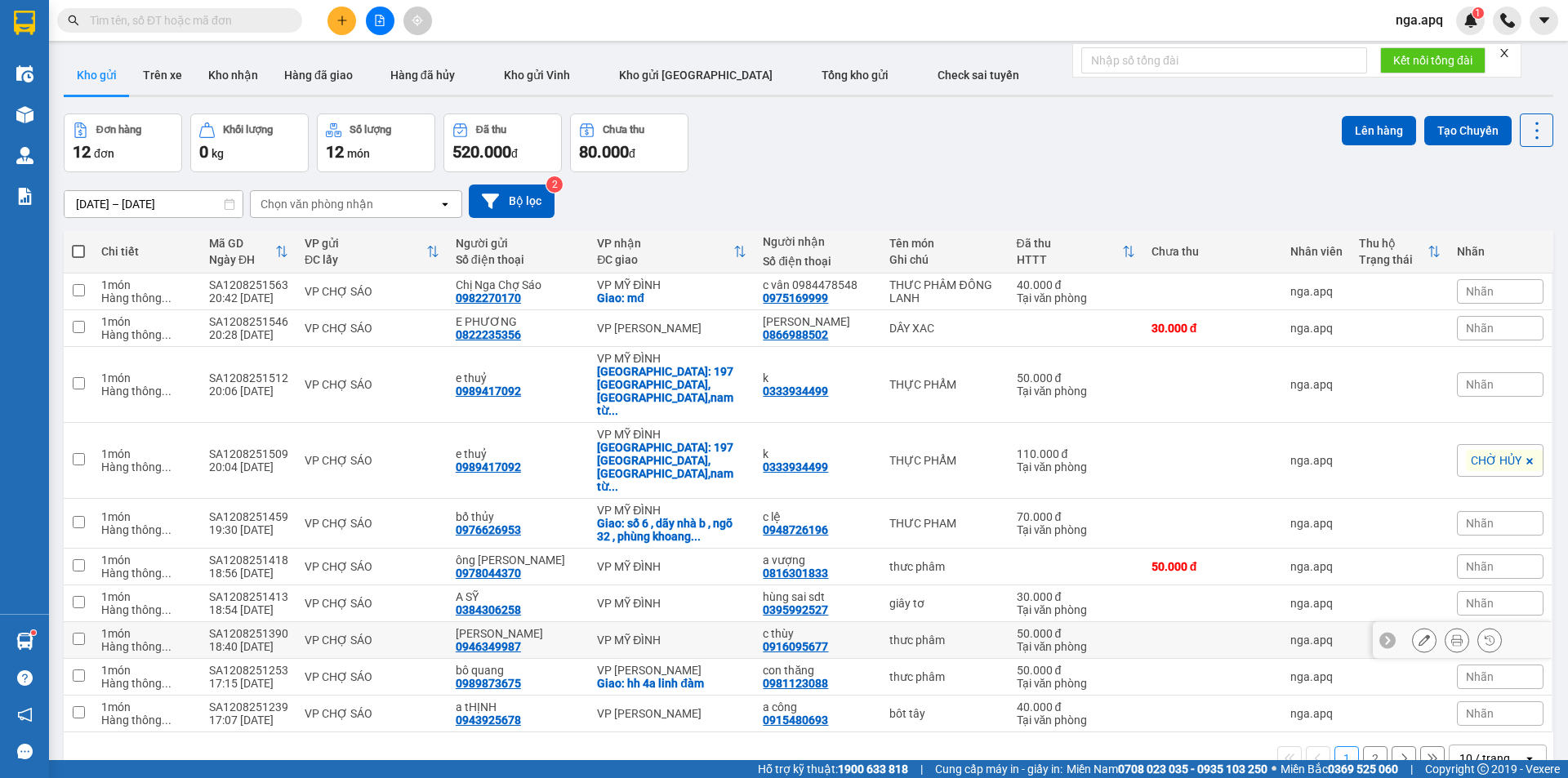
drag, startPoint x: 1367, startPoint y: 578, endPoint x: 1376, endPoint y: 596, distance: 20.1
click at [1375, 622] on td at bounding box center [1399, 639] width 98 height 37
checkbox input "true"
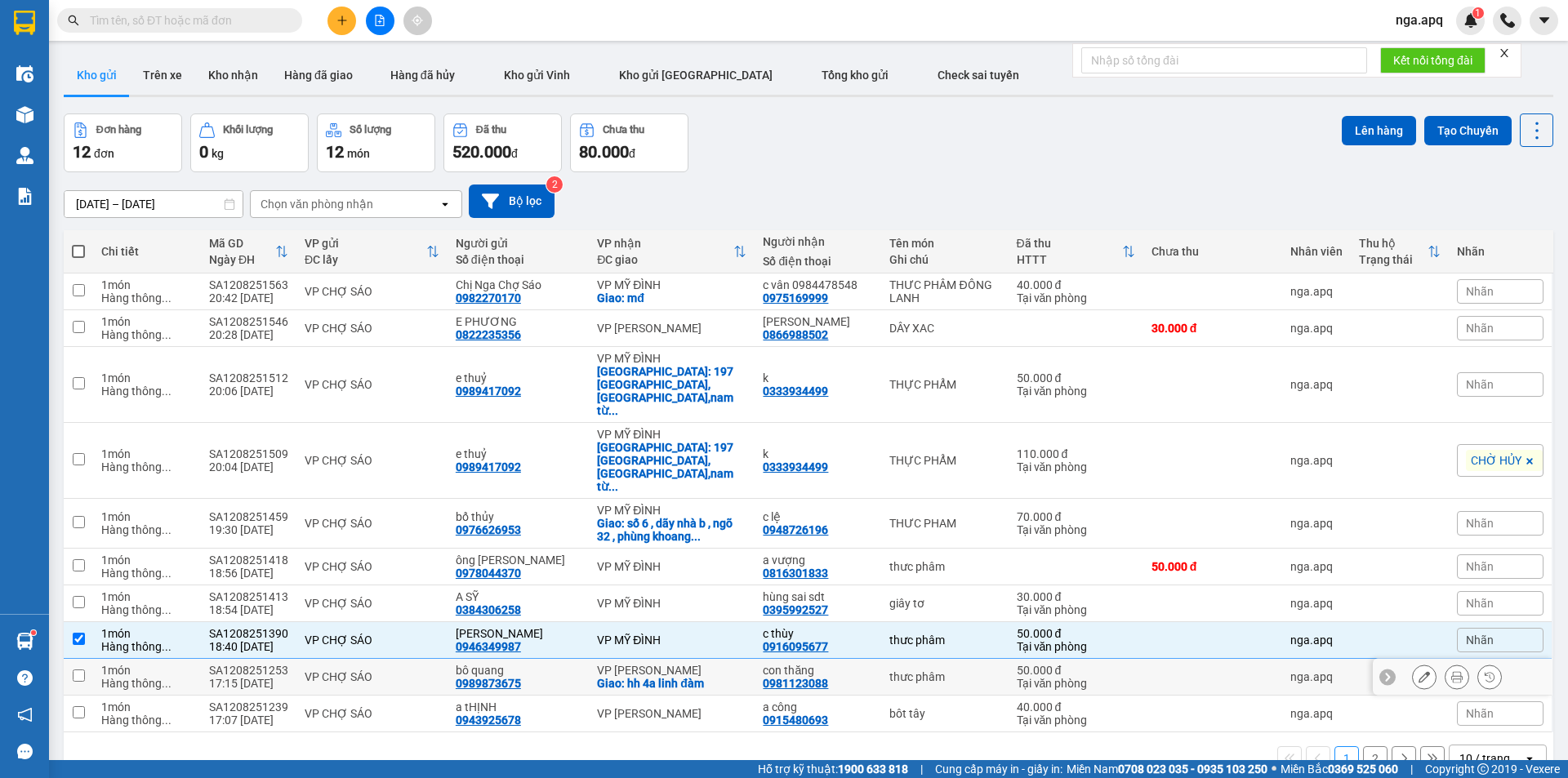
drag, startPoint x: 1411, startPoint y: 628, endPoint x: 1420, endPoint y: 639, distance: 14.2
click at [1420, 659] on tr "1 món Hàng thông ... SA1208251253 17:15 [DATE] VP CHỢ SÁO bô quang 0989873675 V…" at bounding box center [808, 677] width 1490 height 37
checkbox input "true"
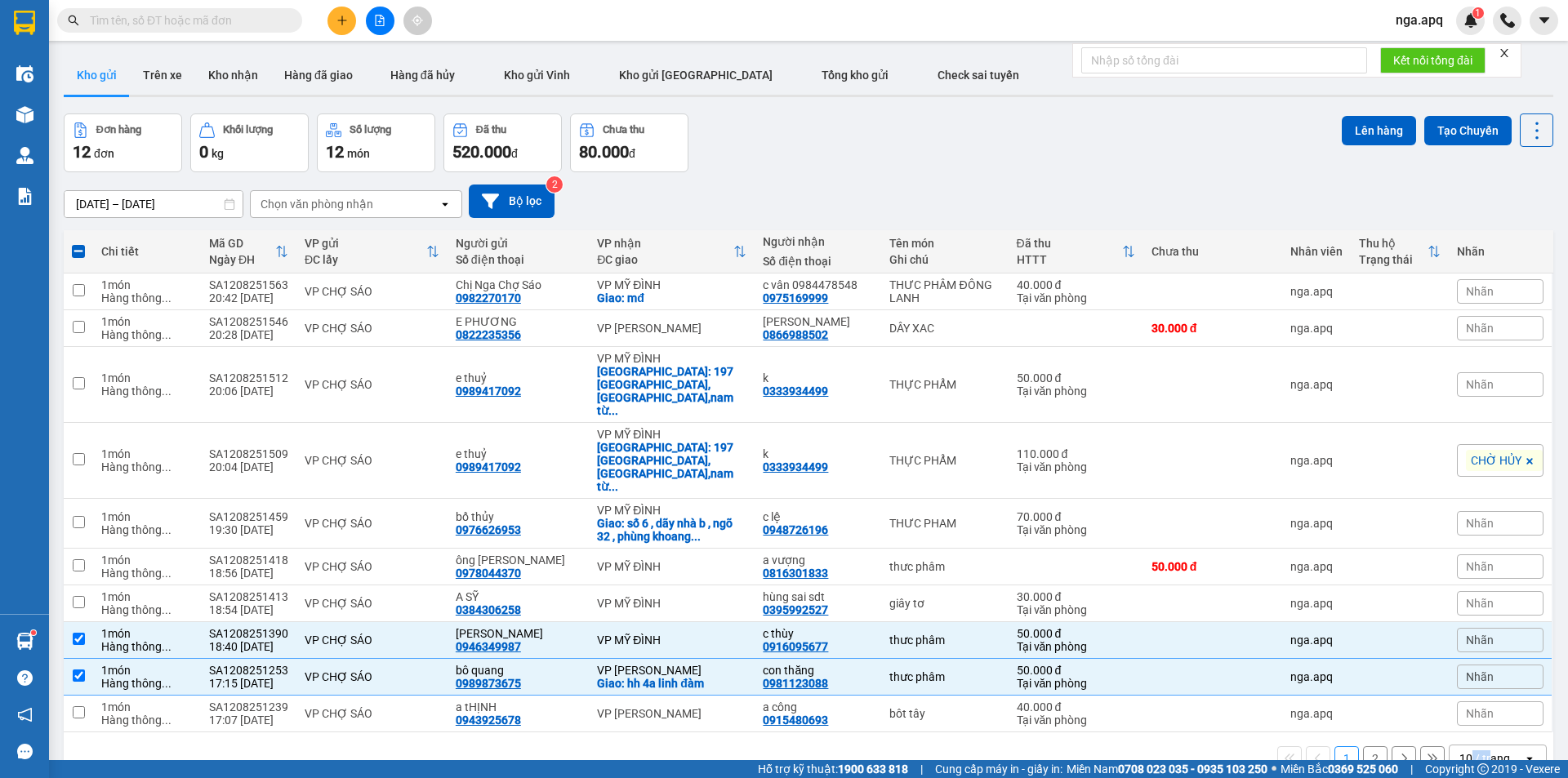
click at [1479, 732] on div "1 2 10 / trang open" at bounding box center [808, 758] width 1490 height 52
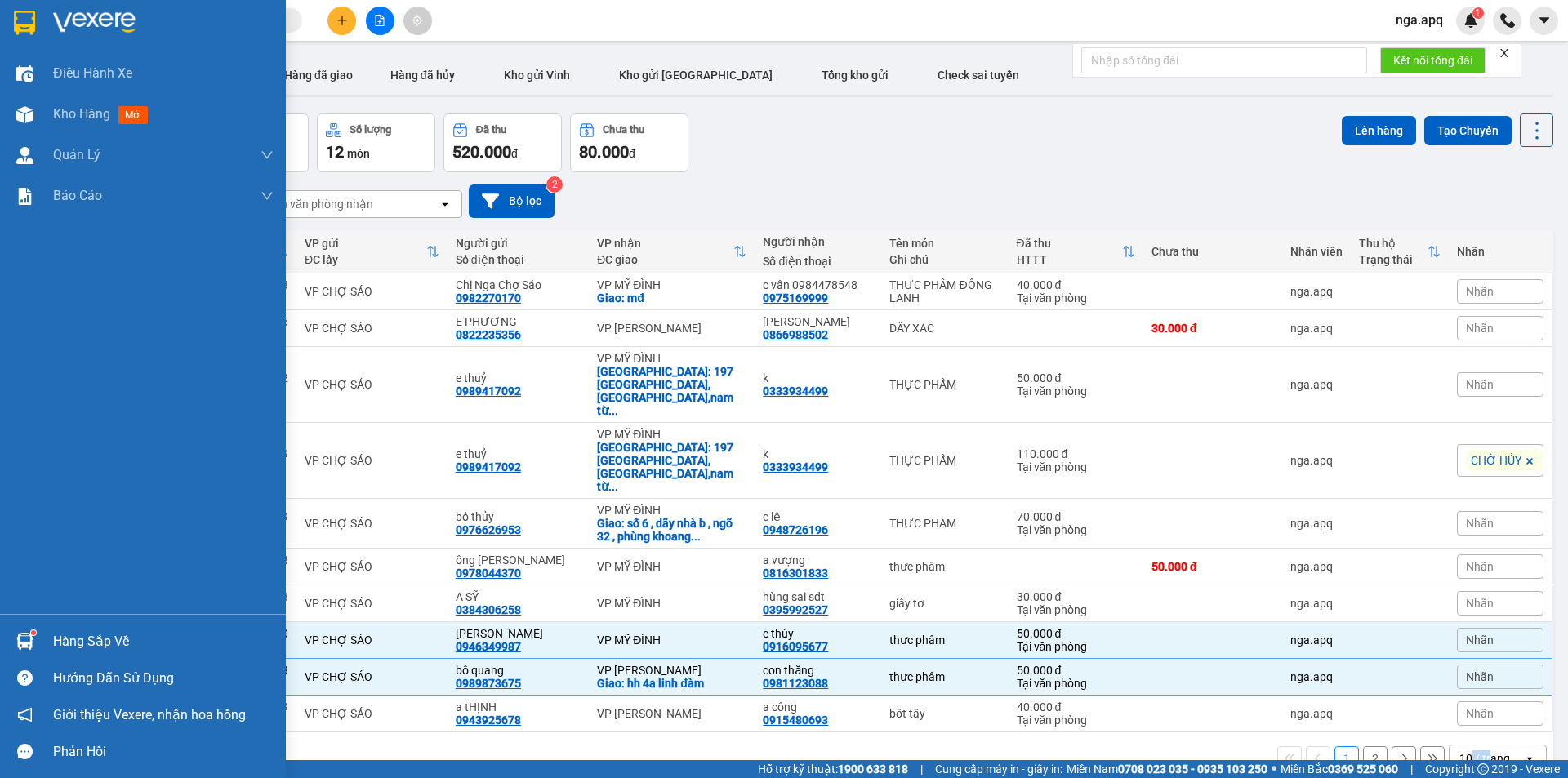
click at [25, 635] on img at bounding box center [24, 641] width 17 height 17
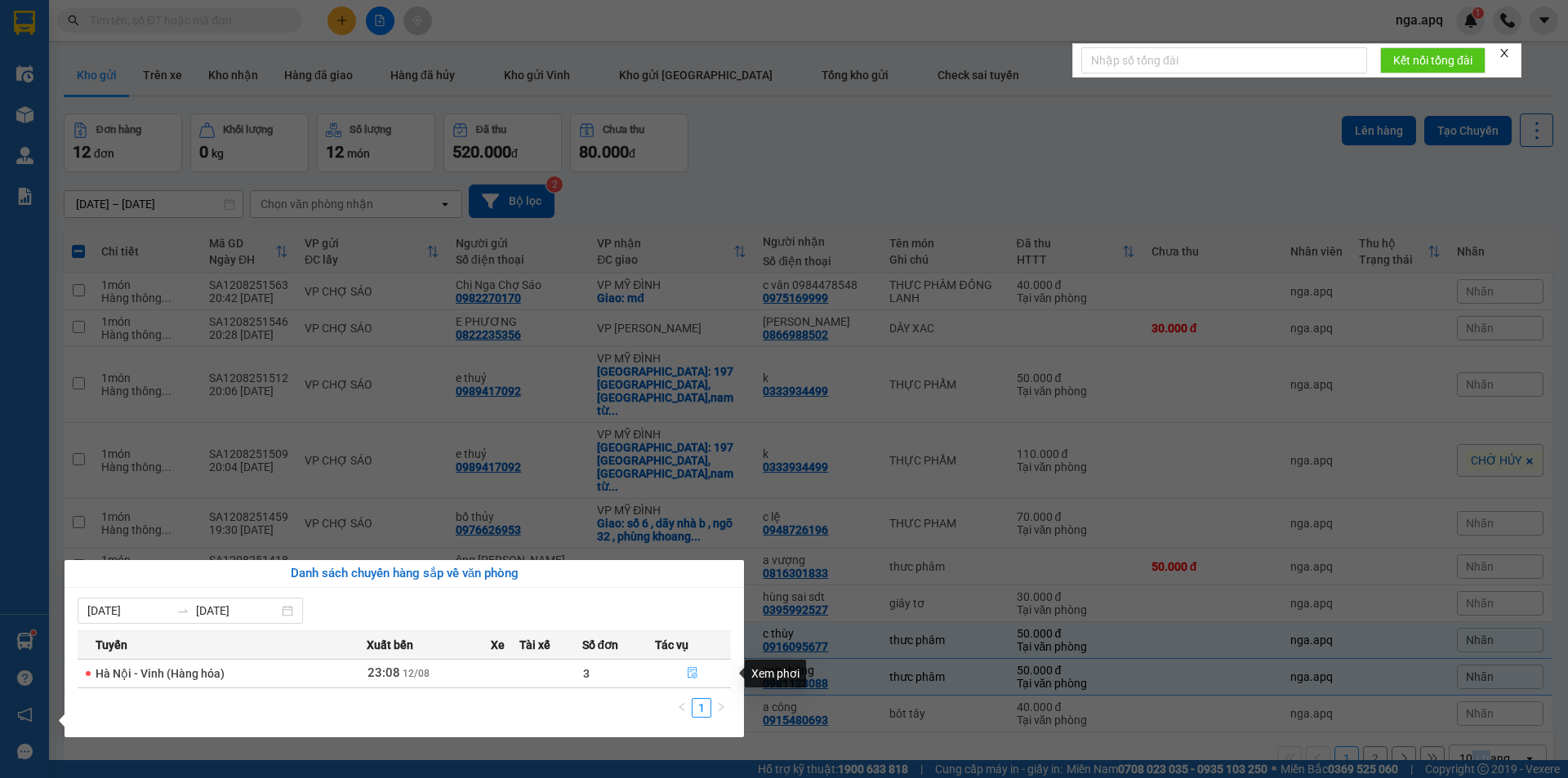
click at [690, 673] on icon "file-done" at bounding box center [692, 672] width 11 height 11
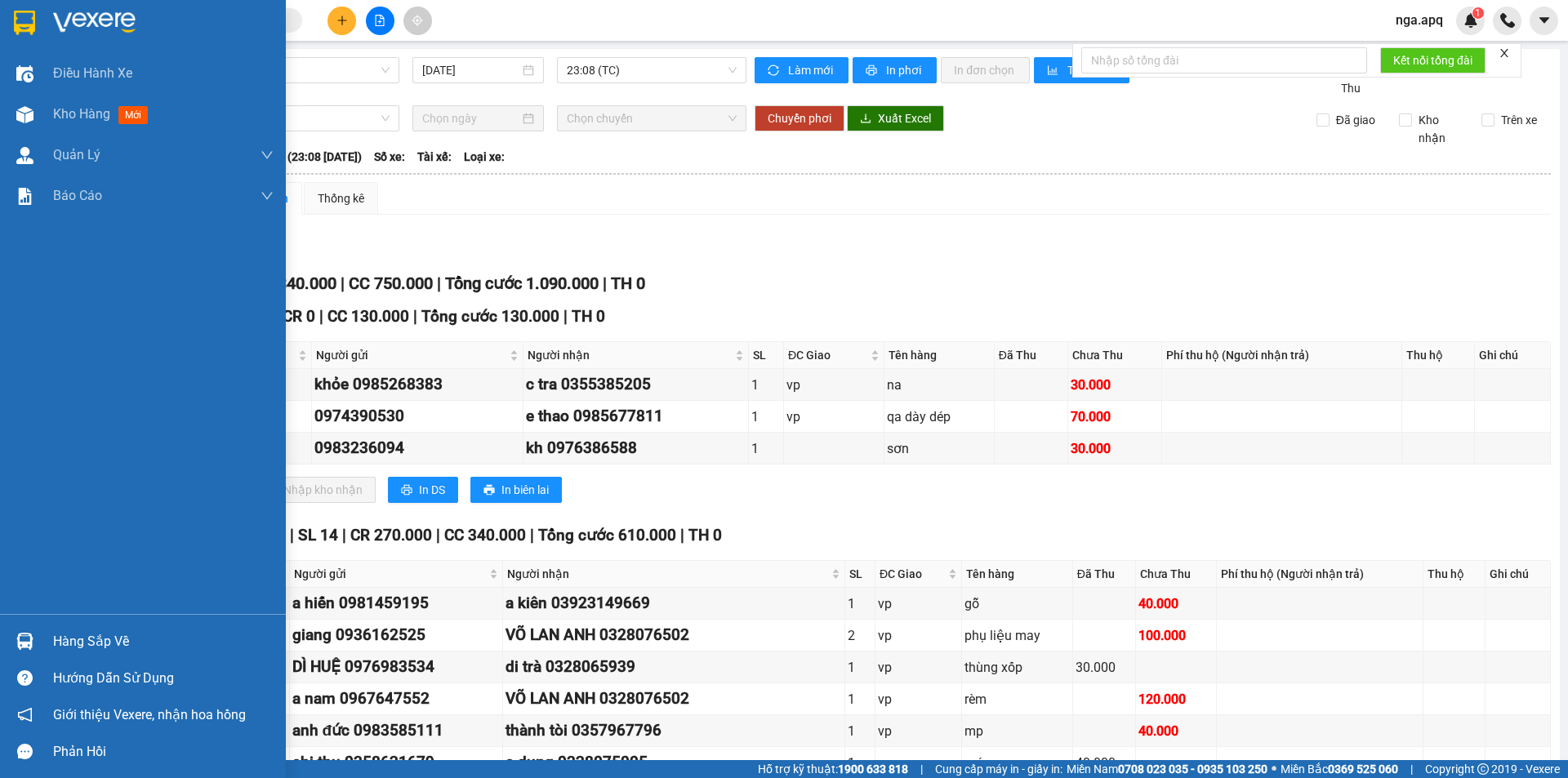
click at [22, 633] on img at bounding box center [24, 641] width 17 height 17
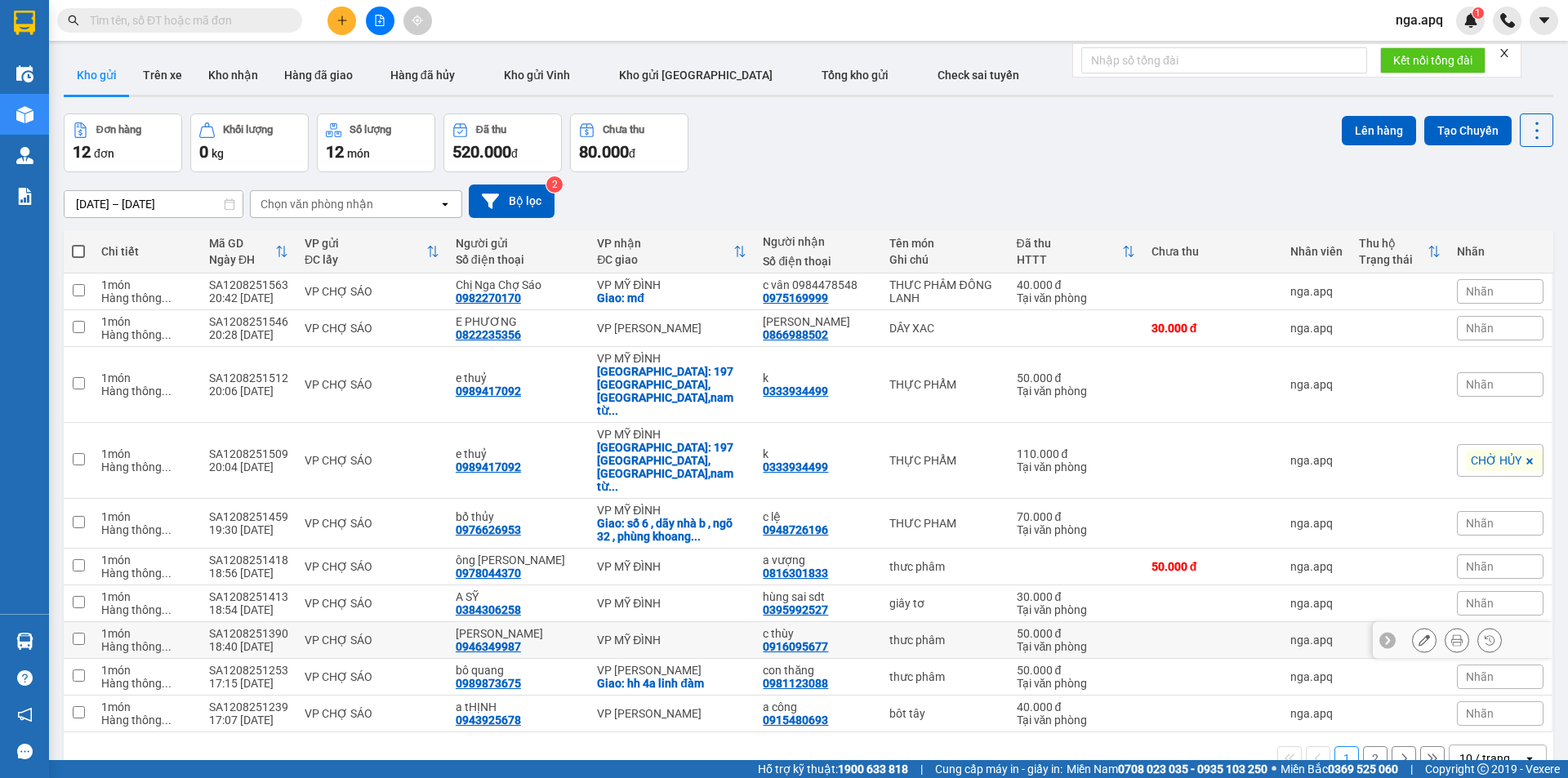
click at [84, 622] on td at bounding box center [78, 639] width 29 height 37
checkbox input "true"
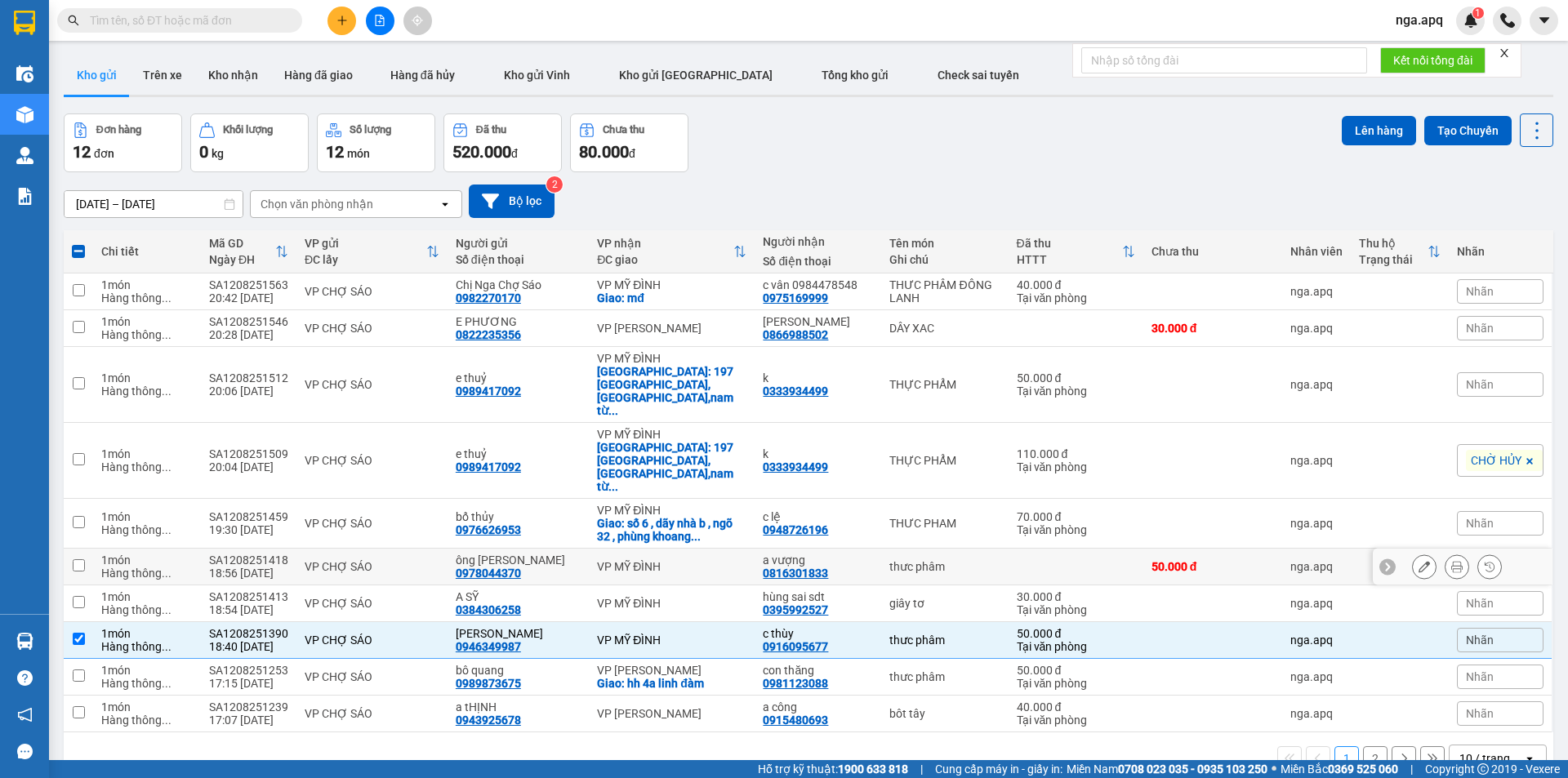
click at [77, 549] on td at bounding box center [78, 566] width 29 height 37
checkbox input "true"
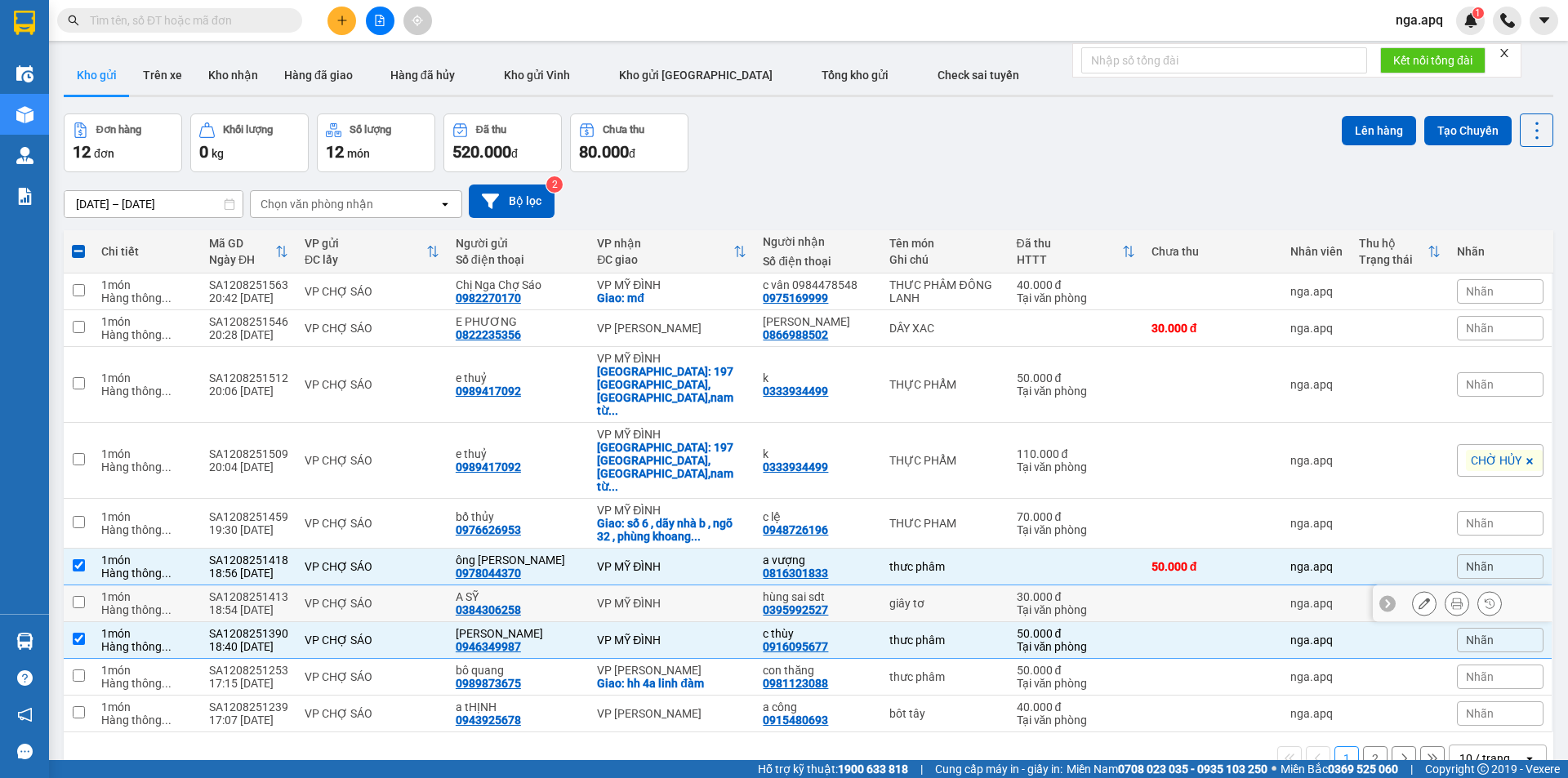
click at [76, 596] on input "checkbox" at bounding box center [79, 602] width 12 height 12
checkbox input "true"
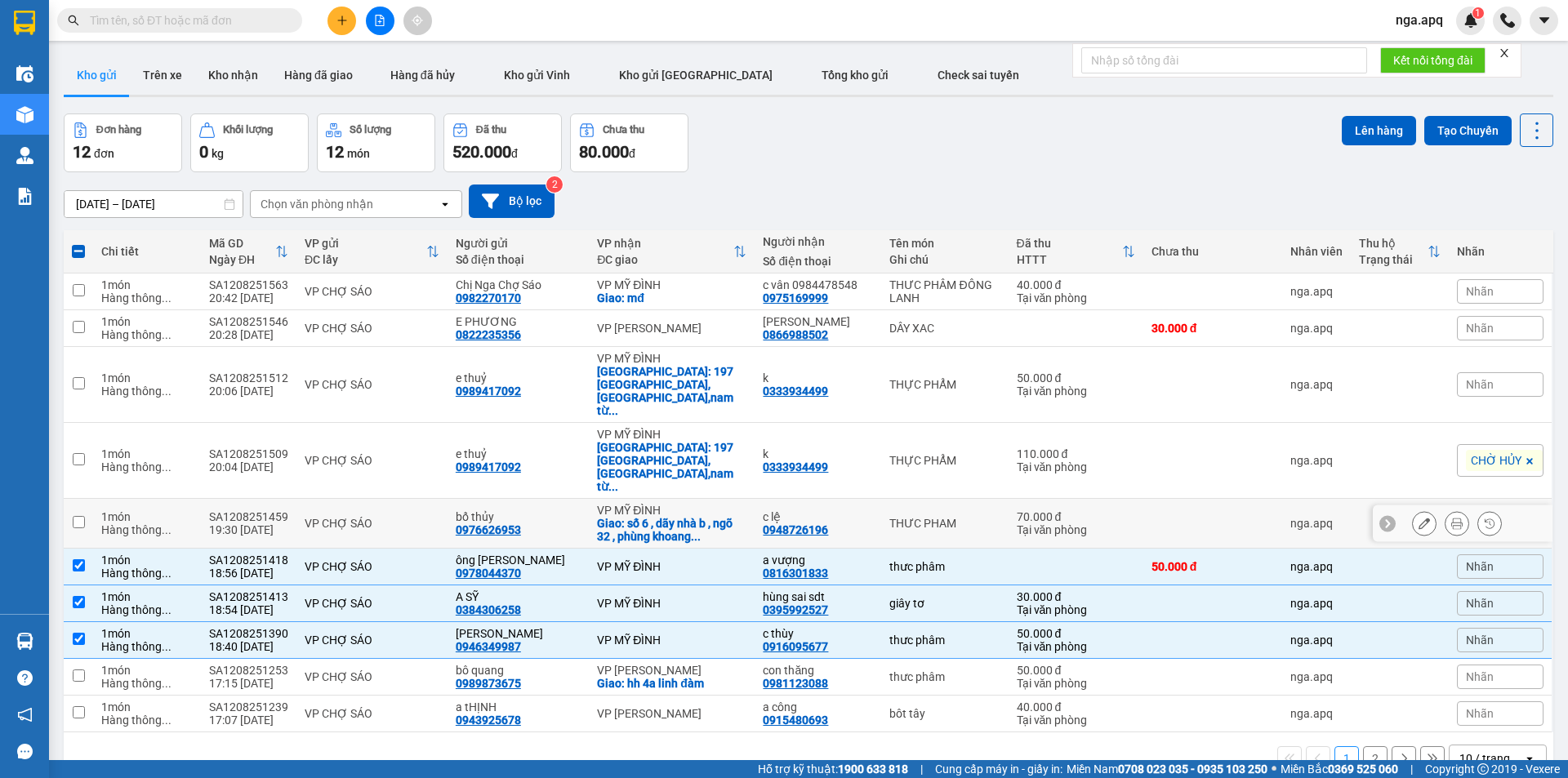
click at [75, 499] on td at bounding box center [78, 523] width 29 height 50
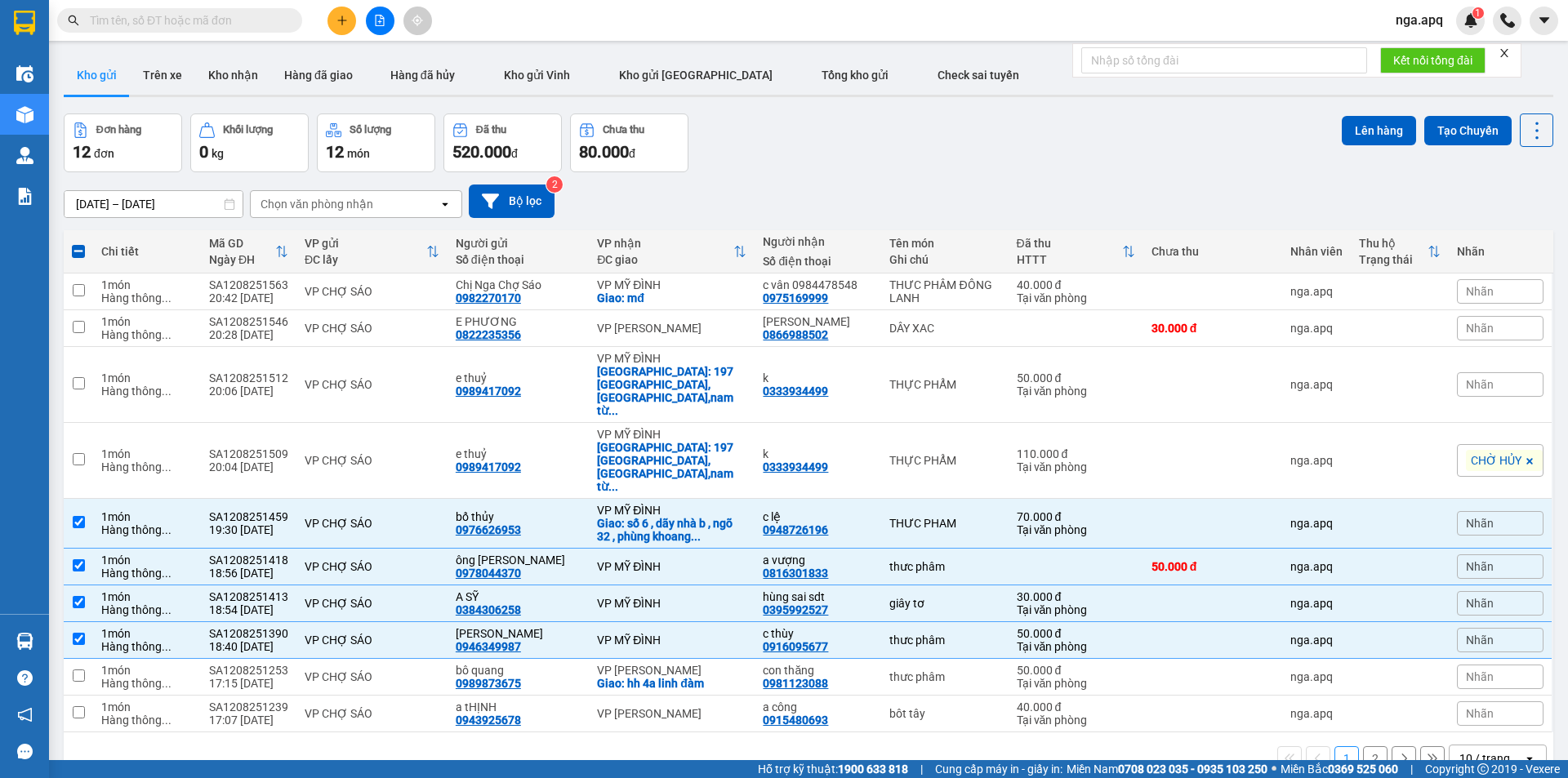
click at [402, 203] on div "Chọn văn phòng nhận" at bounding box center [345, 204] width 188 height 26
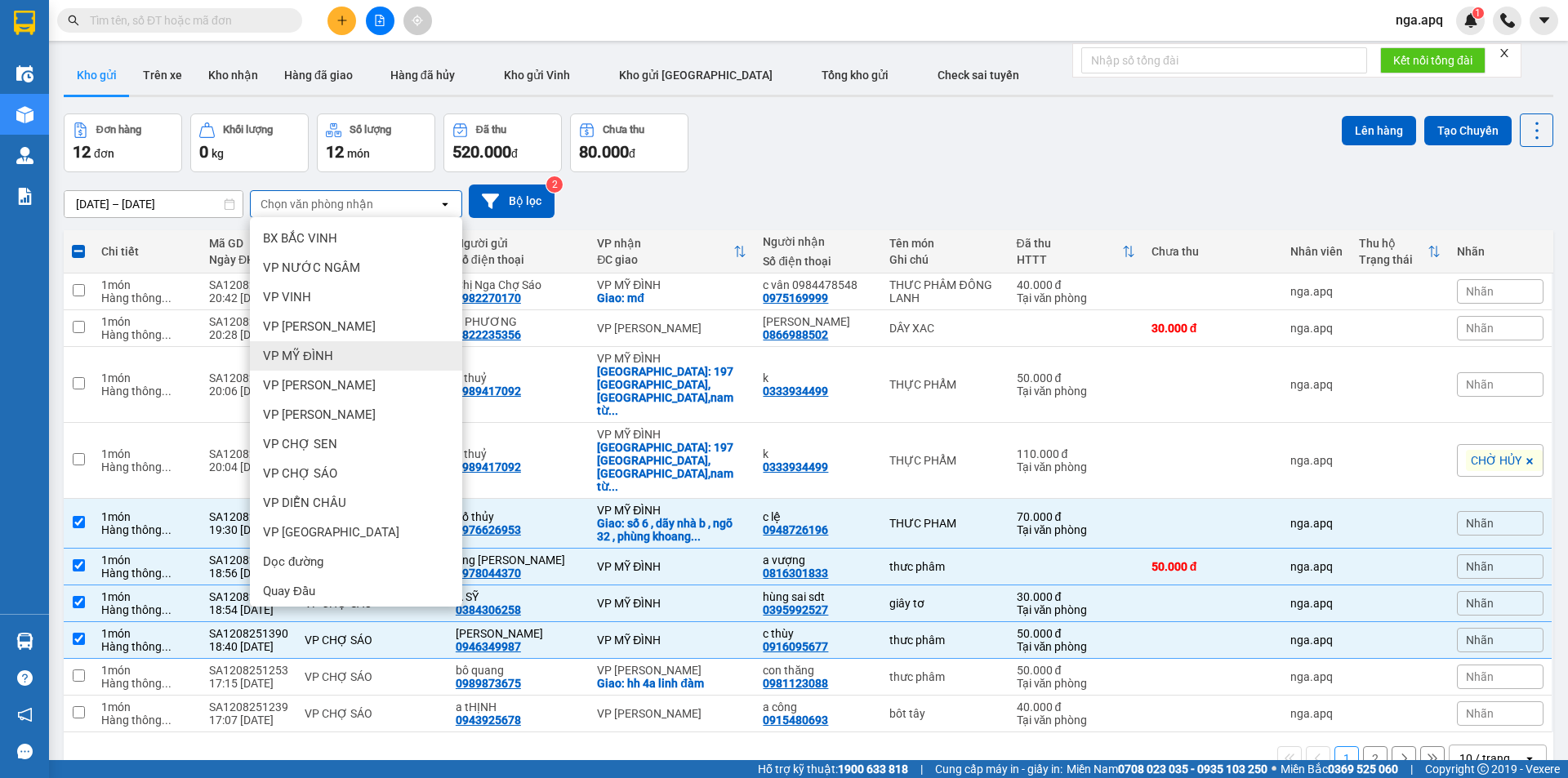
click at [354, 351] on div "VP MỸ ĐÌNH" at bounding box center [356, 356] width 213 height 29
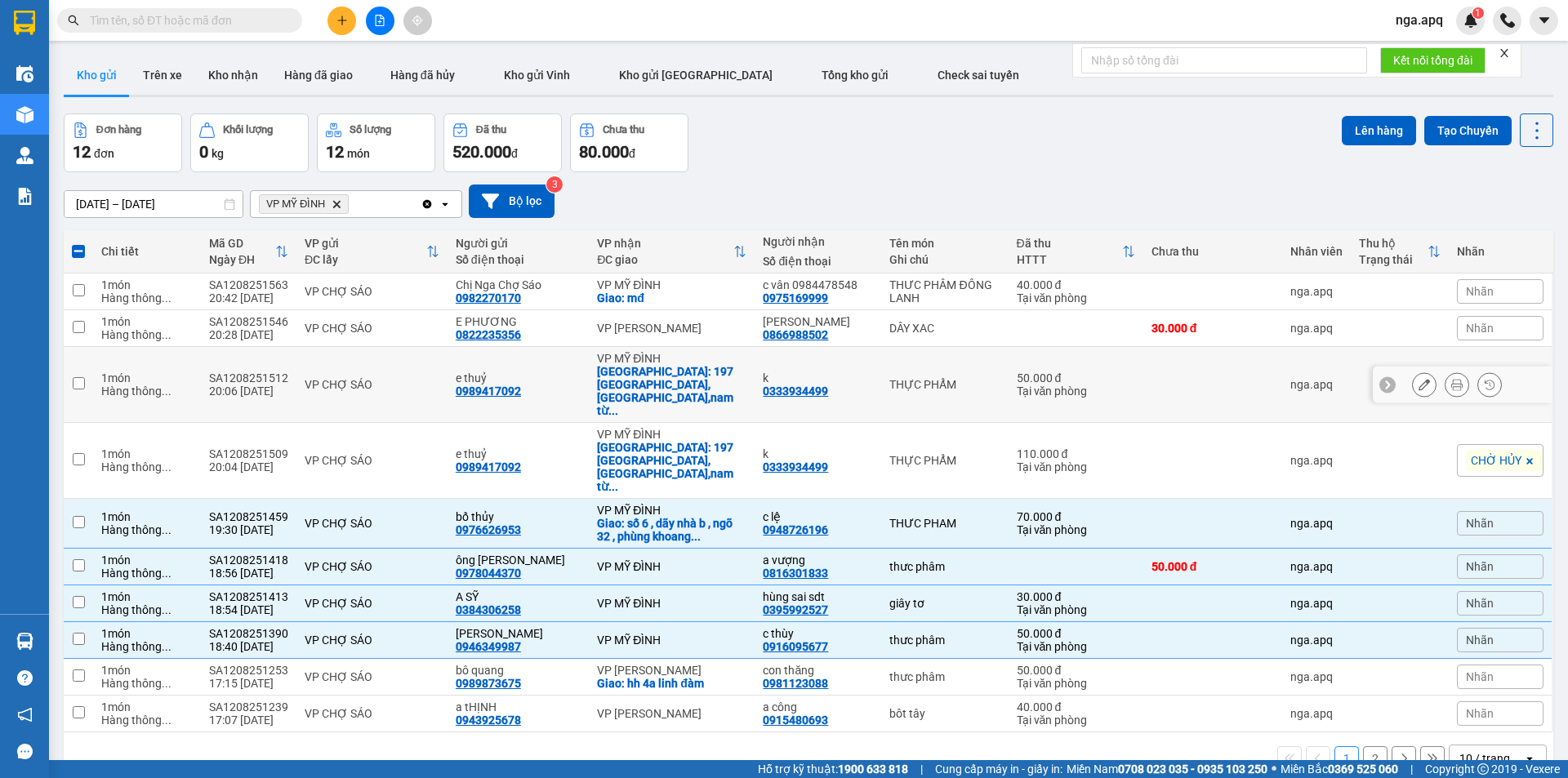
checkbox input "false"
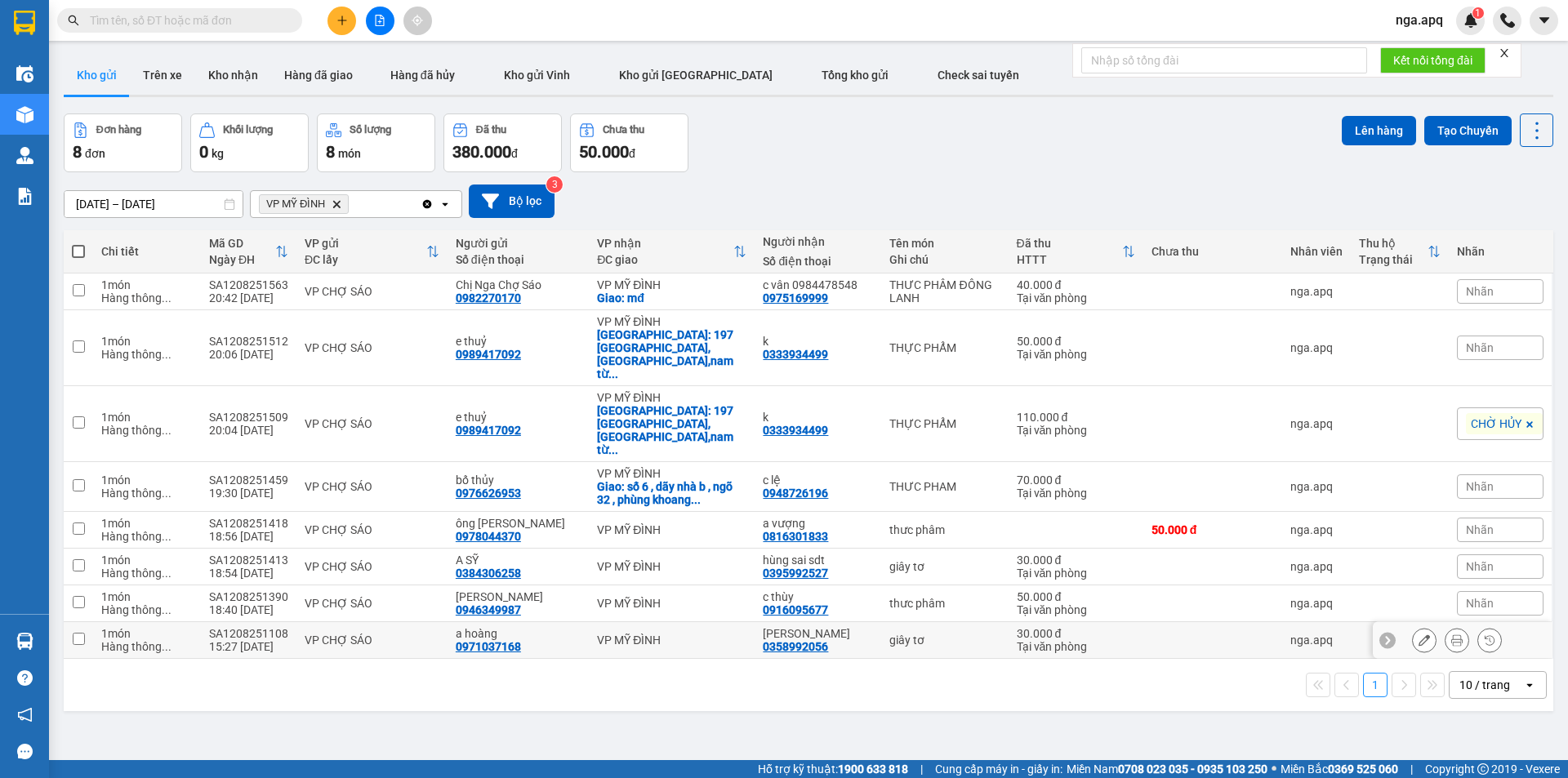
click at [78, 633] on input "checkbox" at bounding box center [79, 639] width 12 height 12
checkbox input "true"
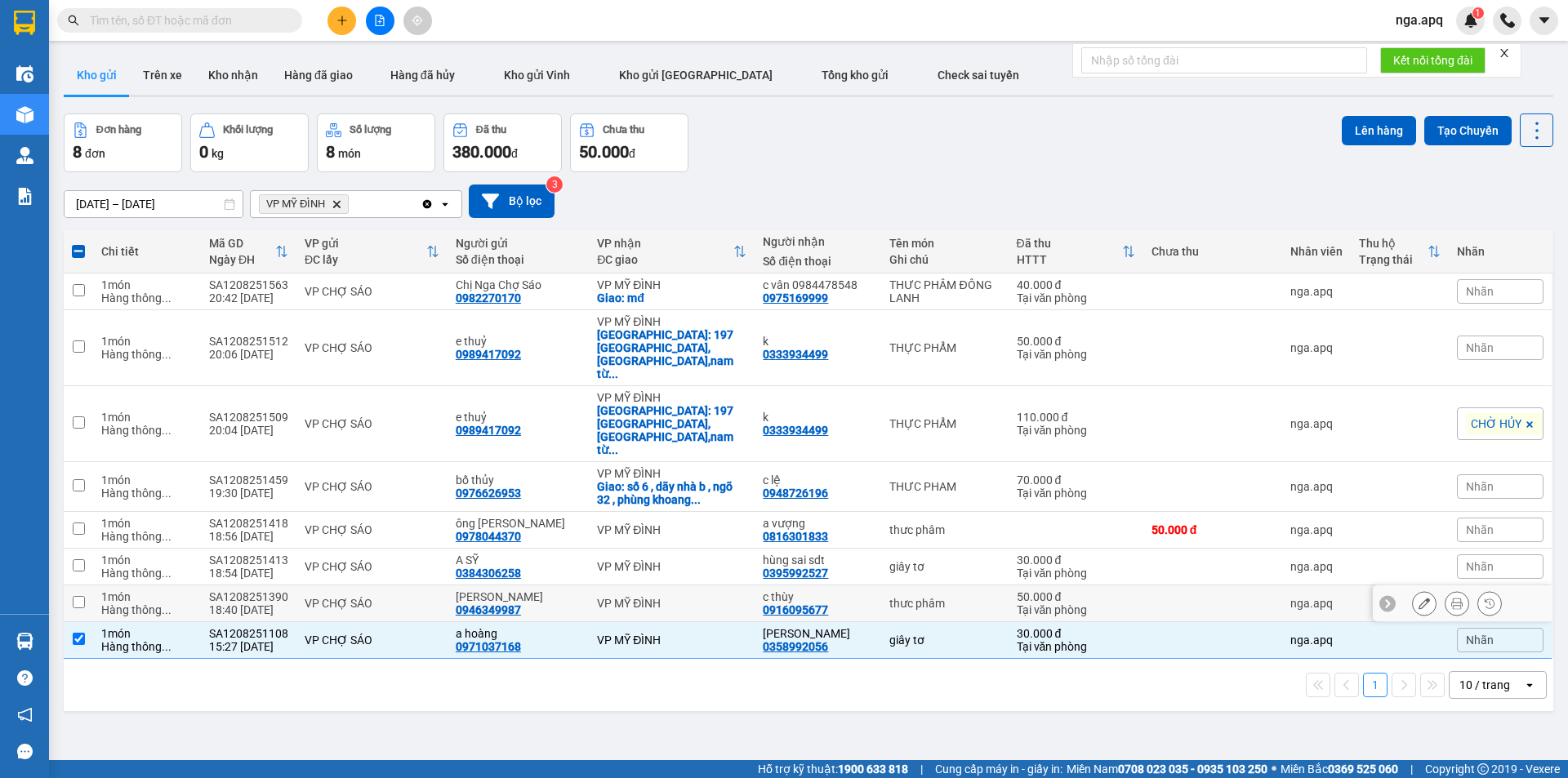
click at [84, 596] on input "checkbox" at bounding box center [79, 602] width 12 height 12
checkbox input "true"
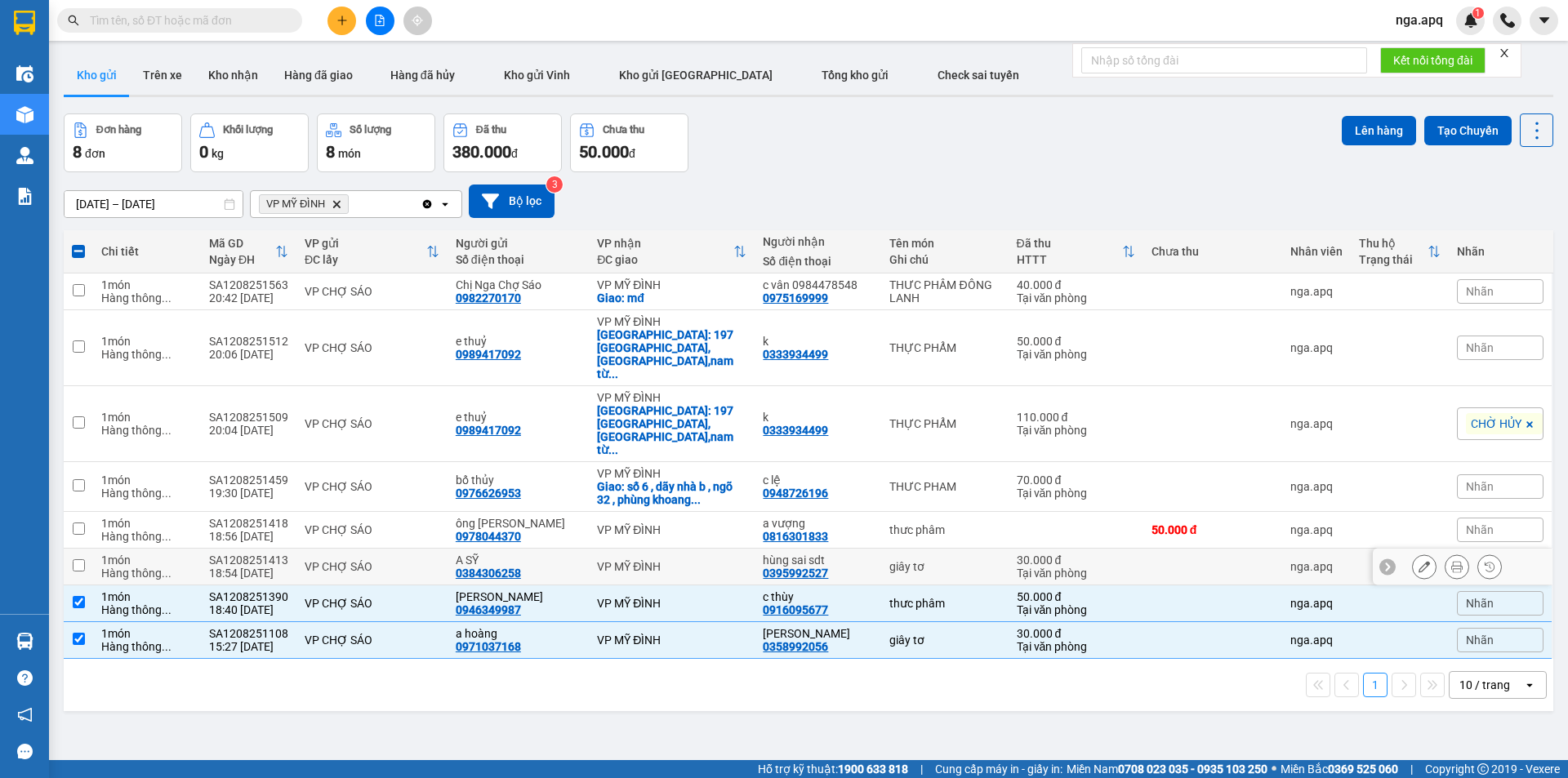
click at [83, 559] on input "checkbox" at bounding box center [79, 565] width 12 height 12
checkbox input "true"
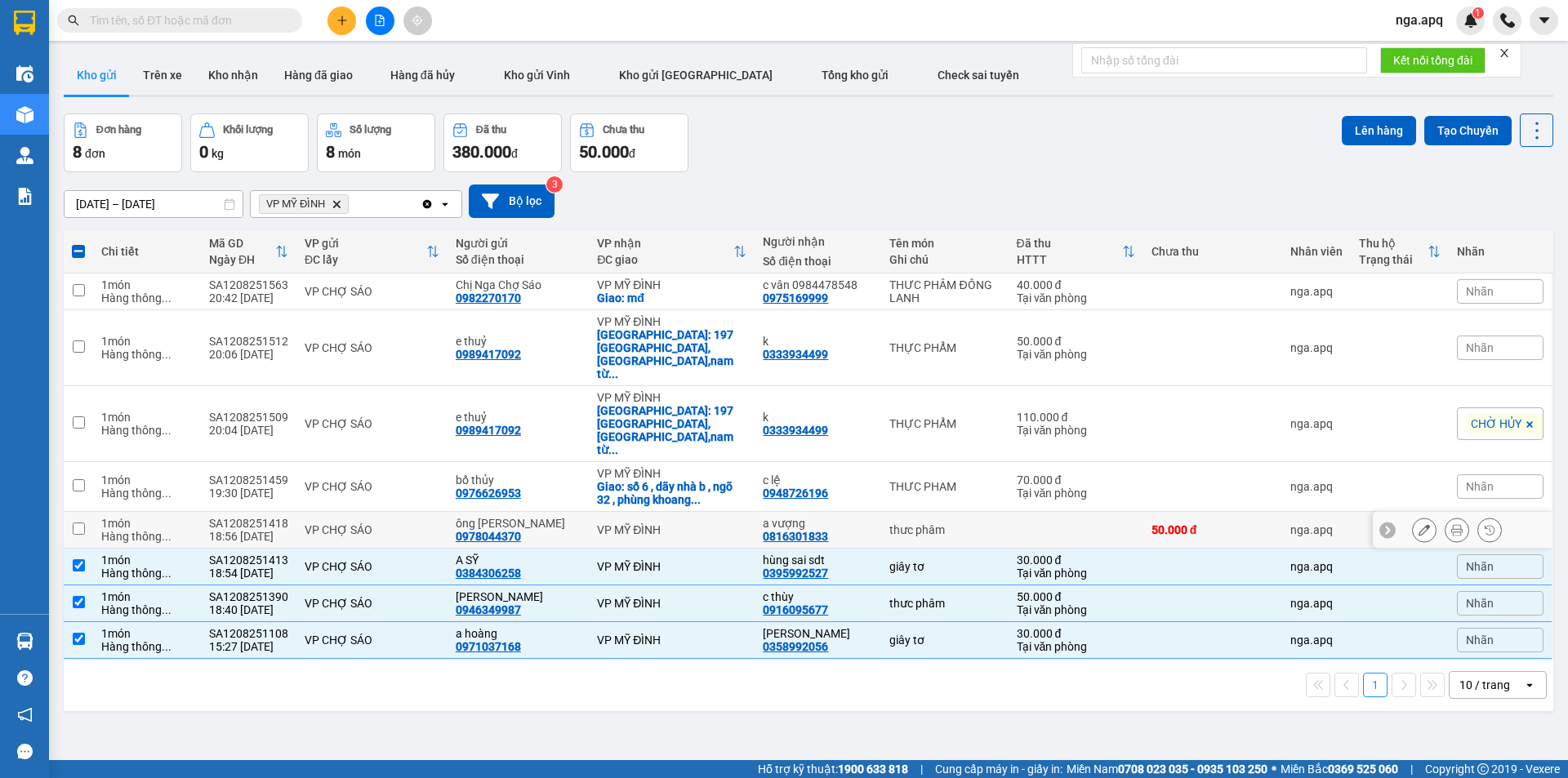
click at [80, 522] on input "checkbox" at bounding box center [79, 528] width 12 height 12
checkbox input "true"
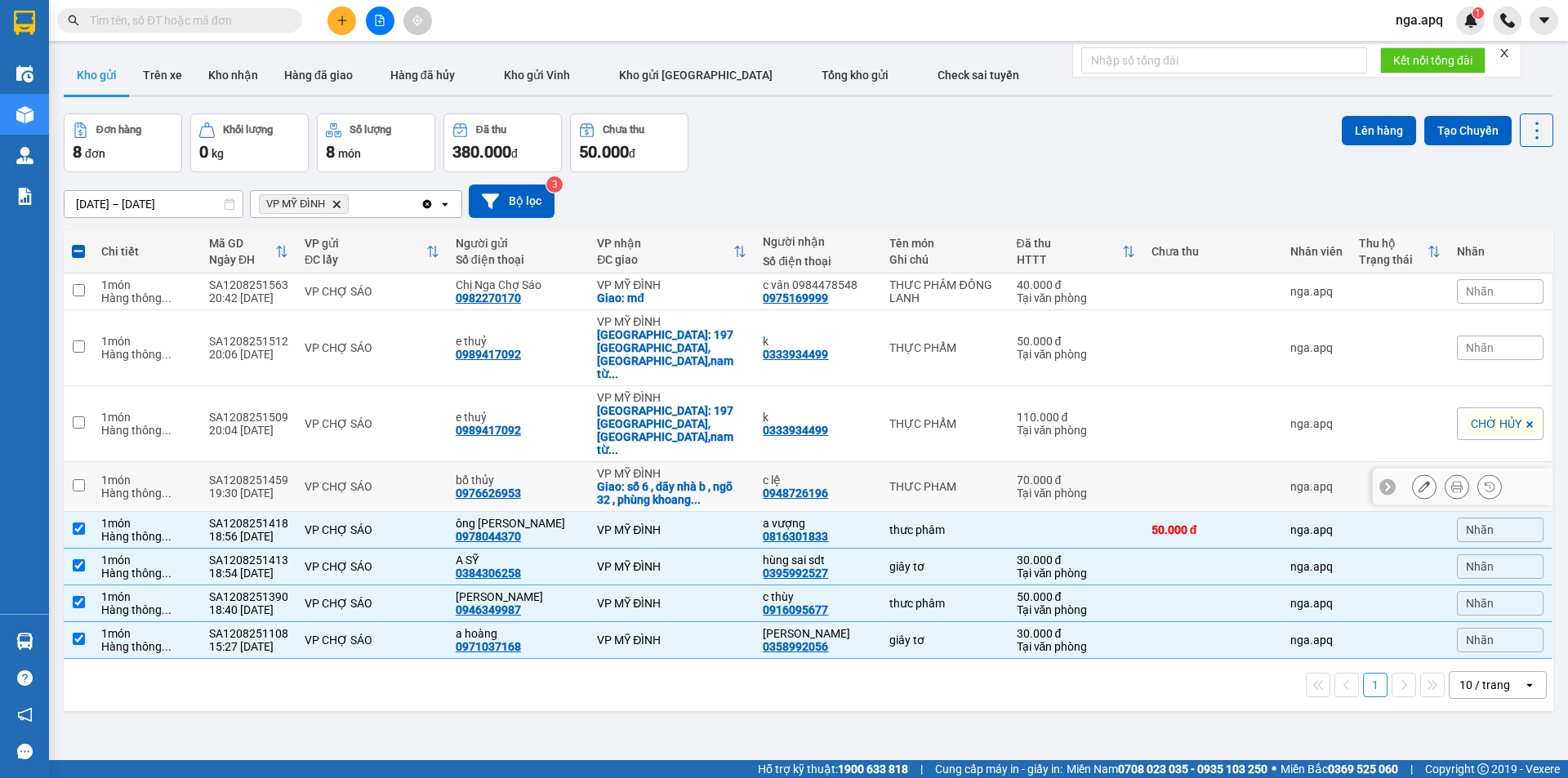
click at [77, 479] on input "checkbox" at bounding box center [79, 485] width 12 height 12
checkbox input "true"
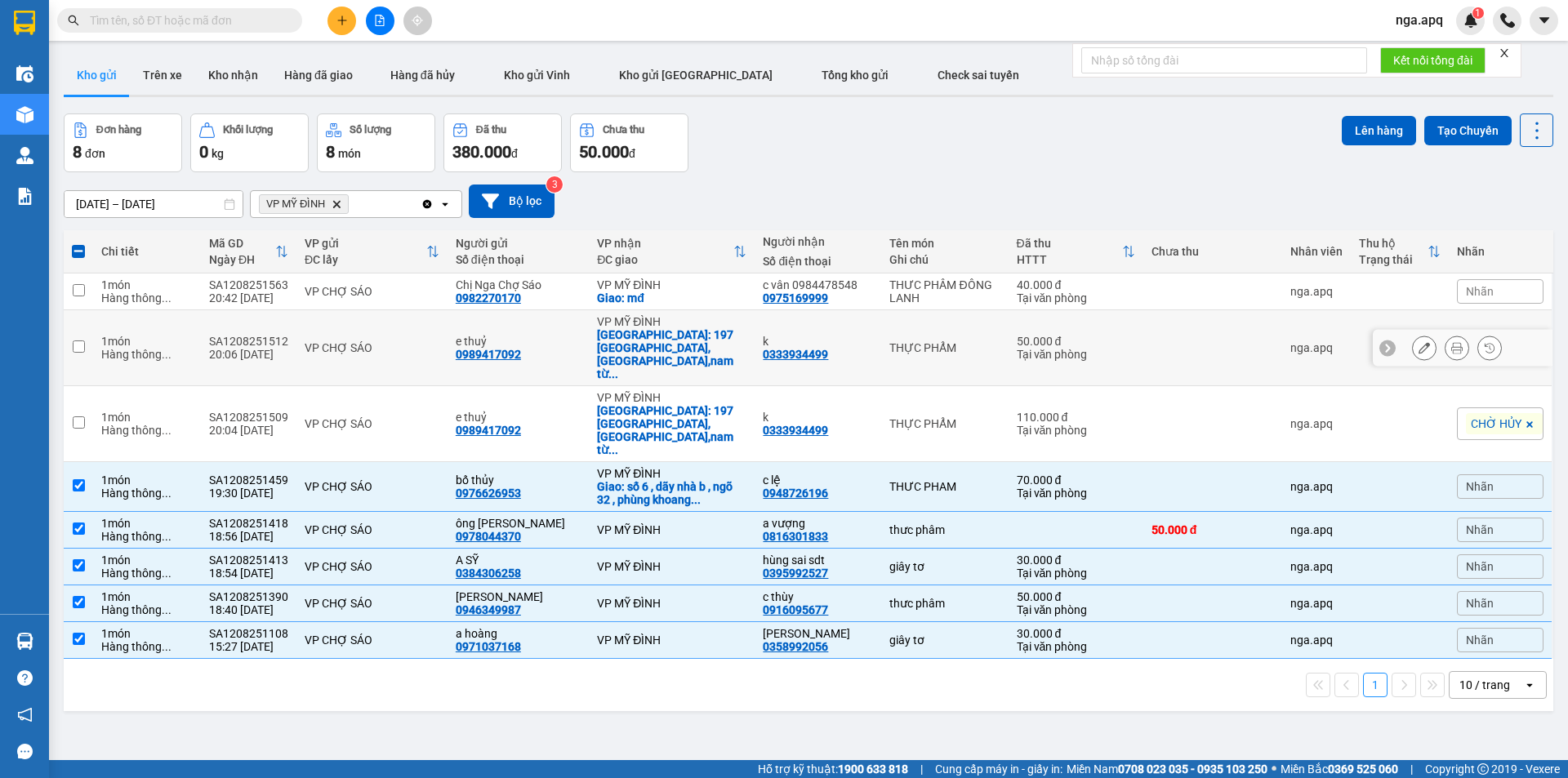
drag, startPoint x: 73, startPoint y: 328, endPoint x: 81, endPoint y: 320, distance: 11.3
click at [80, 341] on input "checkbox" at bounding box center [79, 346] width 12 height 12
checkbox input "true"
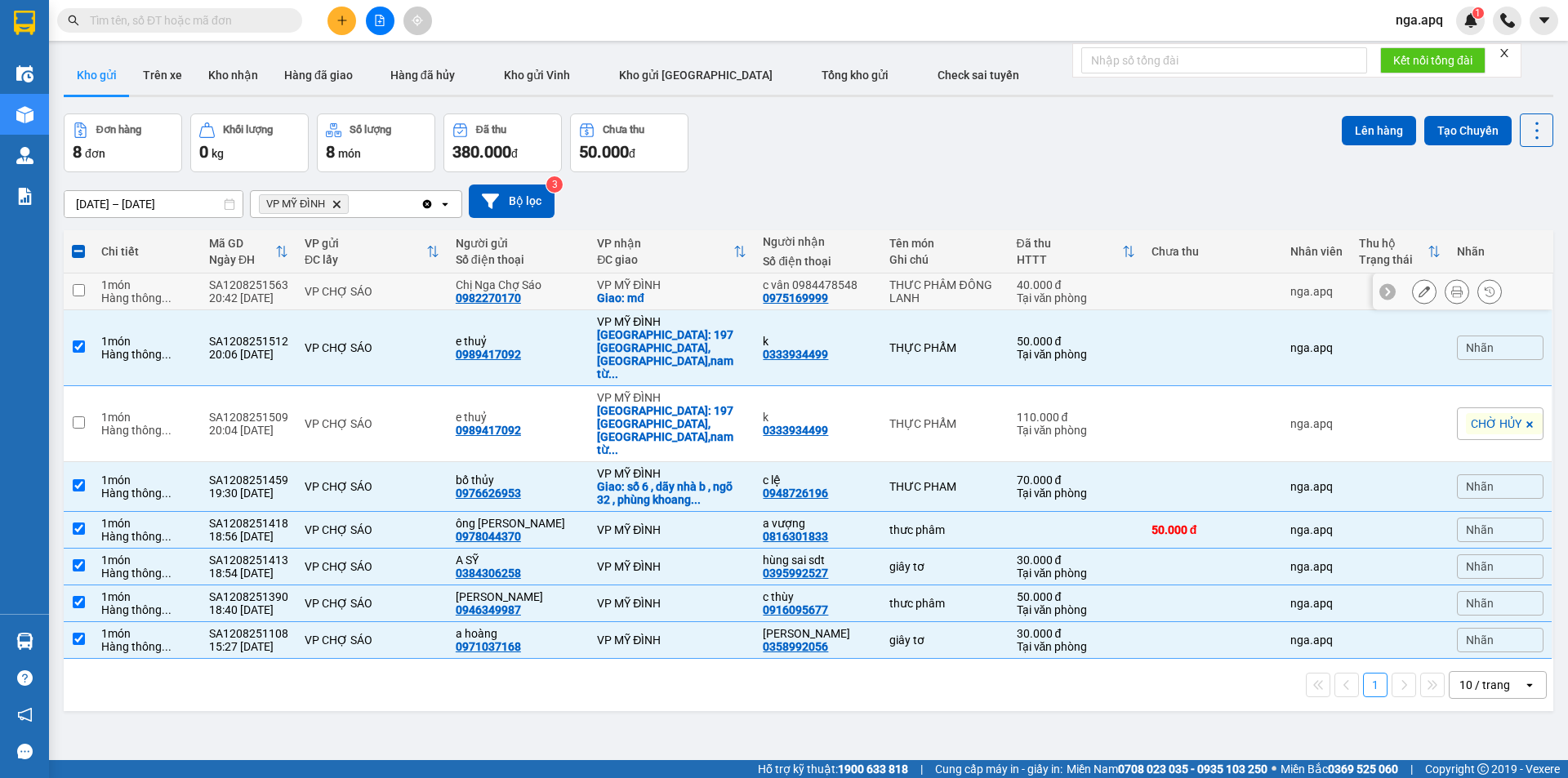
click at [84, 286] on input "checkbox" at bounding box center [79, 289] width 12 height 12
checkbox input "true"
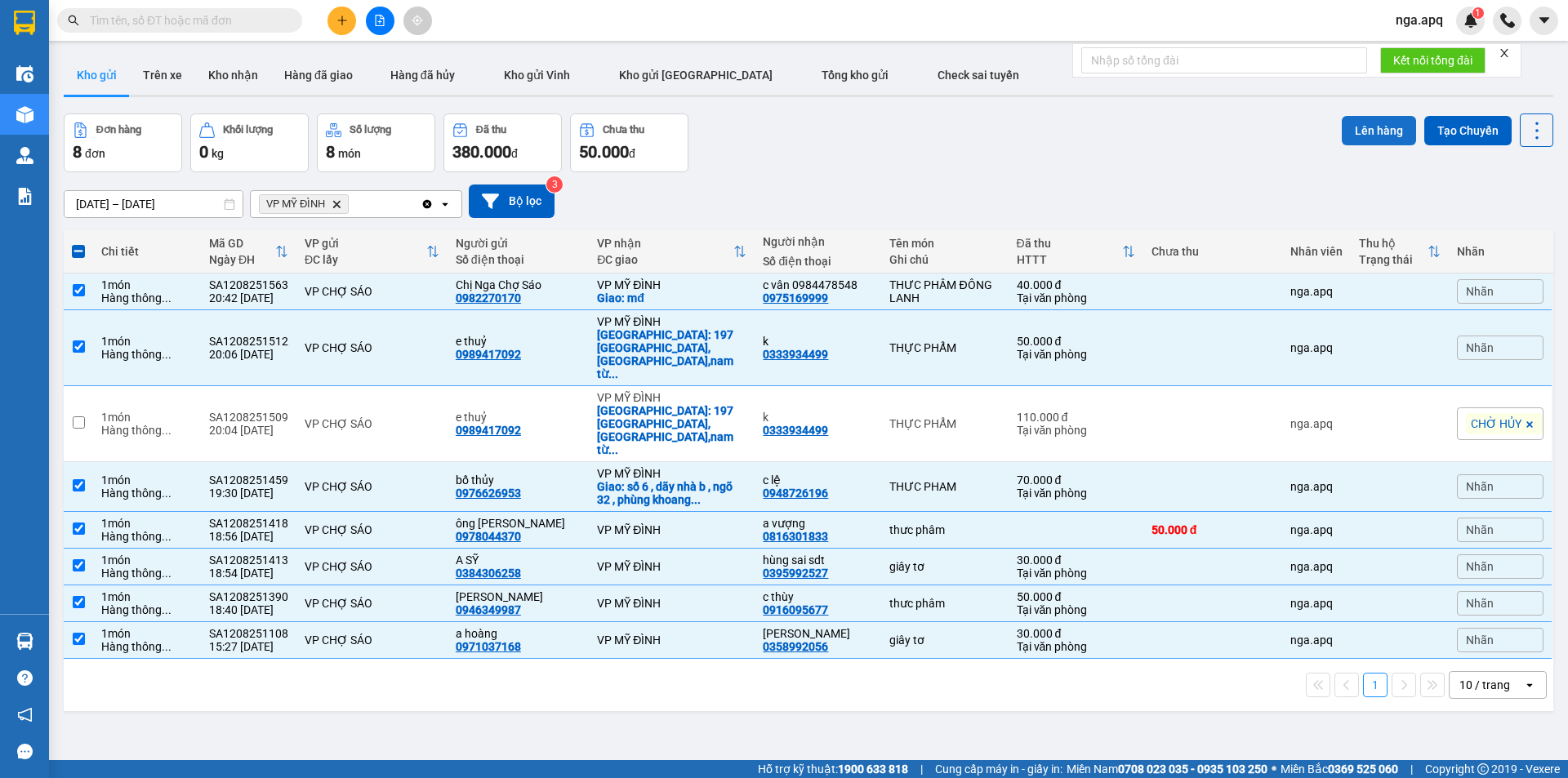
click at [1368, 125] on button "Lên hàng" at bounding box center [1379, 130] width 74 height 29
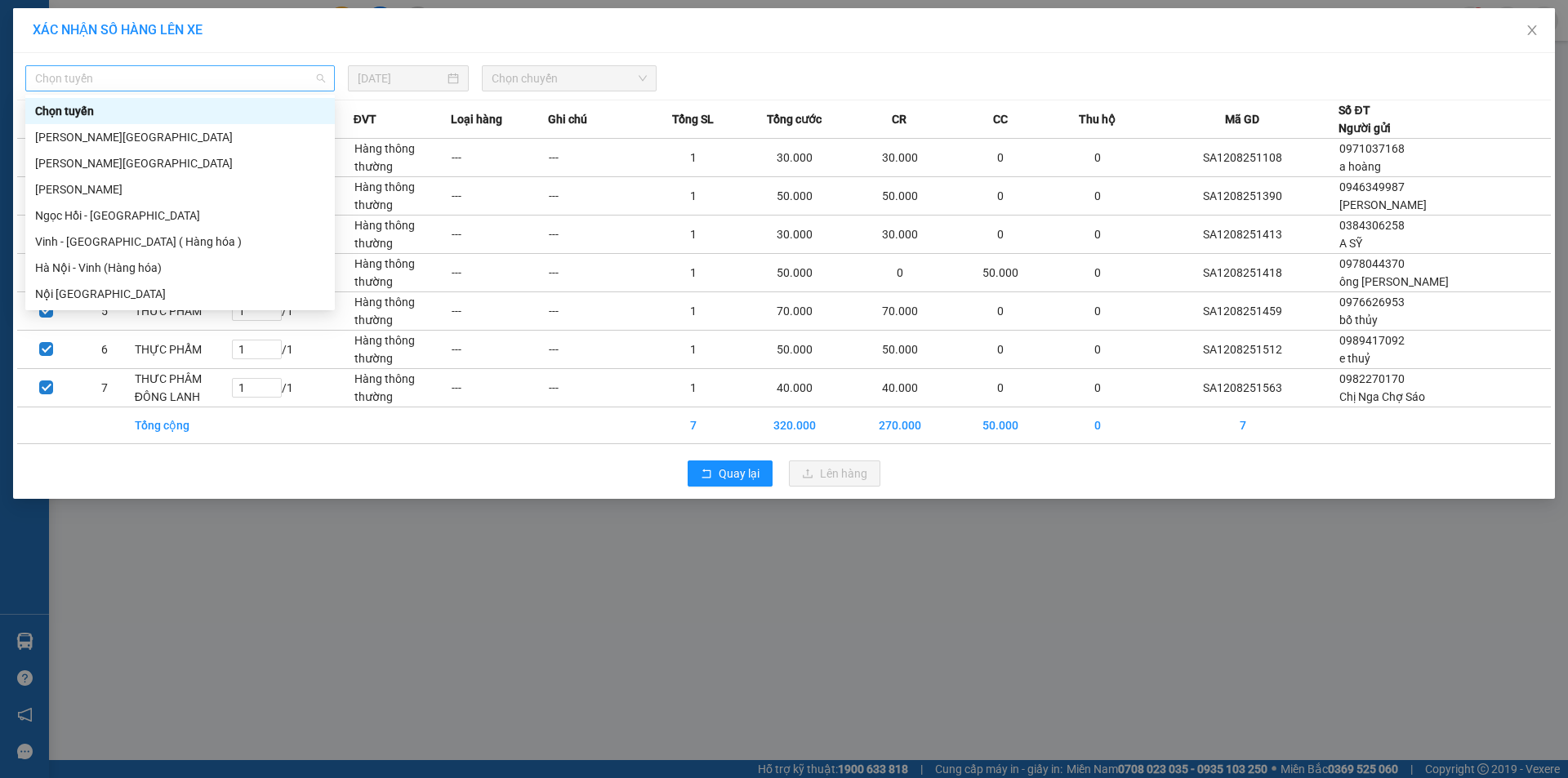
click at [82, 74] on span "Chọn tuyến" at bounding box center [180, 79] width 290 height 24
click at [51, 240] on div "Vinh - Hà Nội ( Hàng hóa )" at bounding box center [180, 242] width 290 height 18
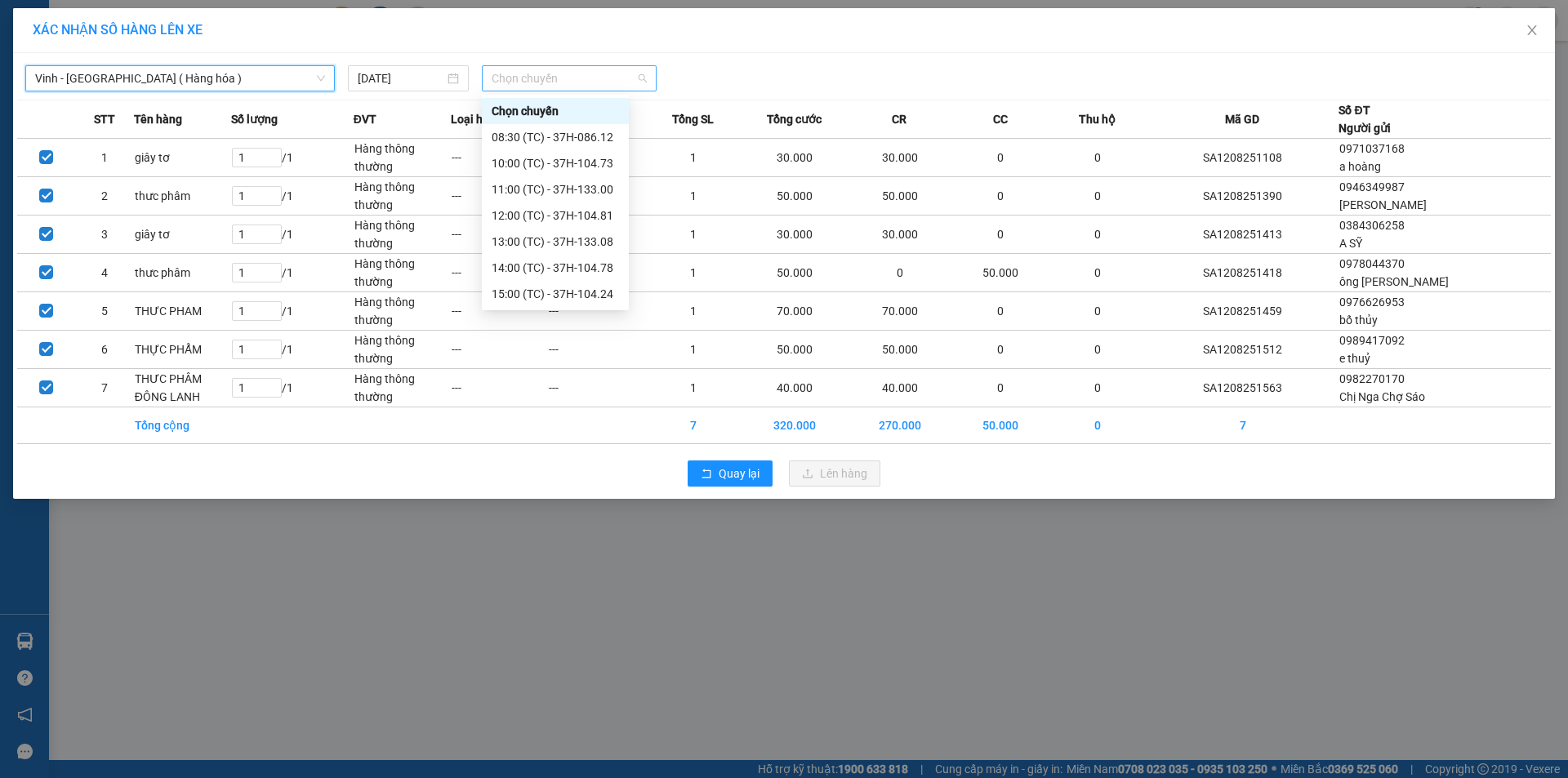
click at [560, 81] on span "Chọn chuyến" at bounding box center [570, 79] width 155 height 24
click at [527, 207] on div "22:10 (TC) - 37H-096.13" at bounding box center [555, 209] width 127 height 18
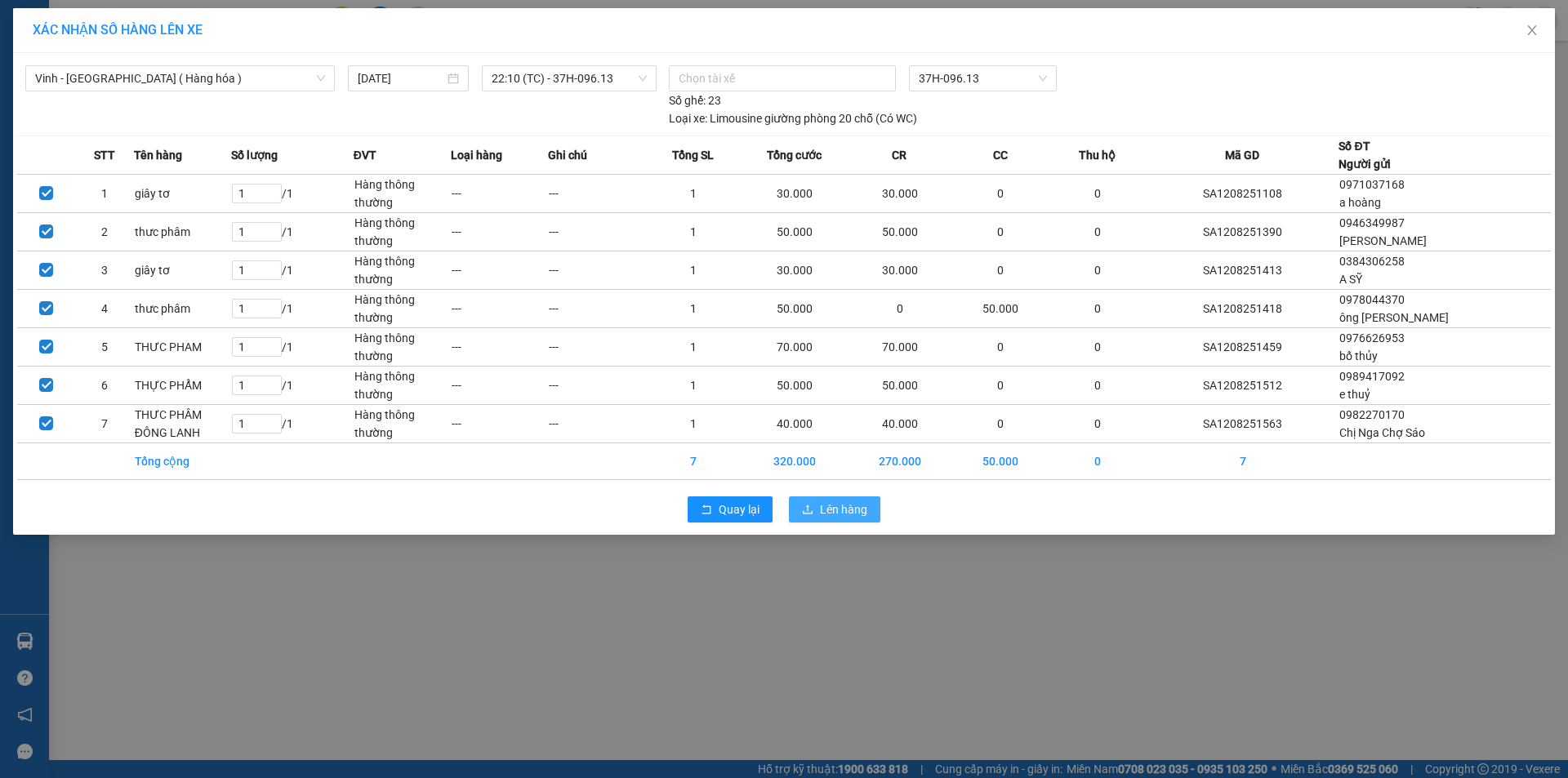
drag, startPoint x: 834, startPoint y: 510, endPoint x: 829, endPoint y: 497, distance: 13.9
click at [834, 509] on span "Lên hàng" at bounding box center [844, 509] width 48 height 18
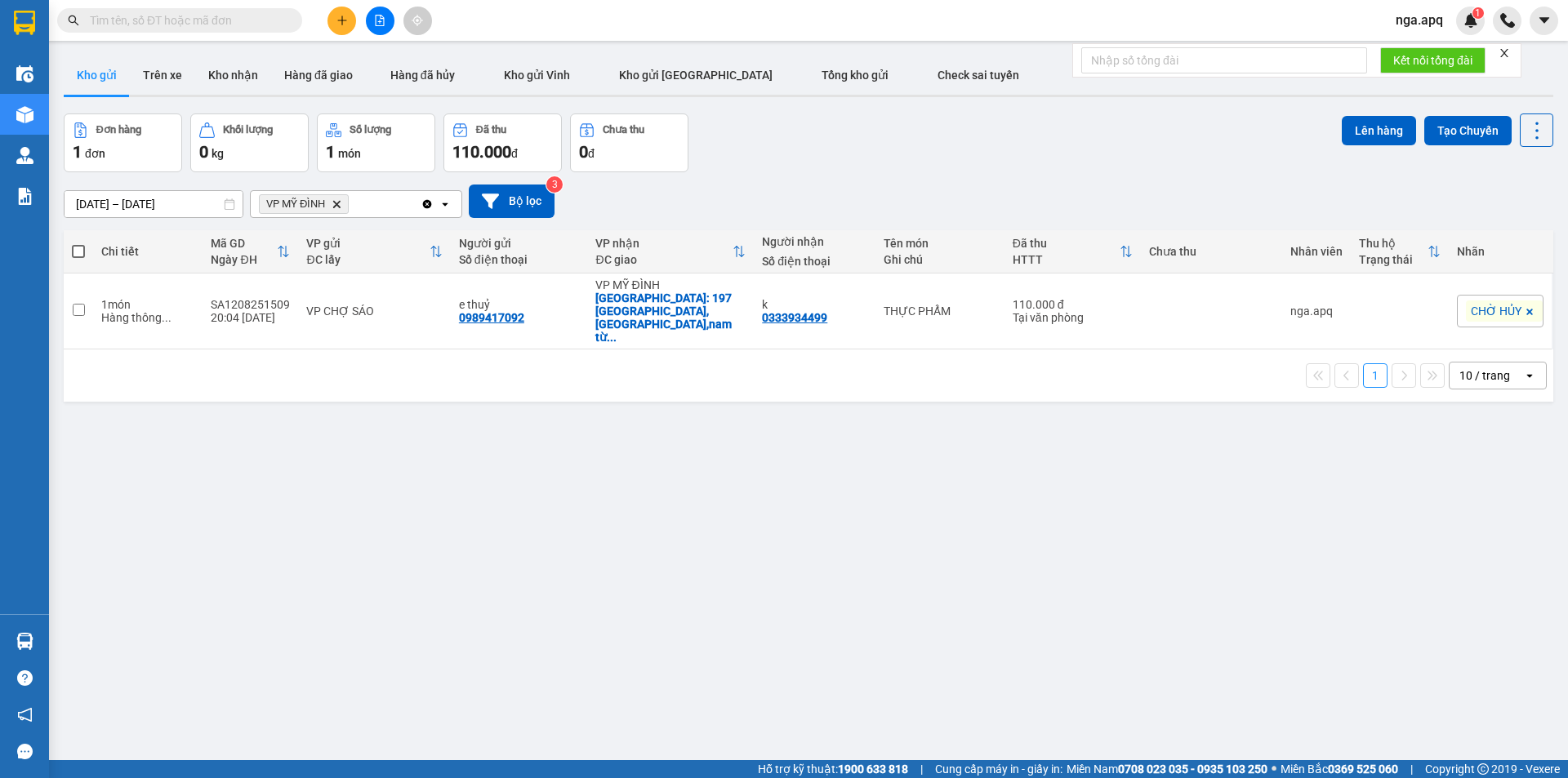
click at [337, 203] on icon "VP MỸ ĐÌNH, close by backspace" at bounding box center [337, 204] width 7 height 7
